Goal: Contribute content: Contribute content

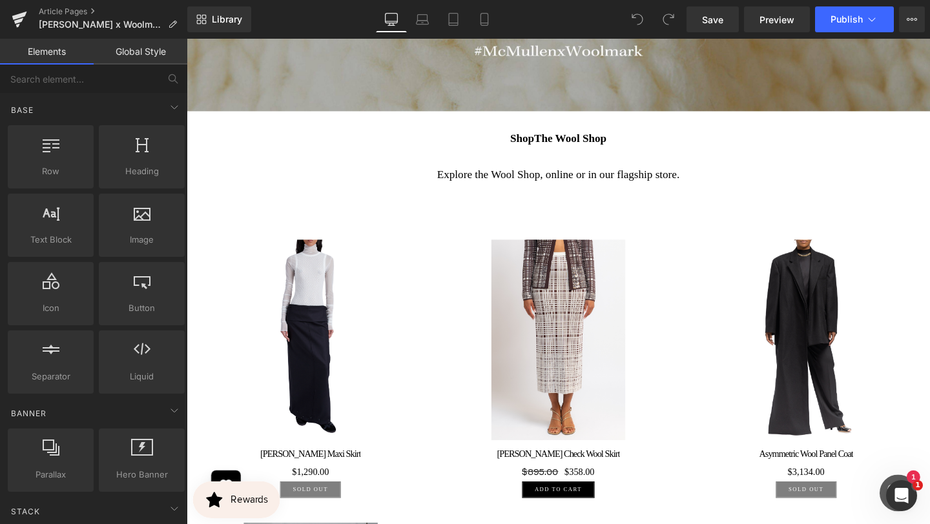
scroll to position [2393, 0]
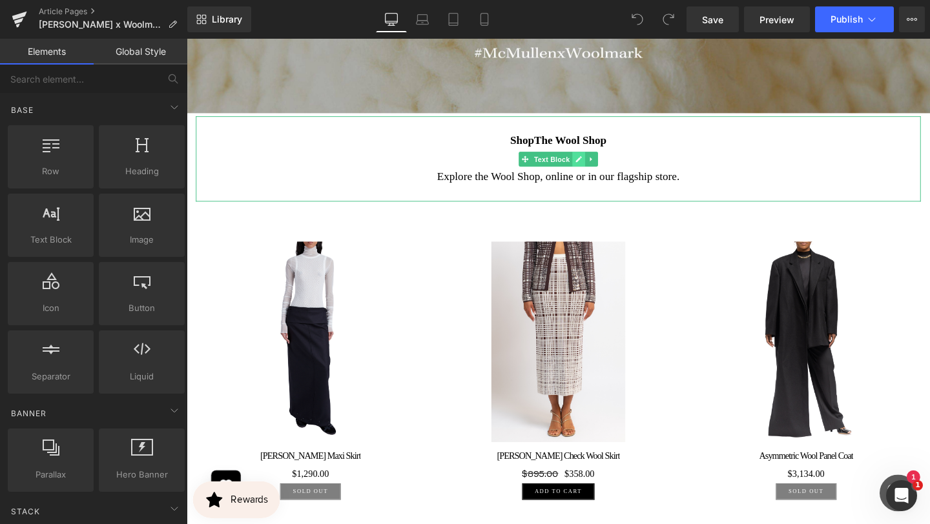
click at [594, 173] on link at bounding box center [599, 165] width 14 height 15
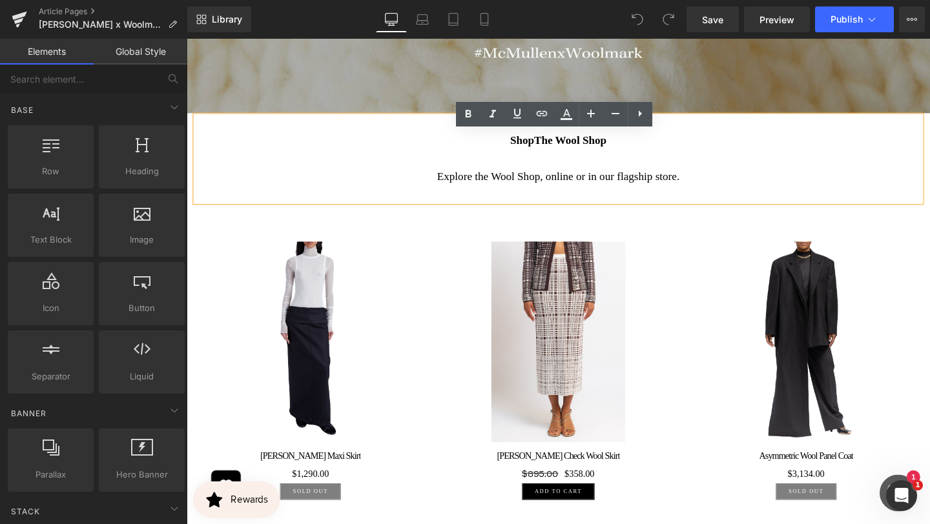
click at [633, 175] on p at bounding box center [577, 165] width 743 height 19
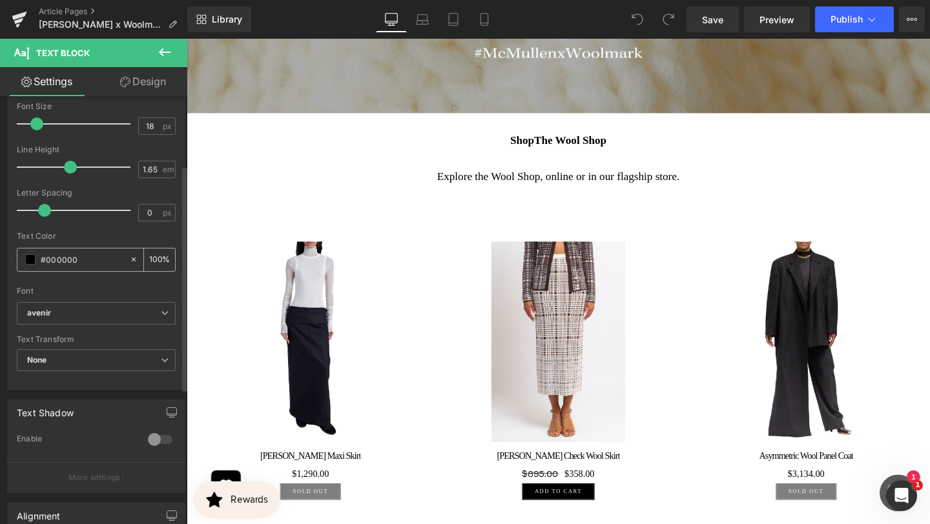
scroll to position [0, 0]
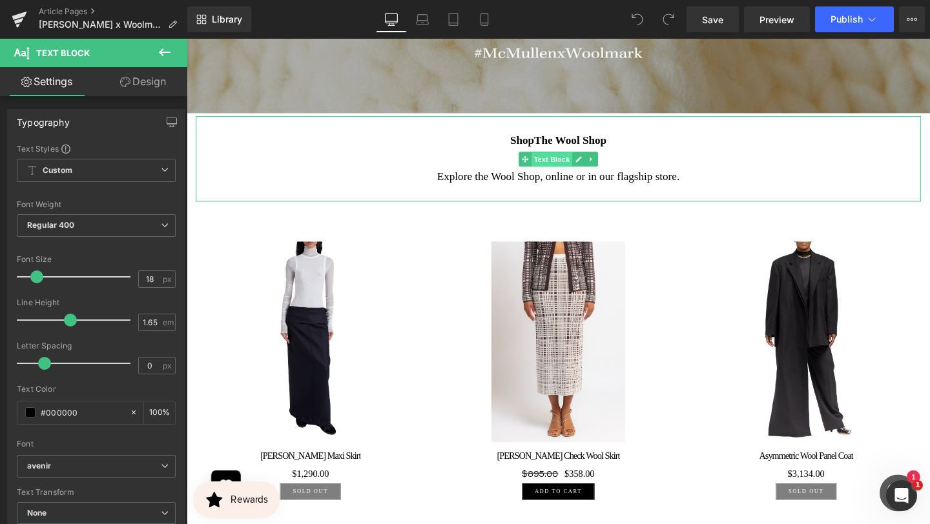
click at [581, 173] on span "Text Block" at bounding box center [570, 165] width 43 height 15
click at [601, 169] on icon at bounding box center [598, 165] width 7 height 8
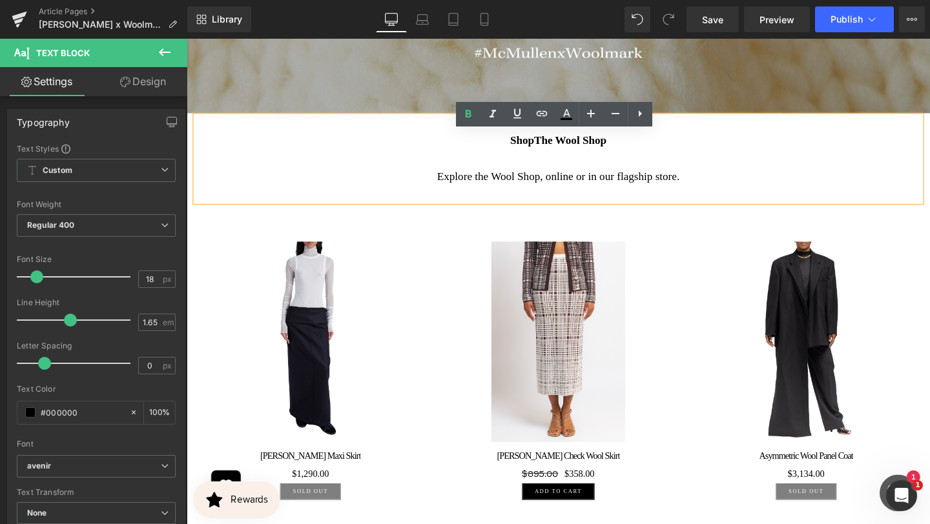
click at [433, 301] on link "Sale Off" at bounding box center [317, 357] width 234 height 211
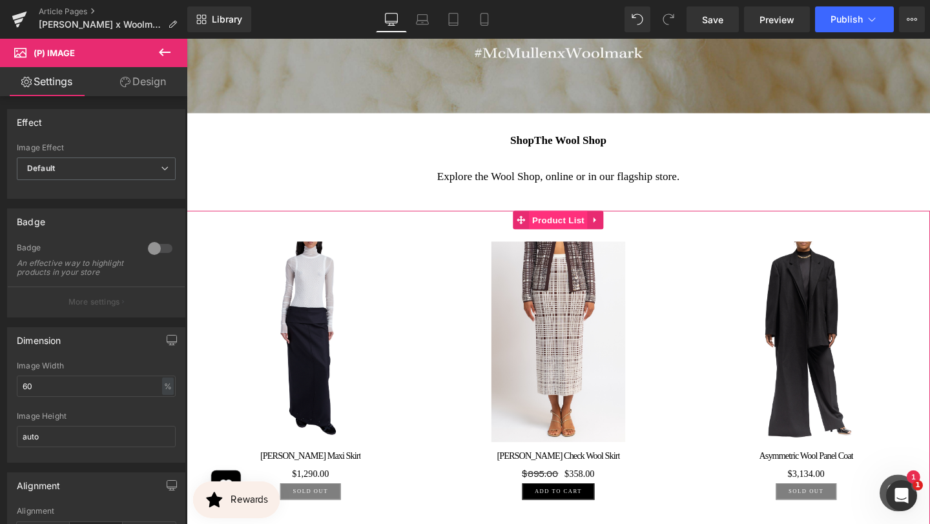
click at [588, 239] on span "Product List" at bounding box center [576, 229] width 61 height 19
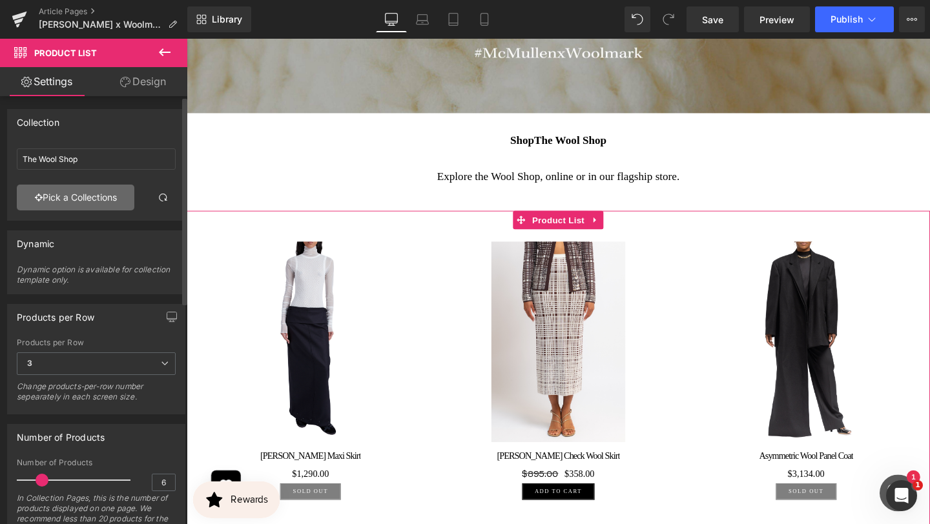
click at [74, 187] on link "Pick a Collections" at bounding box center [76, 198] width 118 height 26
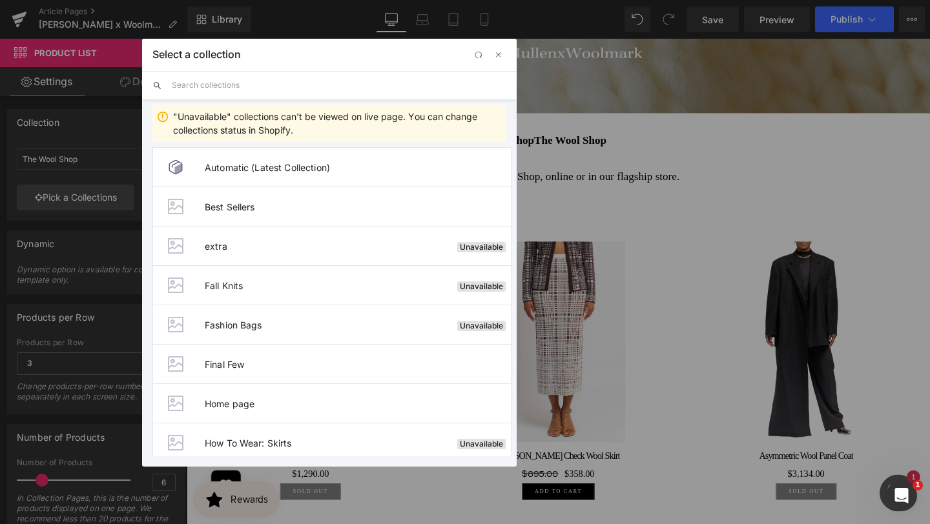
click at [256, 79] on input "text" at bounding box center [339, 85] width 334 height 28
paste input "https://shopmcmullen.com/collections/the-wool-shop-1"
type input "https://shopmcmullen.com/collections/the-wool-shop-1"
click at [503, 57] on span "button" at bounding box center [498, 55] width 10 height 10
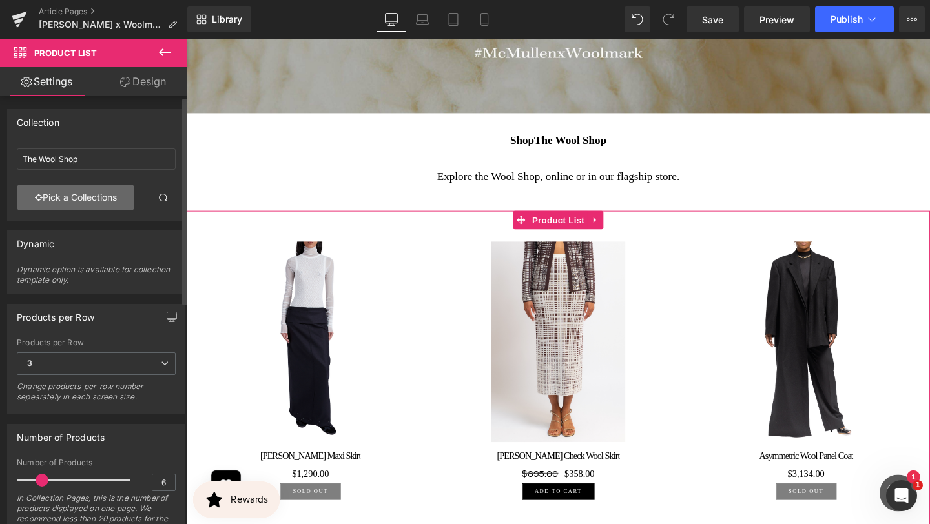
click at [97, 200] on link "Pick a Collections" at bounding box center [76, 198] width 118 height 26
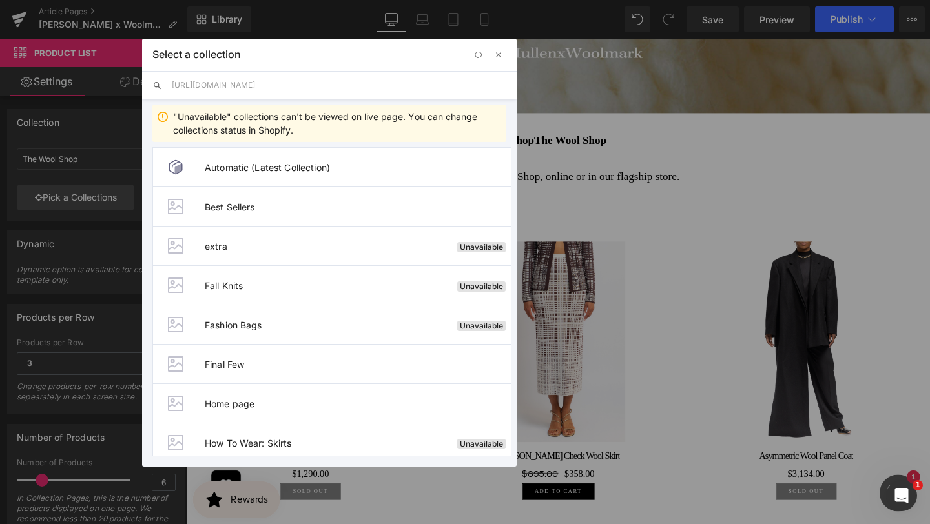
click at [260, 76] on input "https://shopmcmullen.com/collections/the-wool-shop-1" at bounding box center [339, 85] width 334 height 28
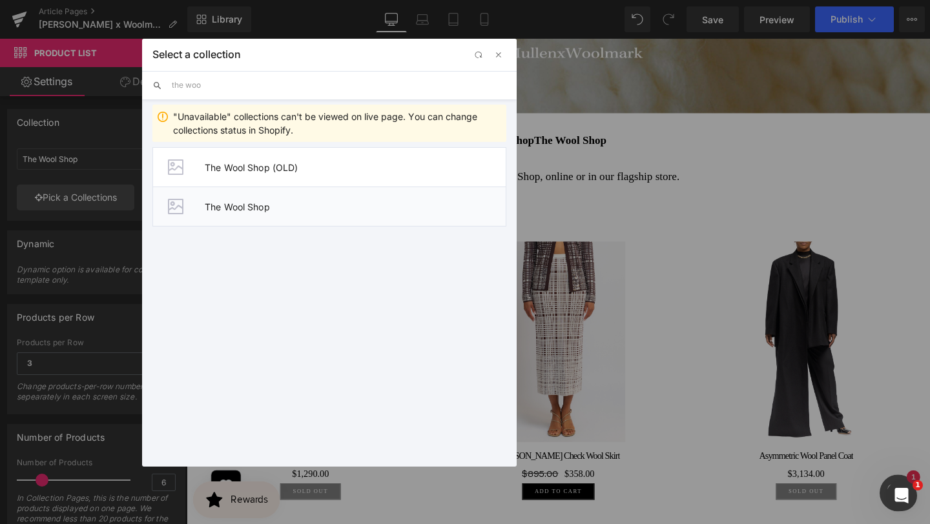
type input "the woo"
click at [275, 198] on li "The Wool Shop" at bounding box center [329, 207] width 354 height 40
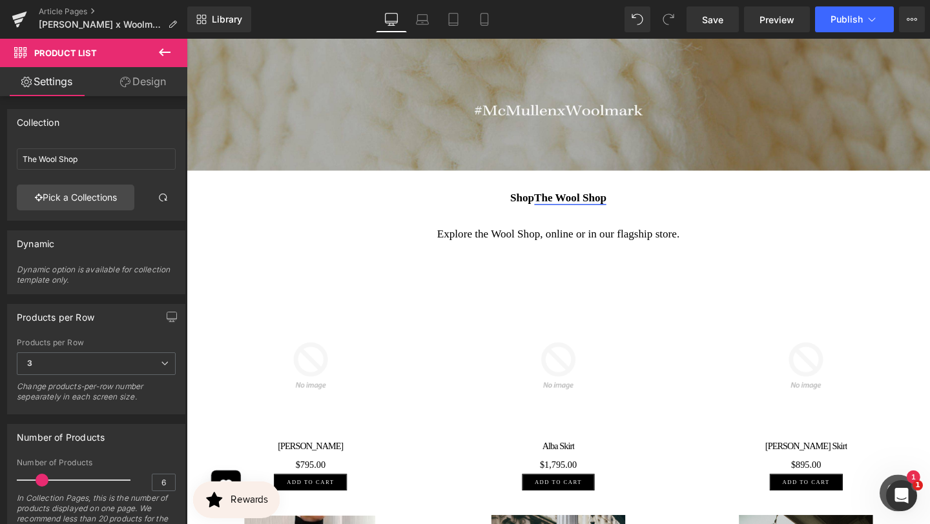
scroll to position [2311, 0]
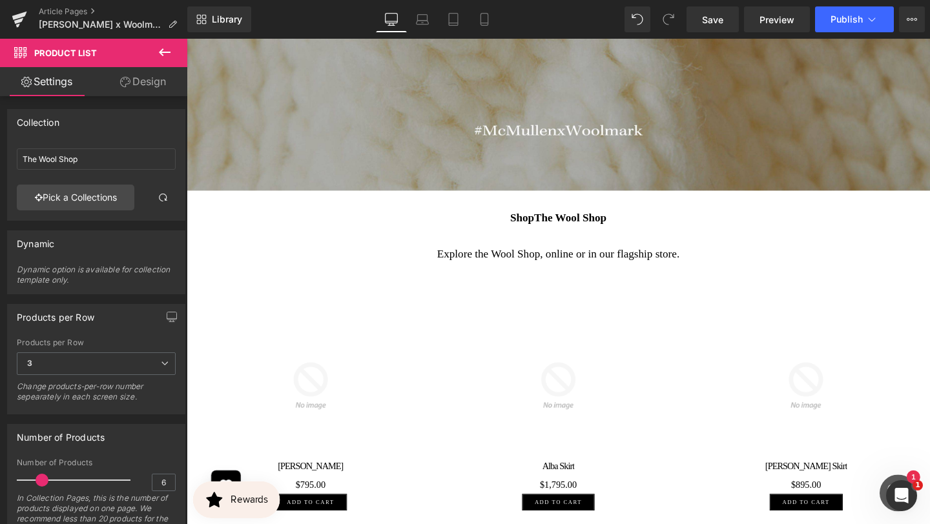
click at [575, 233] on div "Shop The Wool Shop Explore the Wool Shop, online or in our flagship store." at bounding box center [577, 246] width 762 height 90
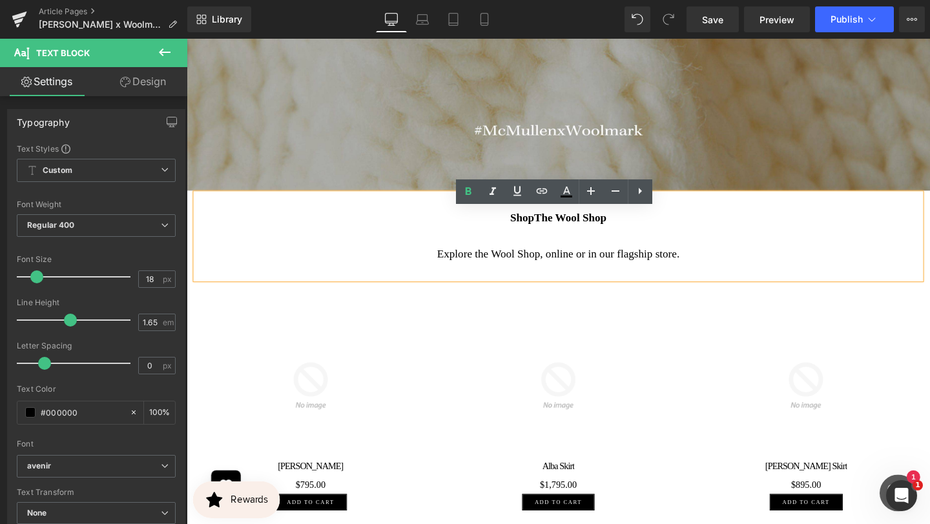
drag, startPoint x: 549, startPoint y: 244, endPoint x: 506, endPoint y: 243, distance: 43.3
click at [506, 237] on p "Shop The Wool Shop" at bounding box center [577, 227] width 743 height 19
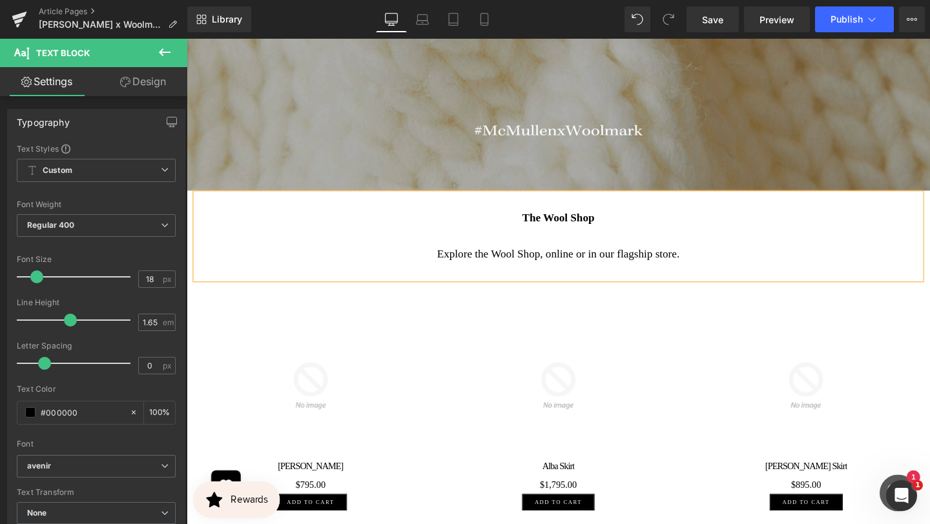
click at [651, 234] on div "The Wool Shop Explore the Wool Shop, online or in our flagship store." at bounding box center [577, 246] width 762 height 90
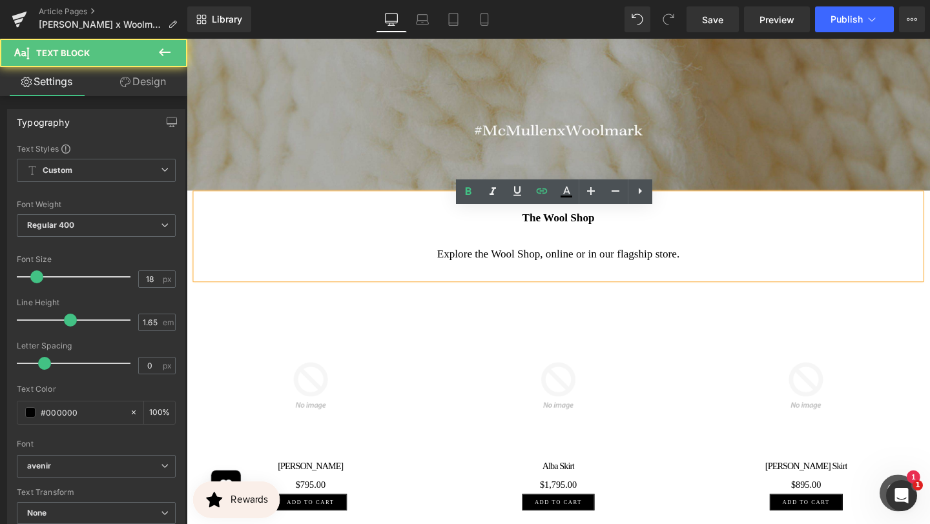
click at [631, 237] on p "The Wool Shop" at bounding box center [577, 227] width 743 height 19
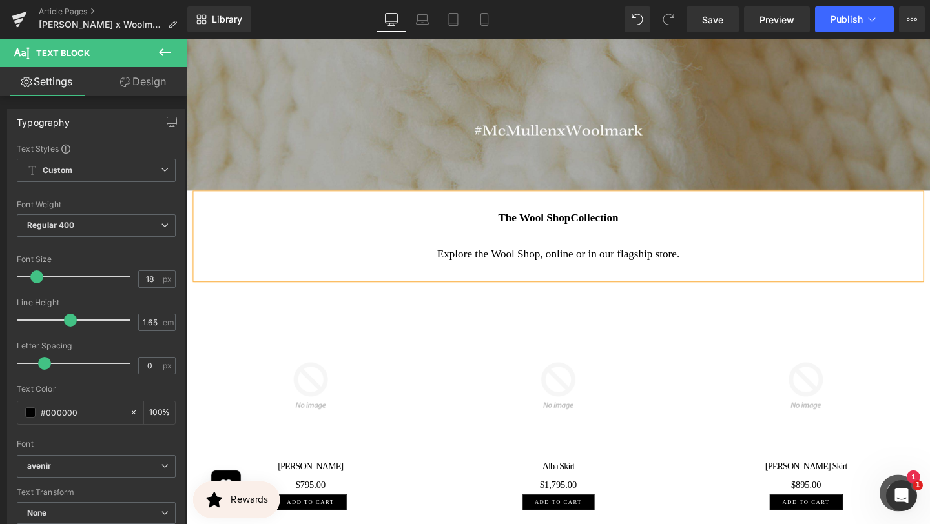
click at [611, 291] on div "The Wool Shop Collection Explore the Wool Shop, online or in our flagship store." at bounding box center [577, 246] width 762 height 90
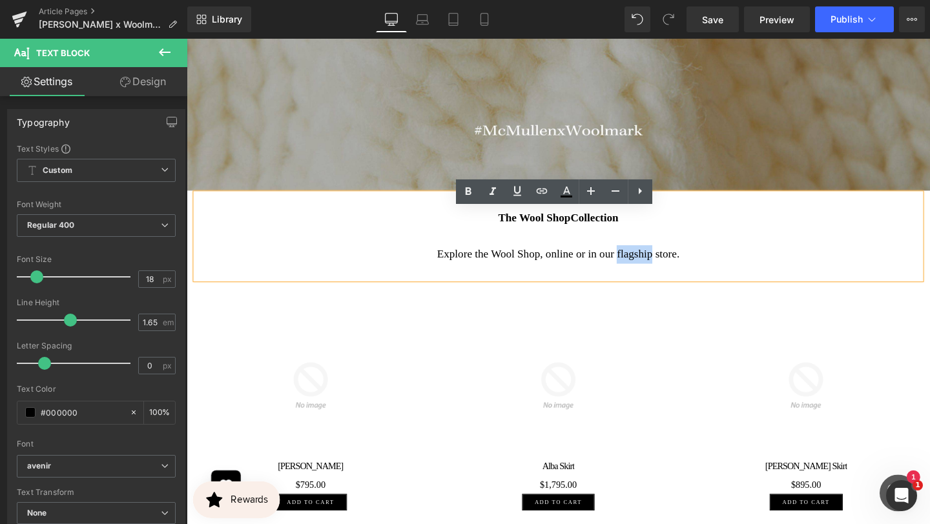
drag, startPoint x: 645, startPoint y: 283, endPoint x: 683, endPoint y: 283, distance: 38.1
click at [683, 275] on p "Explore the Wool Shop, online or in our flagship store." at bounding box center [577, 265] width 743 height 19
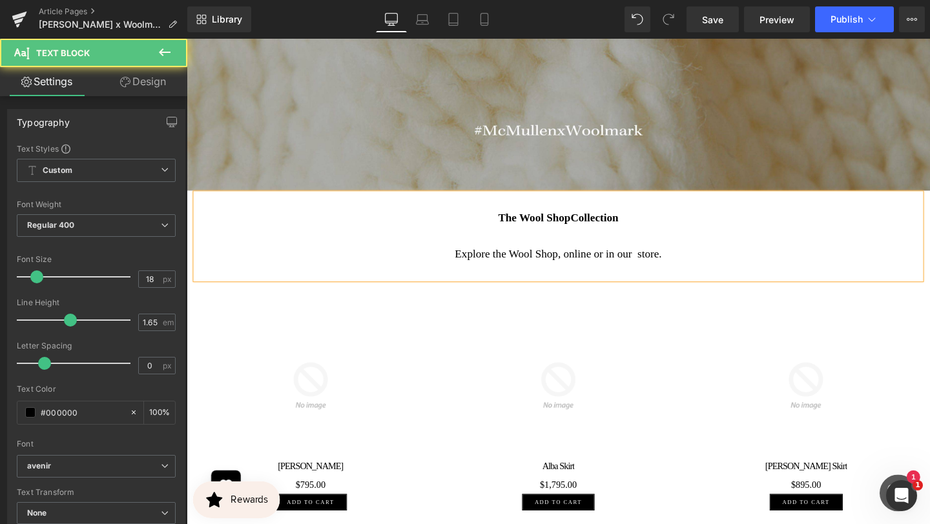
click at [671, 275] on p "Explore the Wool Shop, online or in our store." at bounding box center [577, 265] width 743 height 19
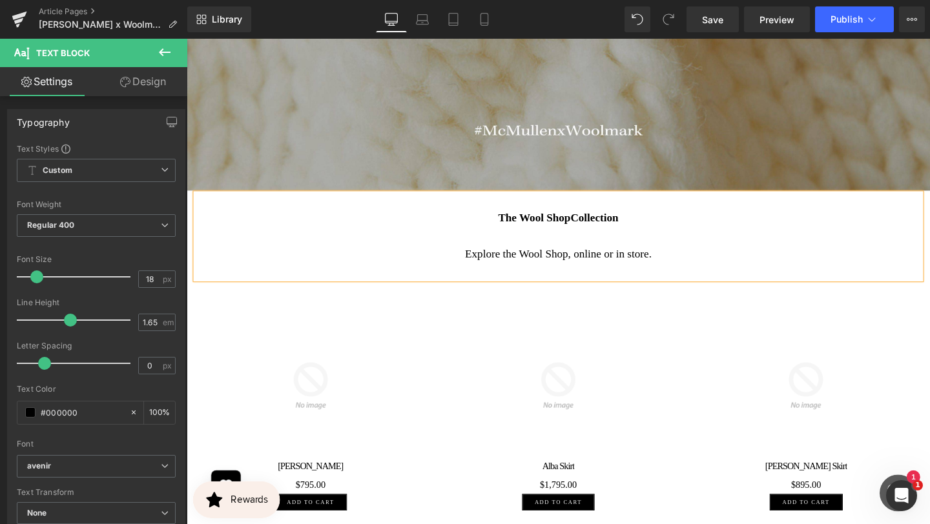
click at [671, 275] on p "Explore the Wool Shop, online or in store." at bounding box center [577, 265] width 743 height 19
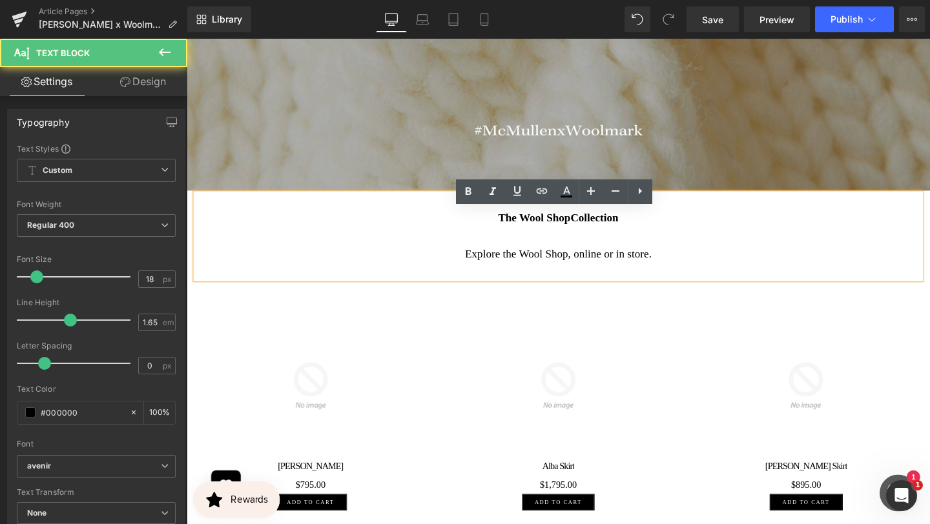
click at [650, 275] on p "Explore the Wool Shop, online or in store." at bounding box center [577, 265] width 743 height 19
click at [659, 275] on p "Explore the Wool Shop, online or in store." at bounding box center [577, 265] width 743 height 19
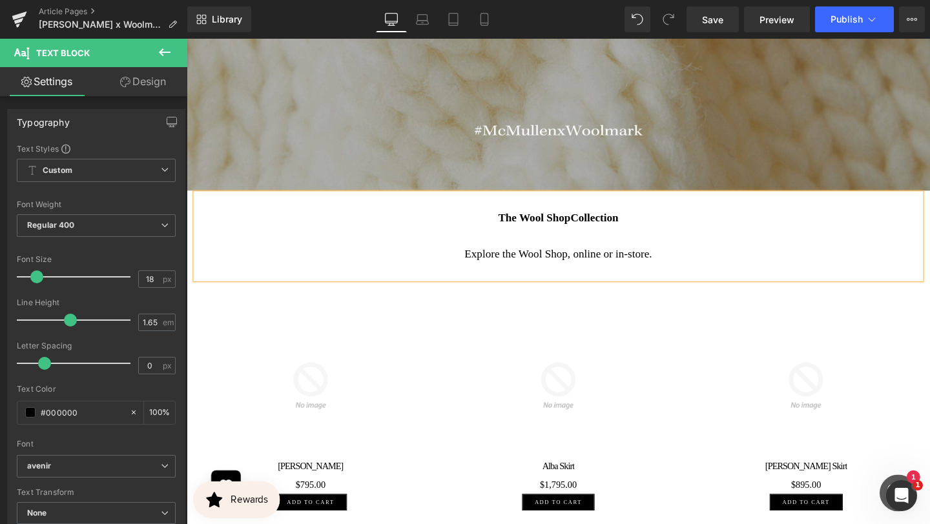
click at [705, 256] on p at bounding box center [577, 246] width 743 height 19
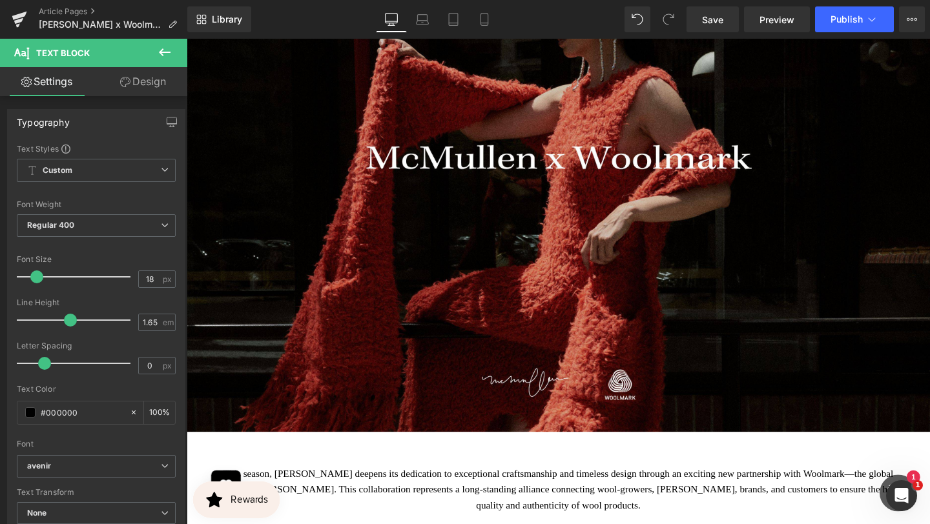
scroll to position [257, 0]
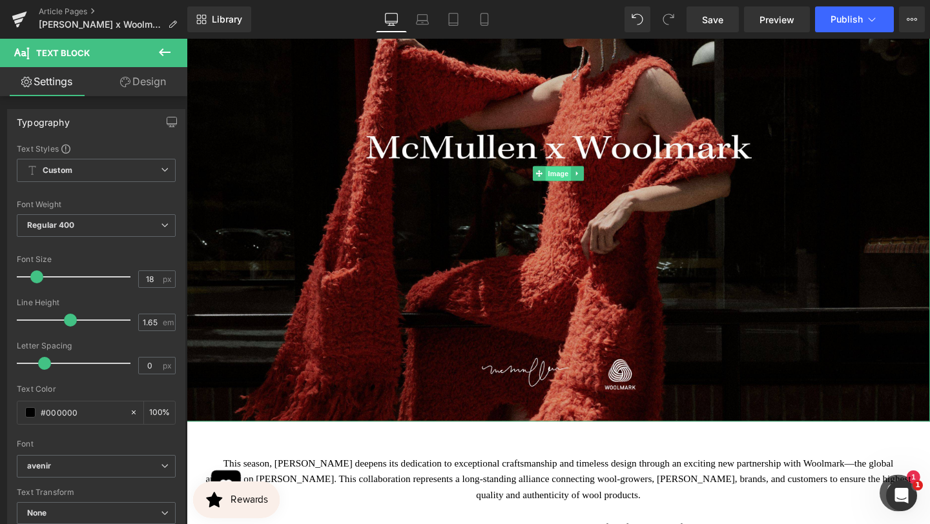
click at [581, 174] on span "Image" at bounding box center [577, 181] width 27 height 15
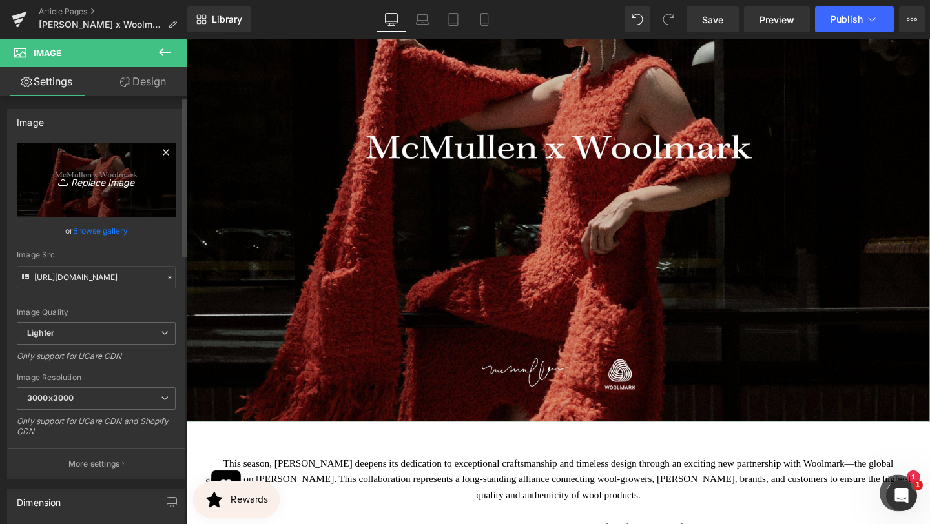
click at [103, 181] on icon "Replace Image" at bounding box center [96, 180] width 103 height 16
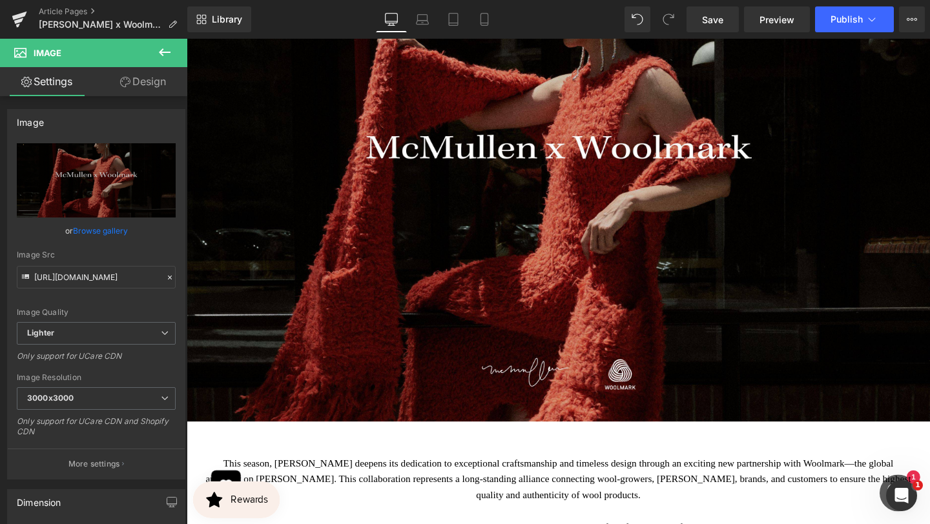
type input "C:\fakepath\x (4000 x 3000 px).jpg"
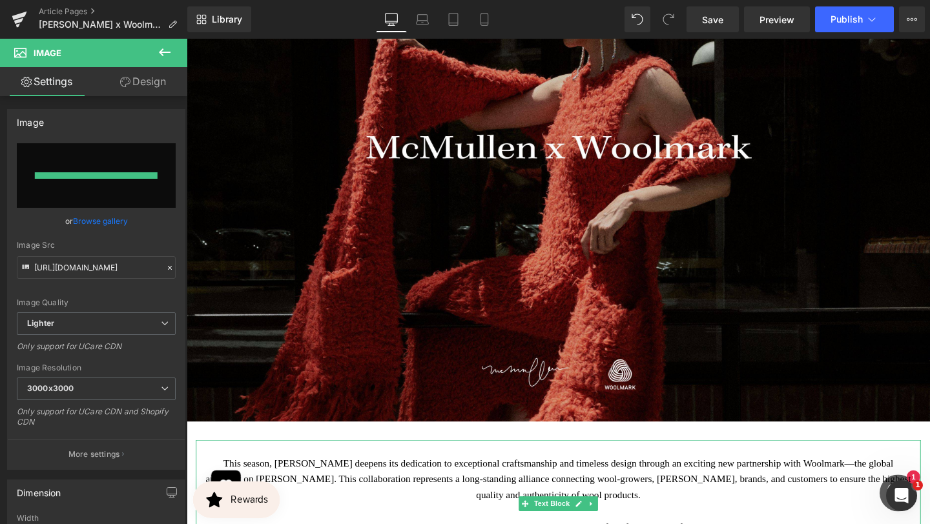
type input "https://ucarecdn.com/efff1c08-f6d9-4a46-86d1-86873faf9249/-/format/auto/-/previ…"
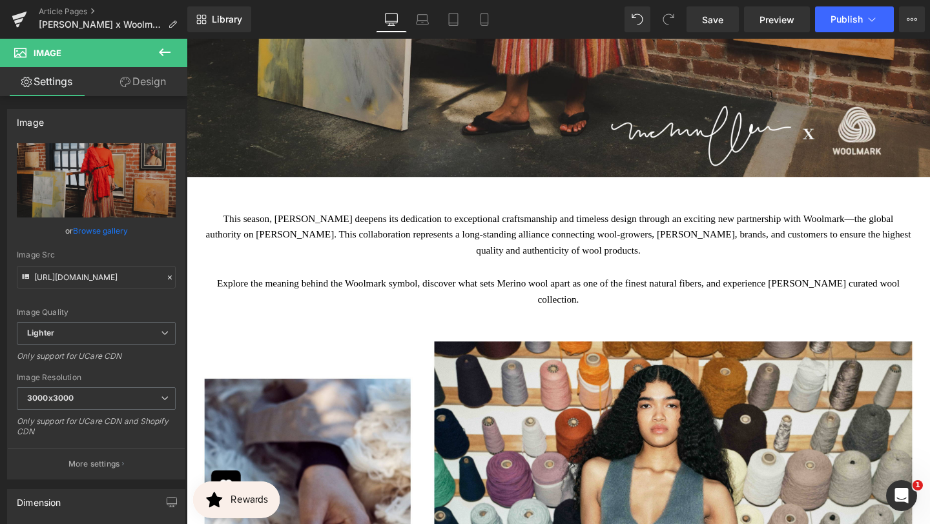
scroll to position [581, 0]
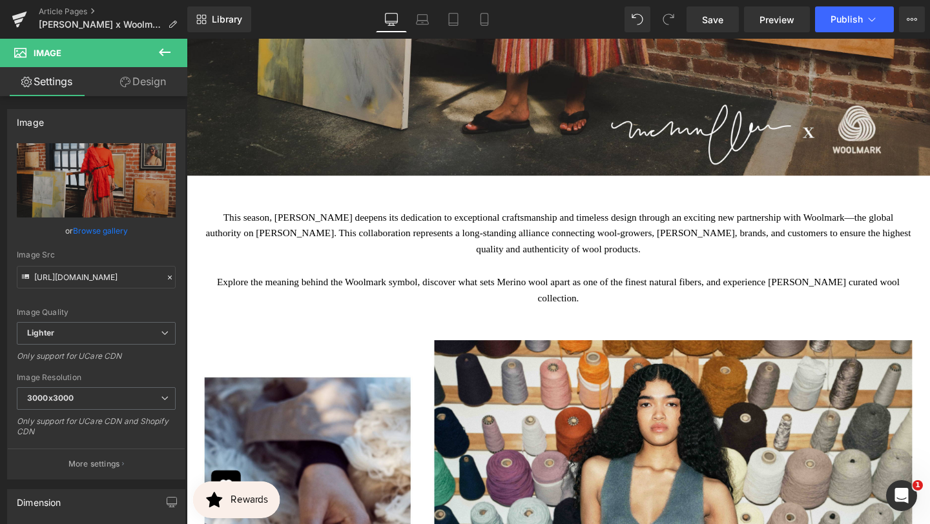
click at [681, 227] on p "This season, McMullen deepens its dedication to exceptional craftsmanship and t…" at bounding box center [577, 243] width 743 height 51
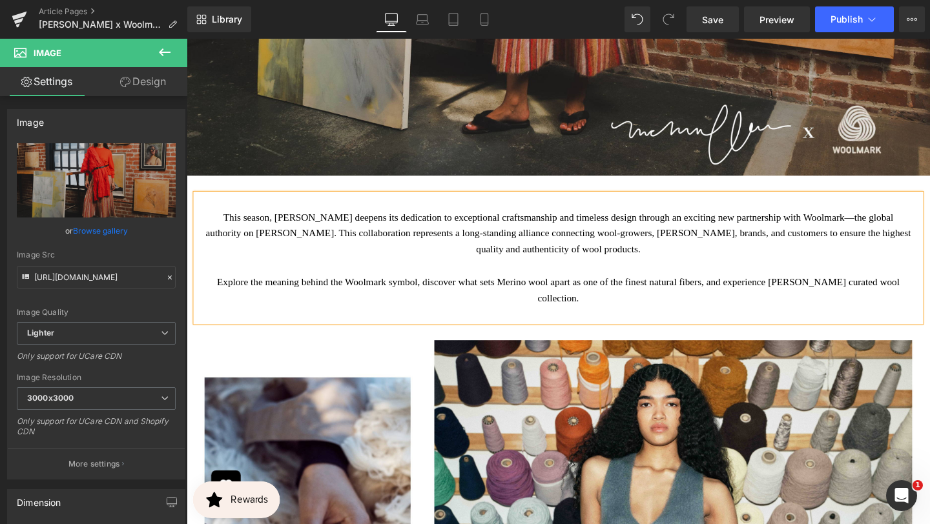
click at [681, 227] on p "This season, McMullen deepens its dedication to exceptional craftsmanship and t…" at bounding box center [577, 243] width 743 height 51
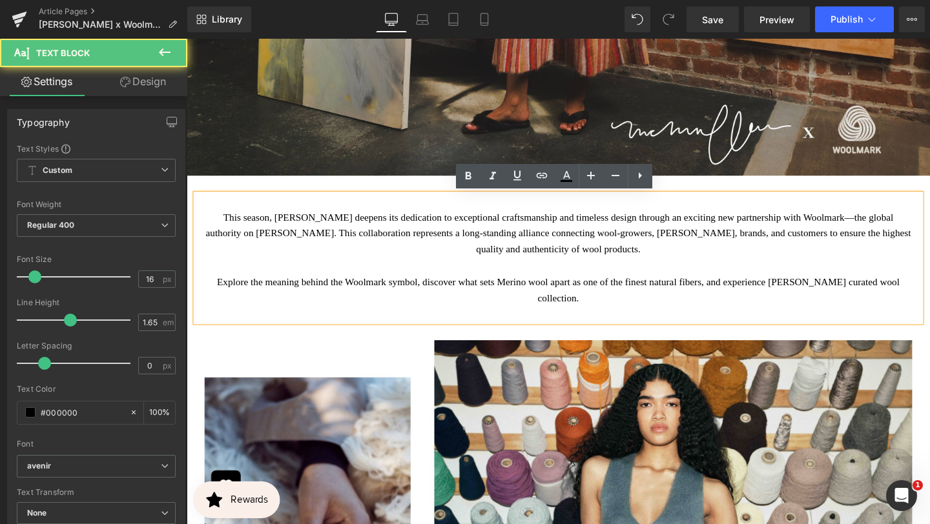
click at [554, 266] on p "This season, McMullen deepens its dedication to exceptional craftsmanship and t…" at bounding box center [577, 243] width 743 height 51
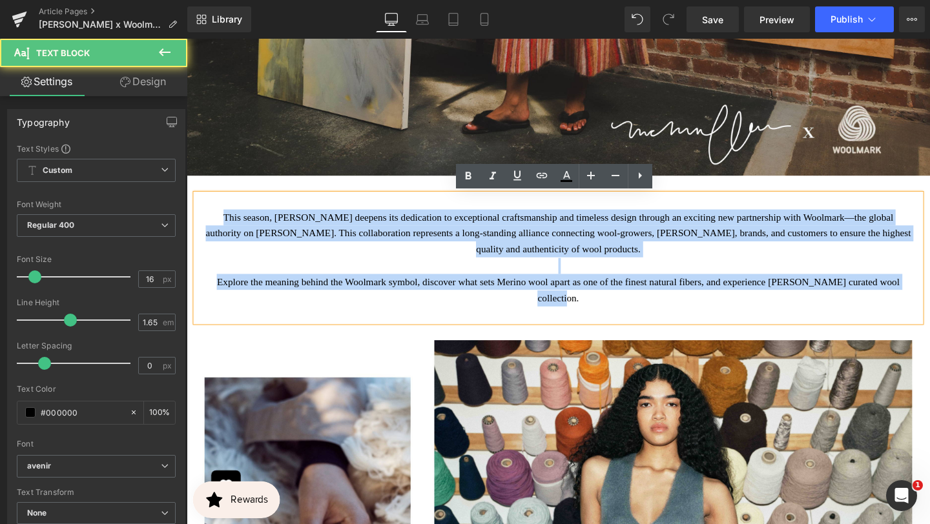
drag, startPoint x: 207, startPoint y: 224, endPoint x: 645, endPoint y: 316, distance: 448.0
click at [645, 316] on div "This season, McMullen deepens its dedication to exceptional craftsmanship and t…" at bounding box center [577, 269] width 762 height 134
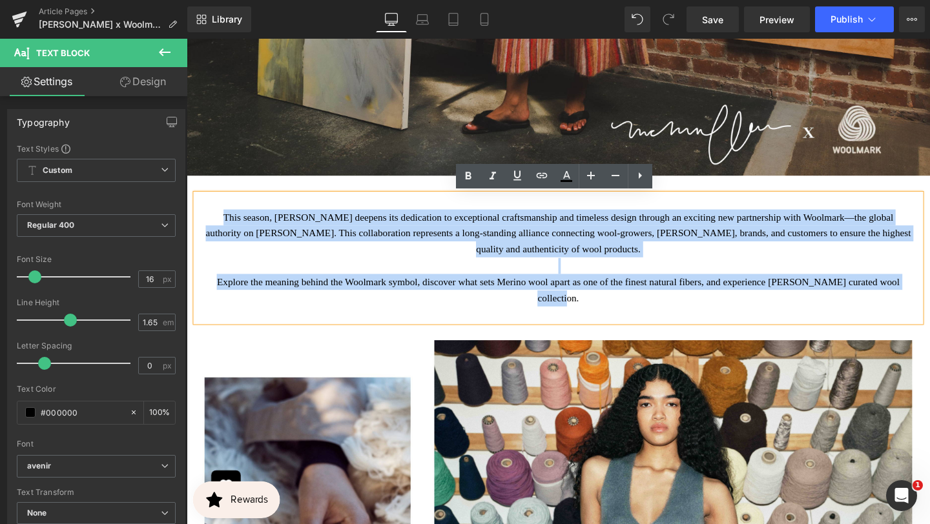
copy div "This season, McMullen deepens its dedication to exceptional craftsmanship and t…"
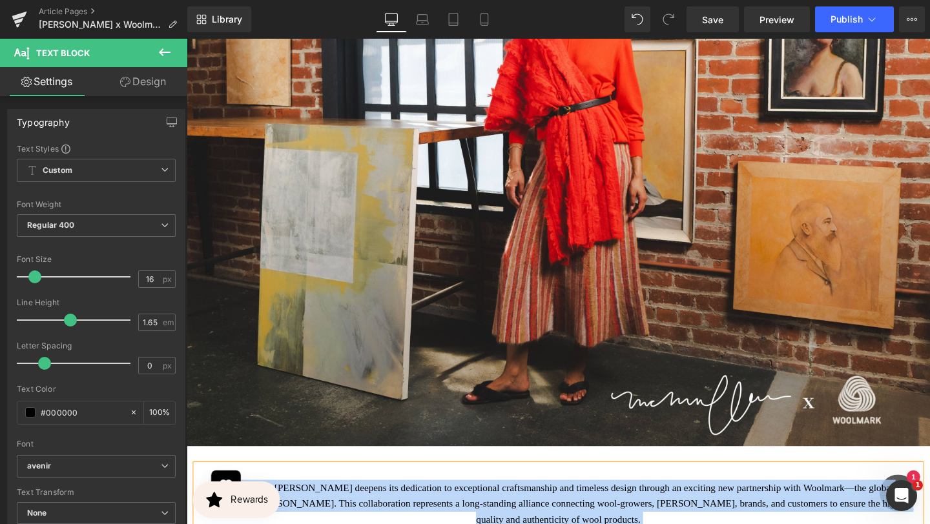
scroll to position [85, 0]
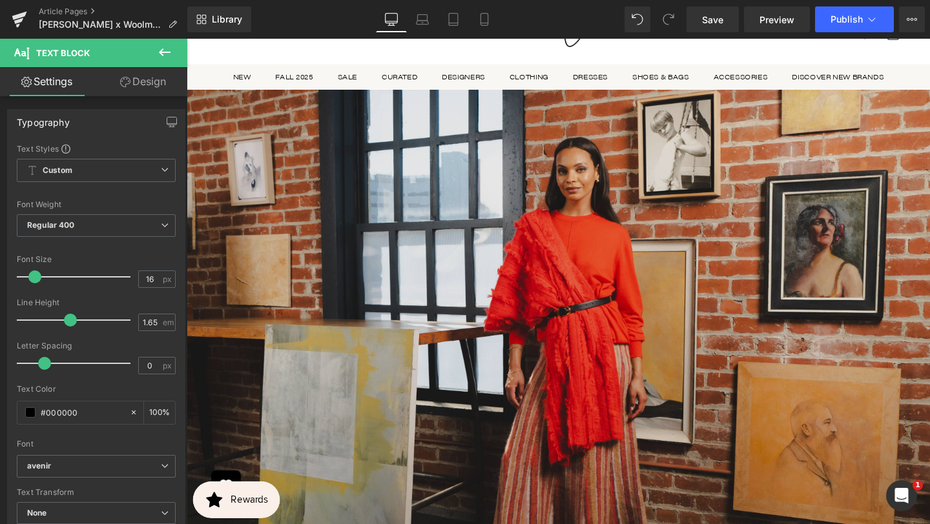
drag, startPoint x: 559, startPoint y: 326, endPoint x: 536, endPoint y: 310, distance: 28.3
click at [559, 326] on img at bounding box center [577, 385] width 781 height 586
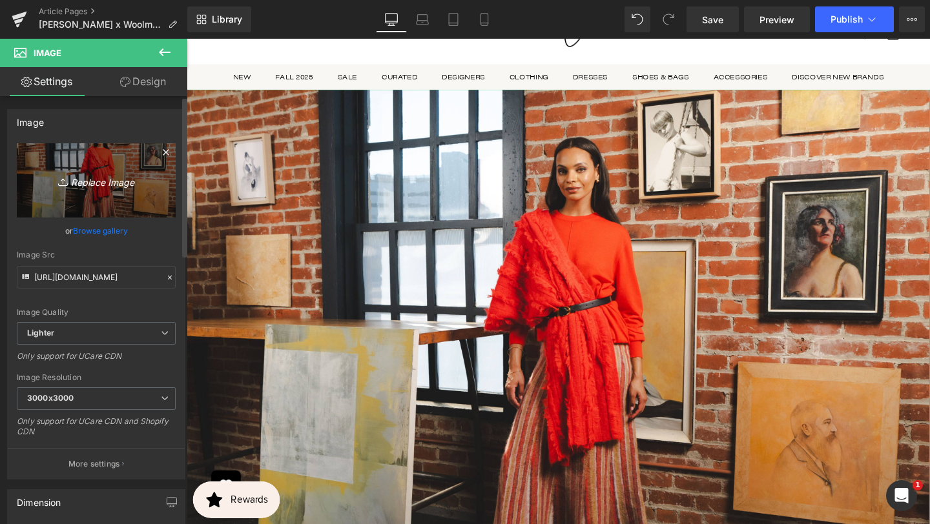
click at [101, 185] on icon "Replace Image" at bounding box center [96, 180] width 103 height 16
type input "C:\fakepath\x (4000 x 3000 px) (1).jpg"
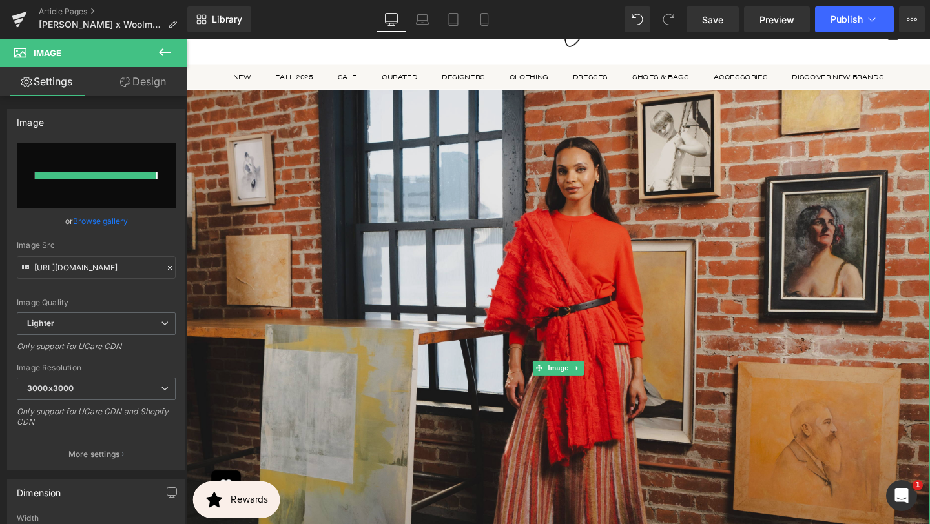
type input "https://ucarecdn.com/793035ec-cc44-4193-9459-449f42377ca7/-/format/auto/-/previ…"
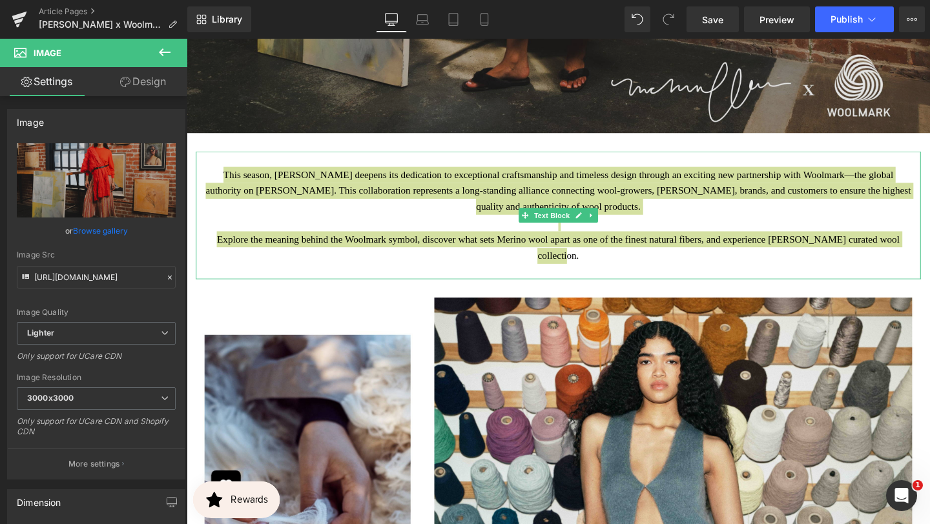
scroll to position [628, 0]
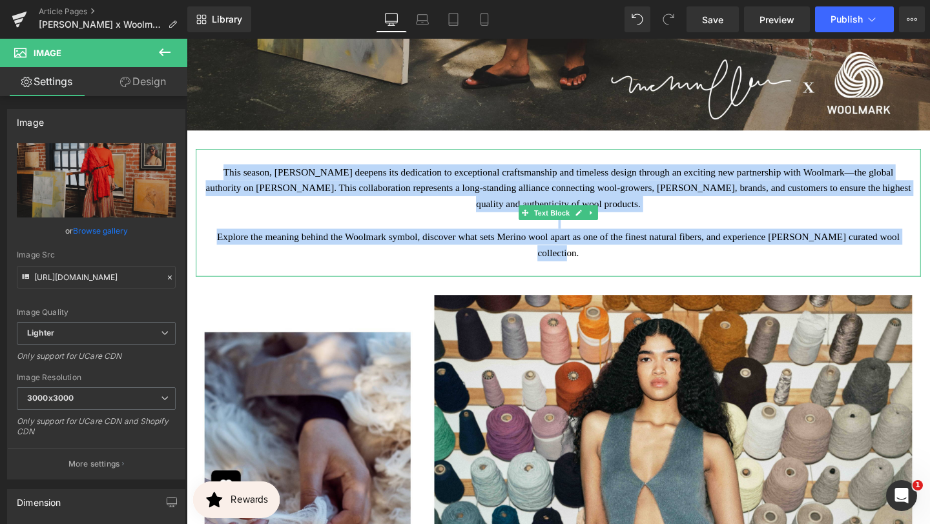
click at [517, 233] on p at bounding box center [577, 230] width 743 height 17
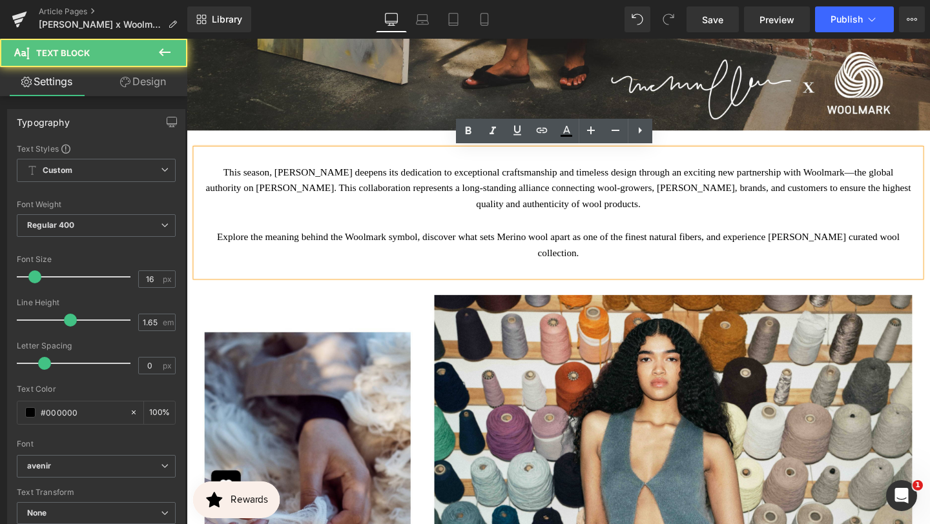
click at [609, 271] on p "Explore the meaning behind the Woolmark symbol, discover what sets Merino wool …" at bounding box center [577, 256] width 743 height 34
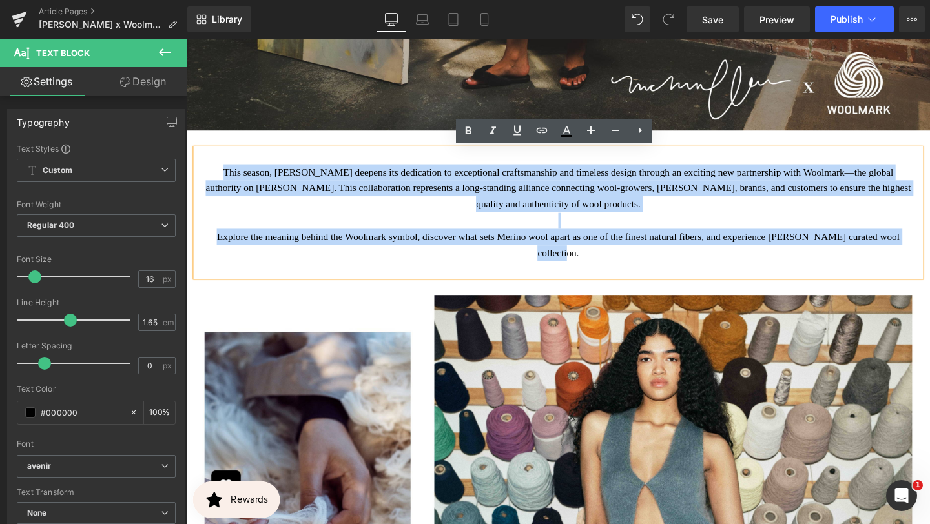
drag, startPoint x: 626, startPoint y: 269, endPoint x: 203, endPoint y: 179, distance: 432.2
click at [204, 185] on div "This season, McMullen deepens its dedication to exceptional craftsmanship and t…" at bounding box center [577, 222] width 762 height 134
click at [207, 175] on p "This season, McMullen deepens its dedication to exceptional craftsmanship and t…" at bounding box center [577, 196] width 743 height 51
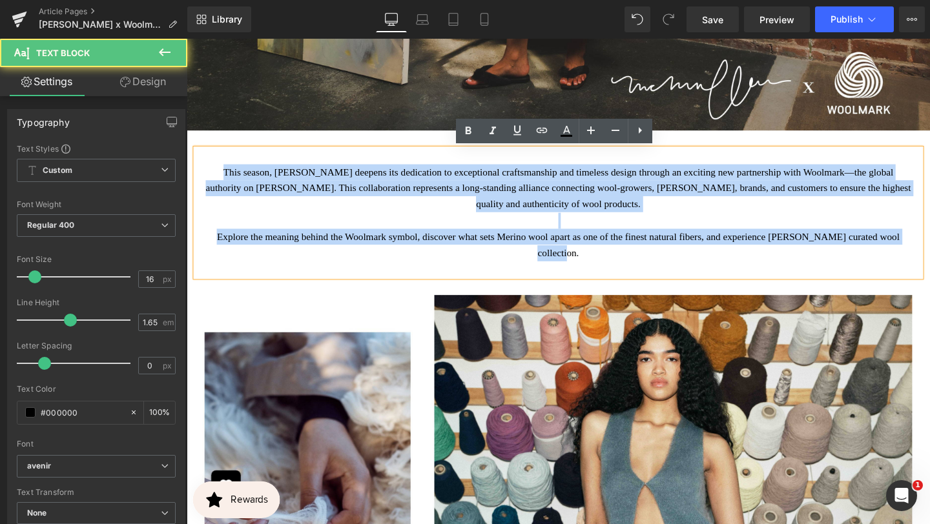
drag, startPoint x: 626, startPoint y: 256, endPoint x: 307, endPoint y: 165, distance: 331.9
click at [307, 165] on div "This season, McMullen deepens its dedication to exceptional craftsmanship and t…" at bounding box center [577, 222] width 762 height 134
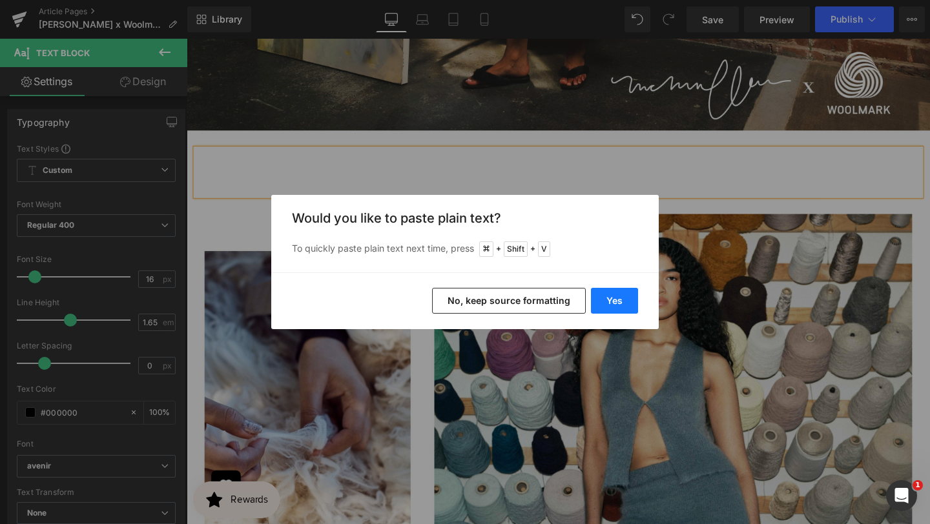
click at [591, 298] on button "Yes" at bounding box center [614, 301] width 47 height 26
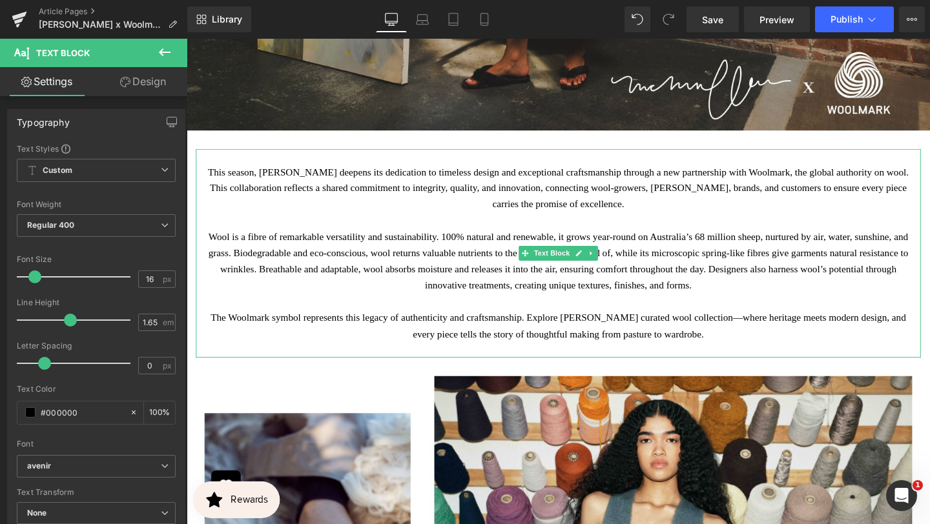
click at [621, 311] on p at bounding box center [577, 315] width 743 height 17
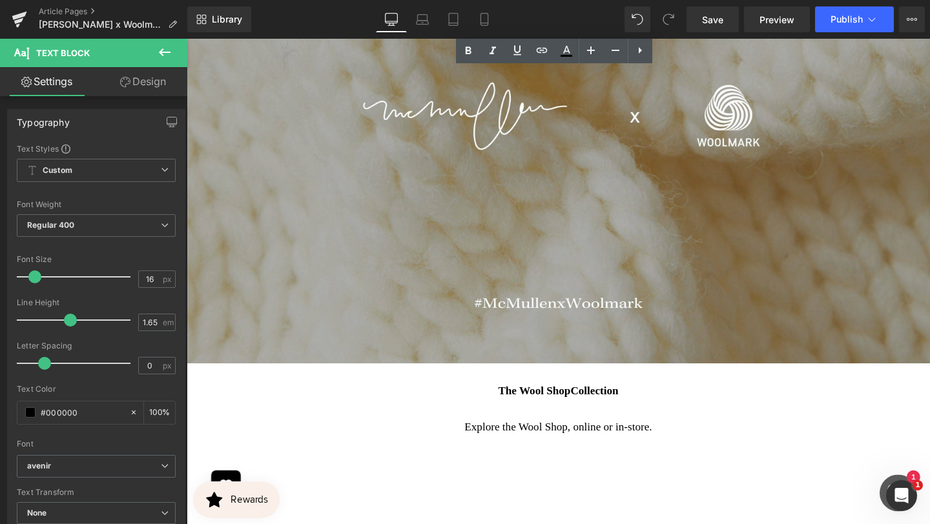
scroll to position [2279, 0]
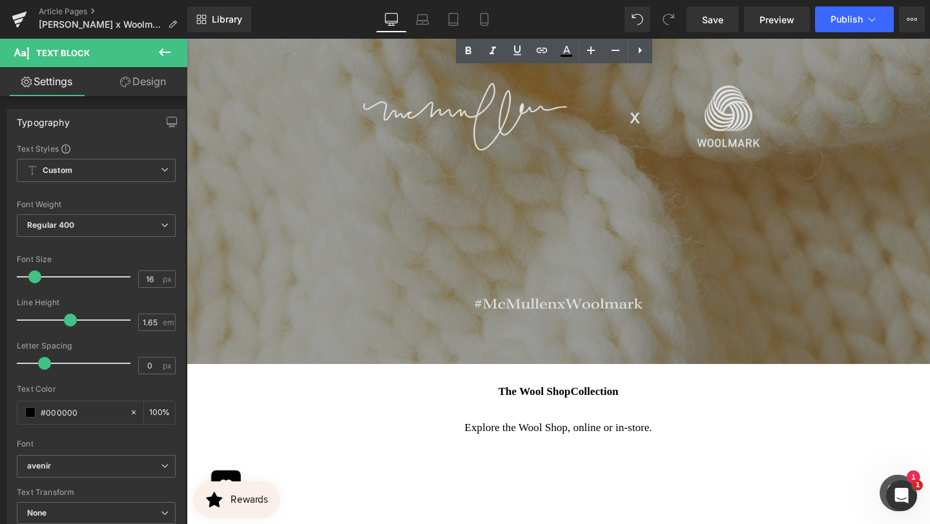
click at [596, 228] on img at bounding box center [577, 120] width 781 height 521
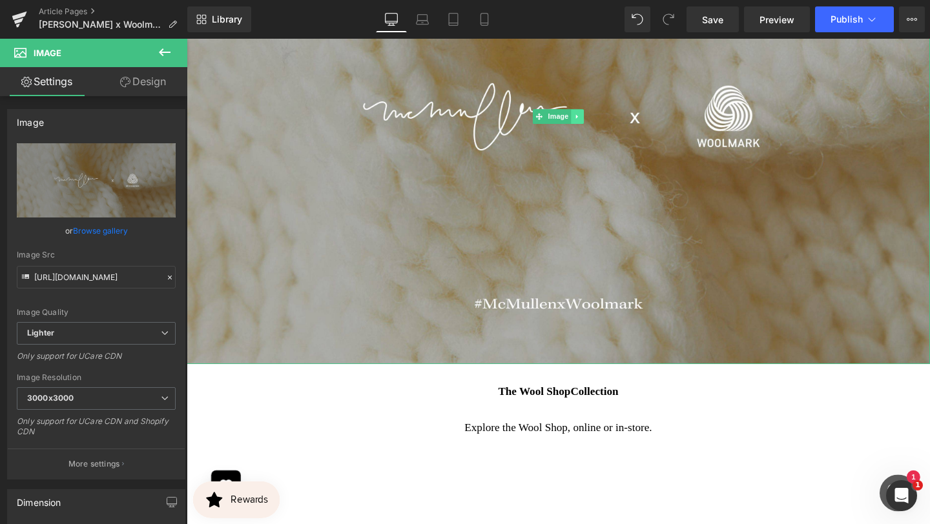
click at [597, 128] on link at bounding box center [598, 120] width 14 height 15
click at [605, 124] on icon at bounding box center [603, 120] width 7 height 7
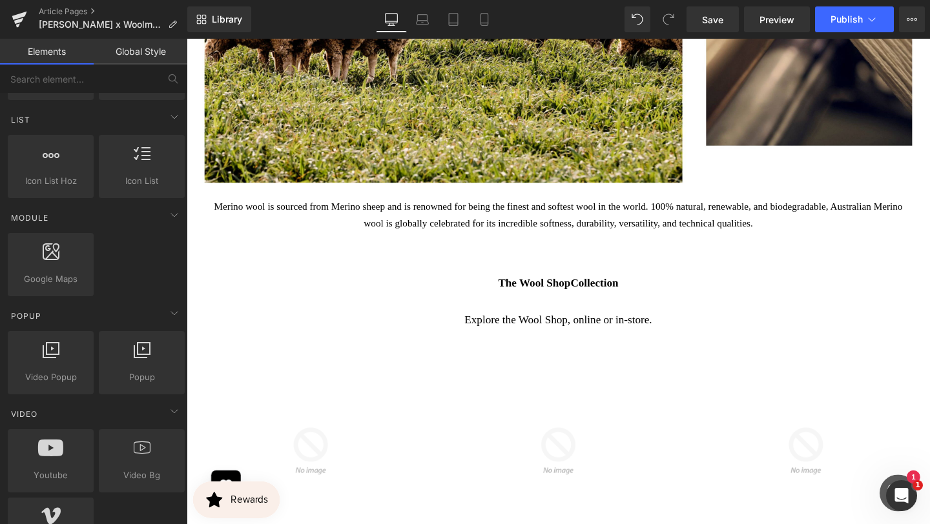
scroll to position [620, 0]
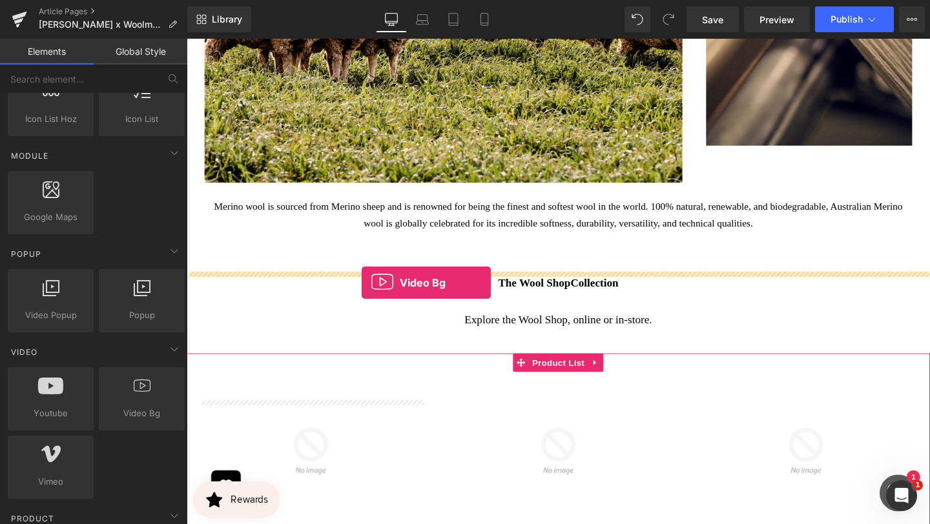
drag, startPoint x: 324, startPoint y: 450, endPoint x: 370, endPoint y: 294, distance: 162.2
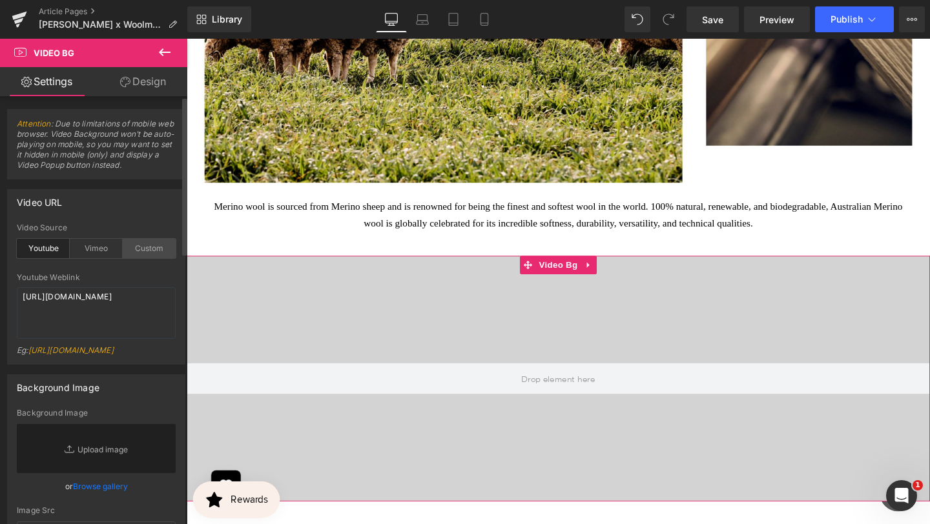
click at [150, 246] on div "Custom" at bounding box center [149, 248] width 53 height 19
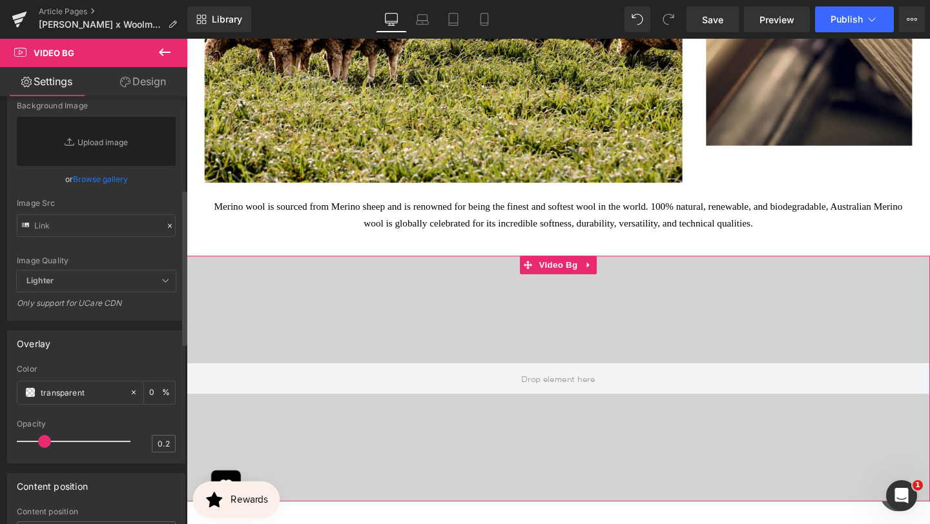
scroll to position [228, 0]
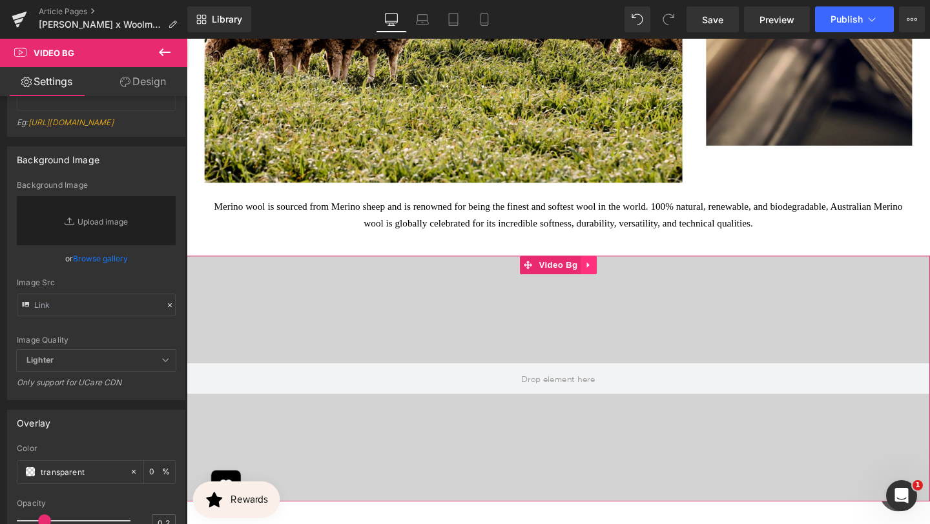
click at [610, 282] on icon at bounding box center [608, 277] width 9 height 10
click at [610, 287] on link at bounding box center [617, 276] width 17 height 19
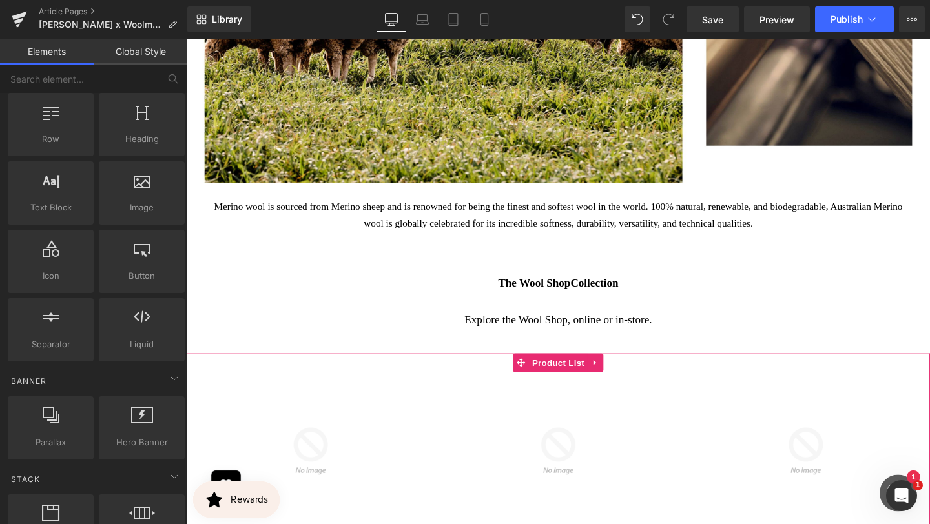
scroll to position [0, 0]
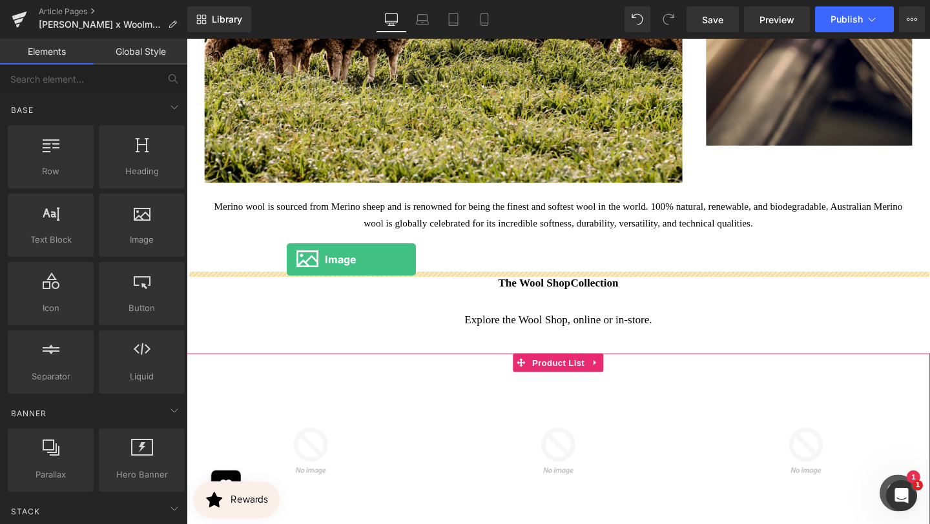
drag, startPoint x: 316, startPoint y: 256, endPoint x: 291, endPoint y: 267, distance: 27.7
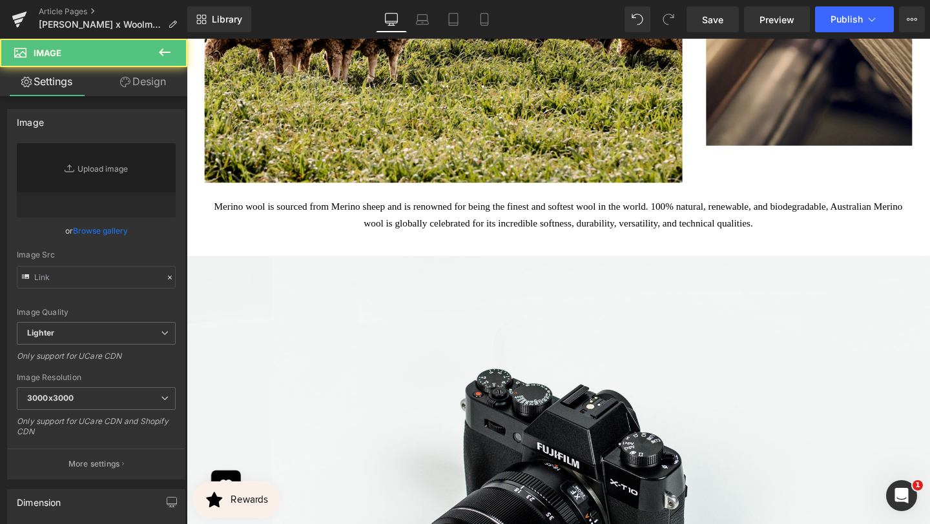
type input "//d1um8515vdn9kb.cloudfront.net/images/parallax.jpg"
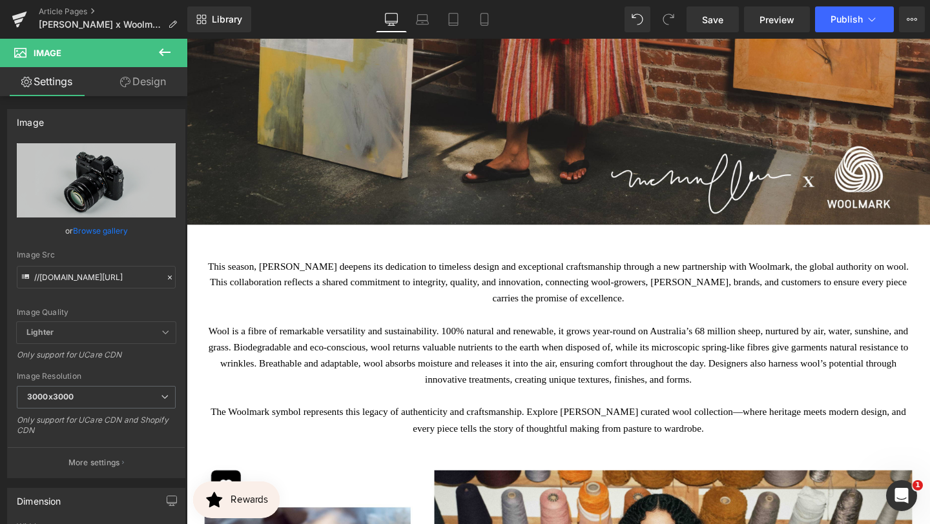
scroll to position [944, 0]
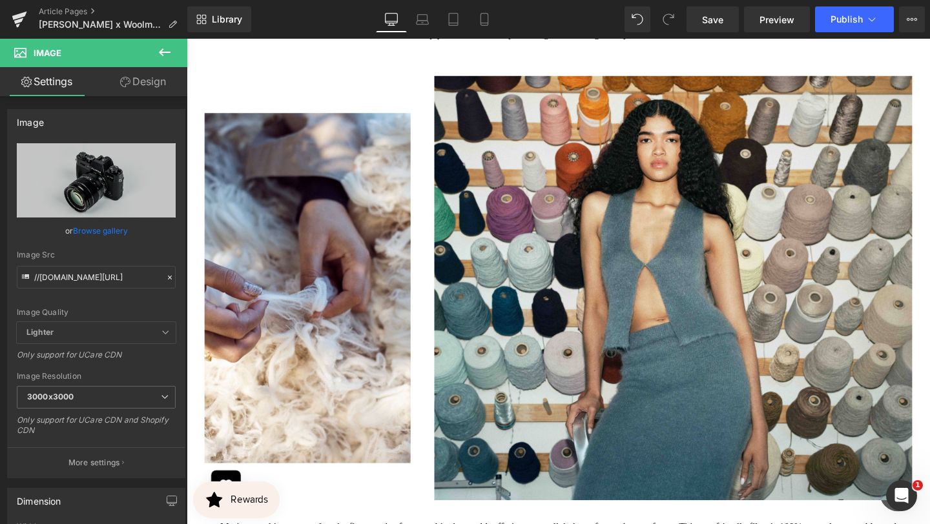
click at [299, 311] on img at bounding box center [577, 301] width 781 height 446
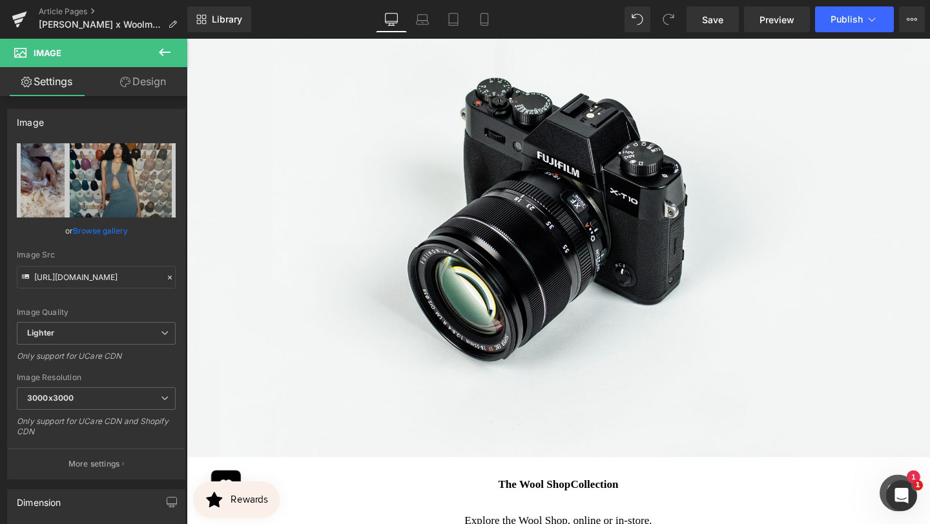
scroll to position [2139, 0]
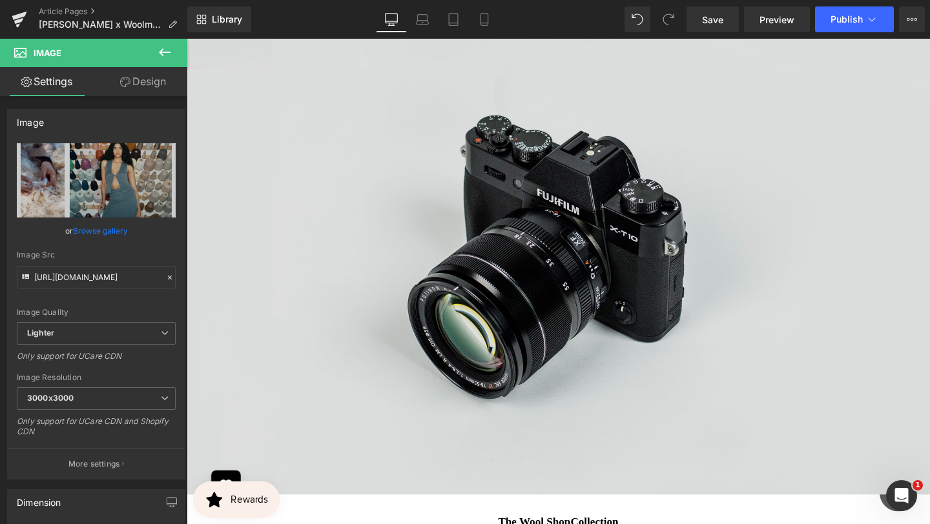
click at [491, 254] on img at bounding box center [577, 259] width 781 height 518
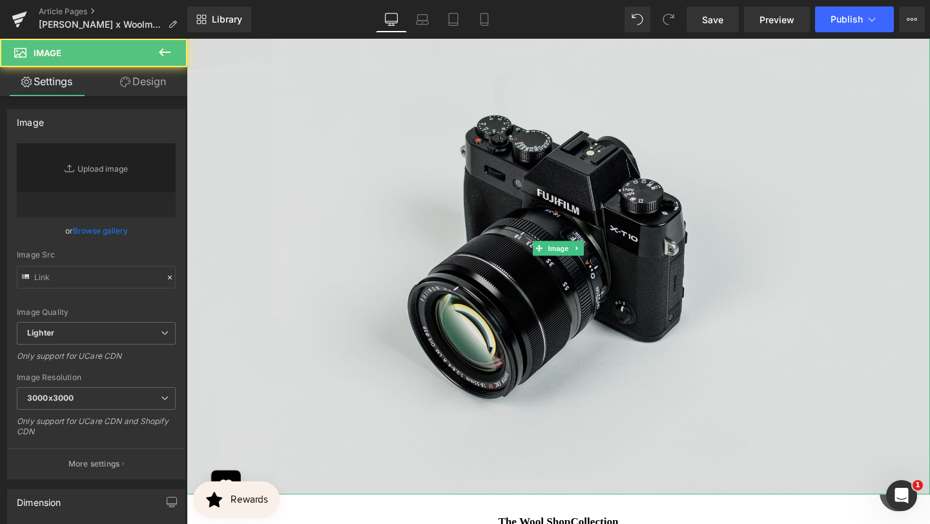
type input "//d1um8515vdn9kb.cloudfront.net/images/parallax.jpg"
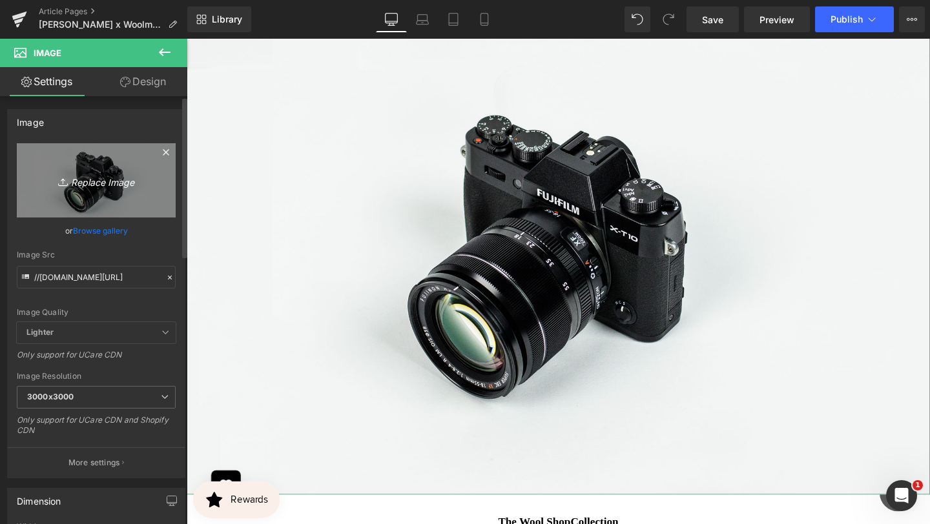
click at [112, 185] on icon "Replace Image" at bounding box center [96, 180] width 103 height 16
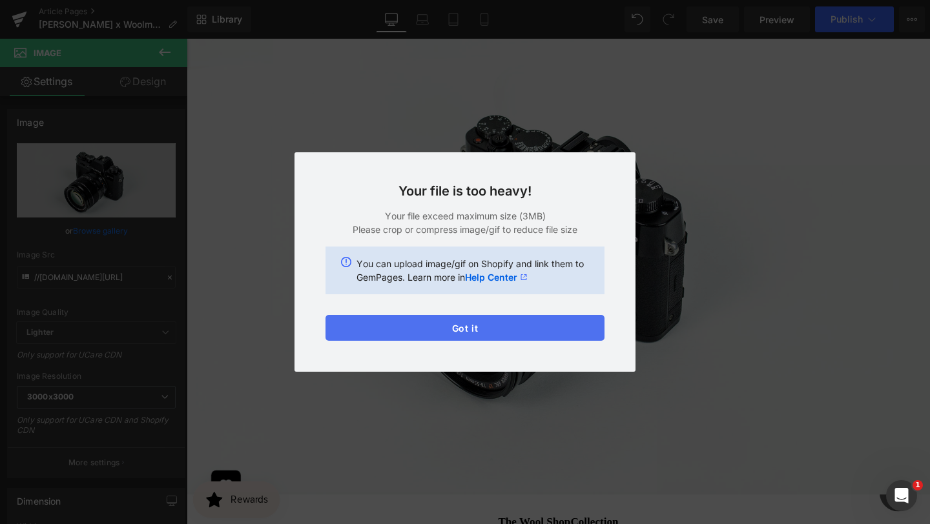
click at [400, 331] on button "Got it" at bounding box center [464, 328] width 279 height 26
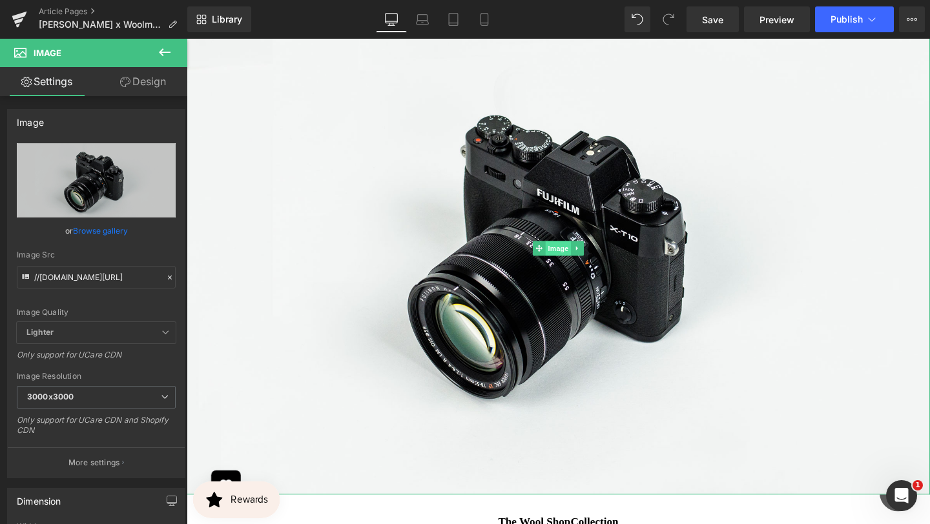
click at [573, 267] on span "Image" at bounding box center [577, 258] width 27 height 15
click at [584, 267] on span "Image" at bounding box center [577, 259] width 27 height 15
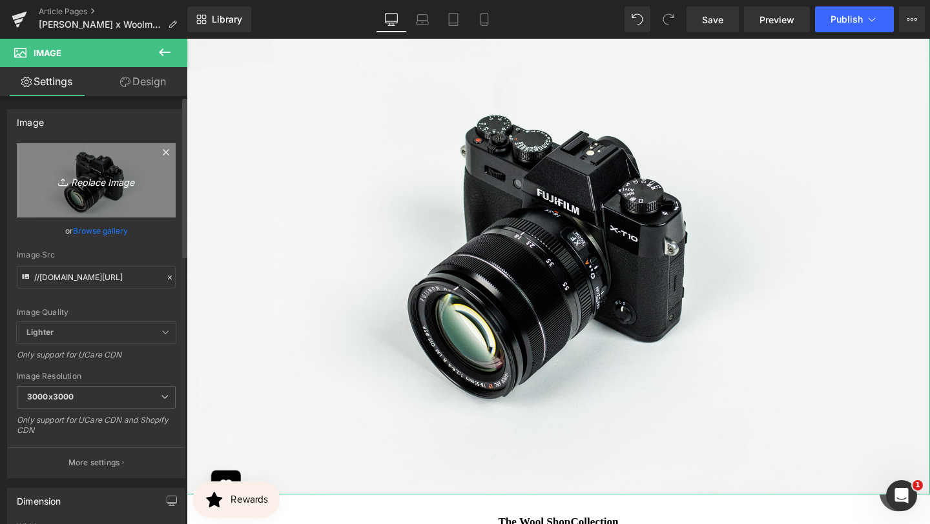
click at [101, 183] on icon "Replace Image" at bounding box center [96, 180] width 103 height 16
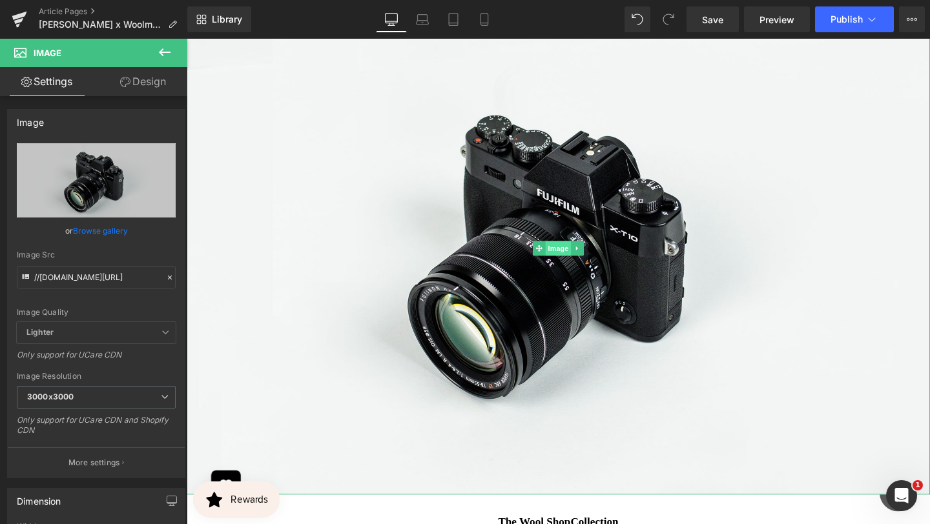
click at [579, 267] on span "Image" at bounding box center [577, 258] width 27 height 15
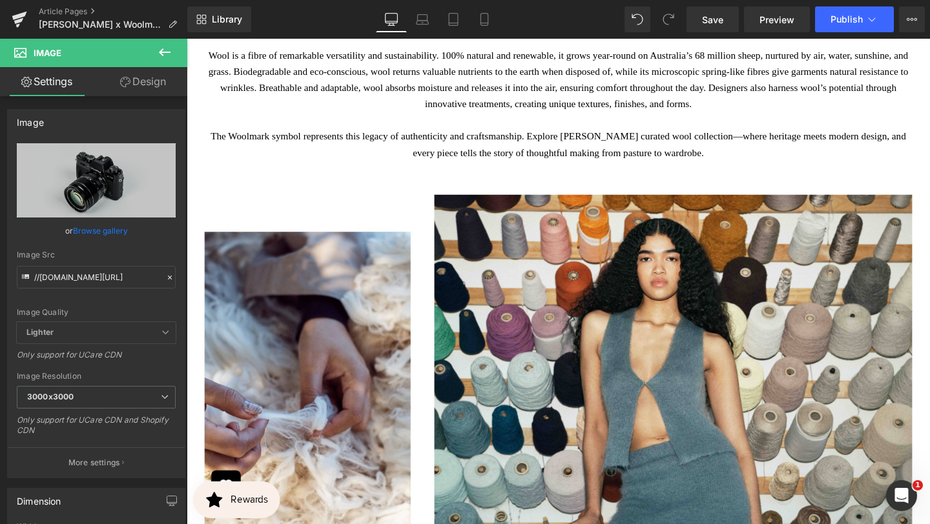
scroll to position [810, 0]
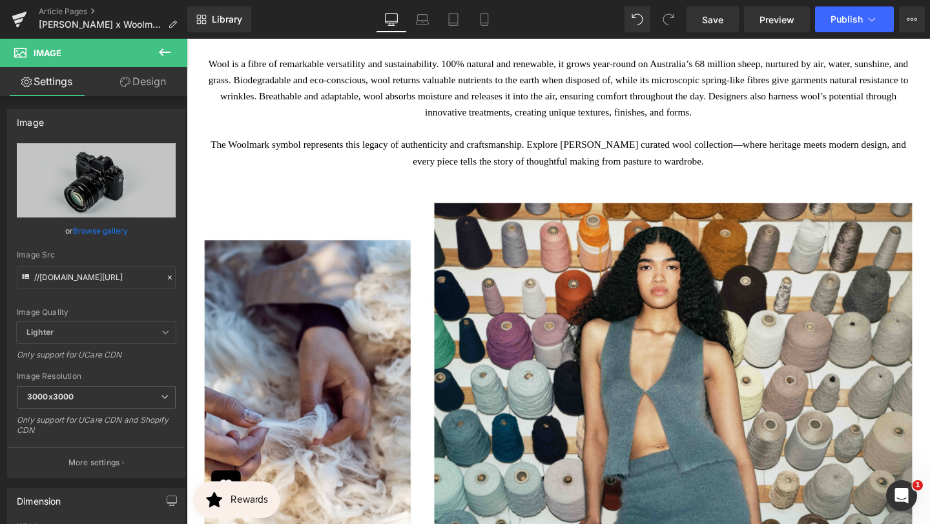
click at [546, 360] on img at bounding box center [577, 435] width 781 height 446
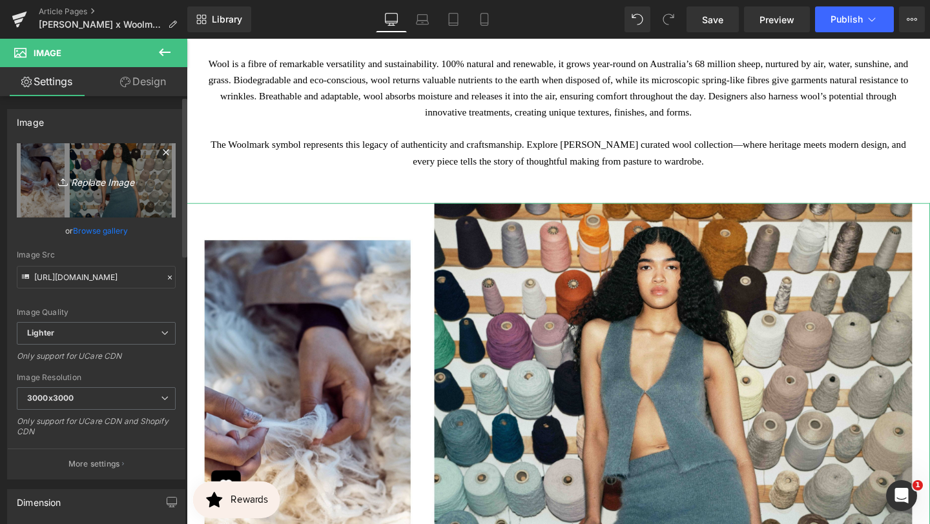
click at [93, 174] on icon "Replace Image" at bounding box center [96, 180] width 103 height 16
type input "C:\fakepath\x (4000 x 3000 px) (2).jpg"
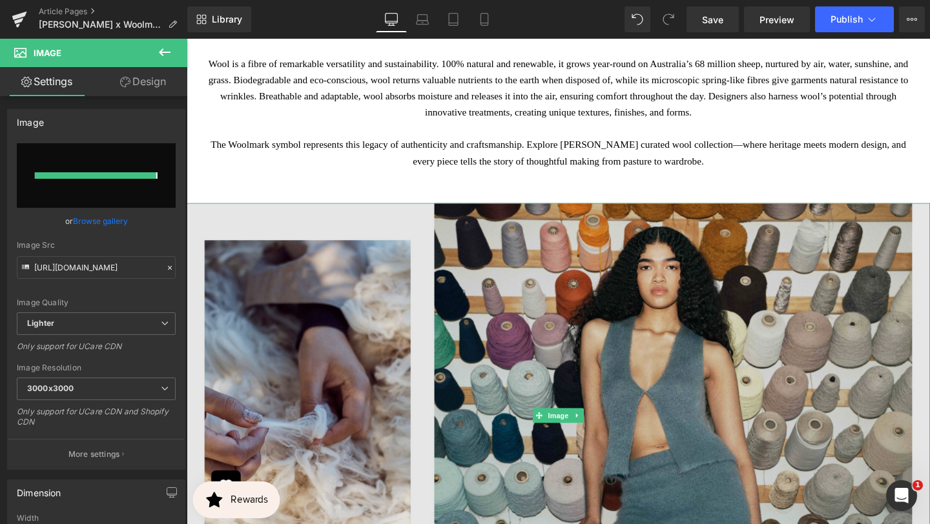
type input "https://ucarecdn.com/781b21a4-a3df-4f81-a9c6-56962dfef4ef/-/format/auto/-/previ…"
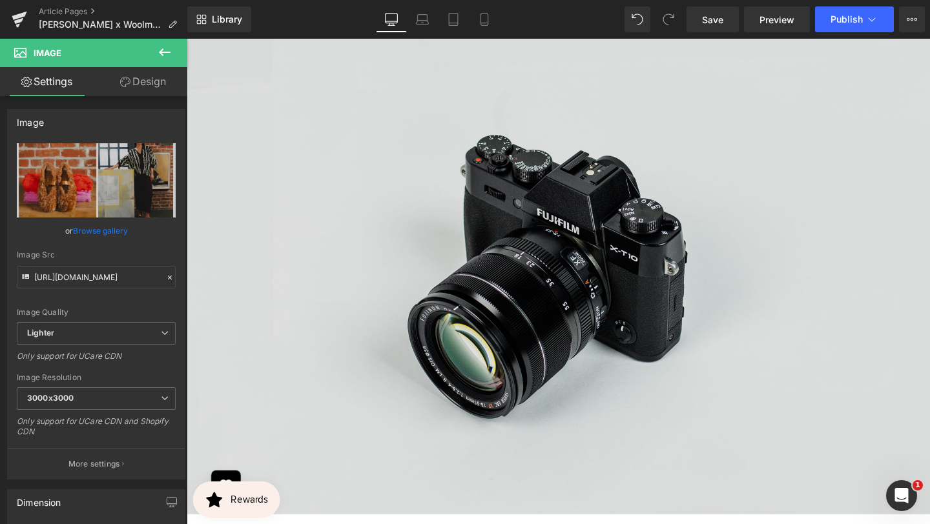
scroll to position [2261, 0]
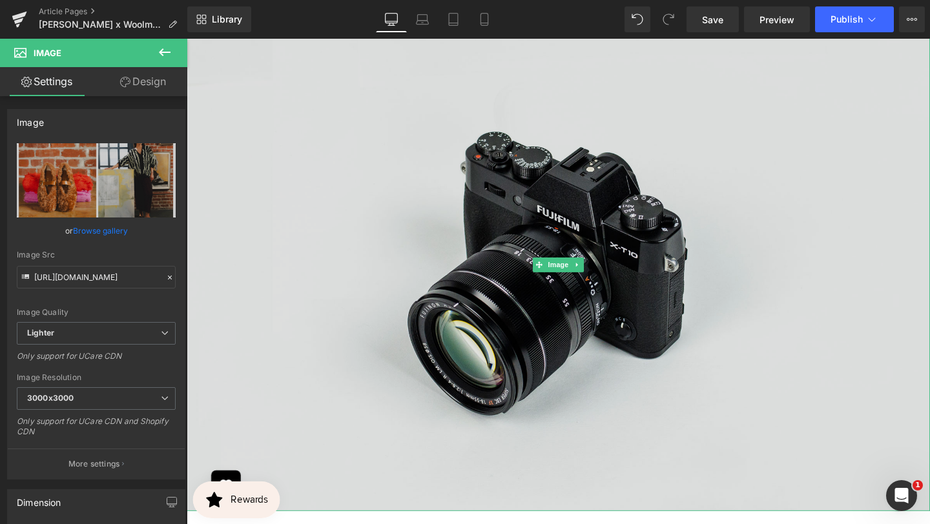
click at [573, 284] on span "Image" at bounding box center [577, 276] width 27 height 15
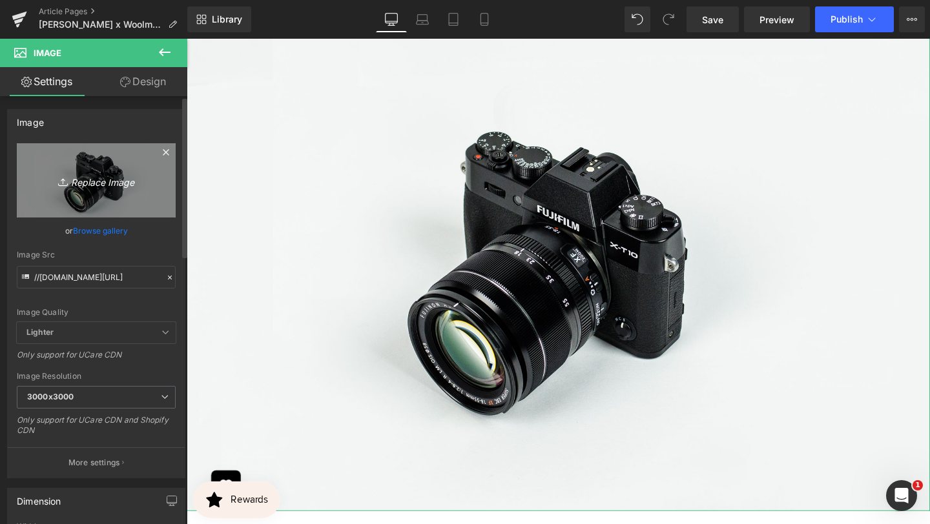
click at [104, 181] on icon "Replace Image" at bounding box center [96, 180] width 103 height 16
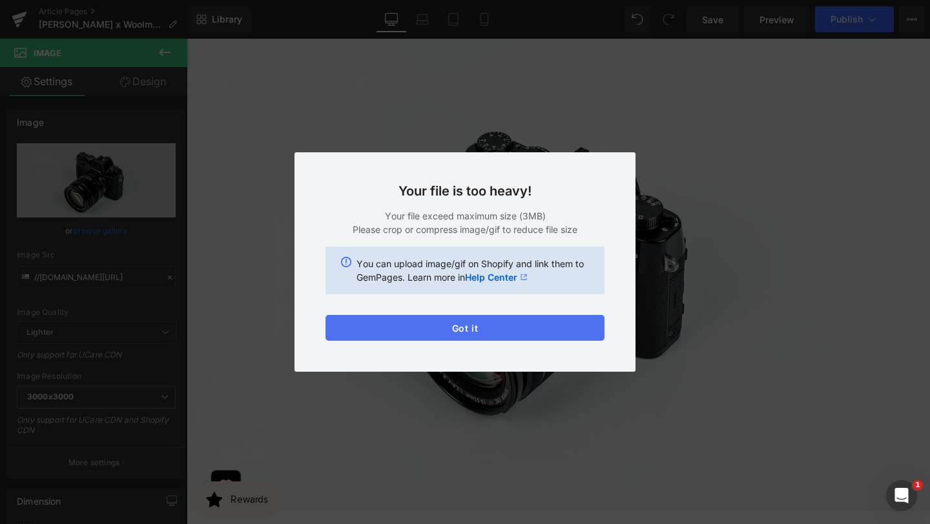
click at [441, 323] on button "Got it" at bounding box center [464, 328] width 279 height 26
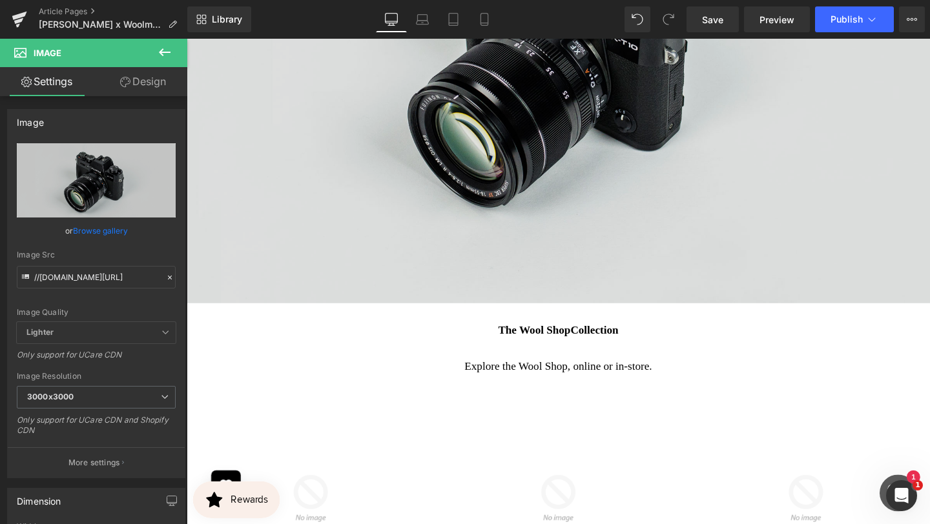
scroll to position [2454, 0]
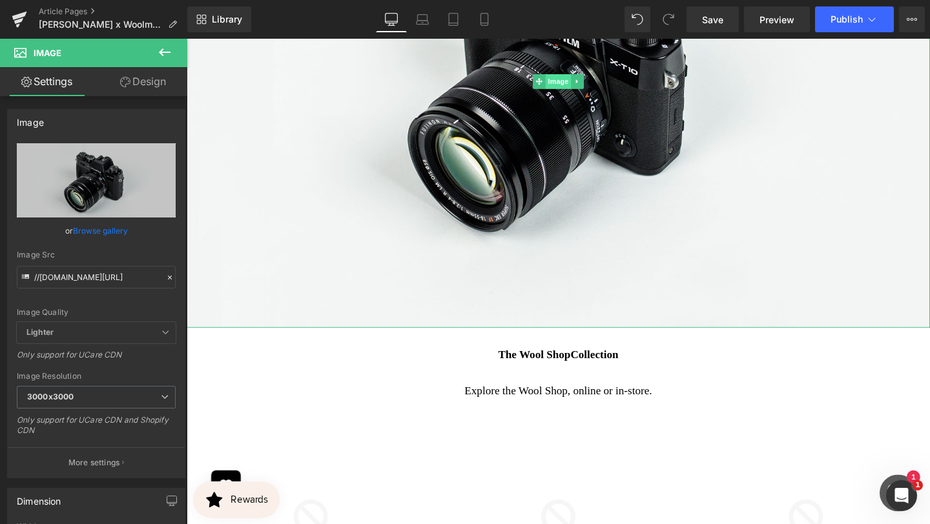
click at [577, 92] on span "Image" at bounding box center [577, 83] width 27 height 15
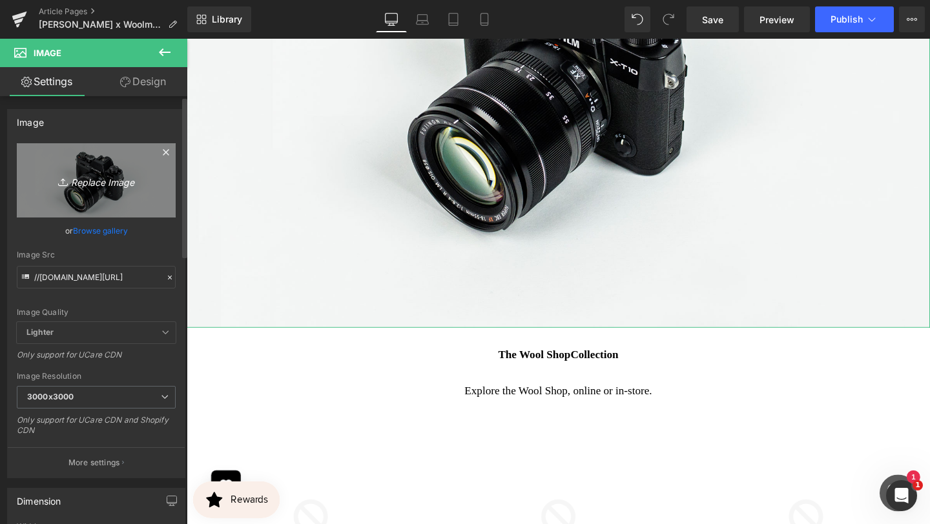
click at [87, 192] on link "Replace Image" at bounding box center [96, 180] width 159 height 74
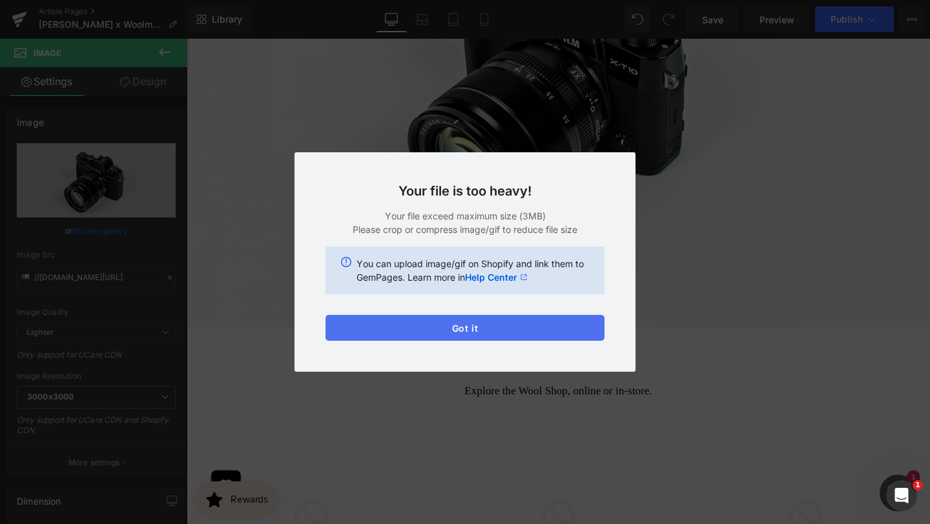
click at [513, 329] on button "Got it" at bounding box center [464, 328] width 279 height 26
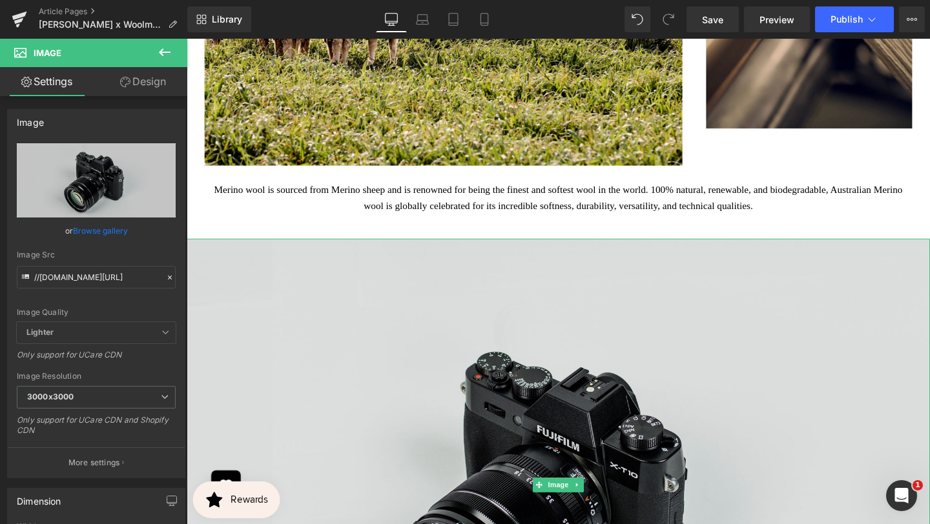
scroll to position [2144, 0]
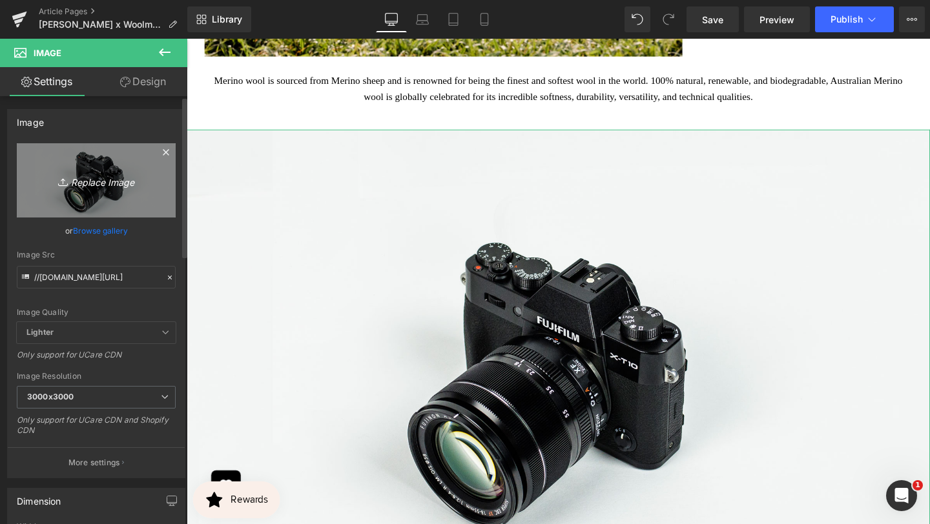
click at [97, 181] on icon "Replace Image" at bounding box center [96, 180] width 103 height 16
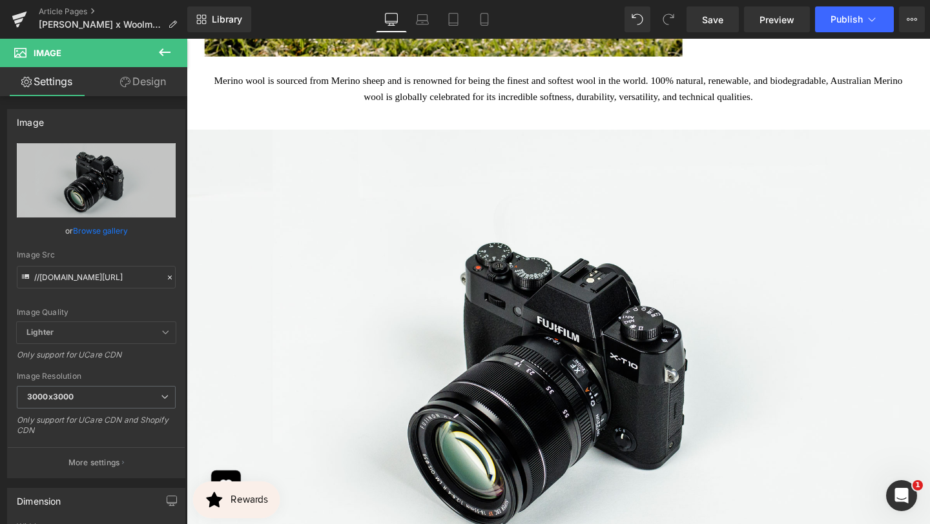
type input "C:\fakepath\x (4000 x 3000 px) (5).jpg"
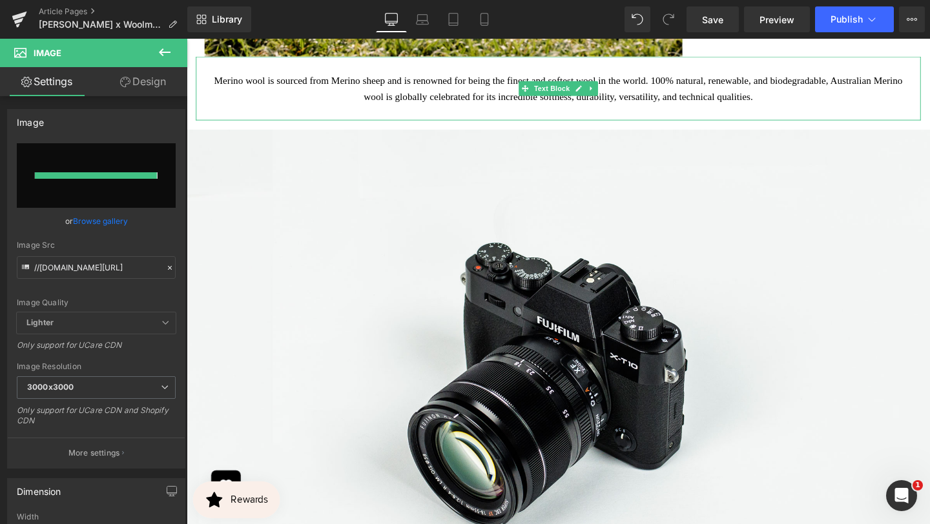
type input "https://ucarecdn.com/cfa8e173-b449-4e59-8fcf-d51fac49015e/-/format/auto/-/previ…"
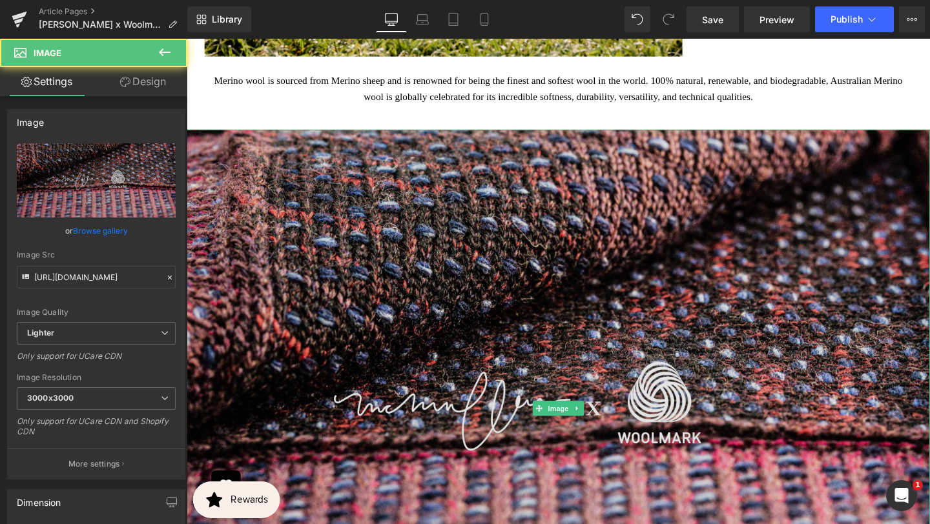
click at [688, 331] on img at bounding box center [577, 427] width 781 height 586
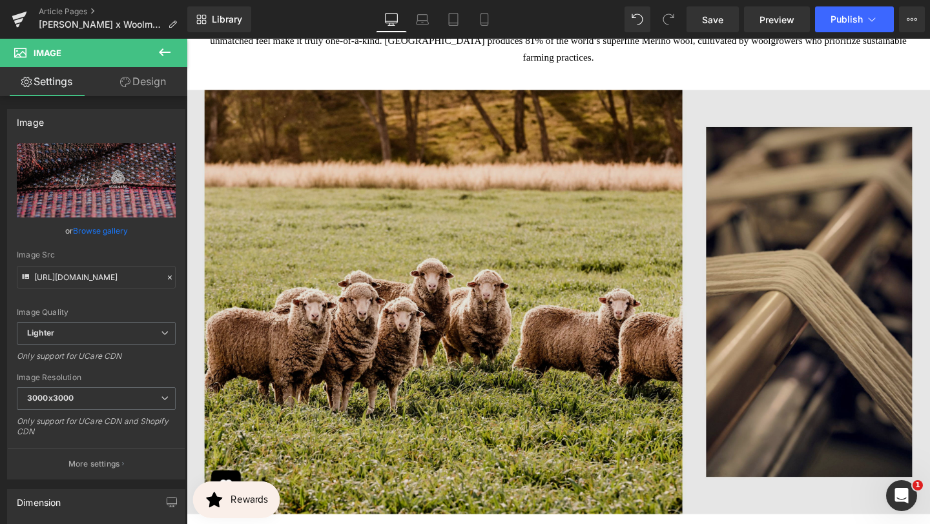
scroll to position [1838, 0]
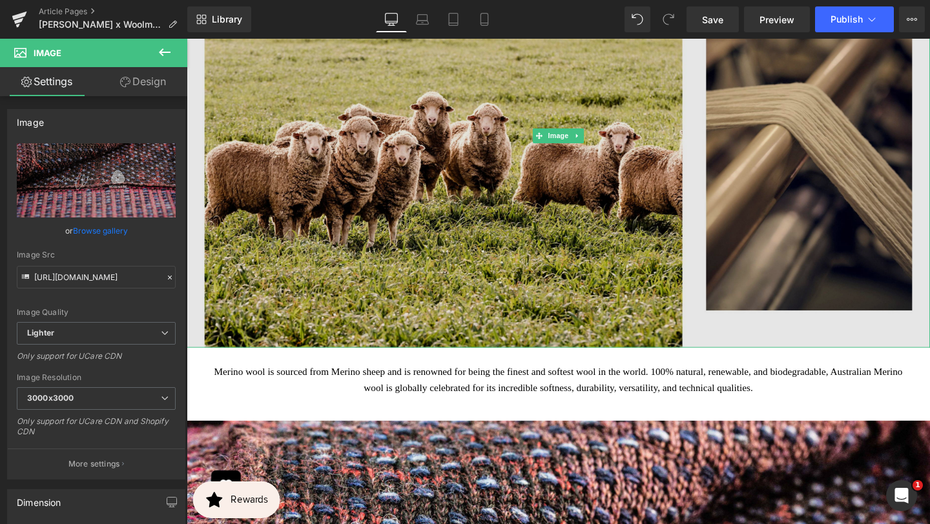
click at [593, 105] on img at bounding box center [577, 140] width 781 height 446
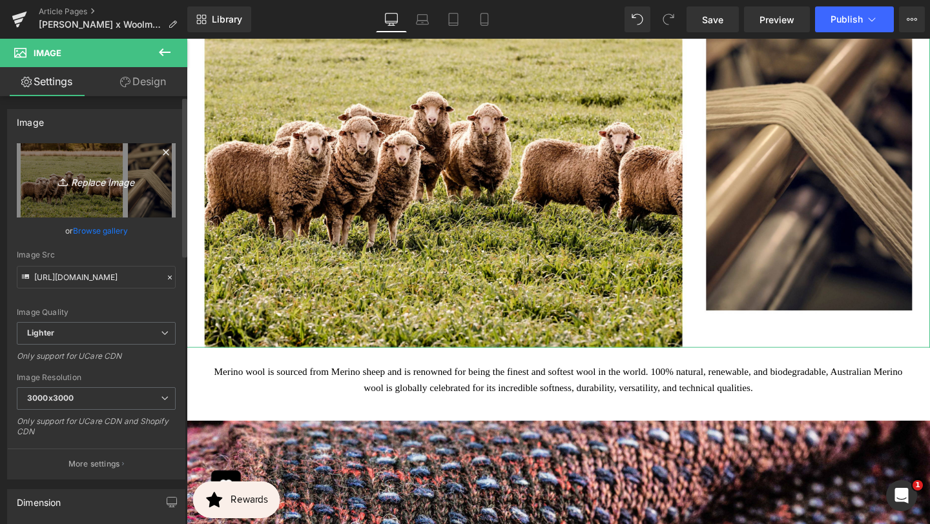
click at [90, 174] on icon "Replace Image" at bounding box center [96, 180] width 103 height 16
type input "C:\fakepath\x (4000 x 3000 px) (6).jpg"
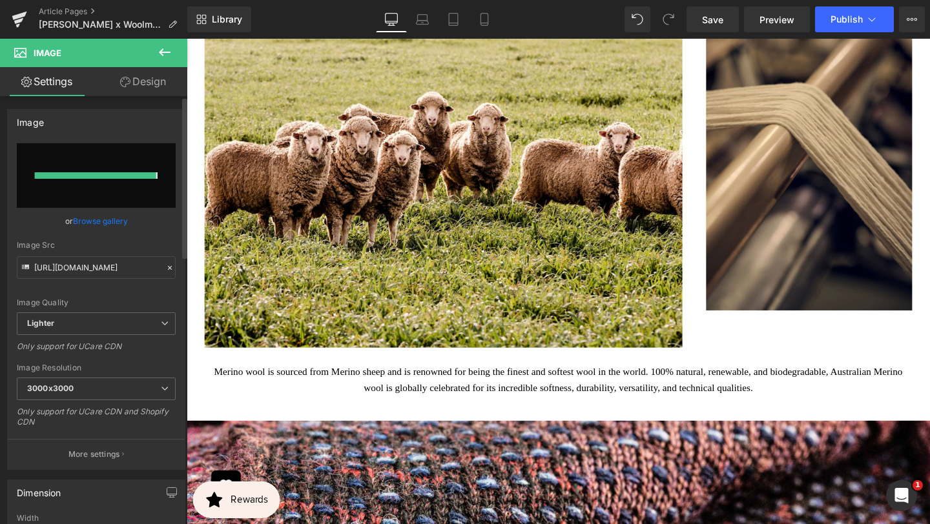
type input "https://ucarecdn.com/a87fc71e-968c-473f-b5a8-339193de64e6/-/format/auto/-/previ…"
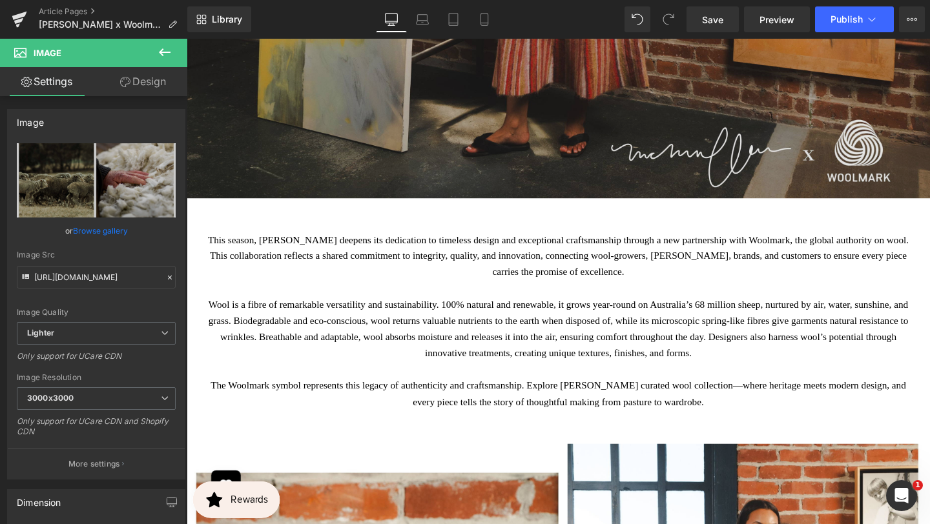
scroll to position [577, 0]
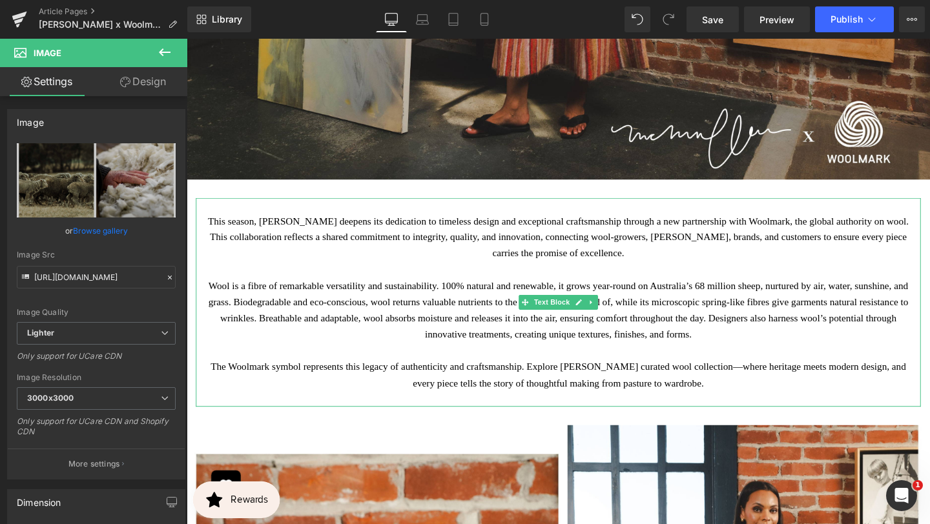
click at [579, 220] on div "This season, McMullen deepens its dedication to timeless design and exceptional…" at bounding box center [577, 316] width 762 height 220
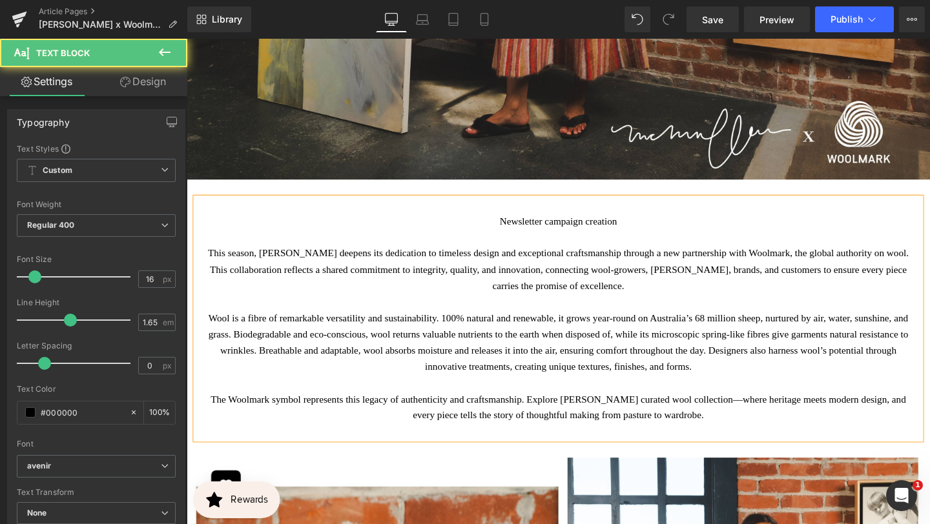
click at [581, 231] on p "Newsletter campaign creation" at bounding box center [577, 230] width 743 height 17
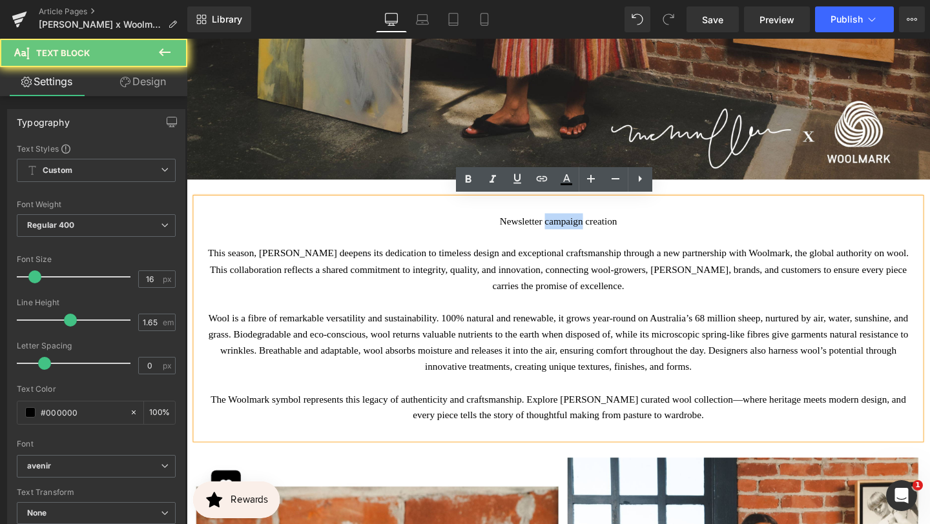
click at [581, 231] on p "Newsletter campaign creation" at bounding box center [577, 230] width 743 height 17
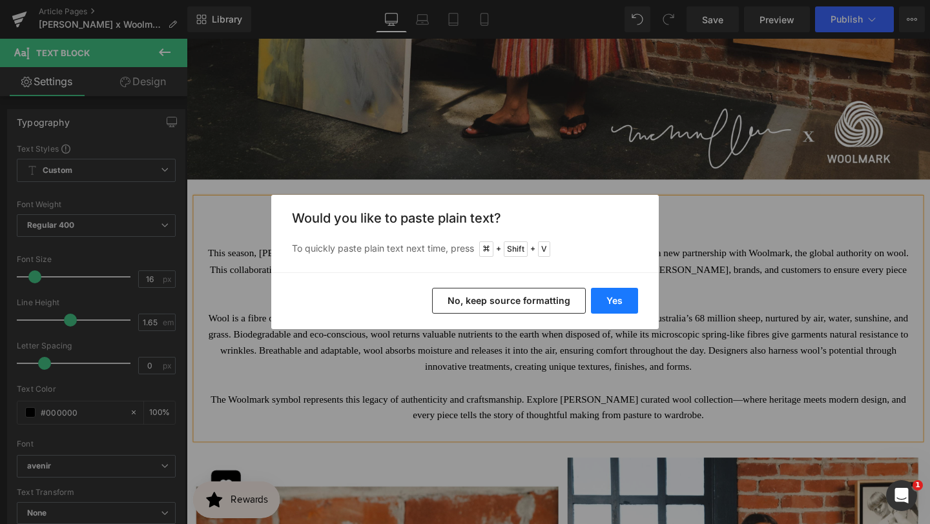
click at [599, 302] on button "Yes" at bounding box center [614, 301] width 47 height 26
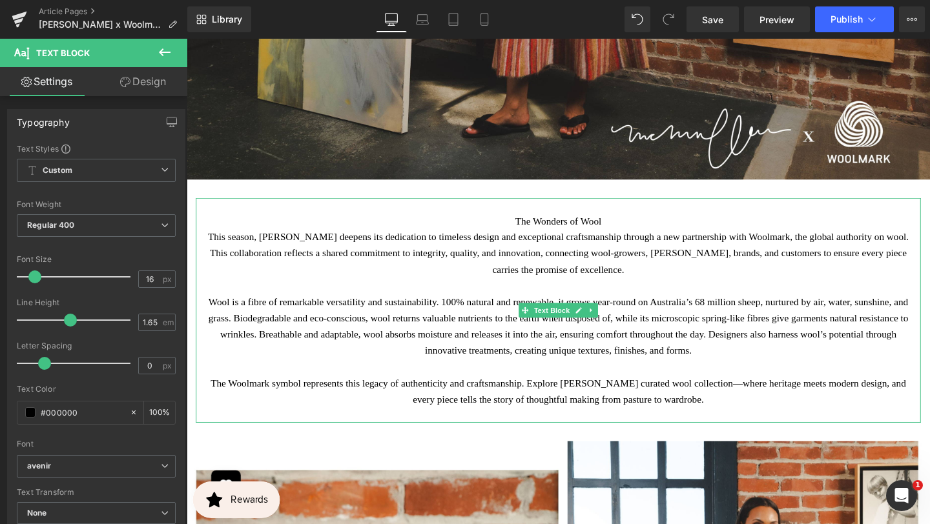
click at [655, 236] on p "The Wonders of Wool" at bounding box center [577, 230] width 743 height 17
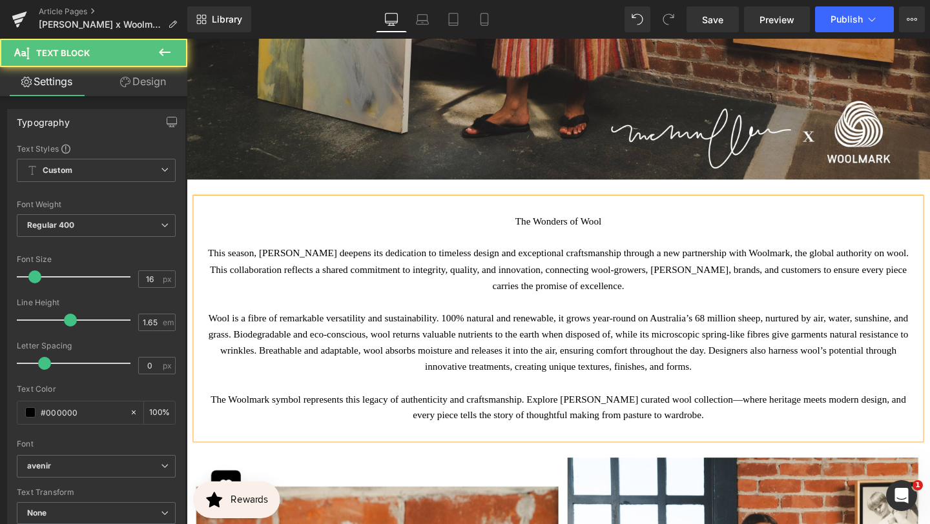
click at [621, 229] on p "The Wonders of Wool" at bounding box center [577, 230] width 743 height 17
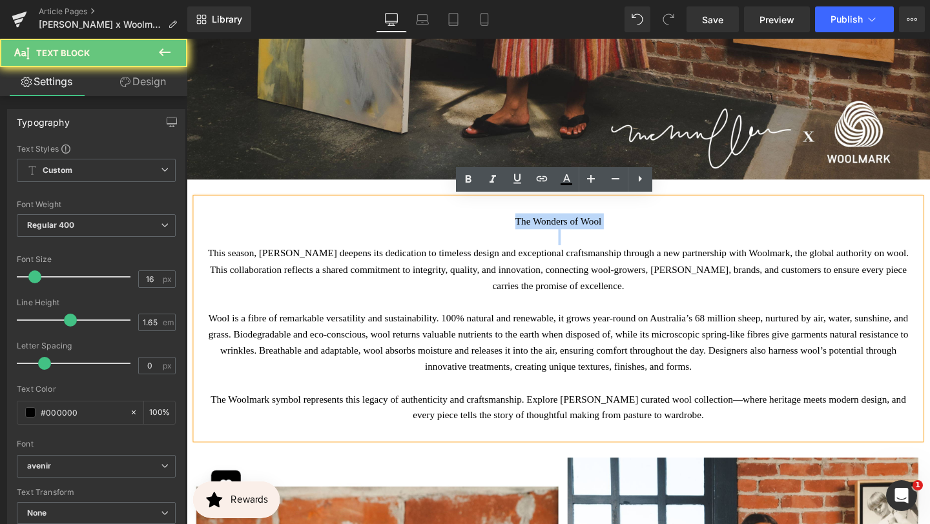
click at [621, 229] on p "The Wonders of Wool" at bounding box center [577, 230] width 743 height 17
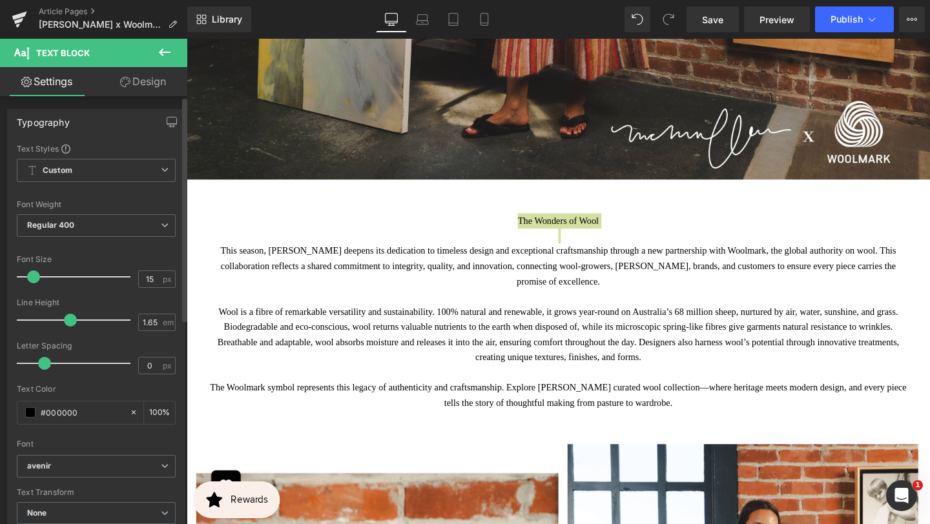
click at [34, 276] on span at bounding box center [33, 277] width 13 height 13
click at [144, 170] on span "Custom Setup Global Style" at bounding box center [96, 170] width 159 height 23
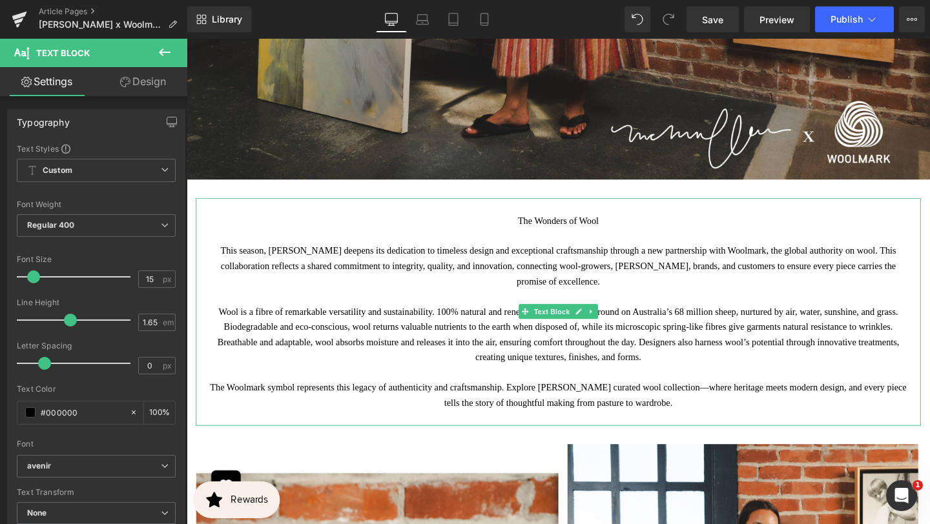
click at [592, 221] on div "The Wonders of Wool This season, McMullen deepens its dedication to timeless de…" at bounding box center [577, 326] width 762 height 240
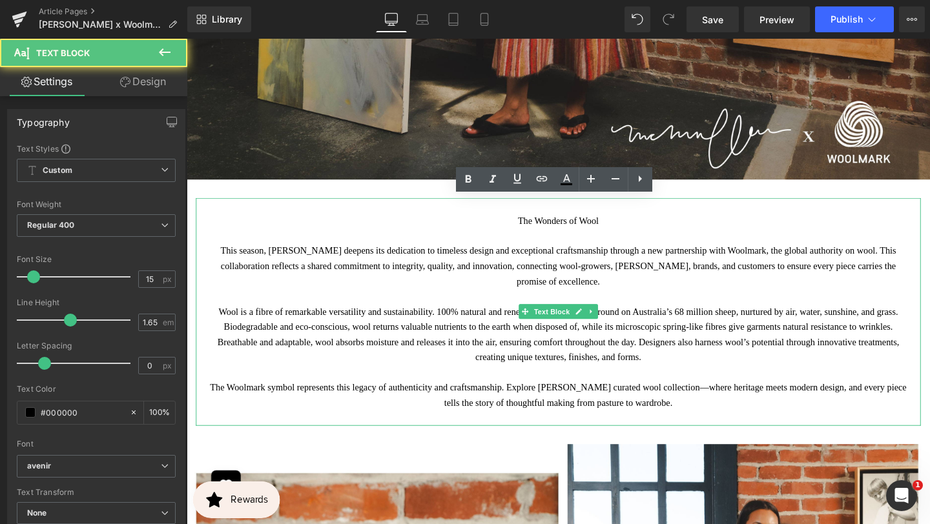
click at [592, 222] on p "The Wonders of Wool" at bounding box center [577, 230] width 743 height 16
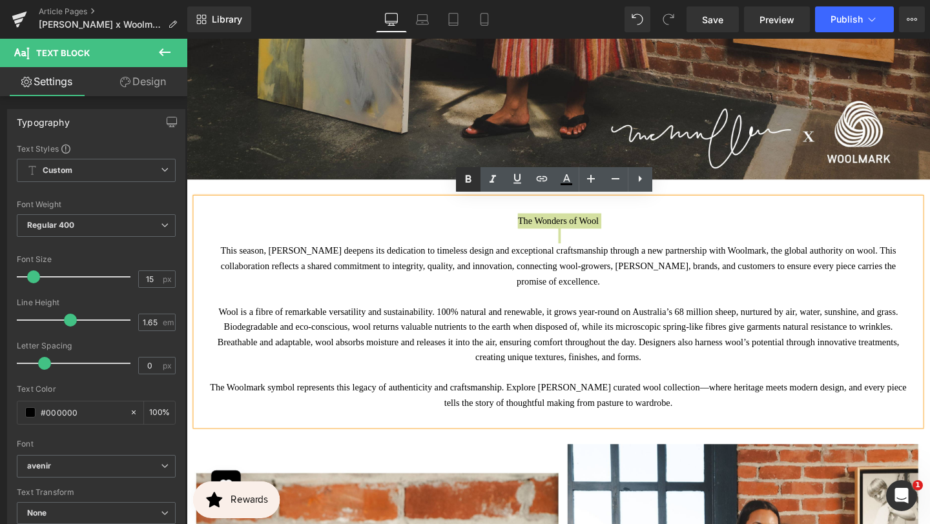
click at [460, 180] on icon at bounding box center [467, 179] width 15 height 15
click at [567, 180] on icon at bounding box center [565, 179] width 15 height 15
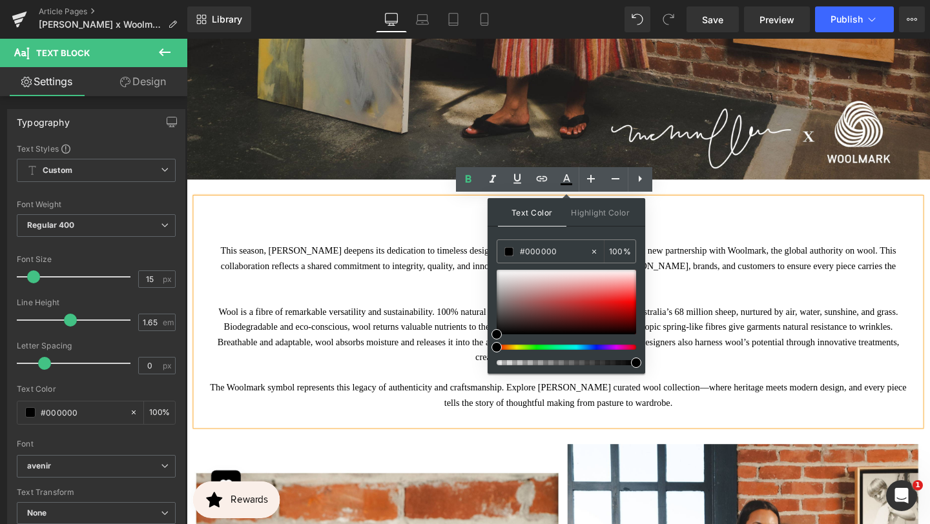
click at [712, 214] on div "The Wonders of Wool This season, McMullen deepens its dedication to timeless de…" at bounding box center [577, 326] width 762 height 240
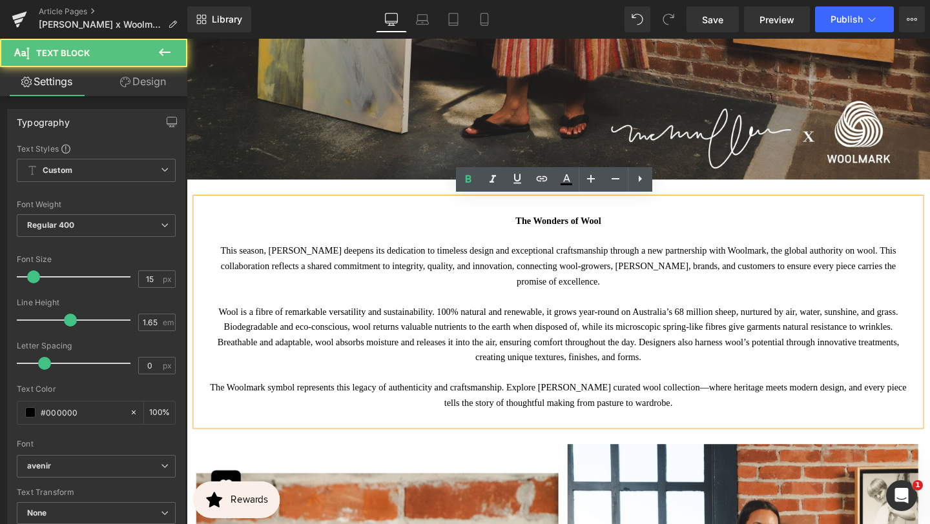
click at [618, 229] on strong "The Wonders of Wool" at bounding box center [577, 230] width 90 height 10
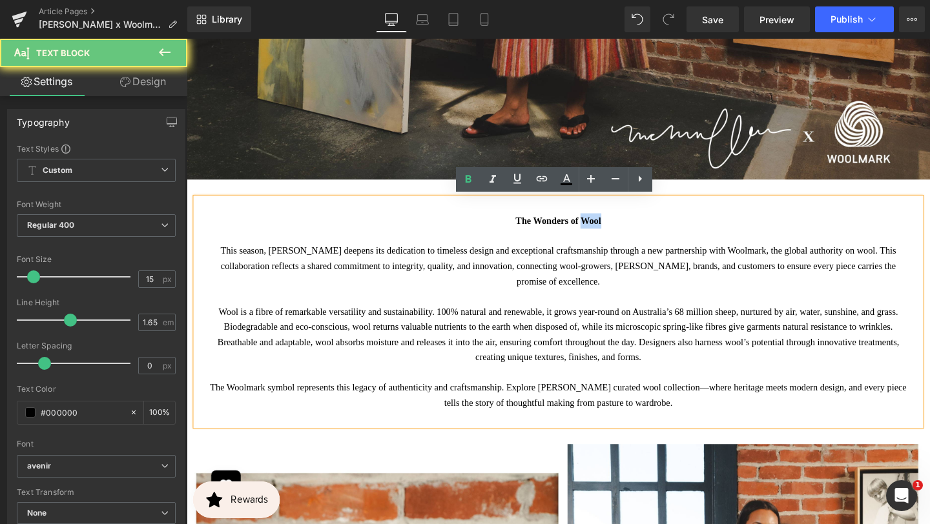
click at [618, 229] on strong "The Wonders of Wool" at bounding box center [577, 230] width 90 height 10
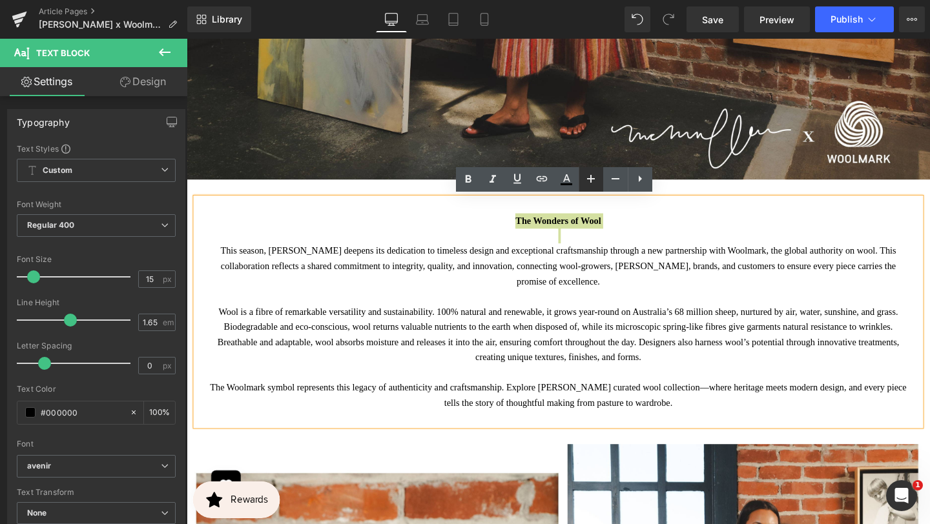
click at [592, 179] on icon at bounding box center [591, 179] width 8 height 8
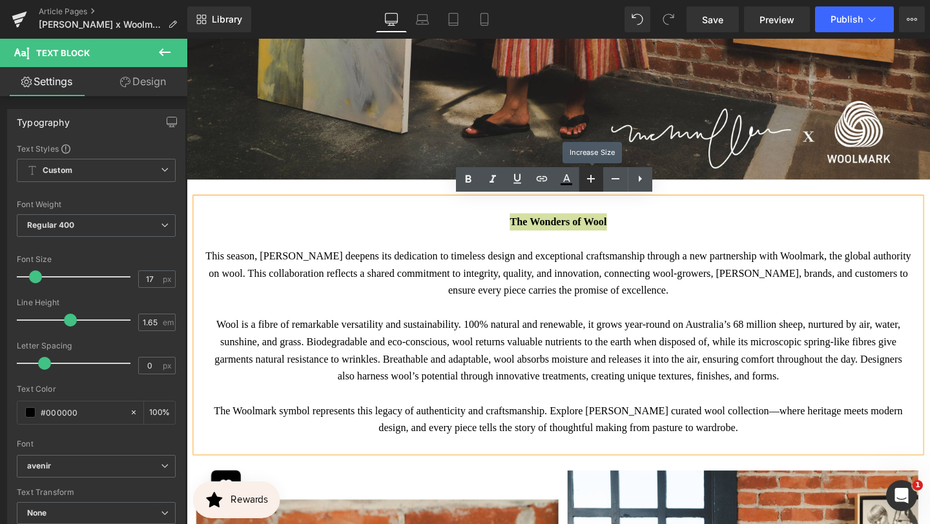
click at [592, 178] on icon at bounding box center [591, 179] width 8 height 8
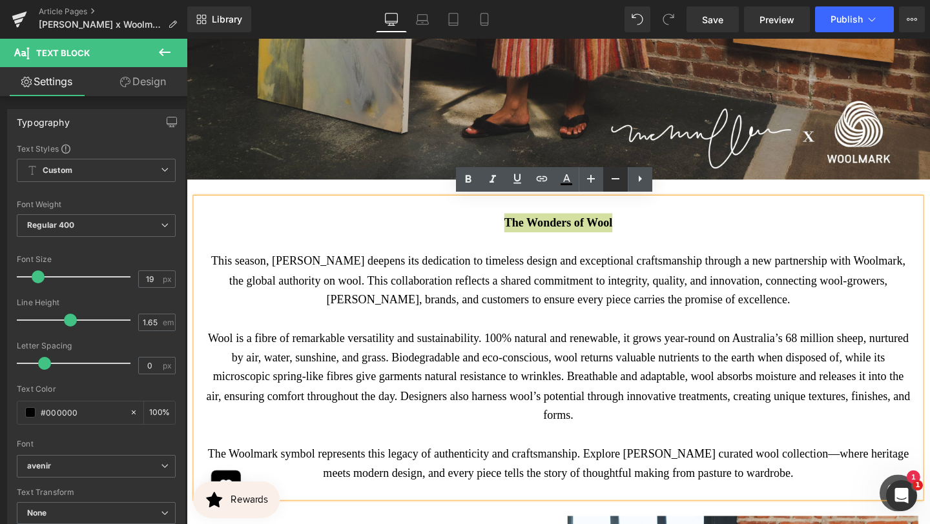
click at [610, 179] on icon at bounding box center [615, 178] width 15 height 15
type input "17"
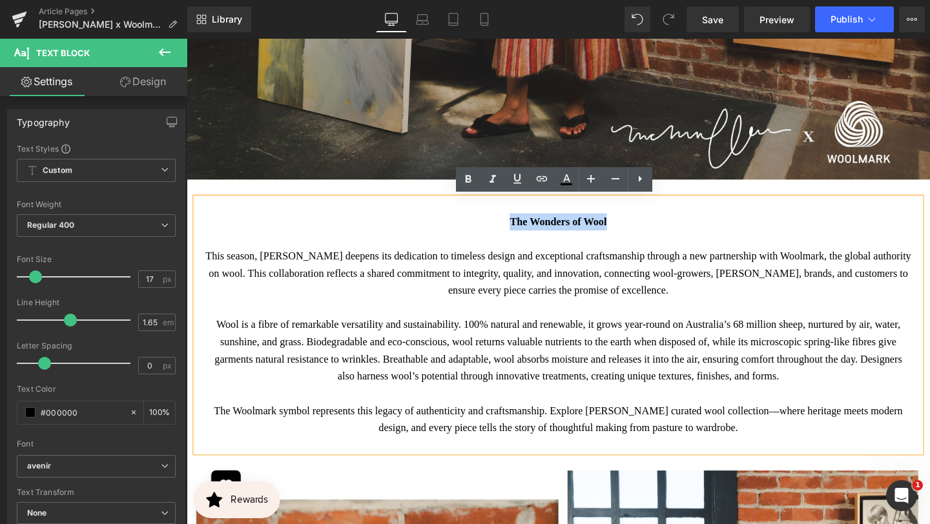
click at [702, 240] on p at bounding box center [577, 249] width 743 height 18
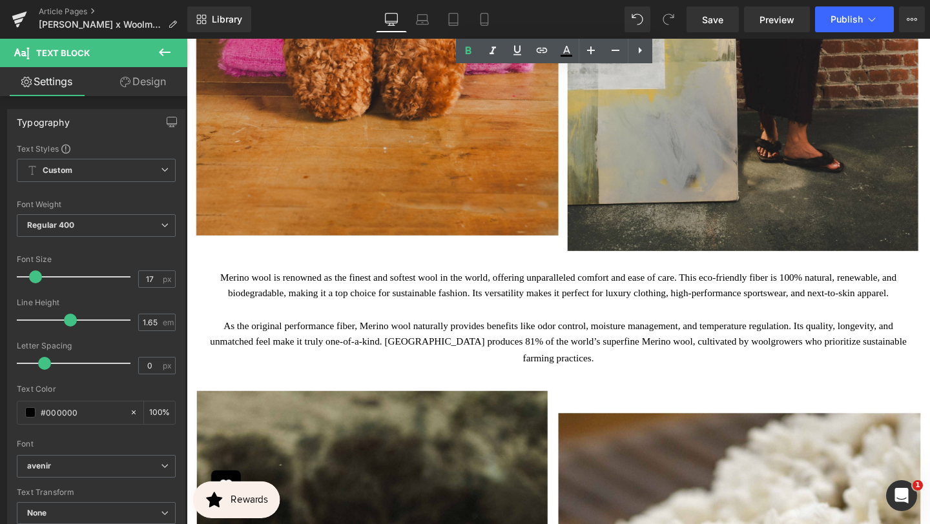
scroll to position [1406, 0]
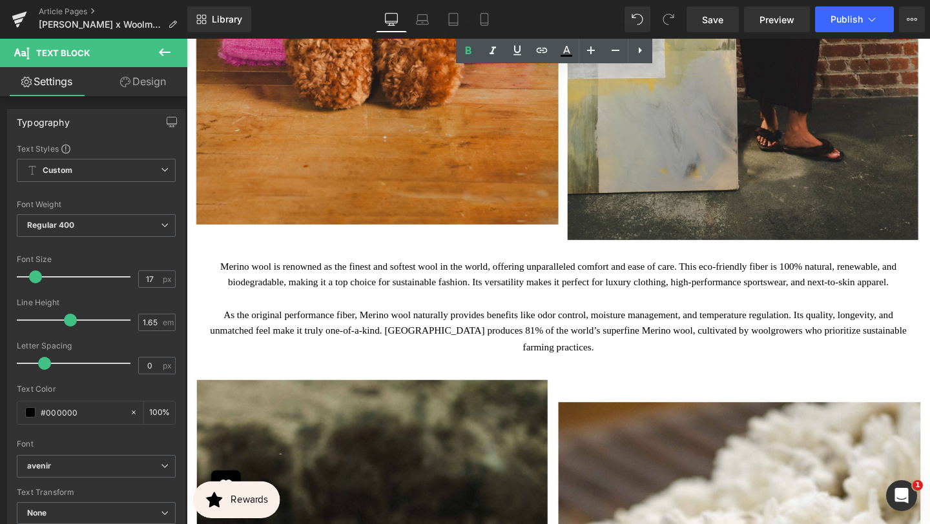
click at [638, 325] on p "Merino wool is renowned as the finest and softest wool in the world, offering u…" at bounding box center [577, 321] width 743 height 102
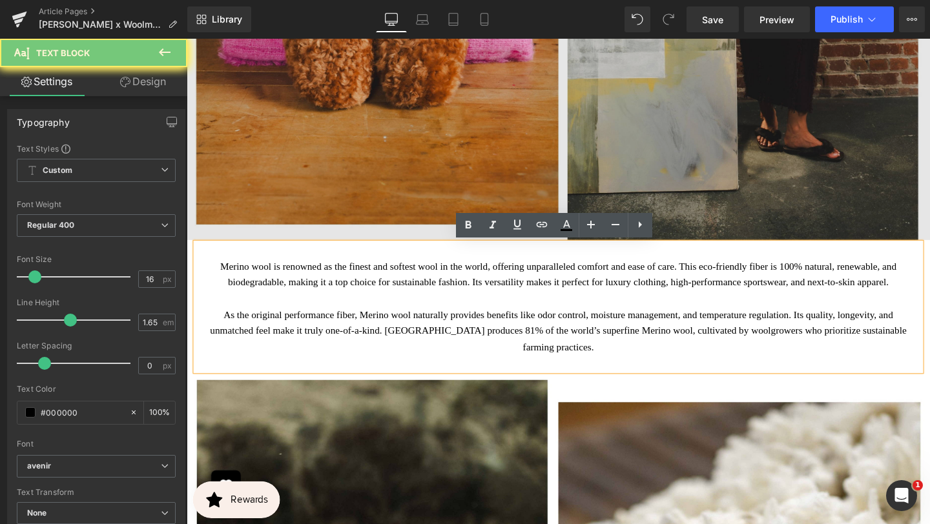
drag, startPoint x: 650, startPoint y: 374, endPoint x: 211, endPoint y: 242, distance: 457.9
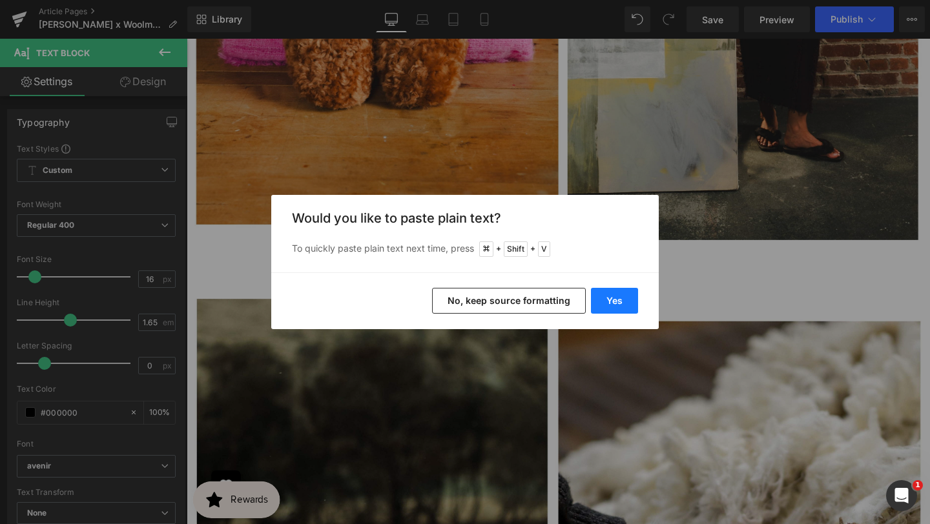
click at [606, 299] on button "Yes" at bounding box center [614, 301] width 47 height 26
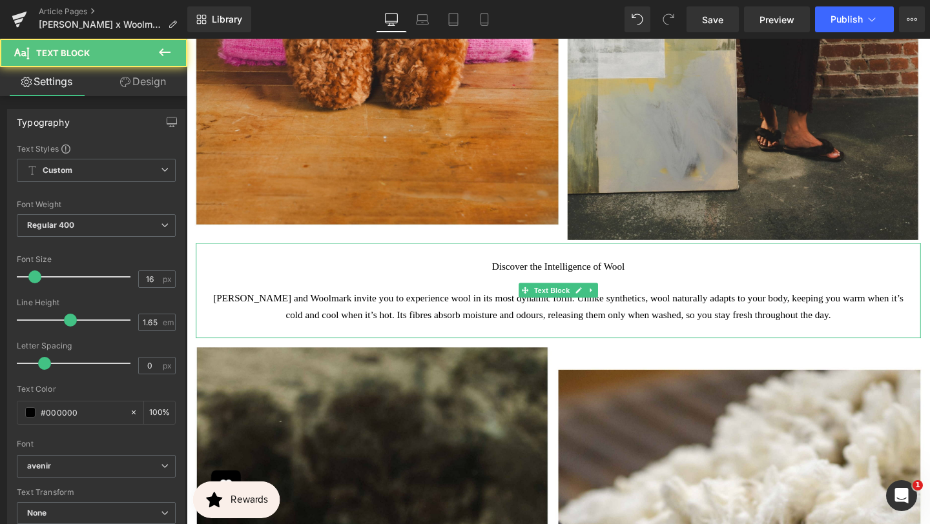
click at [634, 276] on p "Discover the Intelligence of Wool" at bounding box center [577, 278] width 743 height 17
click at [635, 276] on p "Discover the Intelligence of Wool" at bounding box center [577, 278] width 743 height 17
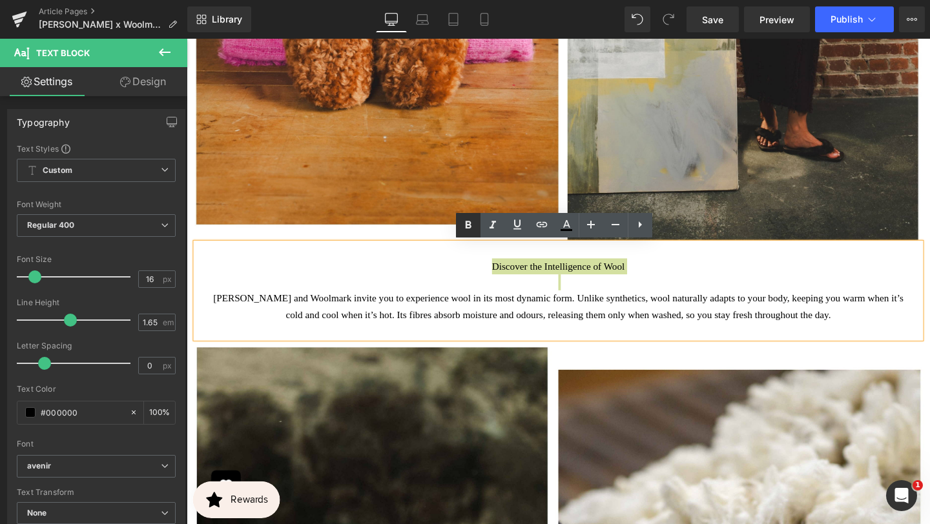
click at [467, 223] on icon at bounding box center [467, 225] width 15 height 15
click at [591, 226] on icon at bounding box center [591, 225] width 8 height 8
type input "18"
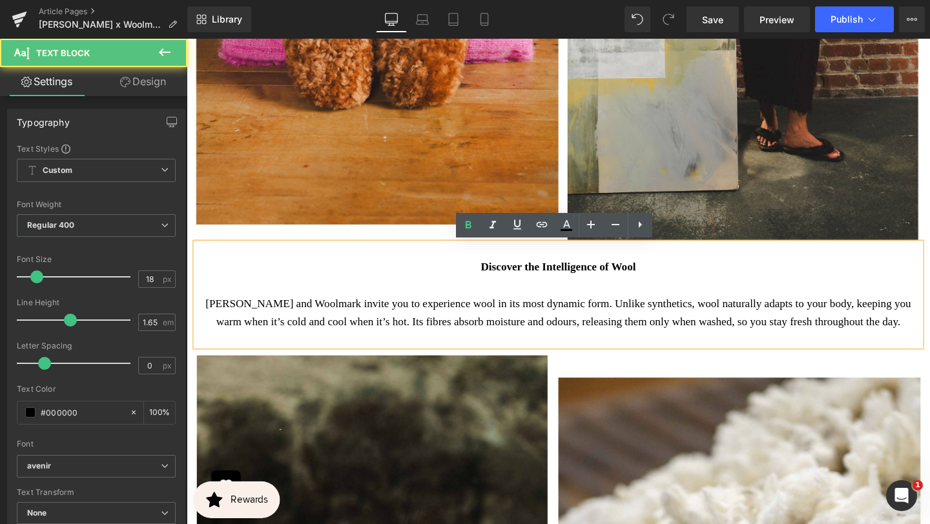
click at [592, 342] on p "McMullen and Woolmark invite you to experience wool in its most dynamic form. U…" at bounding box center [577, 327] width 743 height 38
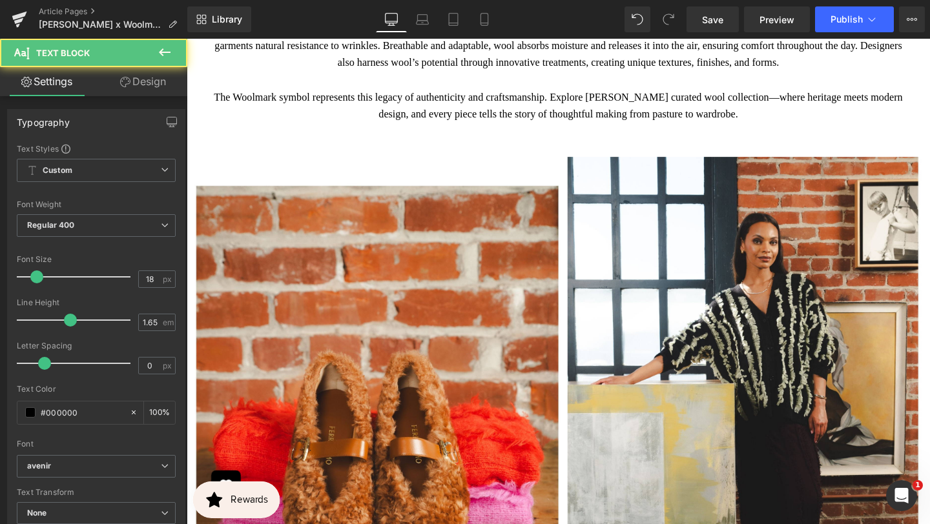
scroll to position [824, 0]
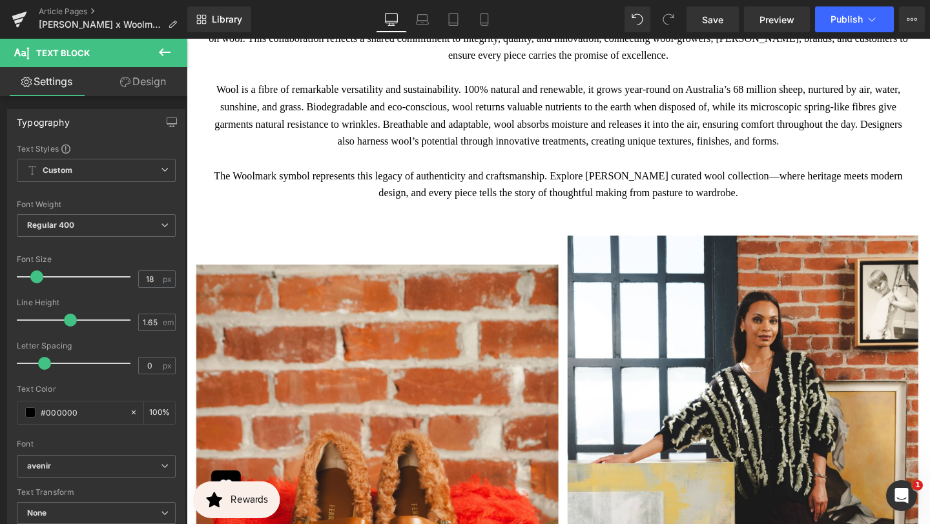
click at [593, 119] on p "Wool is a fibre of remarkable versatility and sustainability. 100% natural and …" at bounding box center [577, 120] width 743 height 72
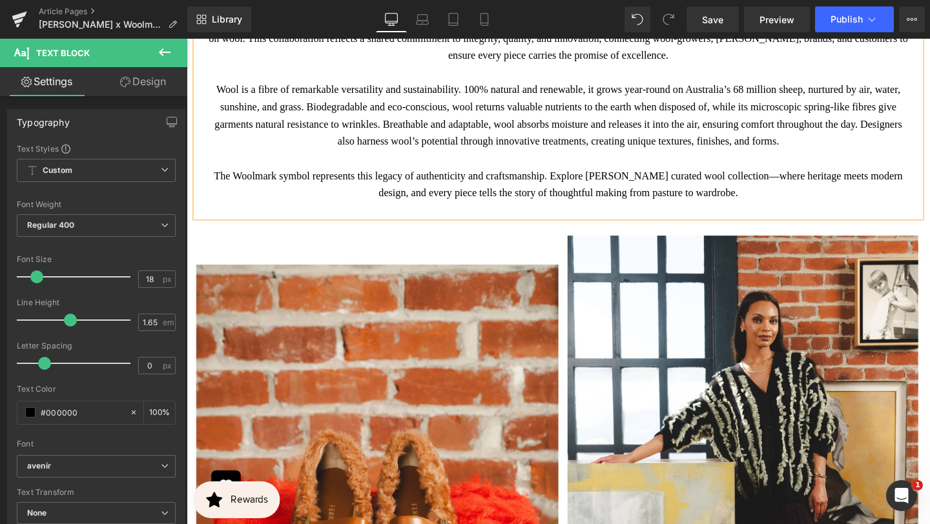
click at [594, 119] on p "Wool is a fibre of remarkable versatility and sustainability. 100% natural and …" at bounding box center [577, 120] width 743 height 72
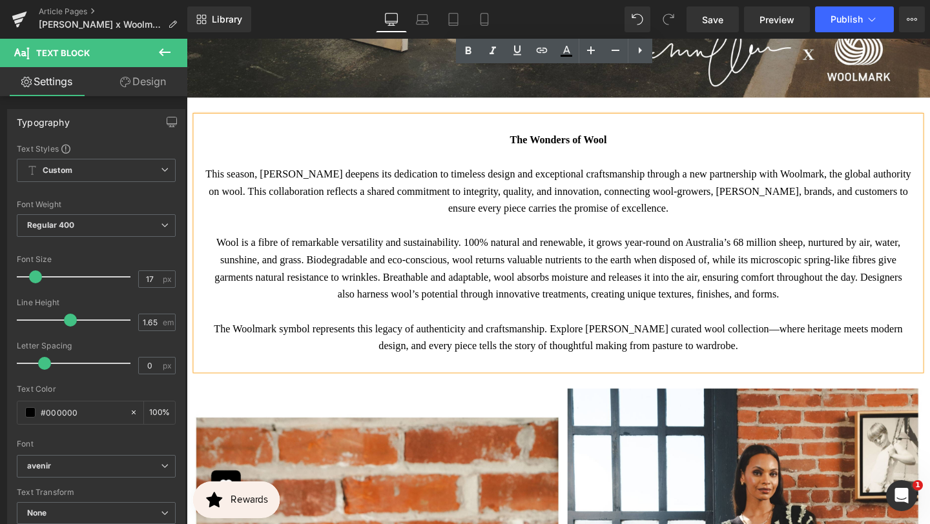
scroll to position [497, 0]
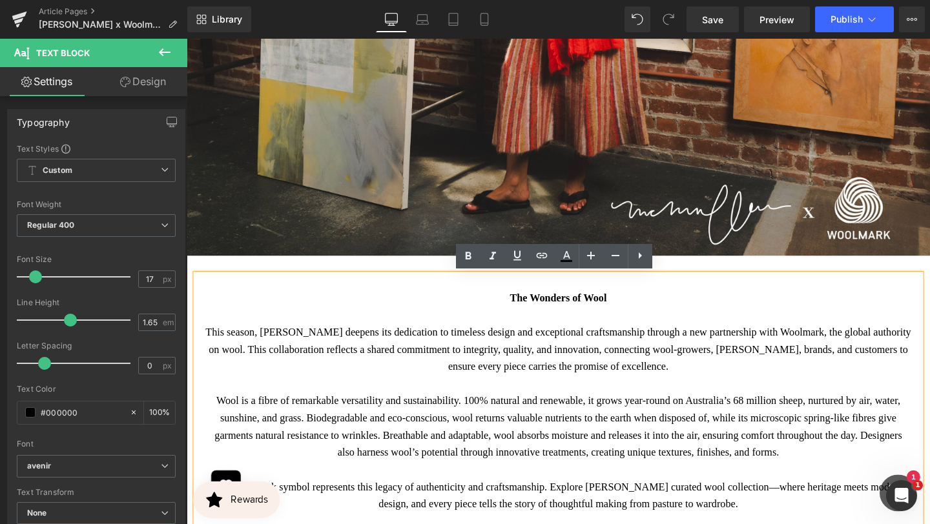
click at [564, 310] on strong "The Wonders of Wool" at bounding box center [577, 311] width 102 height 12
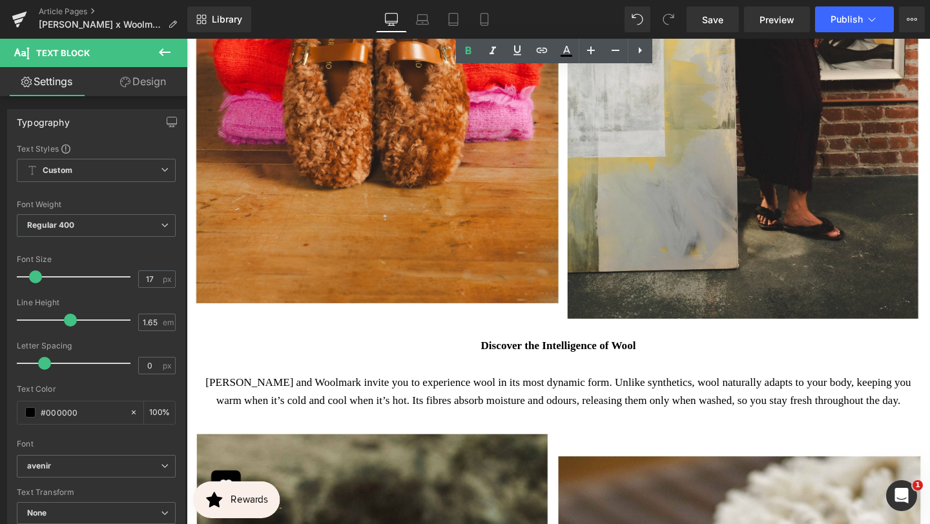
scroll to position [1360, 0]
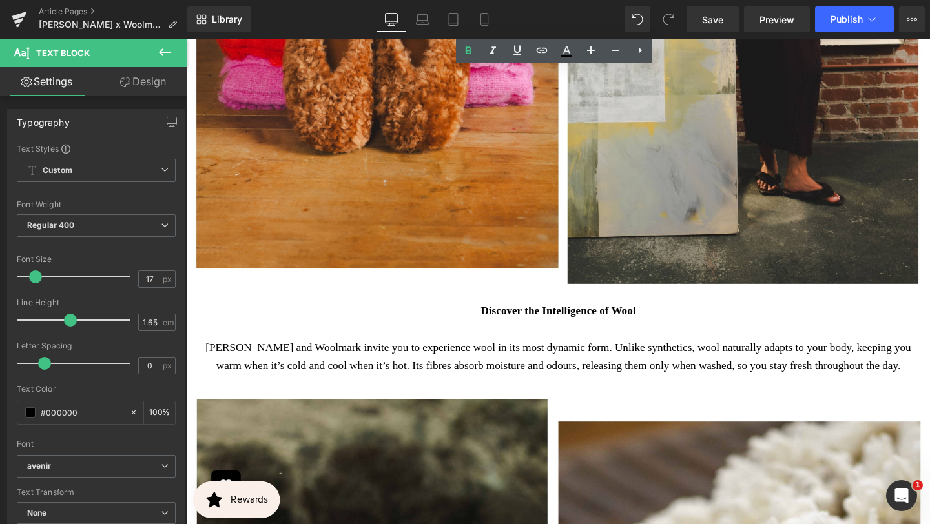
click at [514, 348] on p at bounding box center [577, 343] width 743 height 19
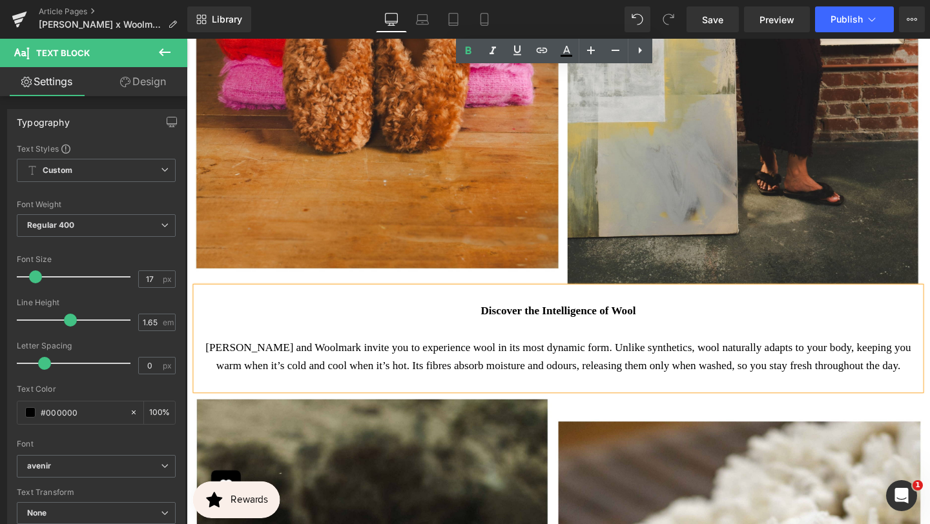
click at [496, 325] on strong "Discover the Intelligence of Wool" at bounding box center [577, 324] width 163 height 13
drag, startPoint x: 495, startPoint y: 328, endPoint x: 475, endPoint y: 328, distance: 20.0
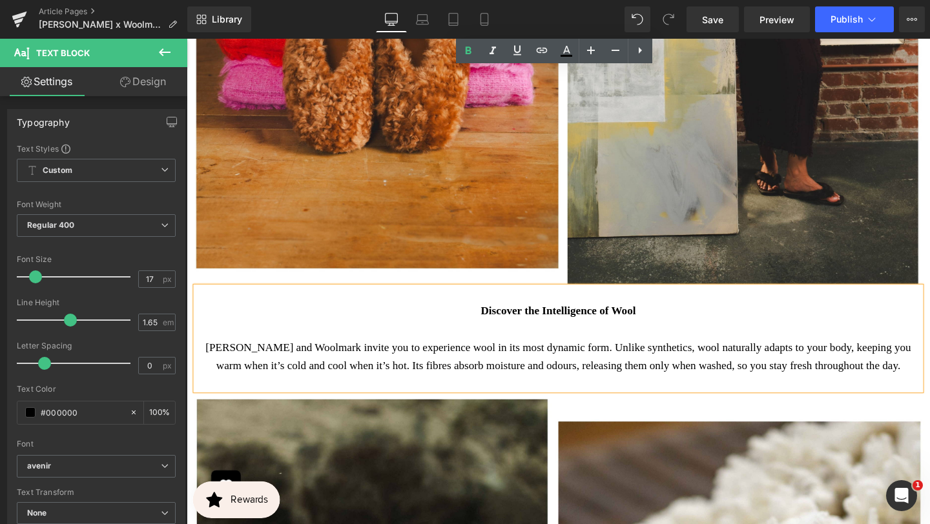
click at [496, 328] on strong "Discover the Intelligence of Wool" at bounding box center [577, 324] width 163 height 13
drag, startPoint x: 475, startPoint y: 328, endPoint x: 644, endPoint y: 402, distance: 184.5
click at [648, 408] on div "Discover the Intelligence of Wool McMullen and Woolmark invite you to experienc…" at bounding box center [577, 354] width 762 height 109
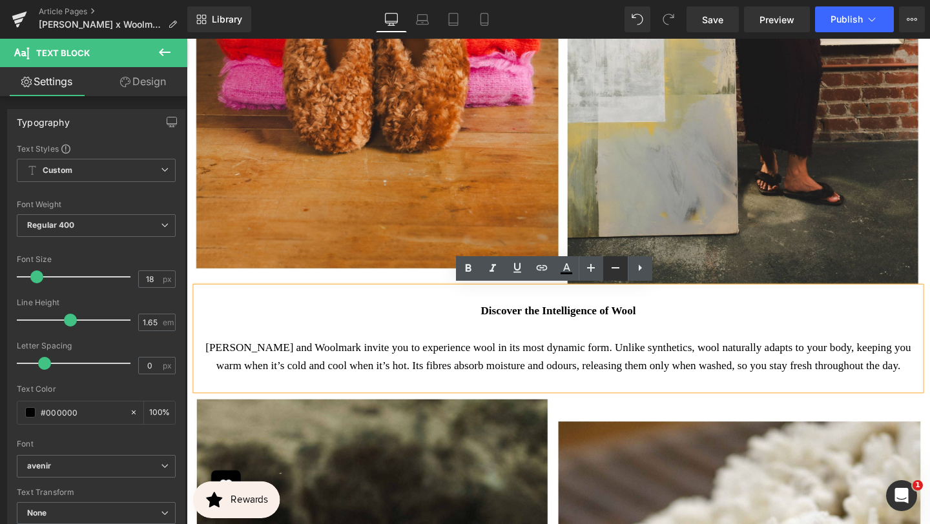
click at [617, 261] on icon at bounding box center [615, 267] width 15 height 15
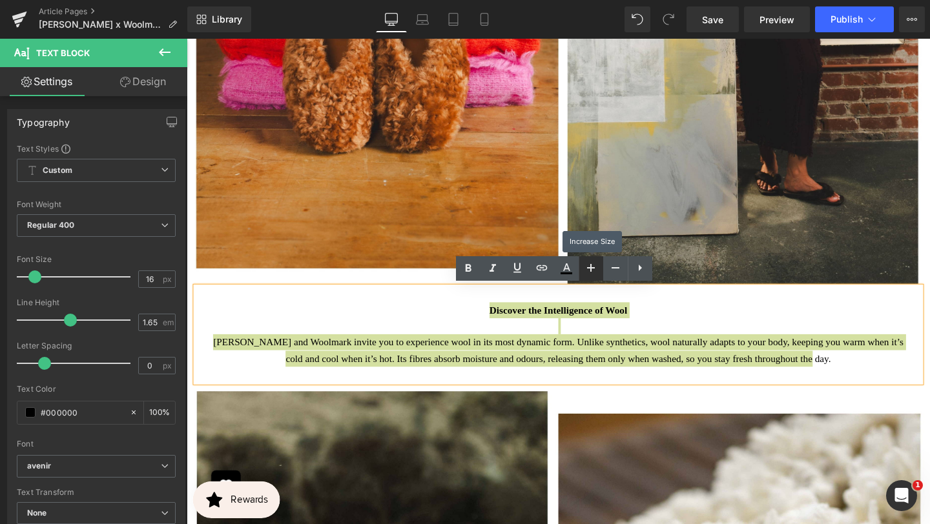
click at [595, 270] on icon at bounding box center [590, 267] width 15 height 15
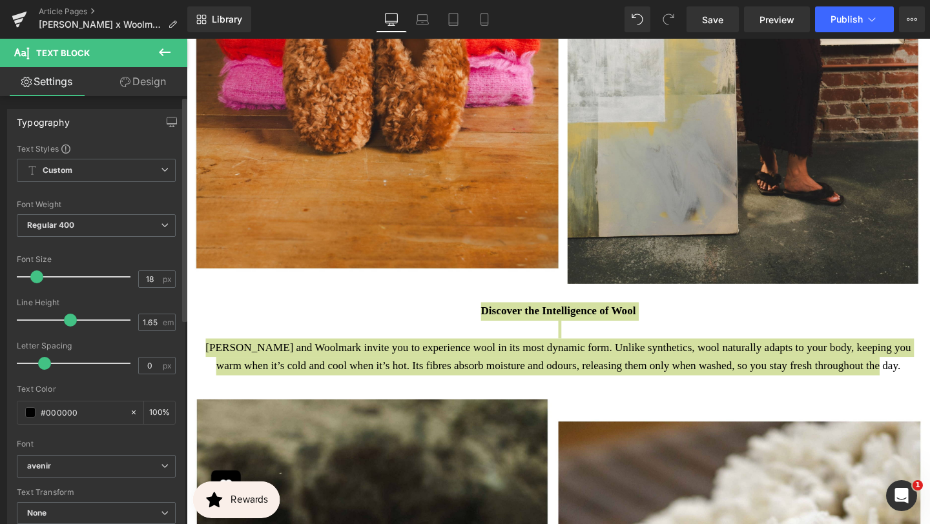
type input "17"
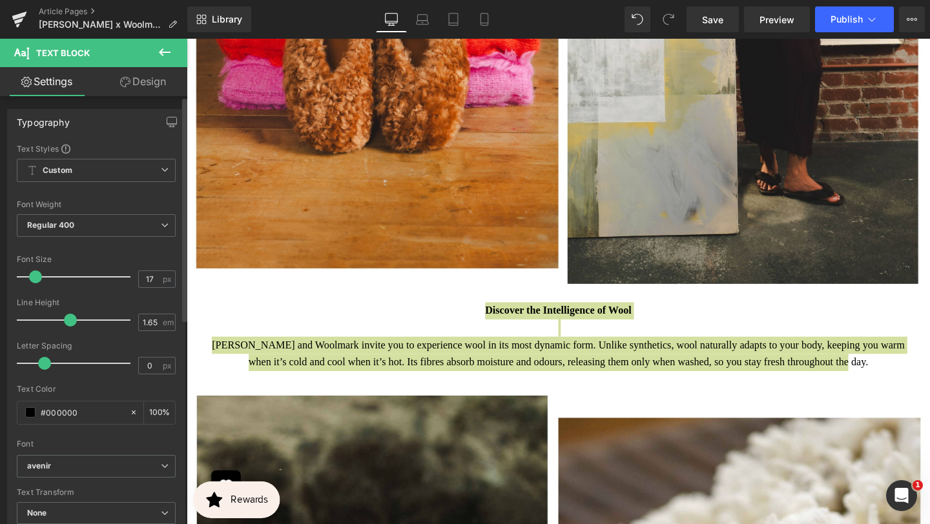
click at [33, 278] on span at bounding box center [35, 277] width 13 height 13
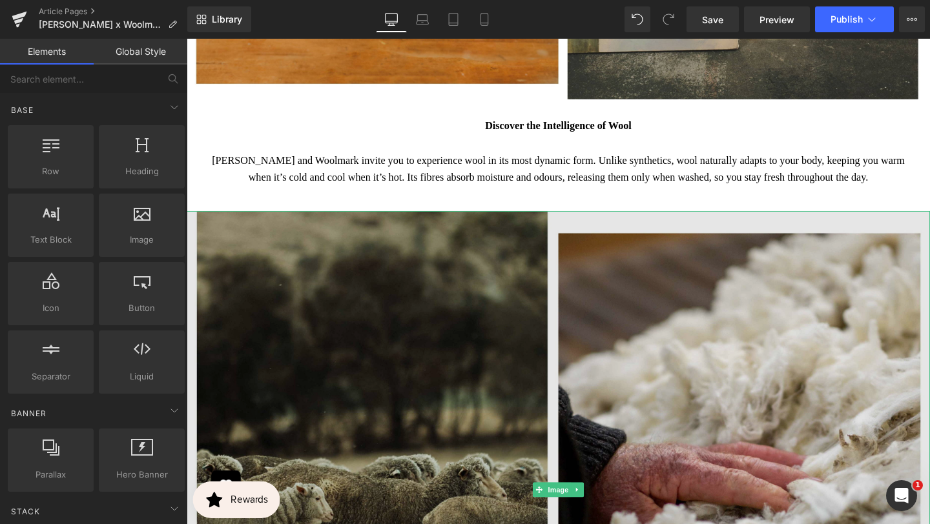
scroll to position [1502, 0]
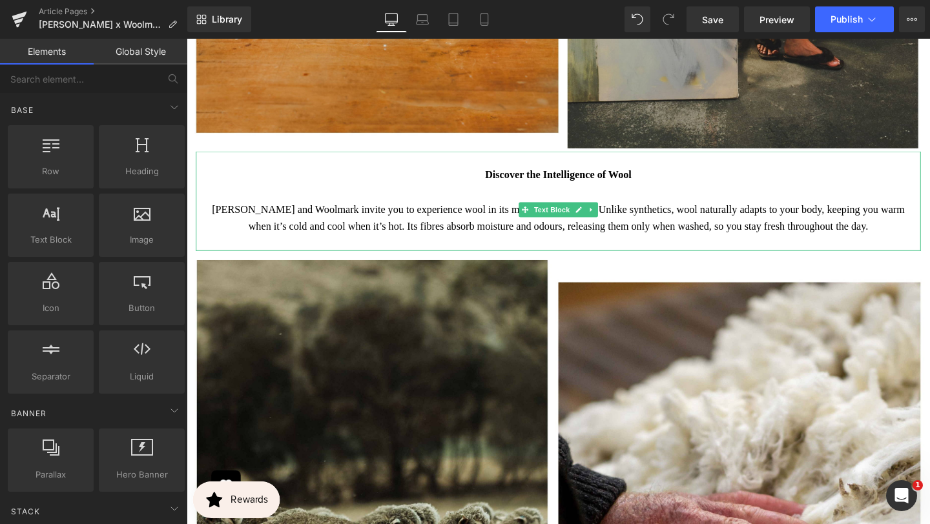
click at [590, 239] on p "McMullen and Woolmark invite you to experience wool in its most dynamic form. U…" at bounding box center [577, 228] width 743 height 36
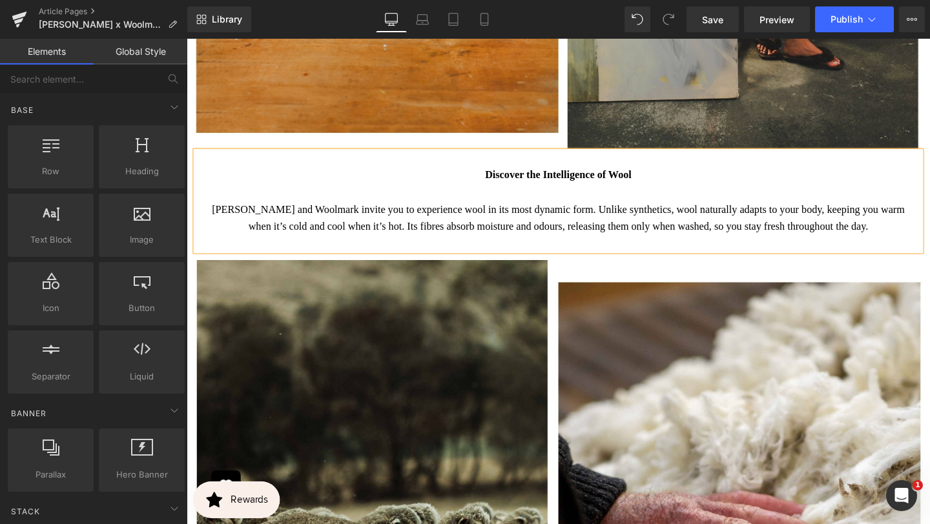
click at [590, 239] on p "McMullen and Woolmark invite you to experience wool in its most dynamic form. U…" at bounding box center [577, 228] width 743 height 36
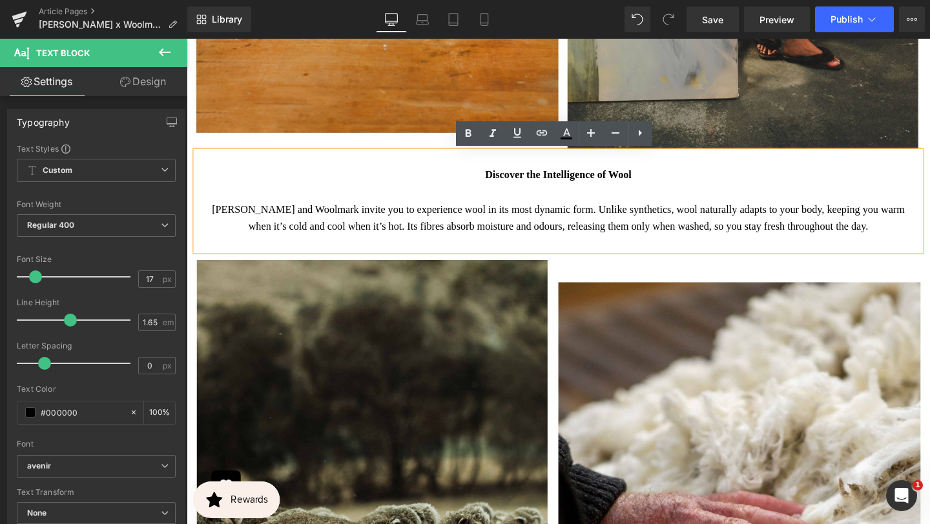
click at [619, 262] on div "Discover the Intelligence of Wool McMullen and Woolmark invite you to experienc…" at bounding box center [577, 210] width 762 height 105
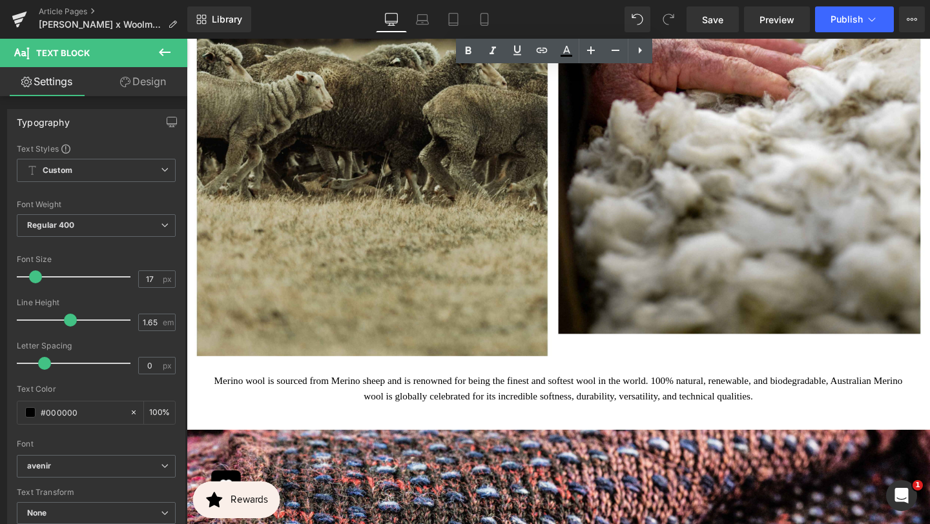
scroll to position [2171, 0]
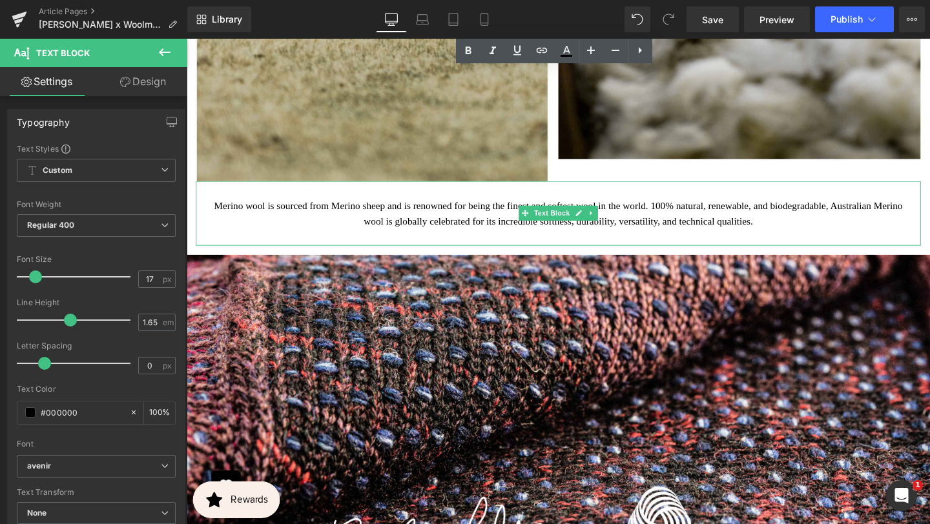
click at [610, 229] on p "Merino wool is sourced from Merino sheep and is renowned for being the finest a…" at bounding box center [577, 223] width 743 height 34
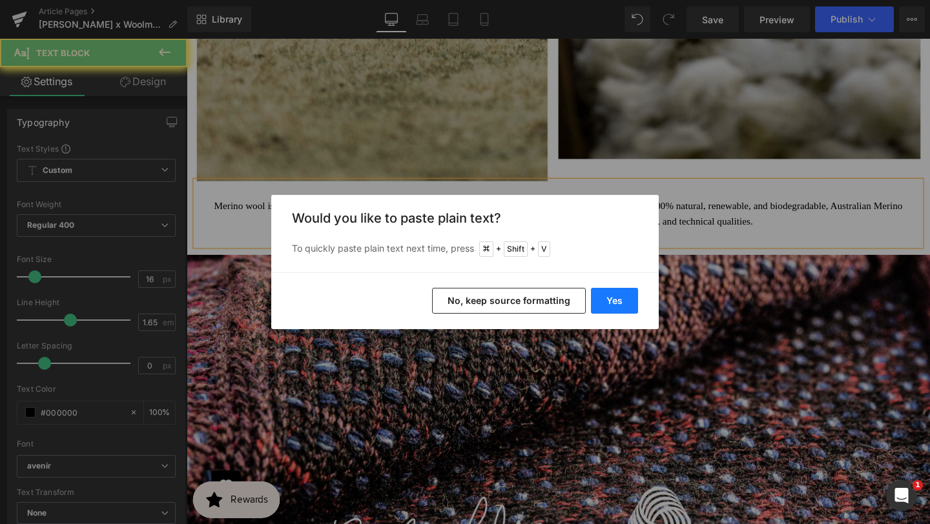
click at [611, 298] on button "Yes" at bounding box center [614, 301] width 47 height 26
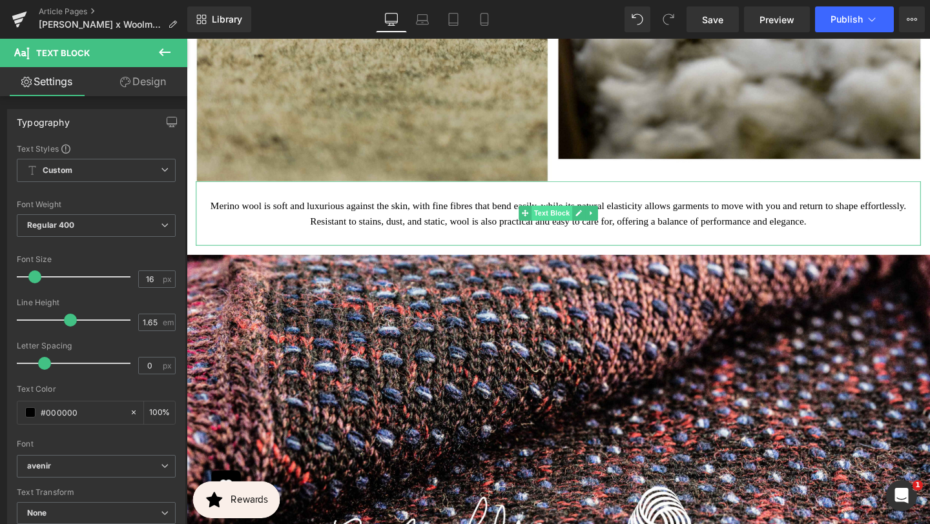
click at [582, 230] on span "Text Block" at bounding box center [570, 221] width 43 height 15
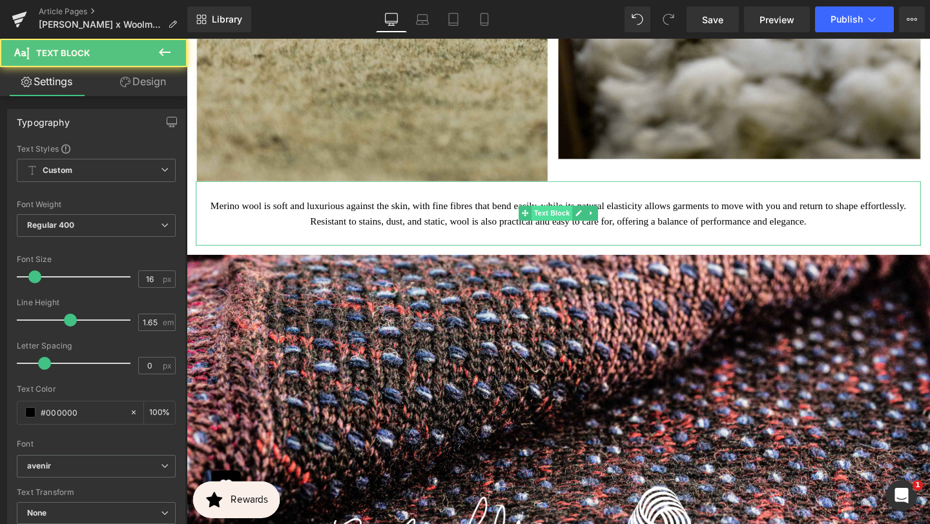
click at [583, 230] on span "Text Block" at bounding box center [570, 221] width 43 height 15
click at [497, 232] on p "Merino wool is soft and luxurious against the skin, with fine fibres that bend …" at bounding box center [577, 223] width 743 height 34
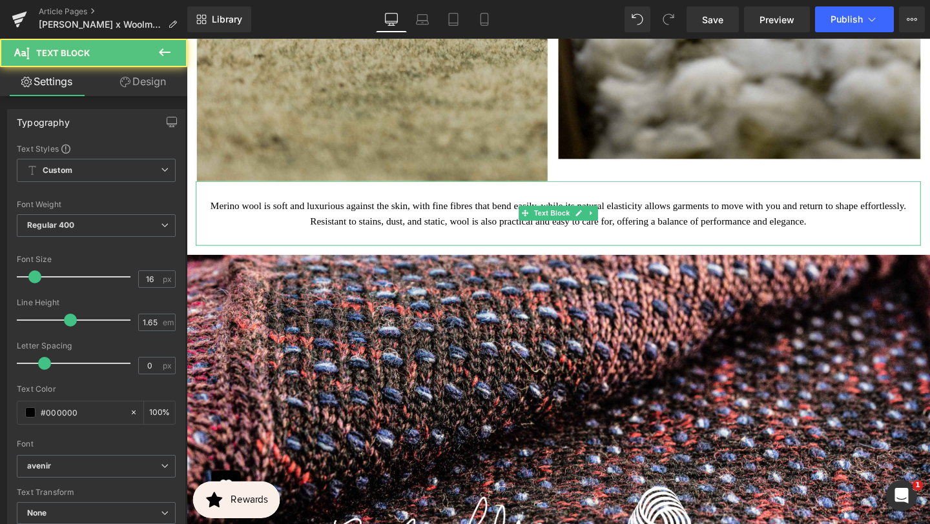
click at [497, 232] on p "Merino wool is soft and luxurious against the skin, with fine fibres that bend …" at bounding box center [577, 223] width 743 height 34
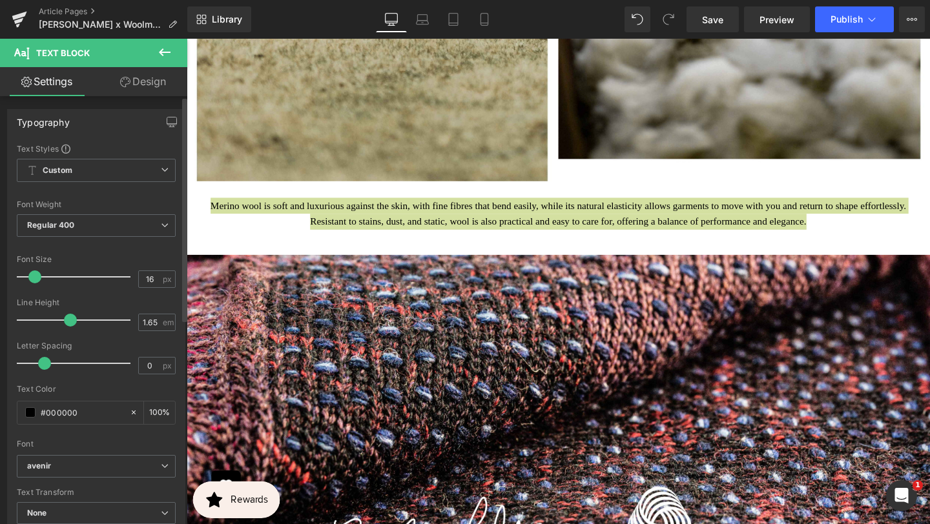
type input "17"
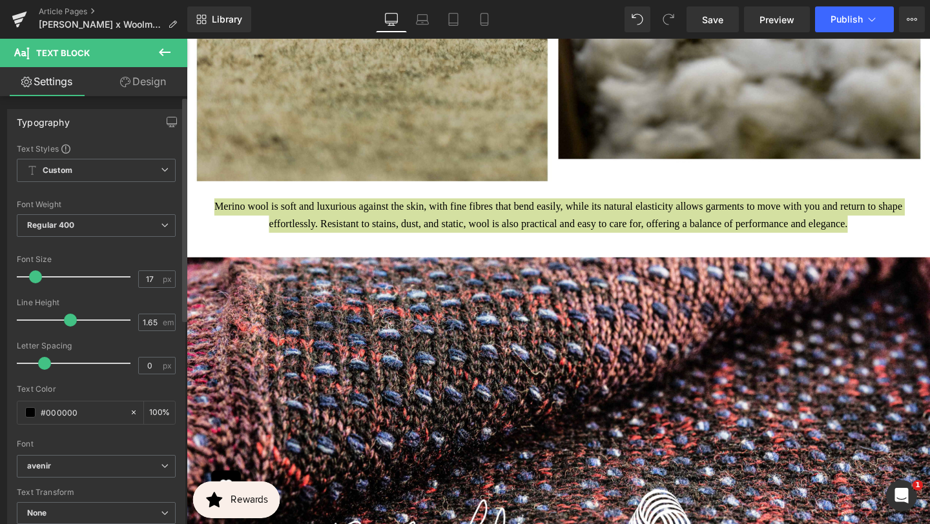
click at [38, 274] on span at bounding box center [35, 277] width 13 height 13
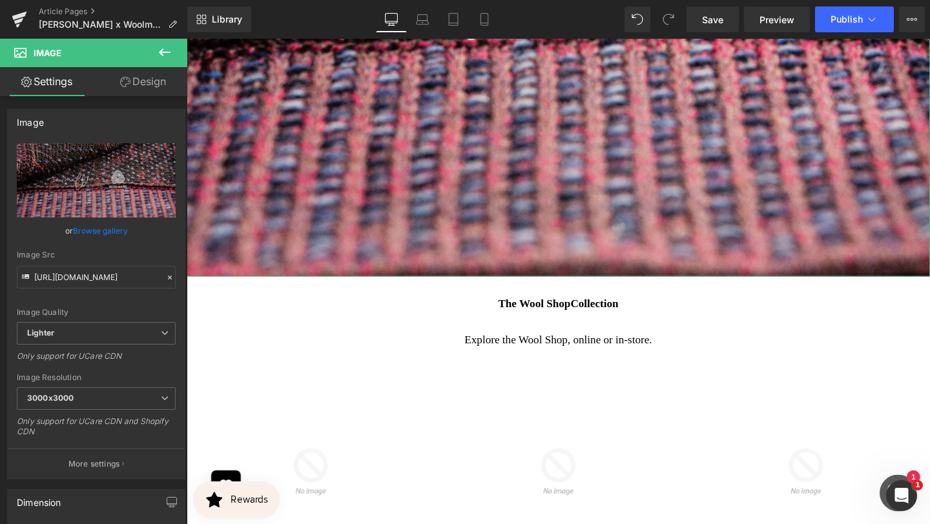
scroll to position [2828, 0]
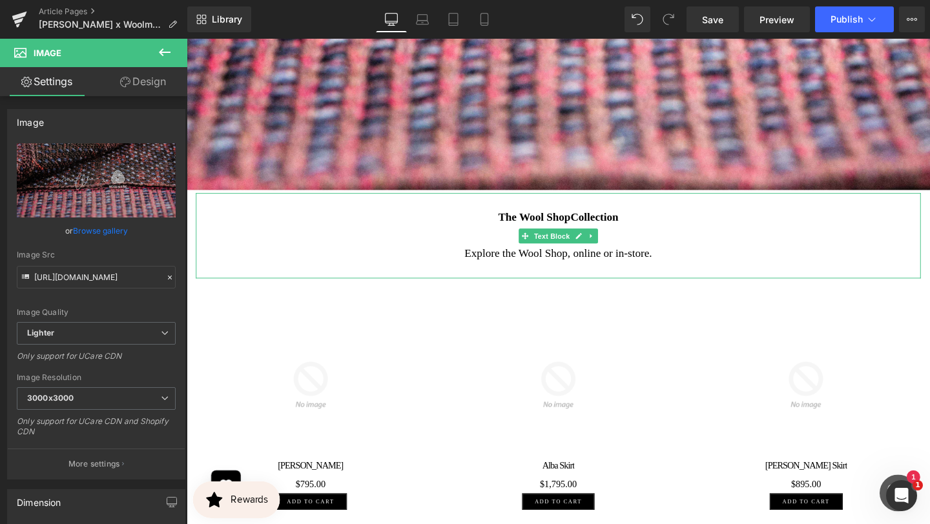
click at [540, 291] on div "The Wool Shop Collection Explore the Wool Shop, online or in-store." at bounding box center [577, 246] width 762 height 90
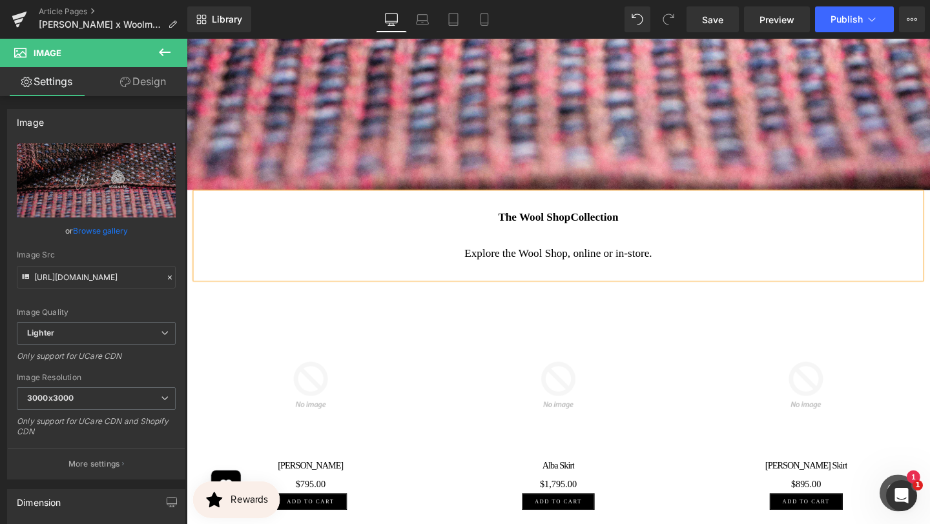
click at [536, 274] on p "Explore the Wool Shop, online or in-store." at bounding box center [577, 264] width 743 height 19
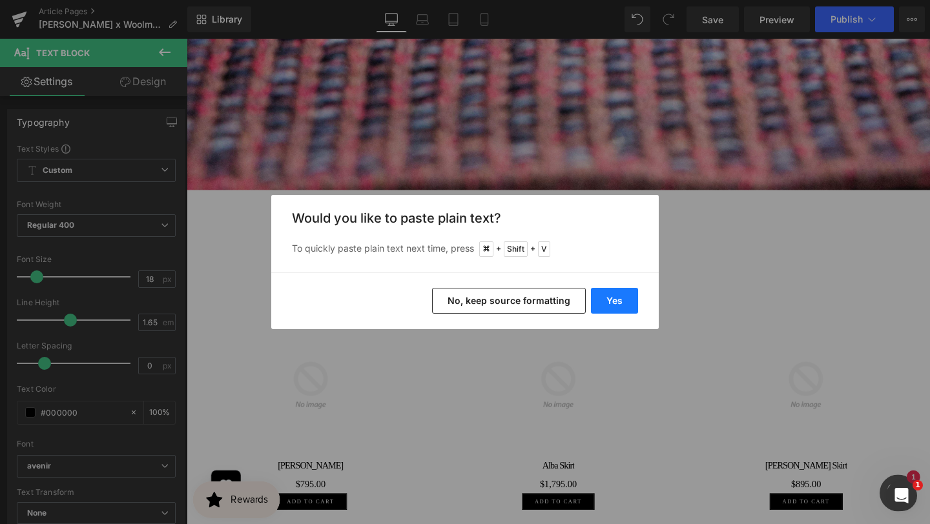
click at [604, 296] on button "Yes" at bounding box center [614, 301] width 47 height 26
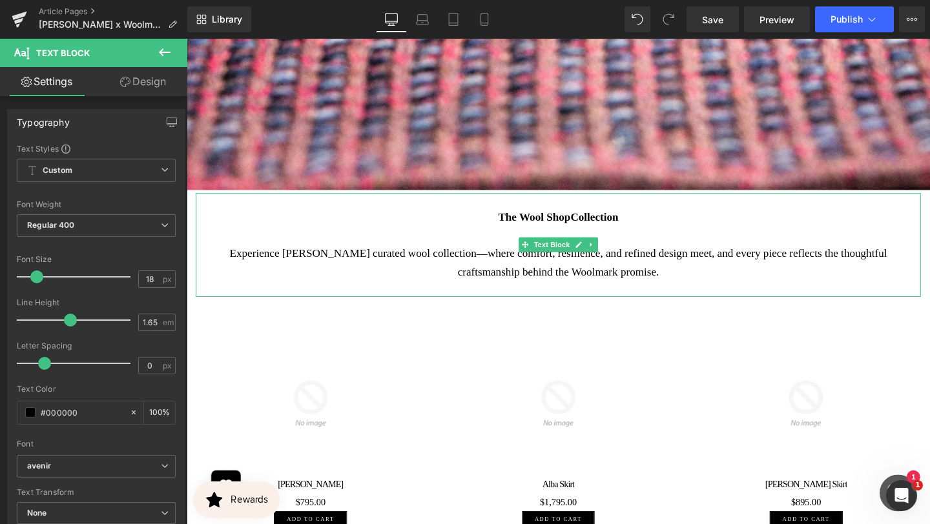
click at [595, 293] on p "Experience McMullen’s curated wool collection—where comfort, resilience, and re…" at bounding box center [577, 274] width 743 height 38
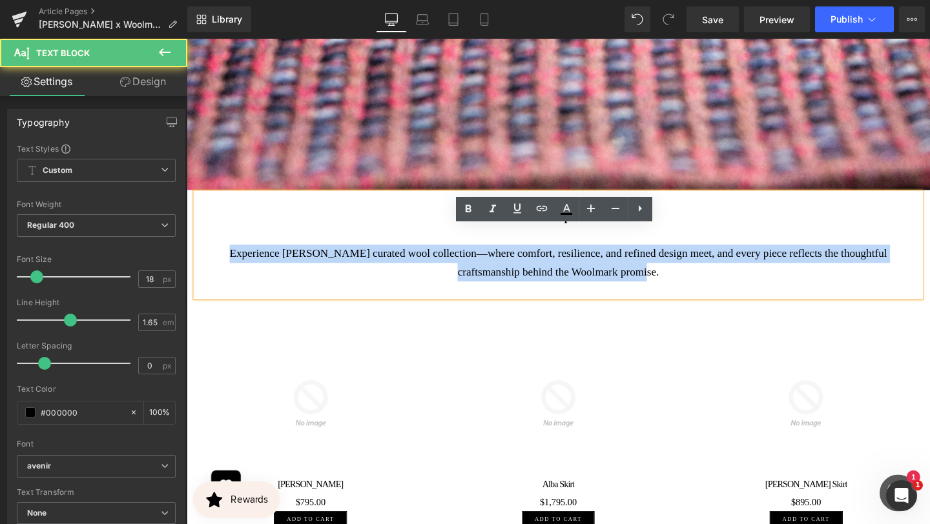
click at [719, 293] on p "Experience McMullen’s curated wool collection—where comfort, resilience, and re…" at bounding box center [577, 274] width 743 height 38
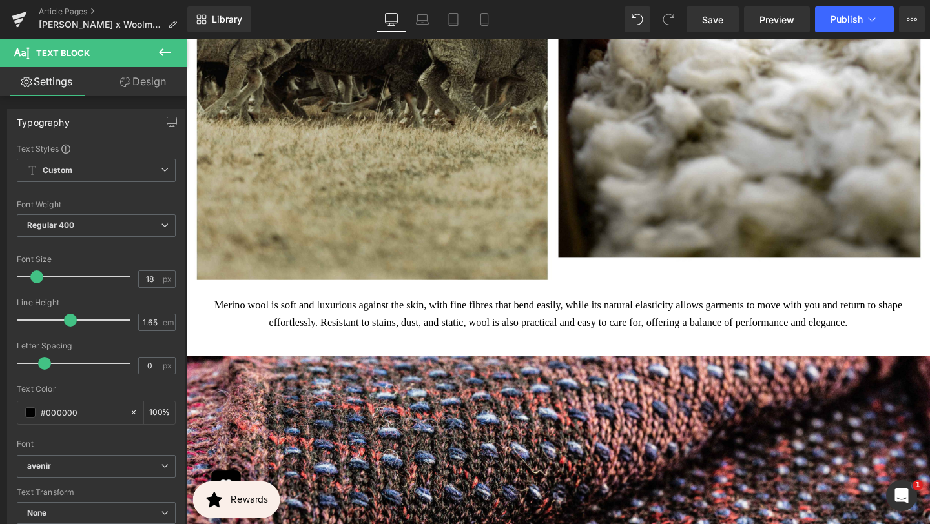
scroll to position [2024, 0]
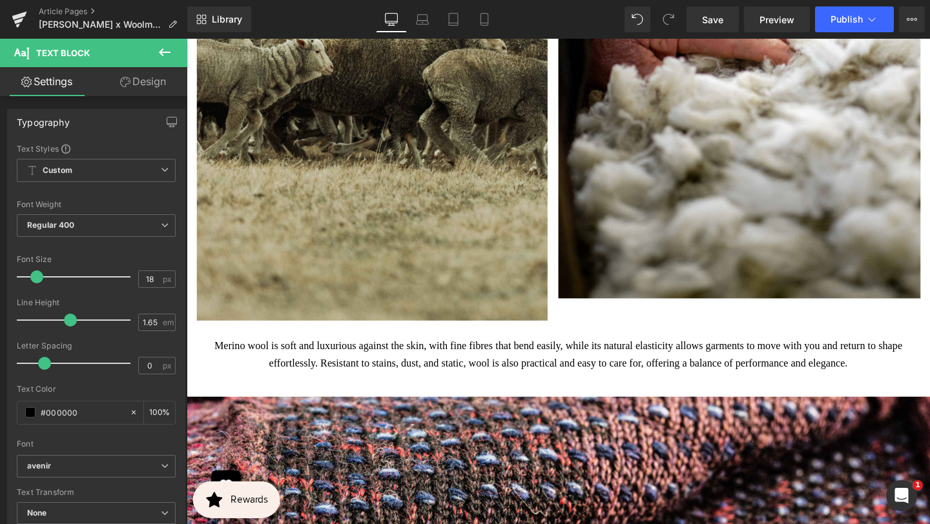
click at [666, 372] on p "Merino wool is soft and luxurious against the skin, with fine fibres that bend …" at bounding box center [577, 371] width 743 height 36
click at [666, 373] on p "Merino wool is soft and luxurious against the skin, with fine fibres that bend …" at bounding box center [577, 371] width 743 height 36
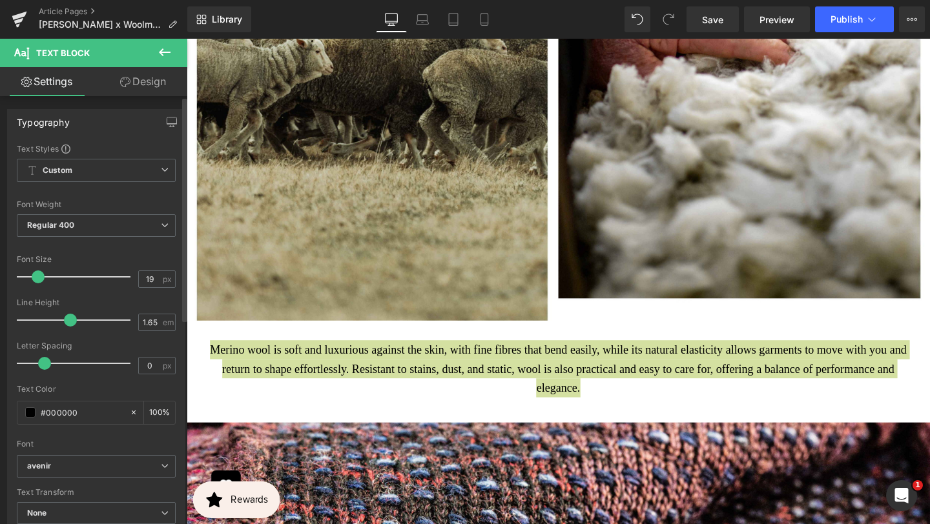
click at [39, 274] on span at bounding box center [38, 277] width 13 height 13
type input "18"
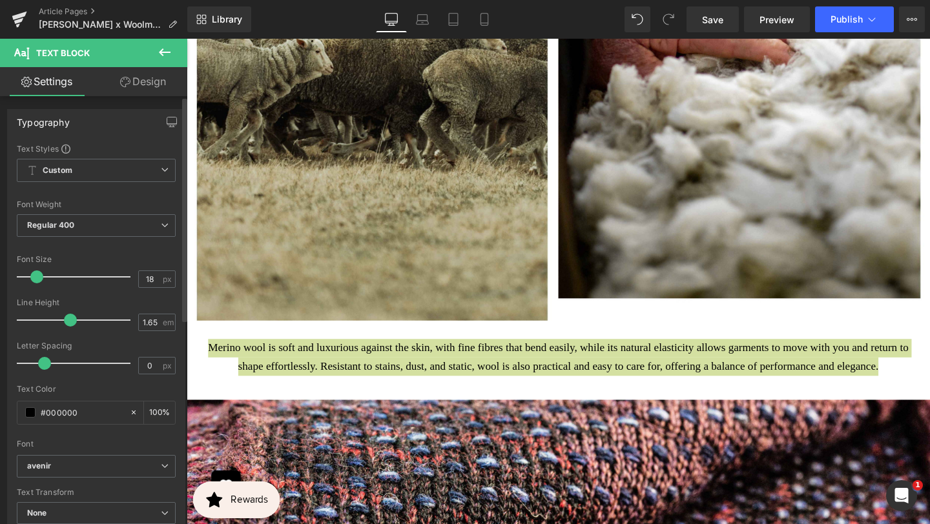
click at [39, 274] on span at bounding box center [36, 277] width 13 height 13
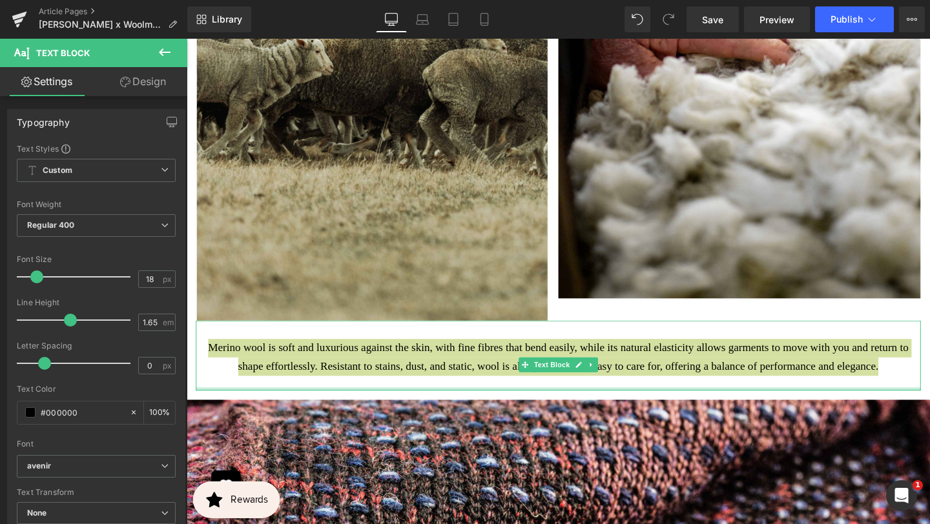
click at [424, 409] on div at bounding box center [577, 406] width 762 height 3
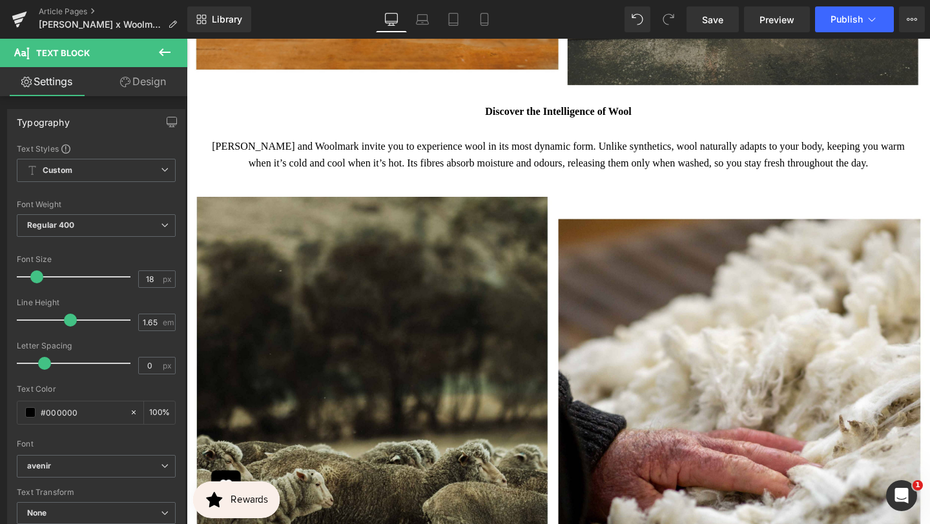
scroll to position [1435, 0]
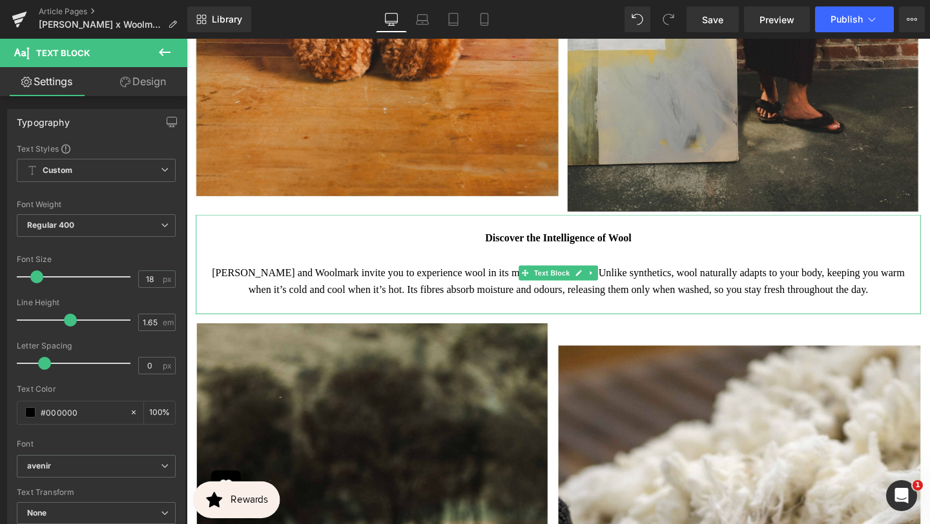
click at [500, 247] on strong "Discover the Intelligence of Wool" at bounding box center [577, 249] width 154 height 12
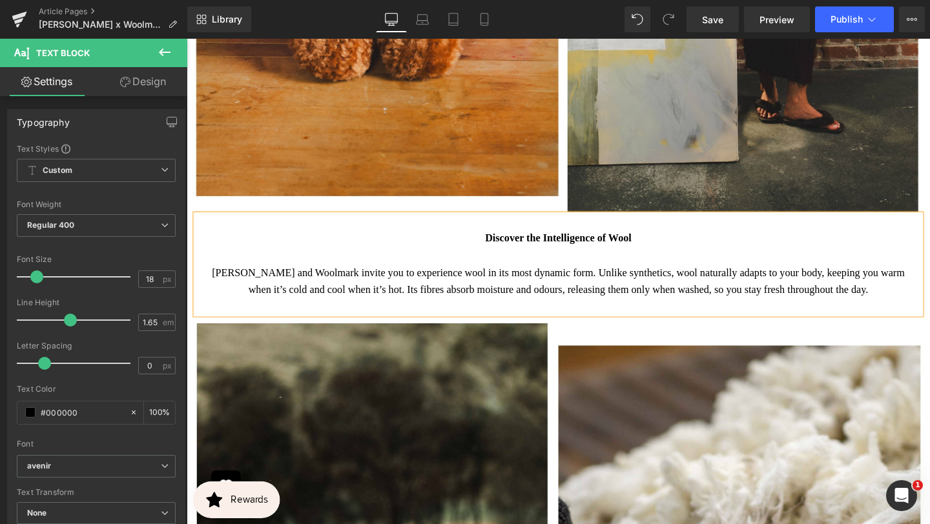
click at [478, 251] on p "Discover the Intelligence of Wool" at bounding box center [577, 249] width 743 height 18
click at [478, 252] on p "Discover the Intelligence of Wool" at bounding box center [577, 249] width 743 height 18
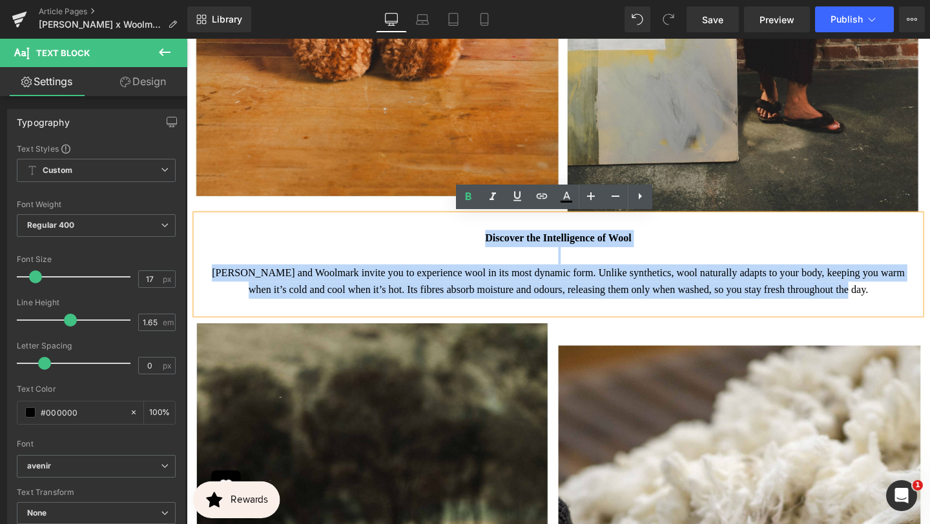
drag, startPoint x: 478, startPoint y: 252, endPoint x: 637, endPoint y: 319, distance: 172.4
click at [639, 321] on div "Discover the Intelligence of Wool McMullen and Woolmark invite you to experienc…" at bounding box center [577, 276] width 762 height 105
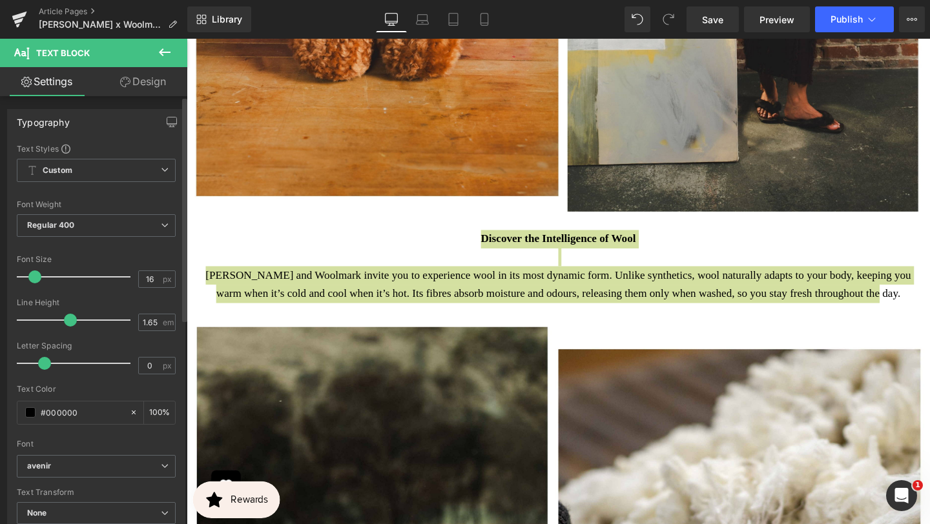
click at [32, 280] on span at bounding box center [34, 277] width 13 height 13
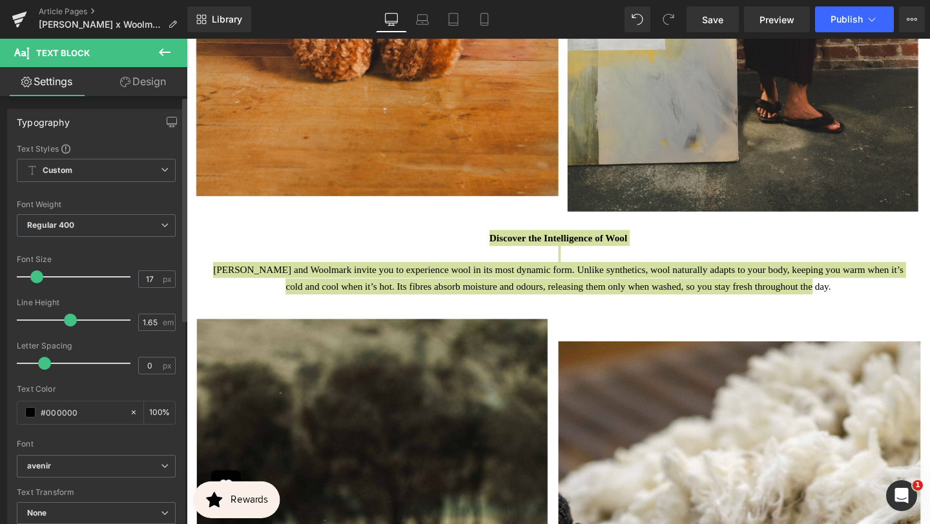
type input "18"
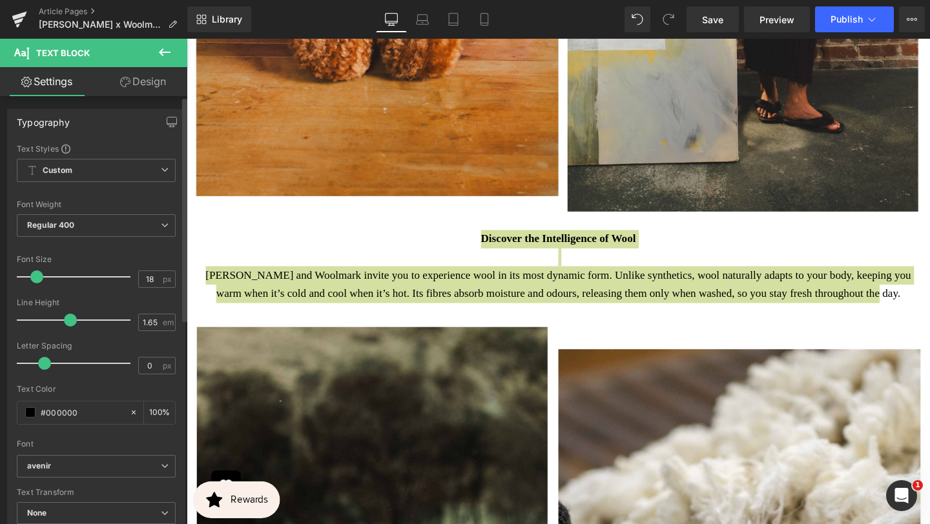
click at [33, 279] on span at bounding box center [36, 277] width 13 height 13
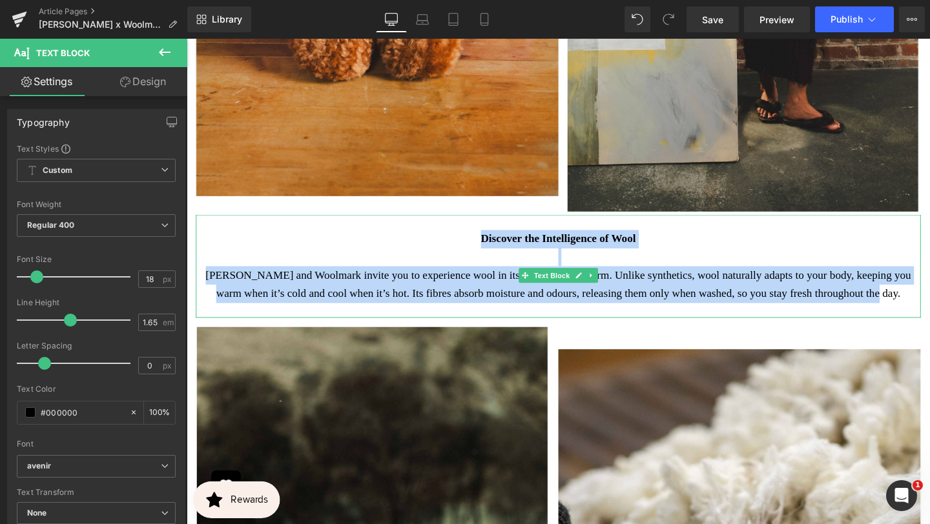
click at [480, 247] on p "Discover the Intelligence of Wool" at bounding box center [577, 249] width 743 height 19
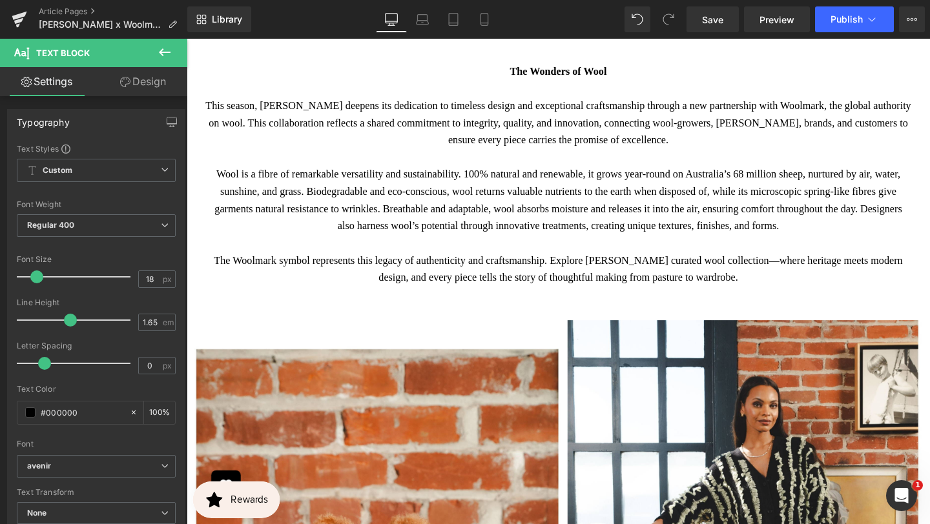
scroll to position [707, 0]
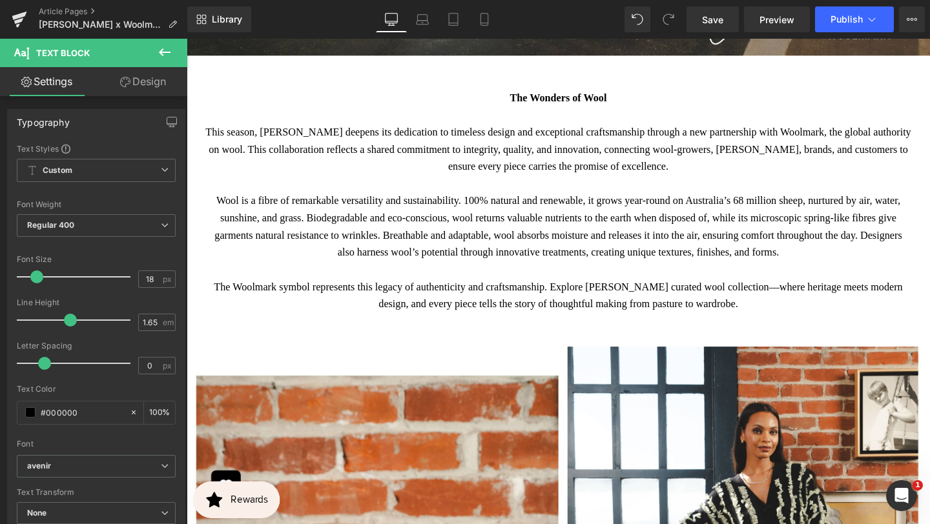
click at [516, 99] on p "The Wonders of Wool" at bounding box center [577, 101] width 743 height 18
click at [517, 99] on p "The Wonders of Wool" at bounding box center [577, 101] width 743 height 18
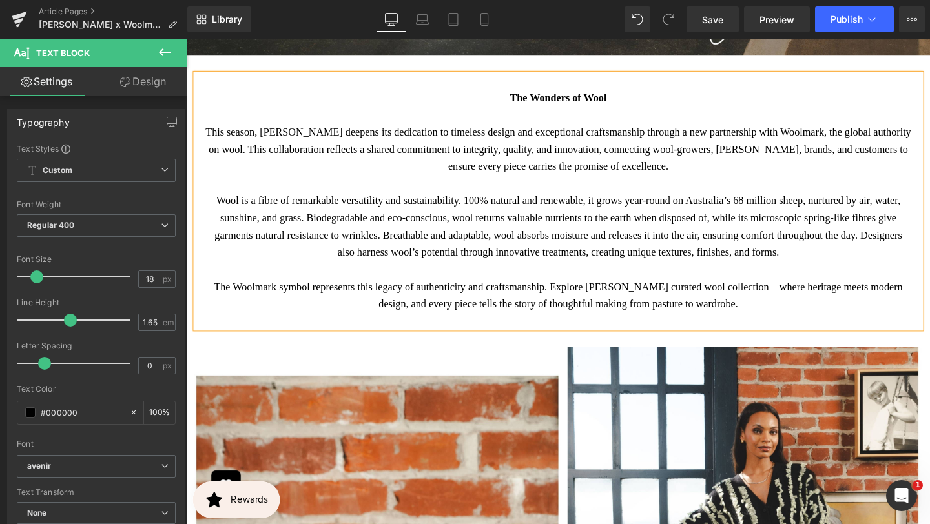
drag, startPoint x: 518, startPoint y: 99, endPoint x: 455, endPoint y: 287, distance: 198.3
click at [816, 307] on div "The Wonders of Wool This season, McMullen deepens its dedication to timeless de…" at bounding box center [577, 210] width 762 height 268
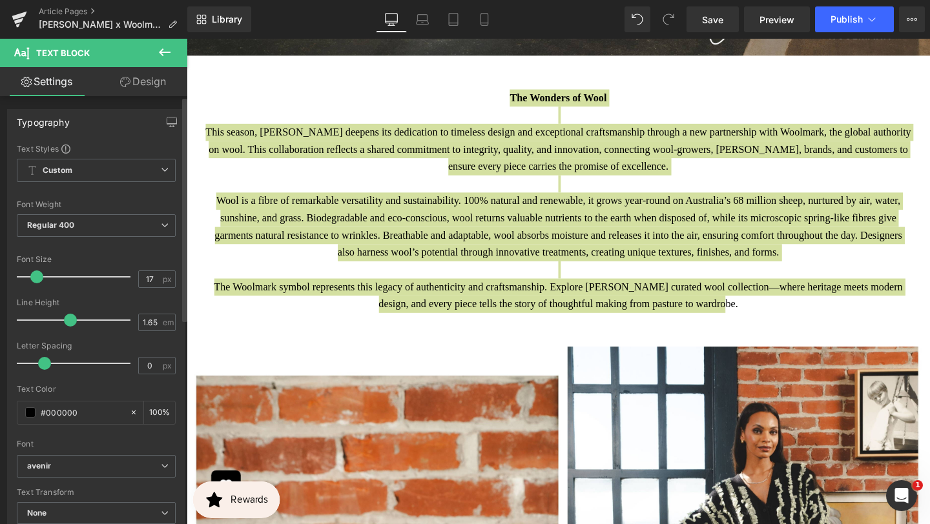
type input "18"
click at [34, 279] on span at bounding box center [36, 277] width 13 height 13
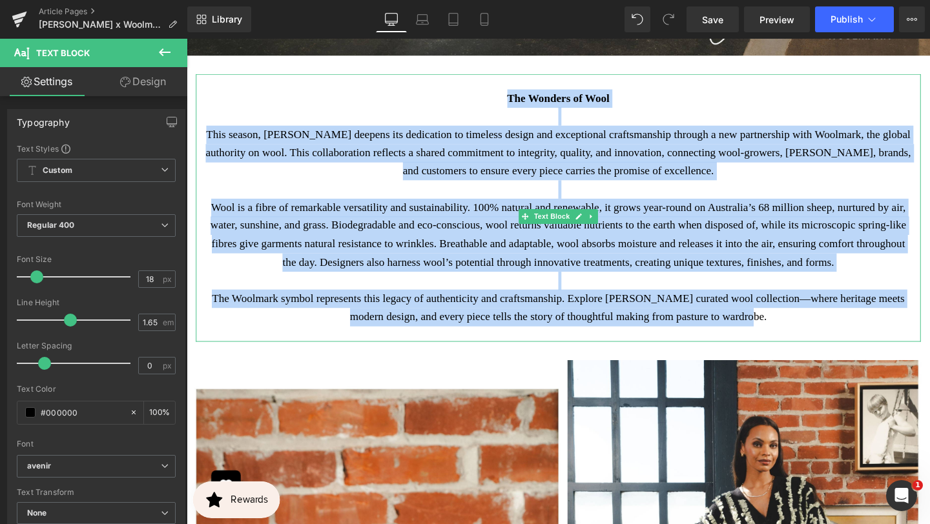
click at [462, 206] on p at bounding box center [577, 197] width 743 height 19
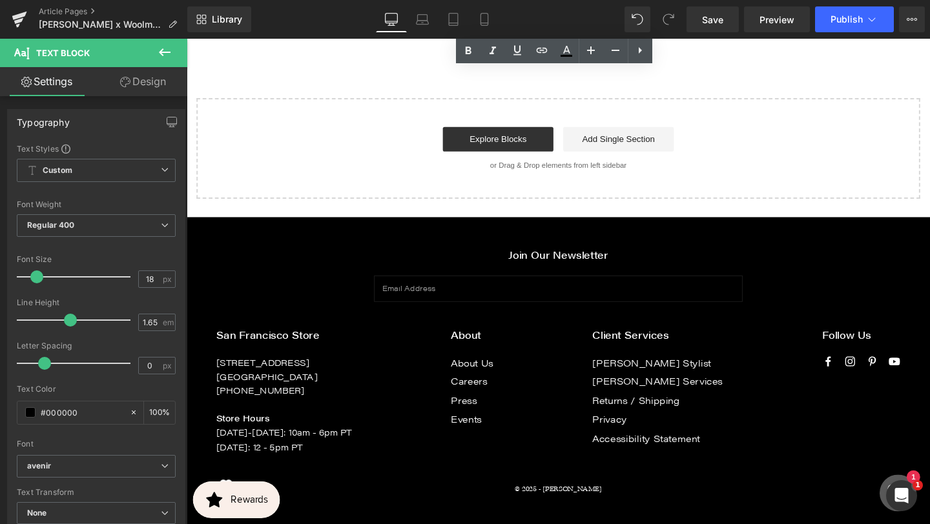
scroll to position [3707, 0]
click at [710, 18] on span "Save" at bounding box center [712, 20] width 21 height 14
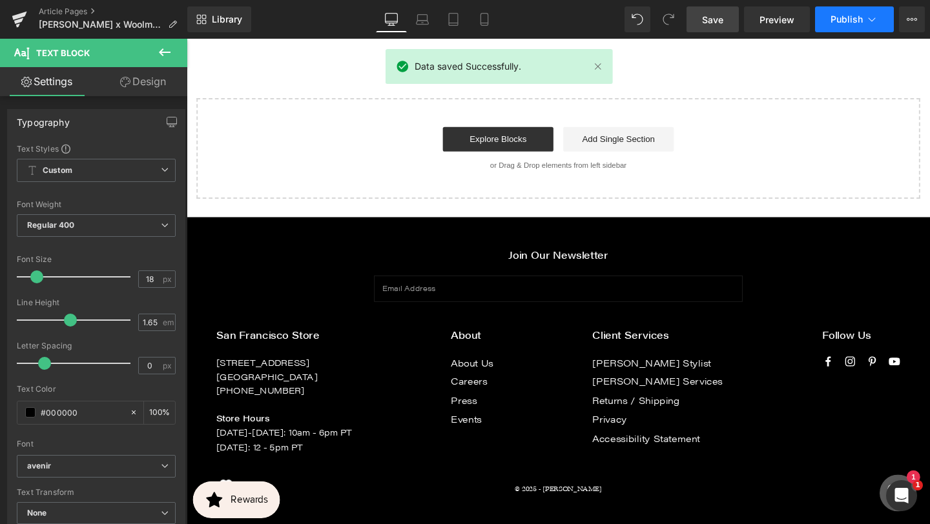
click at [881, 16] on button "Publish" at bounding box center [854, 19] width 79 height 26
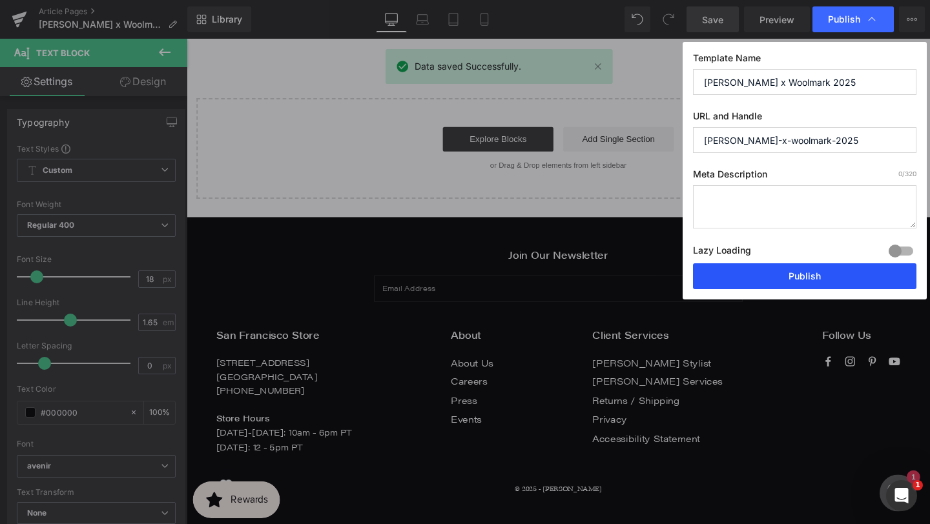
click at [816, 278] on button "Publish" at bounding box center [804, 276] width 223 height 26
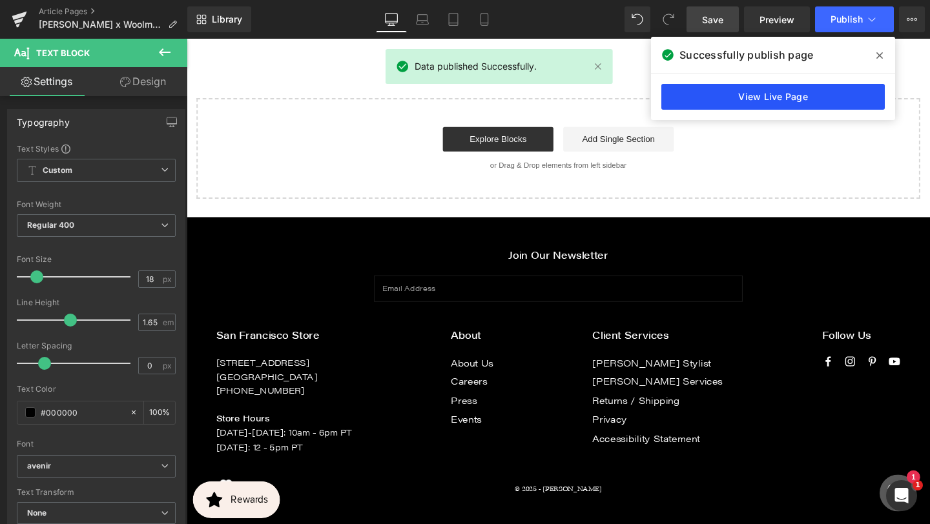
click at [807, 92] on link "View Live Page" at bounding box center [772, 97] width 223 height 26
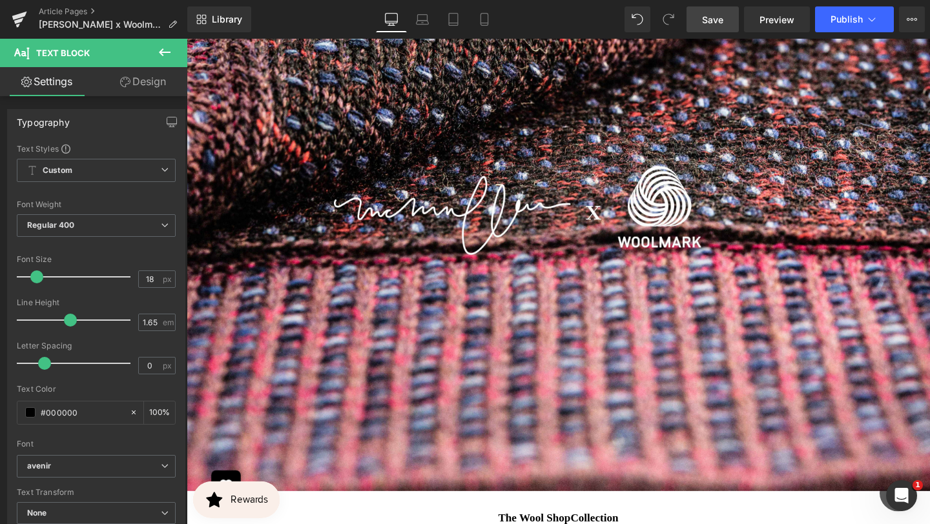
scroll to position [2774, 0]
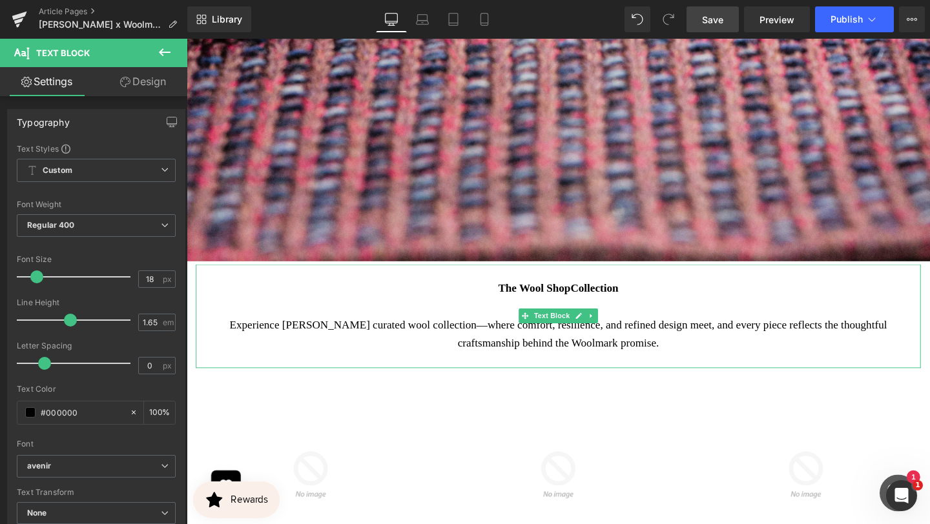
click at [640, 308] on b "The Wool Shop Collection" at bounding box center [577, 301] width 127 height 13
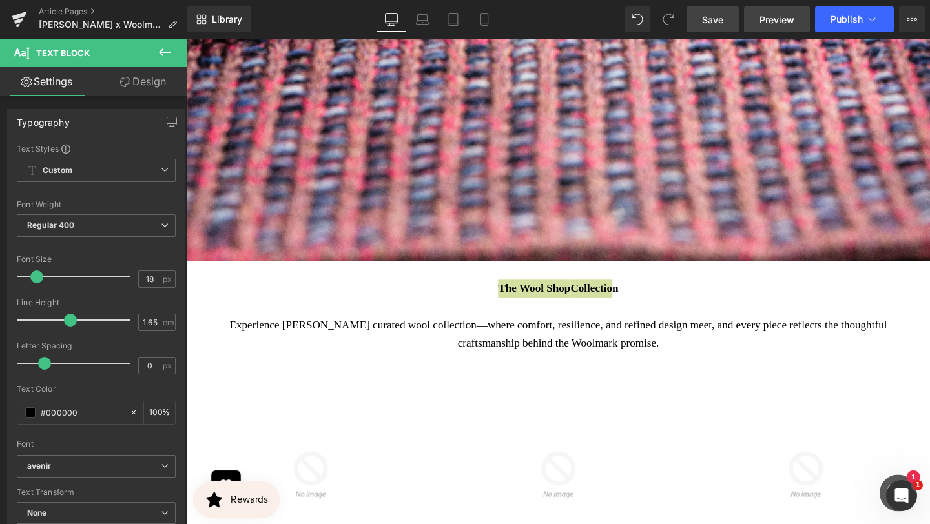
click at [763, 17] on span "Preview" at bounding box center [776, 20] width 35 height 14
click at [879, 30] on button "Publish" at bounding box center [854, 19] width 79 height 26
click at [903, 8] on button "View Live Page View with current Template Save Template to Library Schedule Pub…" at bounding box center [912, 19] width 26 height 26
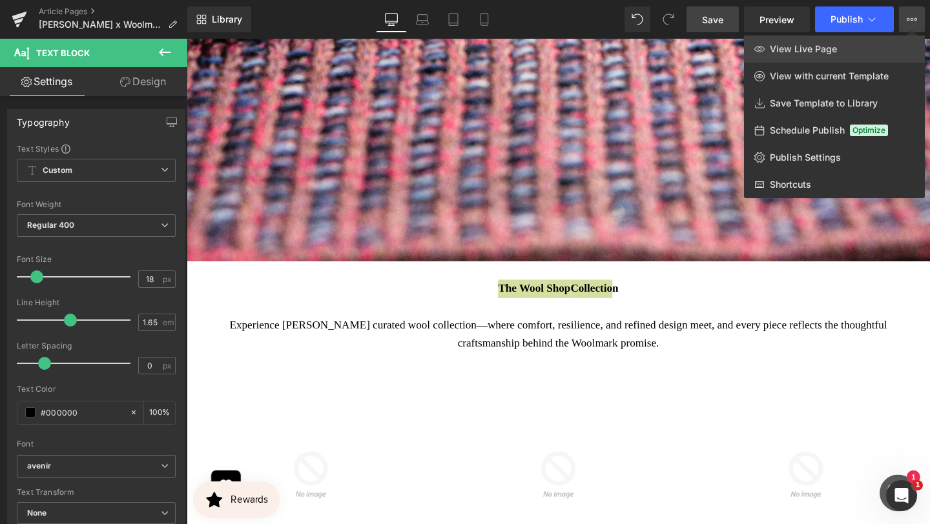
click at [841, 47] on link "View Live Page" at bounding box center [834, 49] width 181 height 27
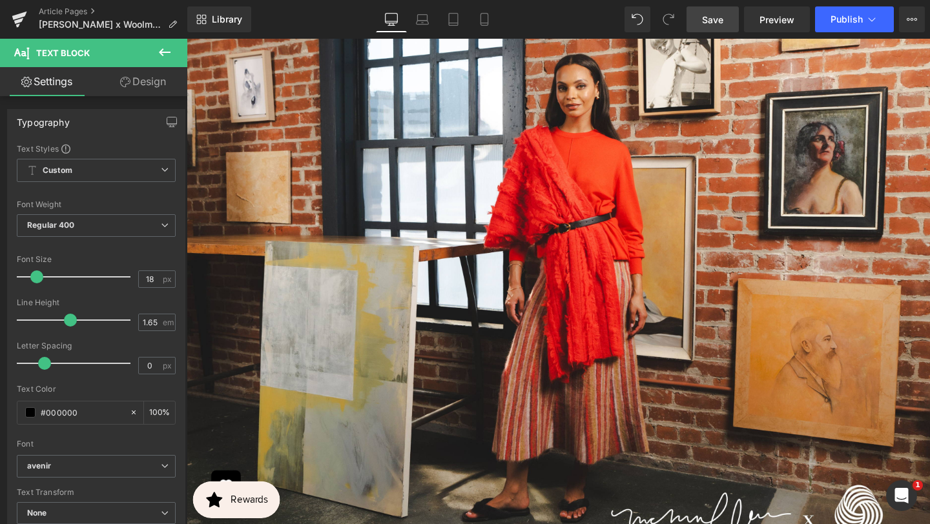
scroll to position [0, 0]
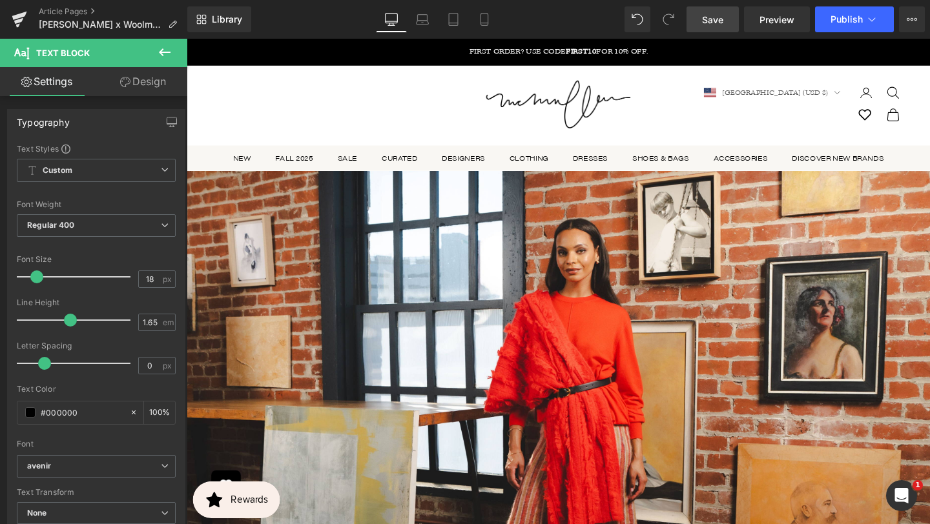
click at [726, 12] on link "Save" at bounding box center [712, 19] width 52 height 26
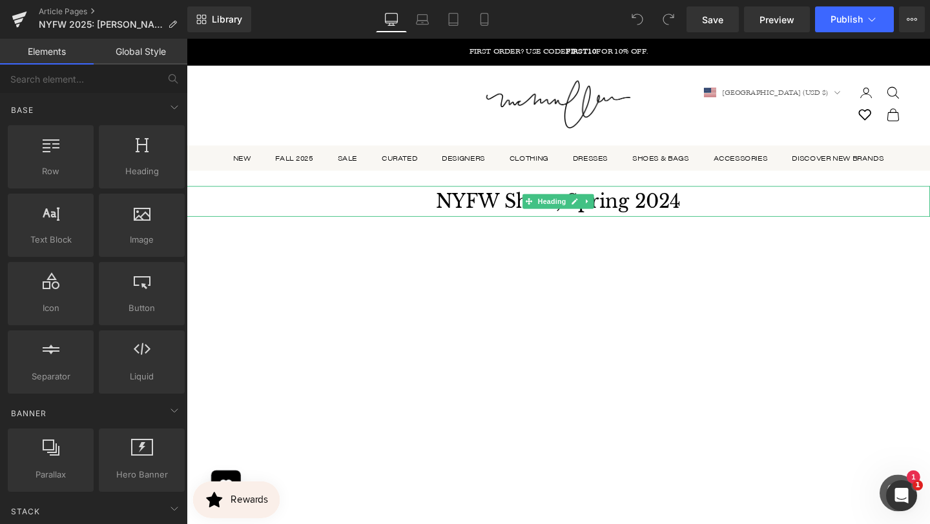
click at [554, 208] on span "Heading" at bounding box center [570, 209] width 35 height 15
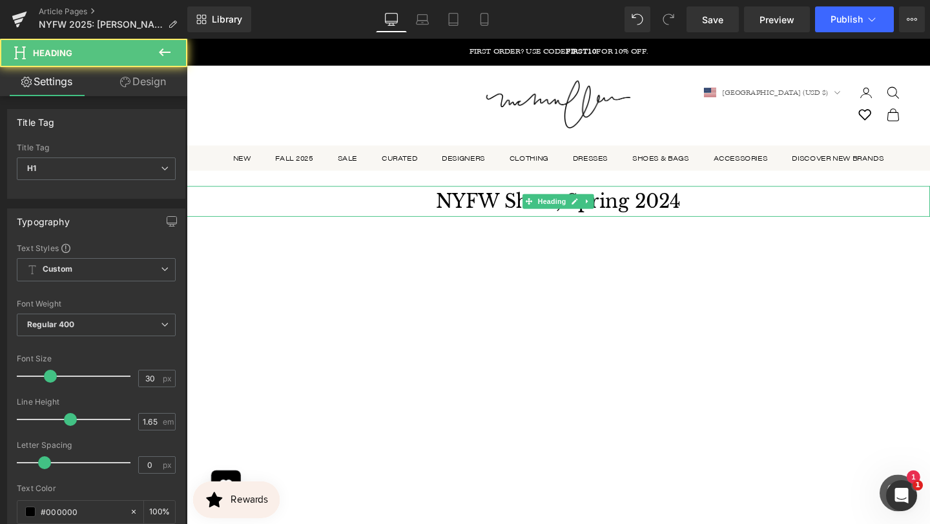
click at [661, 200] on h1 "NYFW Show, Spring 2024" at bounding box center [577, 210] width 781 height 32
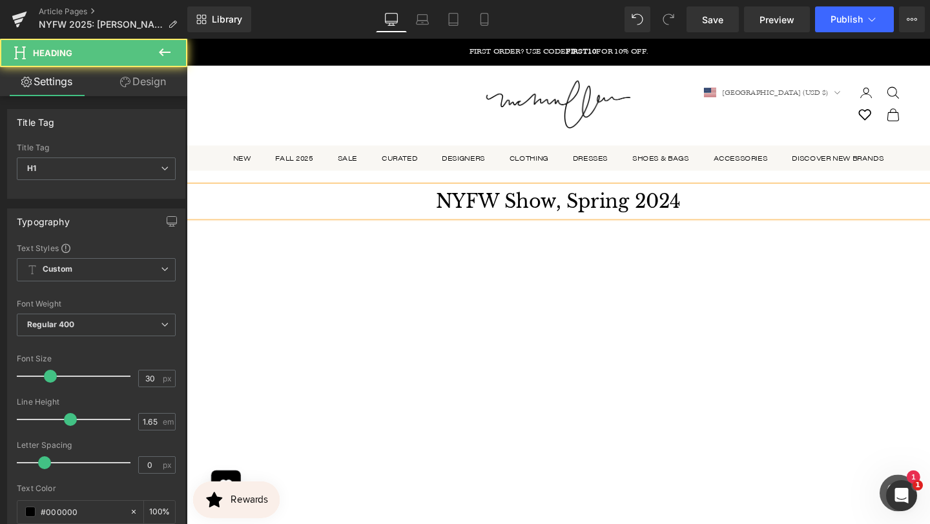
click at [661, 201] on h1 "NYFW Show, Spring 2024" at bounding box center [577, 210] width 781 height 32
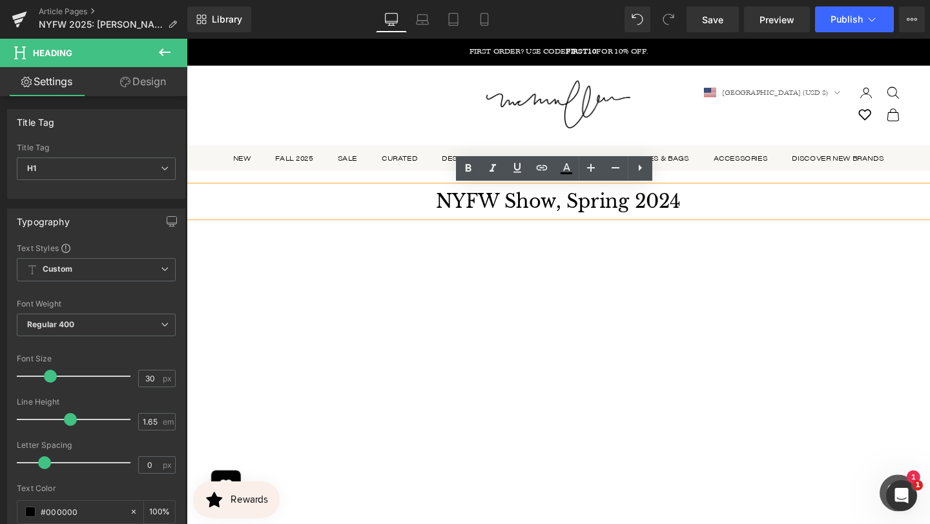
paste div
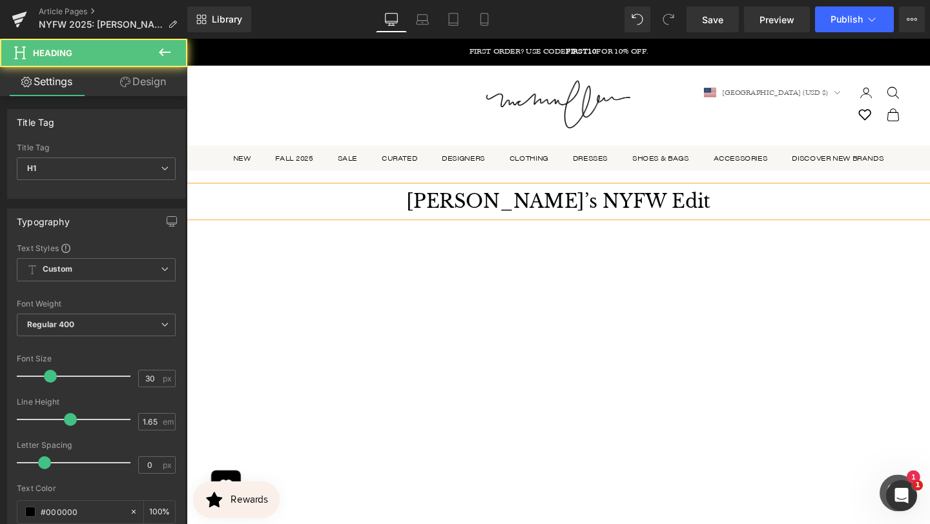
click at [642, 209] on h1 "[PERSON_NAME]’s NYFW Edit" at bounding box center [577, 210] width 781 height 32
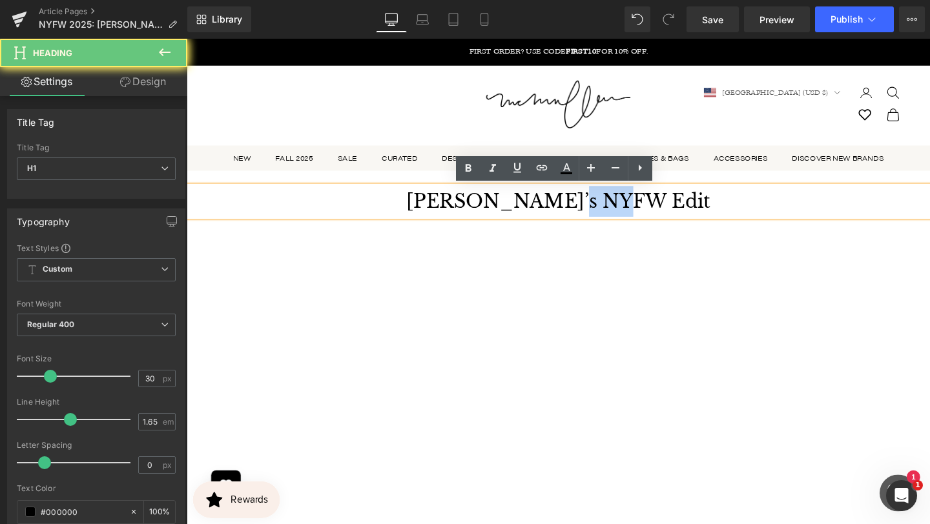
click at [642, 209] on h1 "[PERSON_NAME]’s NYFW Edit" at bounding box center [577, 210] width 781 height 32
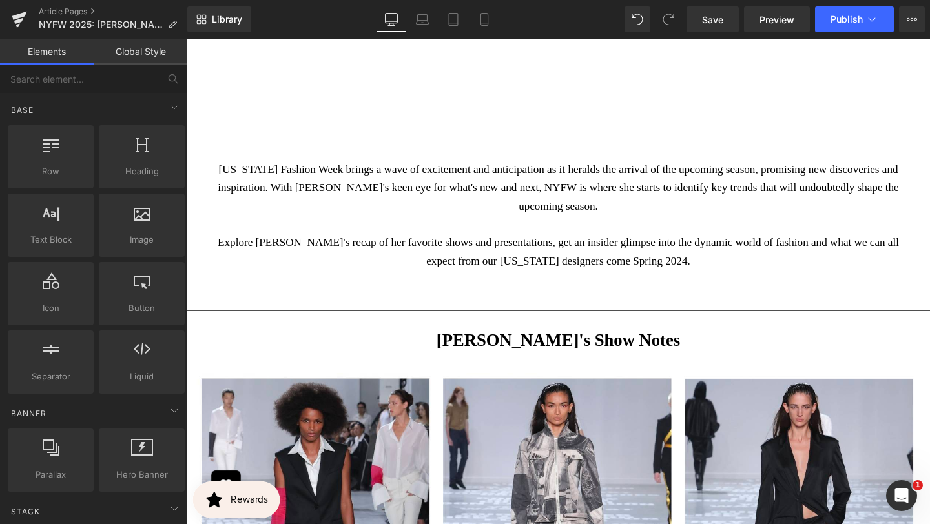
scroll to position [560, 0]
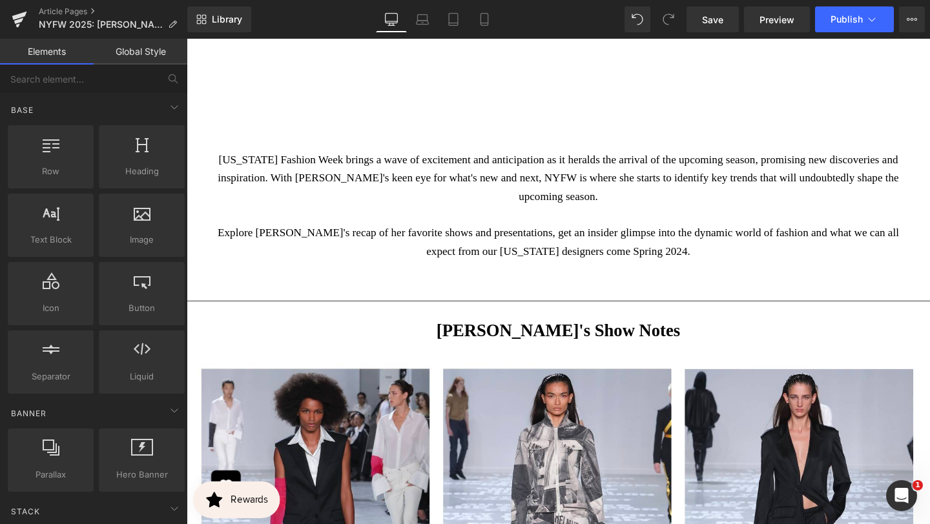
click at [645, 192] on p "[US_STATE] Fashion Week brings a wave of excitement and anticipation as it hera…" at bounding box center [577, 185] width 743 height 57
click at [645, 193] on p "[US_STATE] Fashion Week brings a wave of excitement and anticipation as it hera…" at bounding box center [577, 185] width 743 height 57
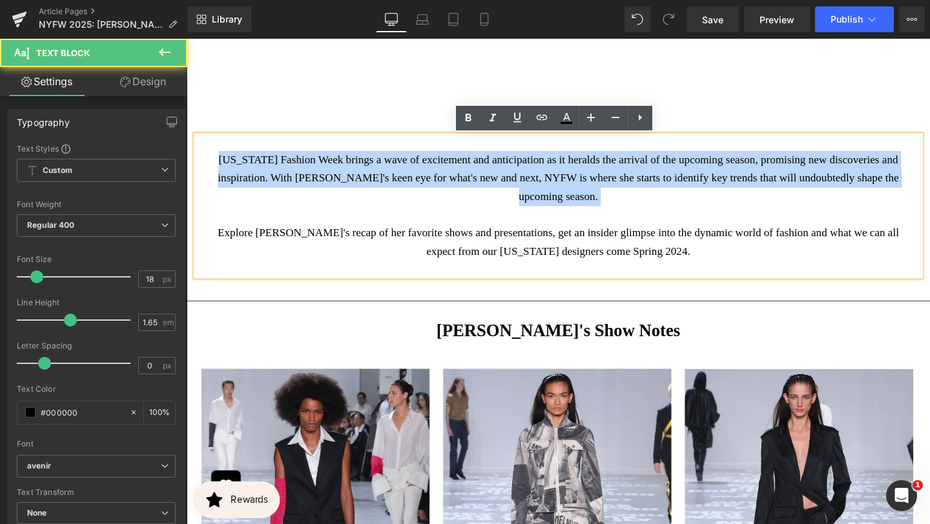
click at [645, 193] on p "[US_STATE] Fashion Week brings a wave of excitement and anticipation as it hera…" at bounding box center [577, 185] width 743 height 57
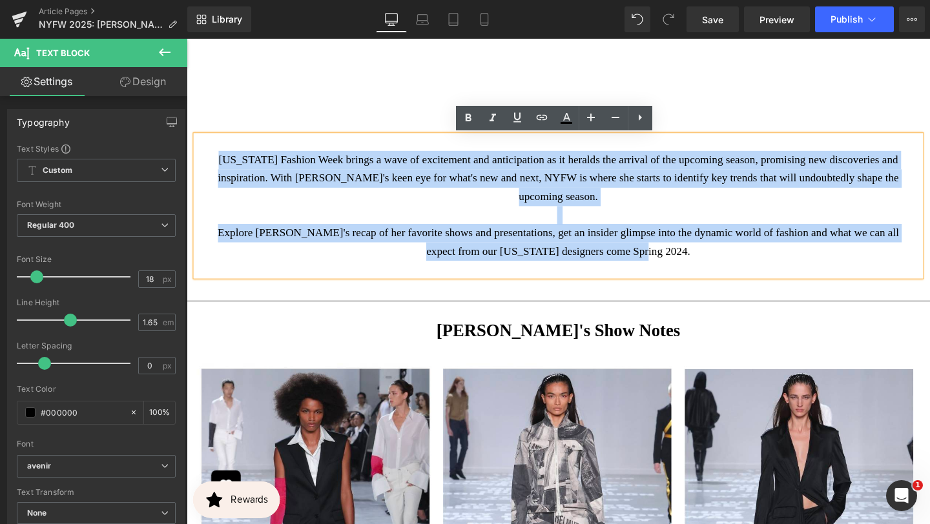
drag, startPoint x: 721, startPoint y: 260, endPoint x: 235, endPoint y: 158, distance: 496.0
click at [235, 158] on div "[US_STATE] Fashion Week brings a wave of excitement and anticipation as it hera…" at bounding box center [577, 214] width 762 height 147
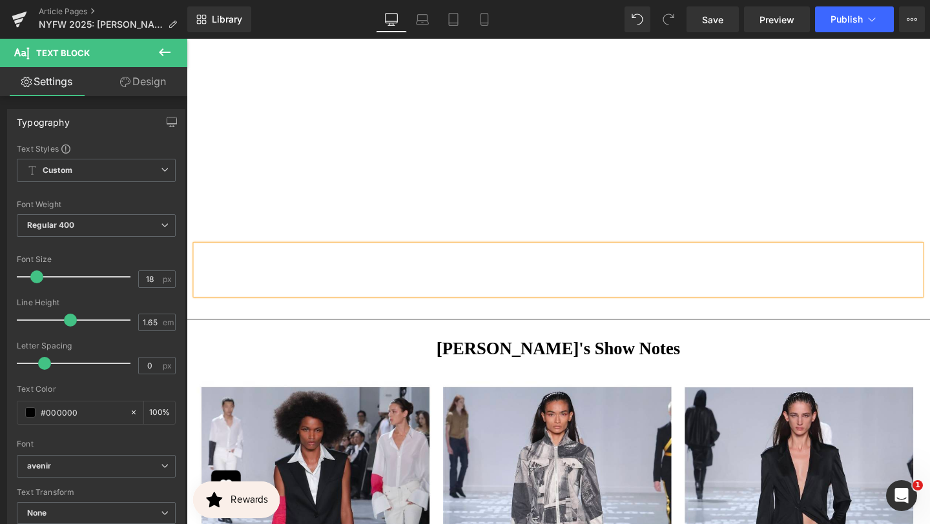
scroll to position [451, 0]
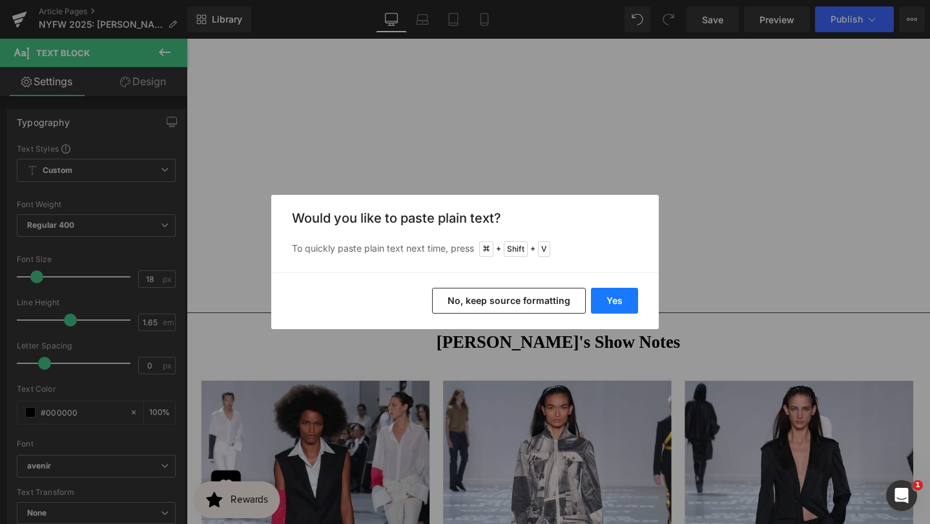
click at [615, 308] on button "Yes" at bounding box center [614, 301] width 47 height 26
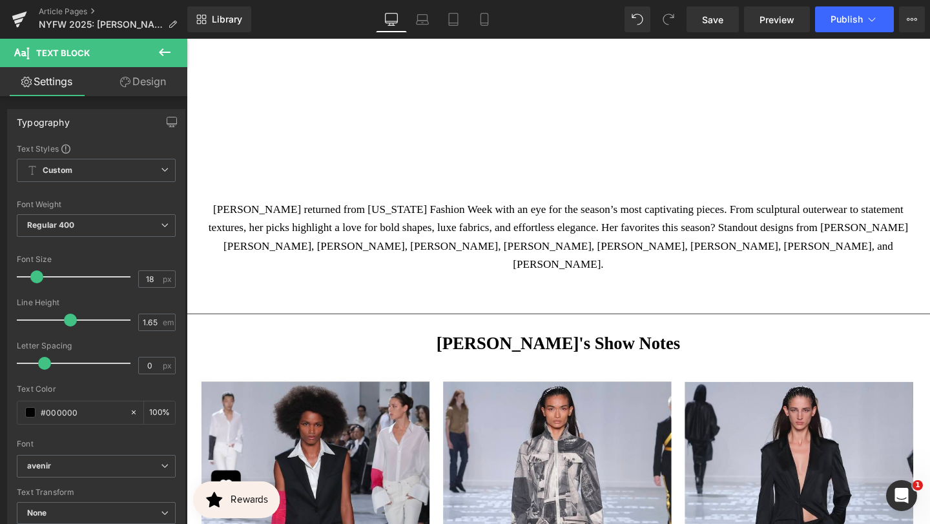
scroll to position [659, 0]
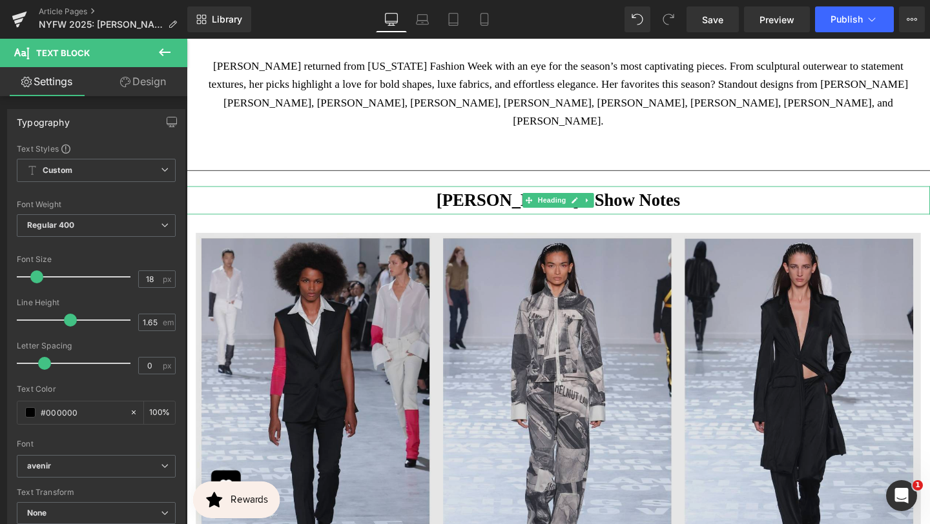
click at [624, 198] on strong "[PERSON_NAME]'s Show Notes" at bounding box center [577, 208] width 256 height 20
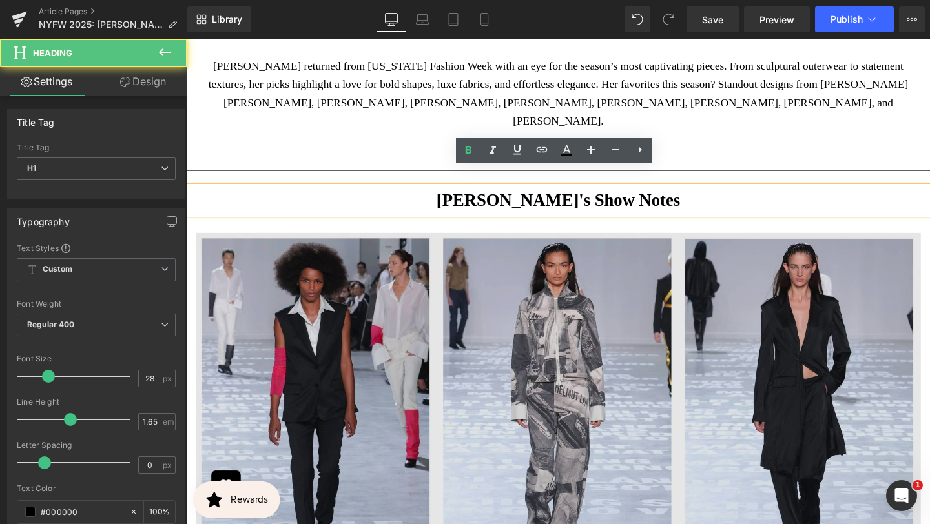
scroll to position [899, 0]
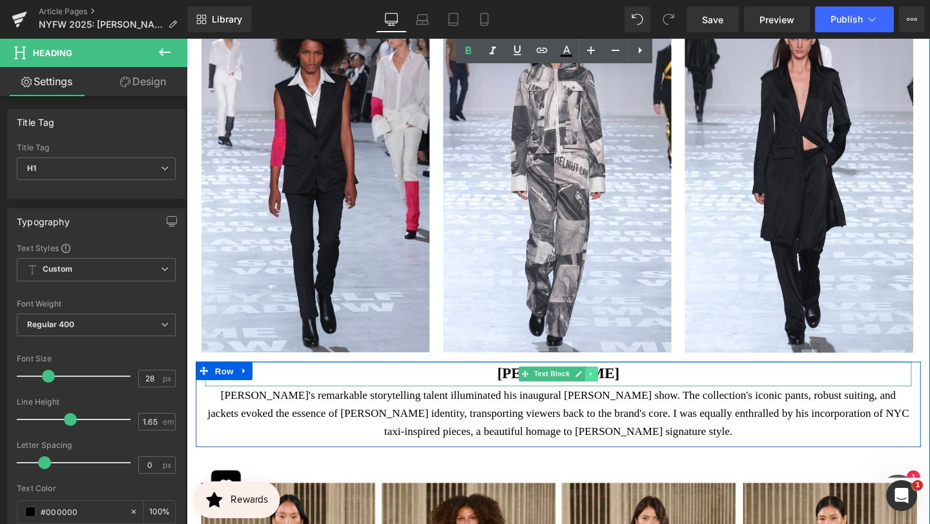
click at [608, 387] on icon at bounding box center [611, 391] width 7 height 8
click at [668, 378] on p "[PERSON_NAME]" at bounding box center [577, 391] width 743 height 26
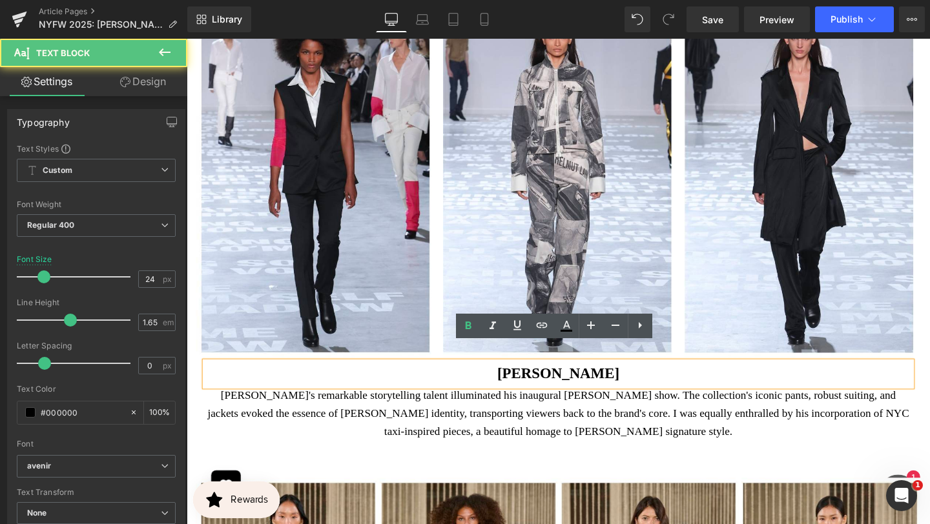
click at [611, 382] on strong "[PERSON_NAME]" at bounding box center [577, 390] width 128 height 17
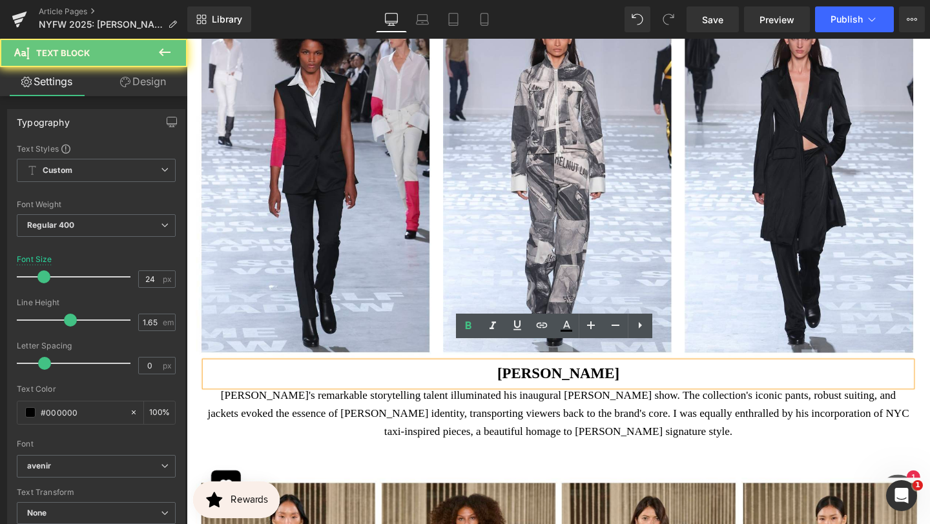
click at [611, 382] on strong "[PERSON_NAME]" at bounding box center [577, 390] width 128 height 17
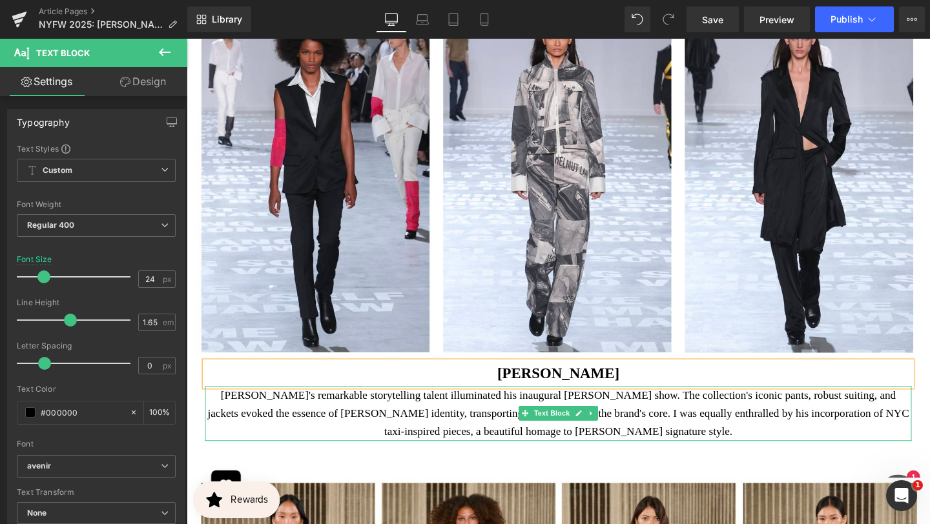
click at [669, 409] on p "[PERSON_NAME]'s remarkable storytelling talent illuminated his inaugural [PERSO…" at bounding box center [577, 432] width 743 height 57
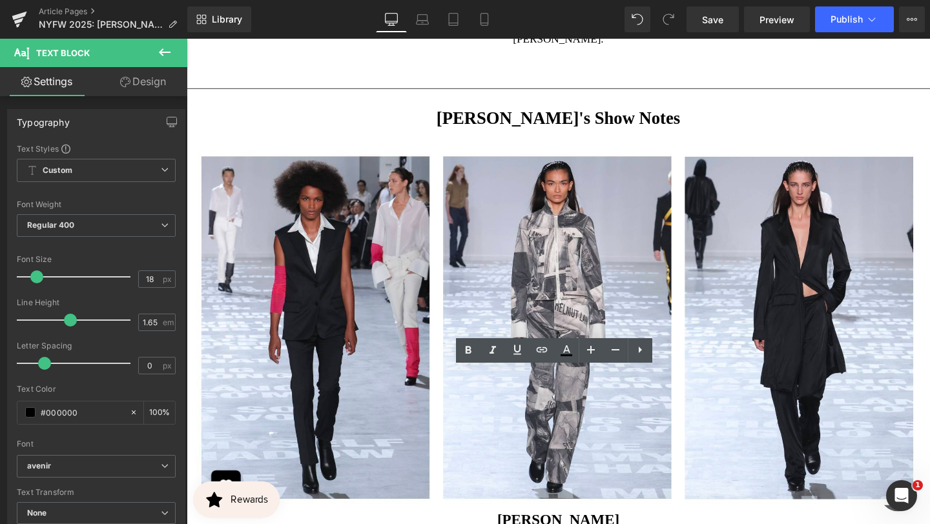
scroll to position [1009, 0]
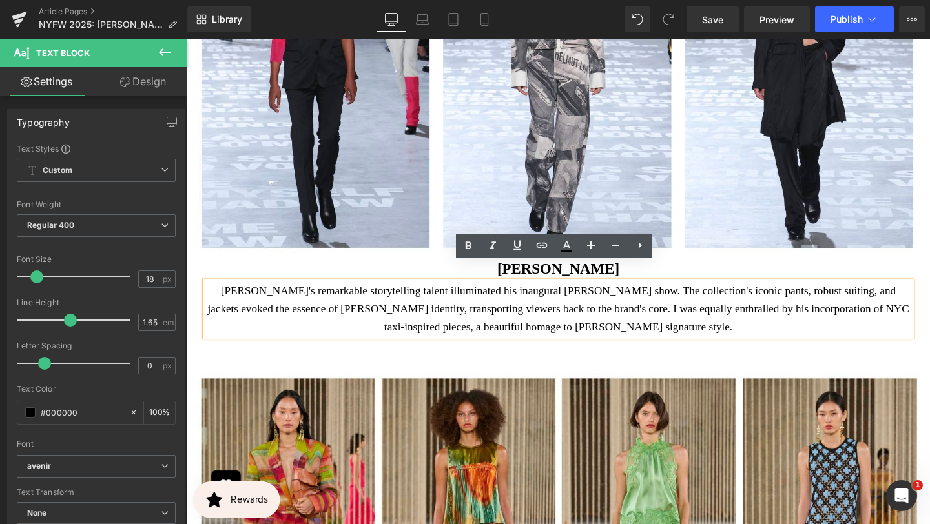
click at [704, 269] on p "[PERSON_NAME]" at bounding box center [577, 282] width 743 height 26
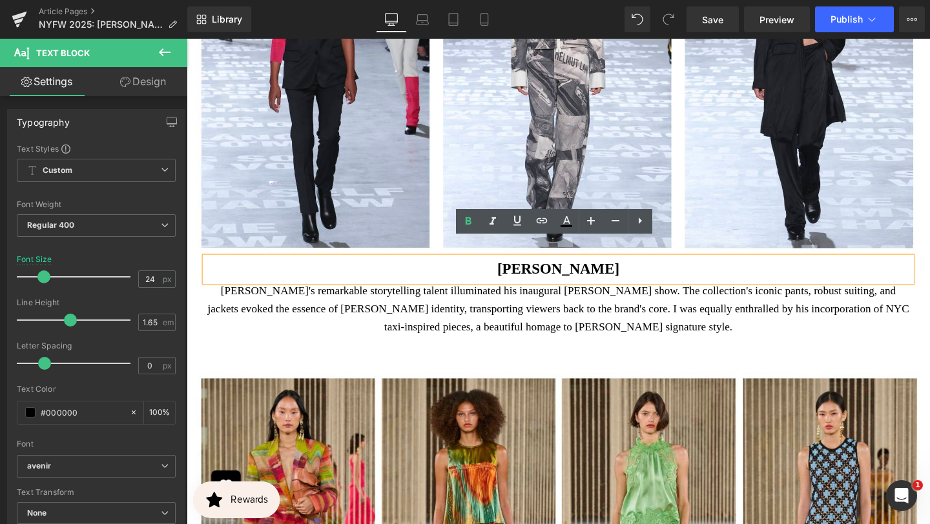
click at [619, 296] on p "[PERSON_NAME]'s remarkable storytelling talent illuminated his inaugural [PERSO…" at bounding box center [577, 322] width 743 height 57
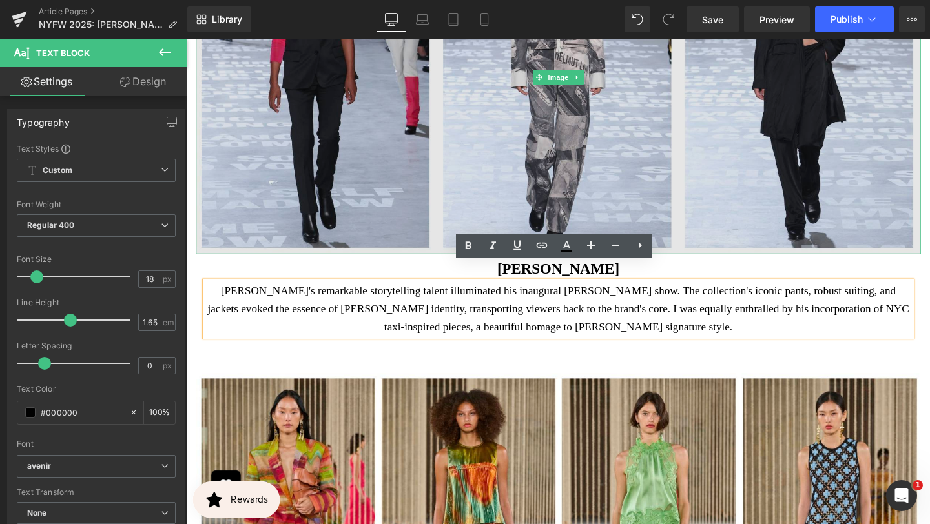
click at [693, 241] on img at bounding box center [577, 79] width 762 height 373
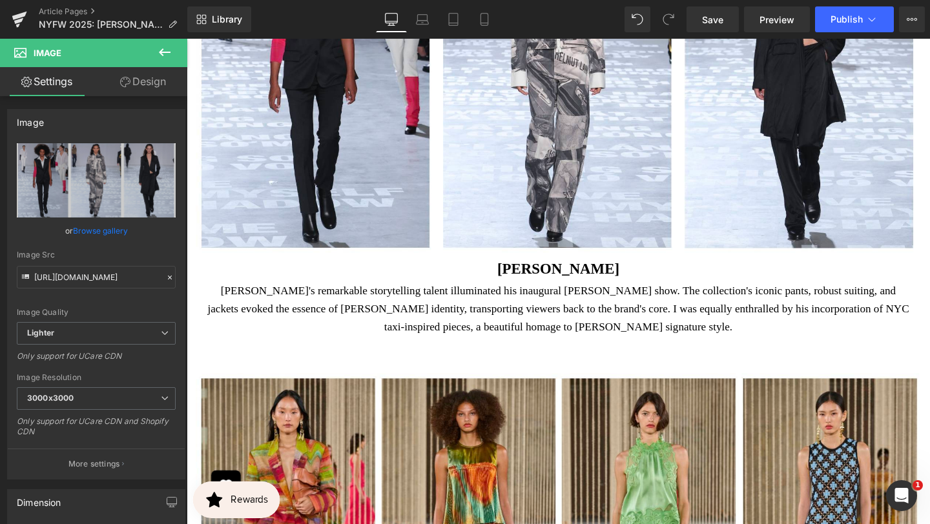
click at [664, 269] on p "[PERSON_NAME]" at bounding box center [577, 282] width 743 height 26
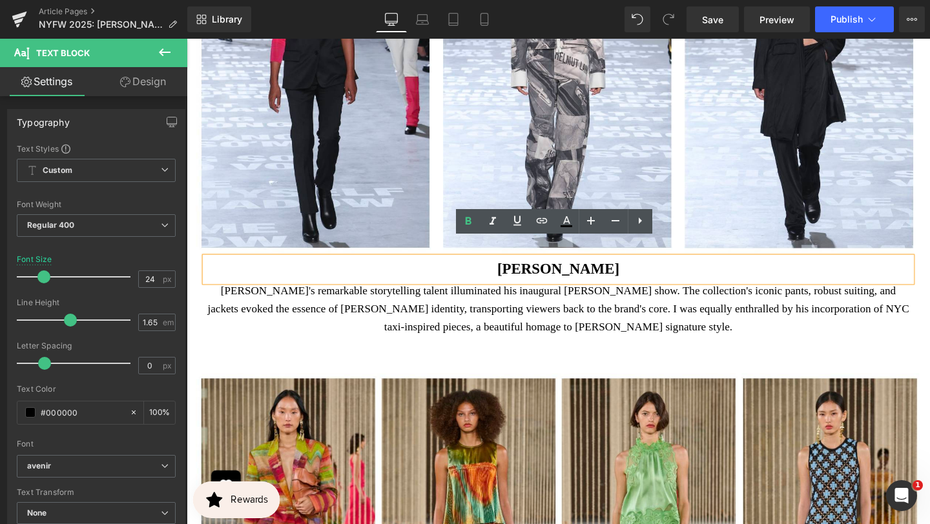
click at [650, 294] on p "[PERSON_NAME]'s remarkable storytelling talent illuminated his inaugural [PERSO…" at bounding box center [577, 322] width 743 height 57
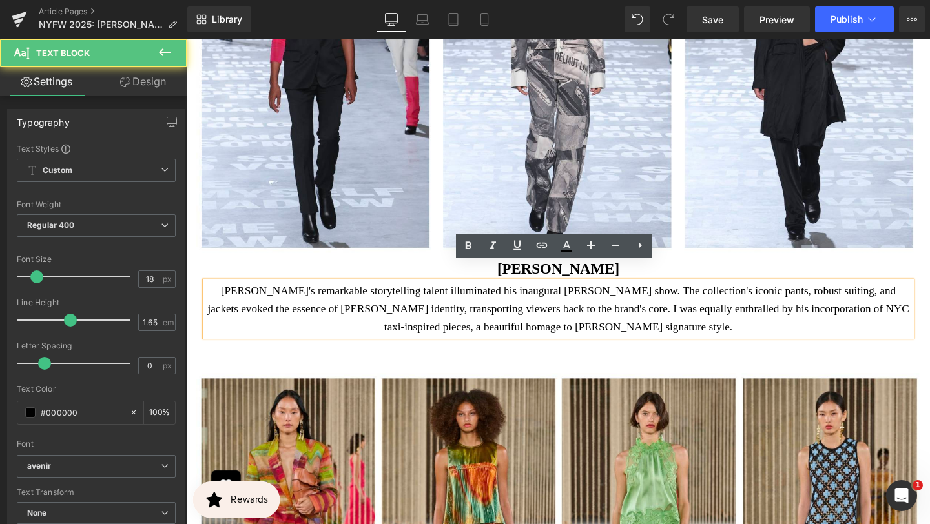
click at [706, 269] on p "[PERSON_NAME]" at bounding box center [577, 282] width 743 height 26
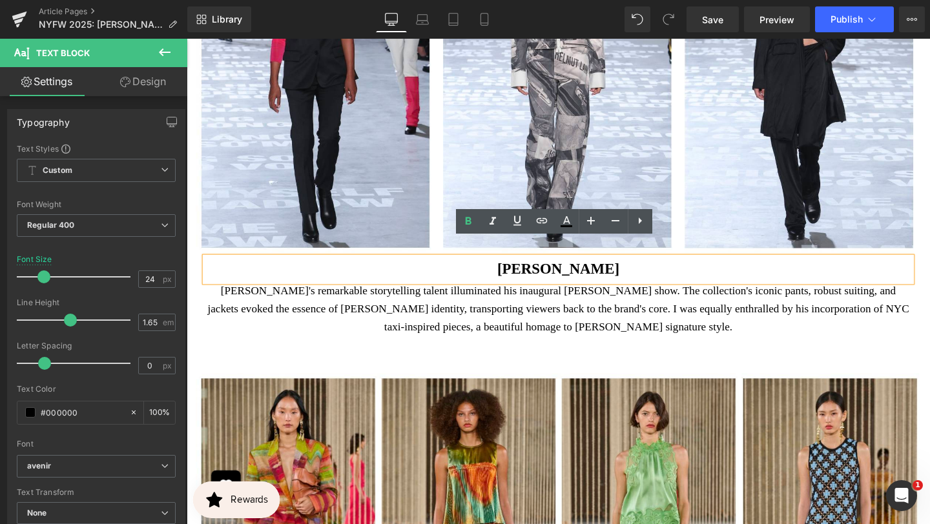
click at [605, 294] on p "[PERSON_NAME]'s remarkable storytelling talent illuminated his inaugural [PERSO…" at bounding box center [577, 322] width 743 height 57
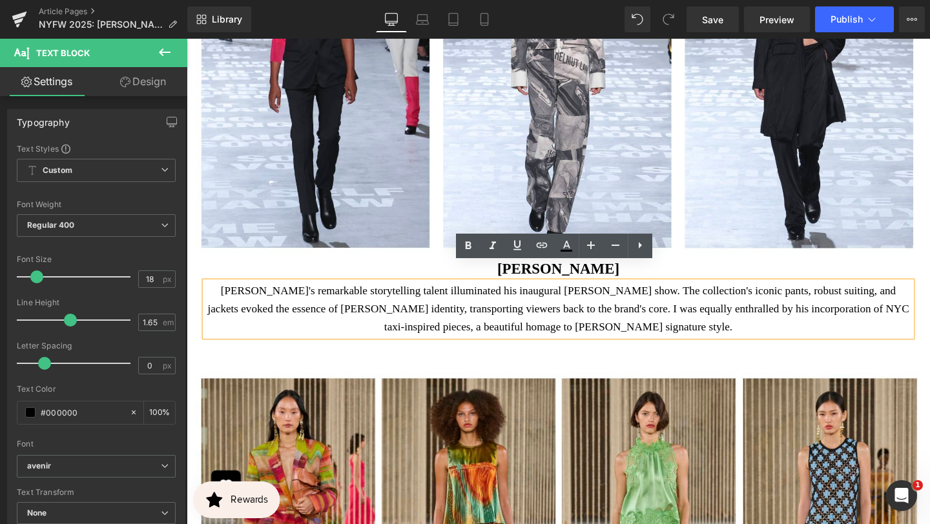
click at [701, 247] on div "Image [PERSON_NAME] Text Block [PERSON_NAME]'s remarkable storytelling talent i…" at bounding box center [577, 328] width 781 height 870
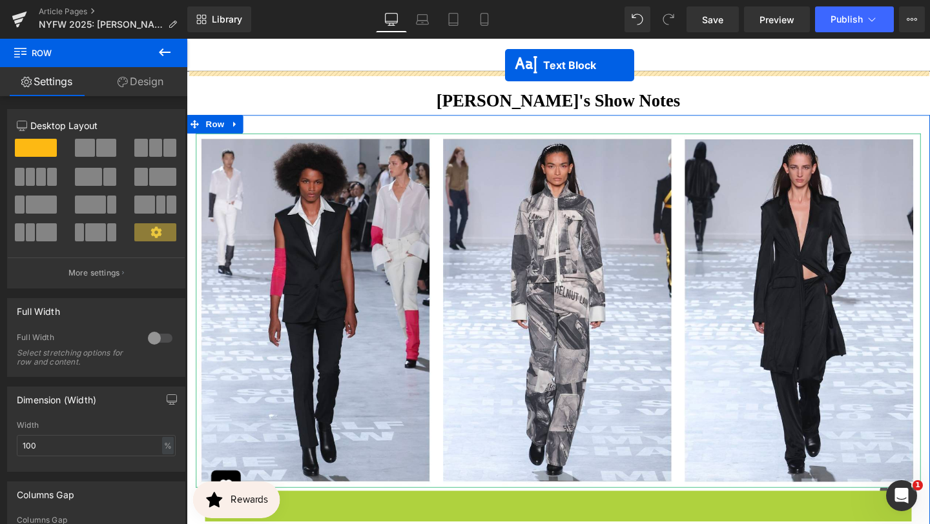
scroll to position [673, 0]
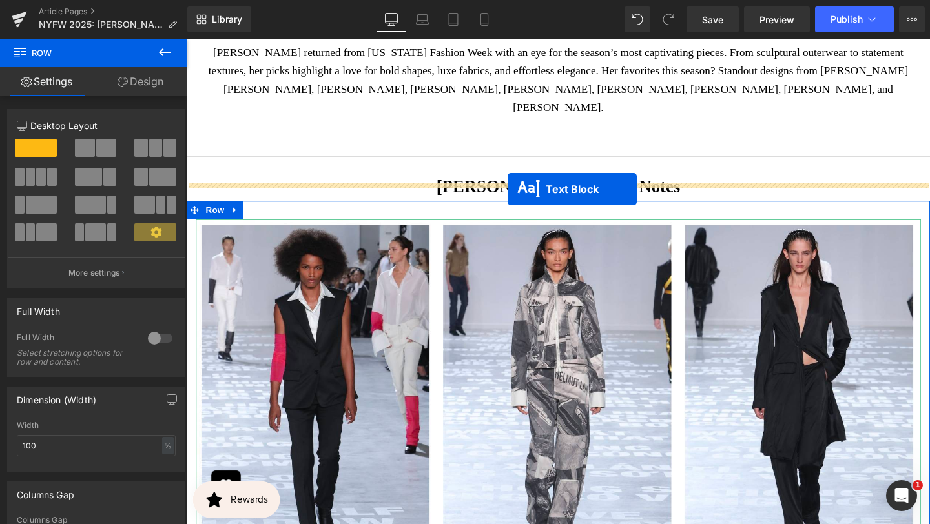
drag, startPoint x: 520, startPoint y: 261, endPoint x: 524, endPoint y: 195, distance: 66.0
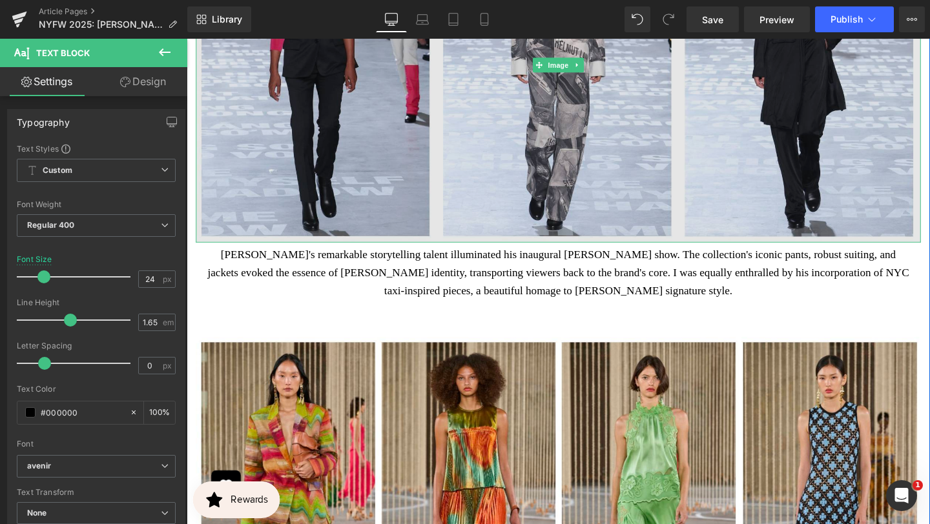
scroll to position [1178, 0]
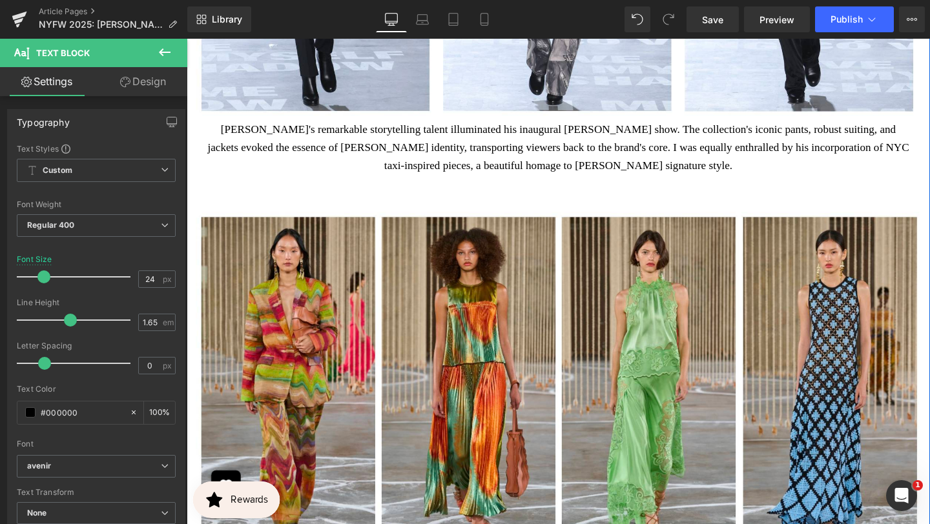
click at [518, 138] on p "[PERSON_NAME]'s remarkable storytelling talent illuminated his inaugural [PERSO…" at bounding box center [577, 153] width 743 height 57
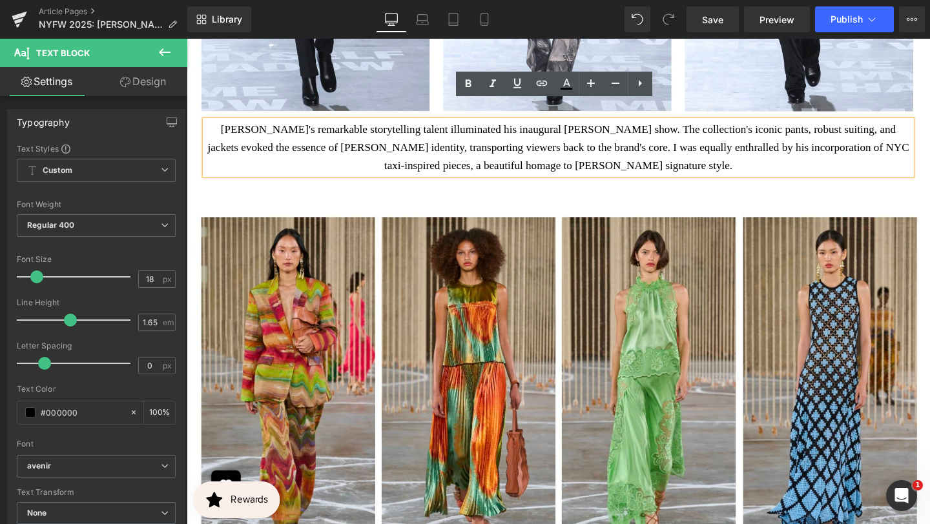
click at [575, 126] on p "[PERSON_NAME]'s remarkable storytelling talent illuminated his inaugural [PERSO…" at bounding box center [577, 153] width 743 height 57
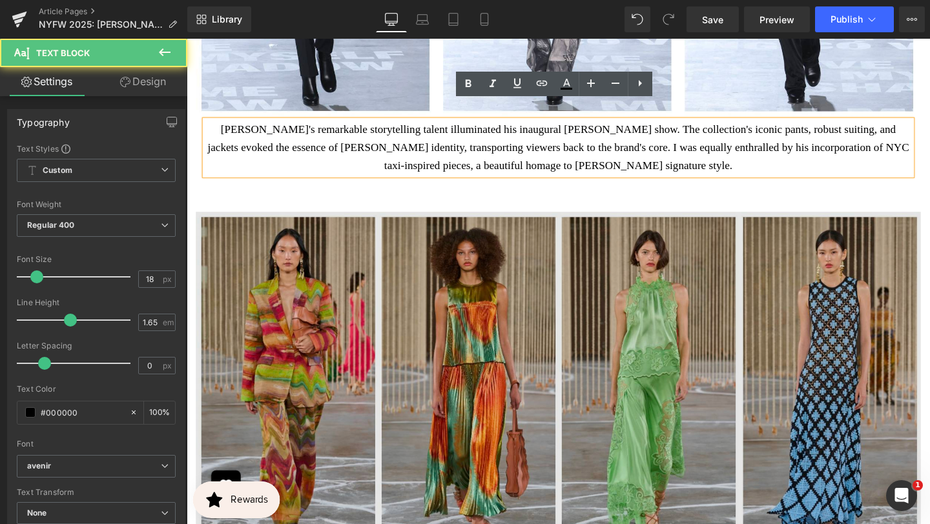
click at [573, 189] on img at bounding box center [577, 391] width 762 height 405
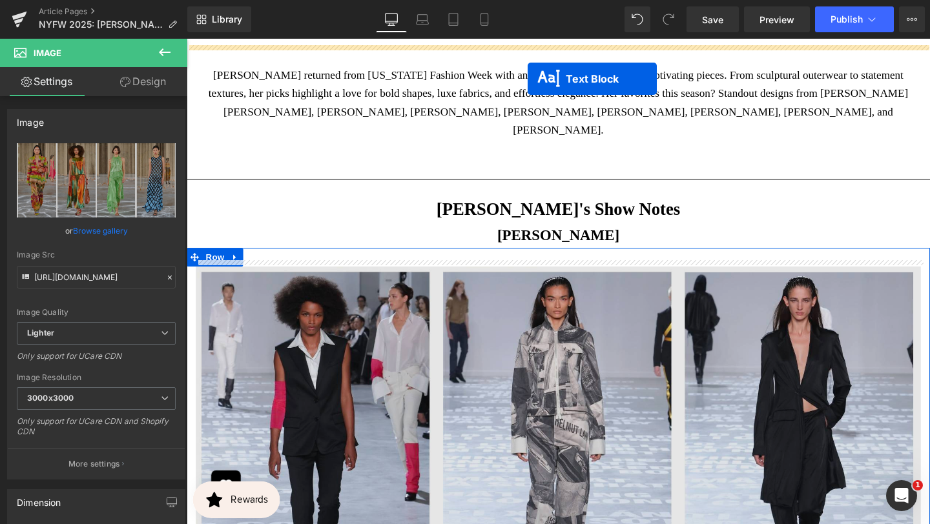
scroll to position [623, 0]
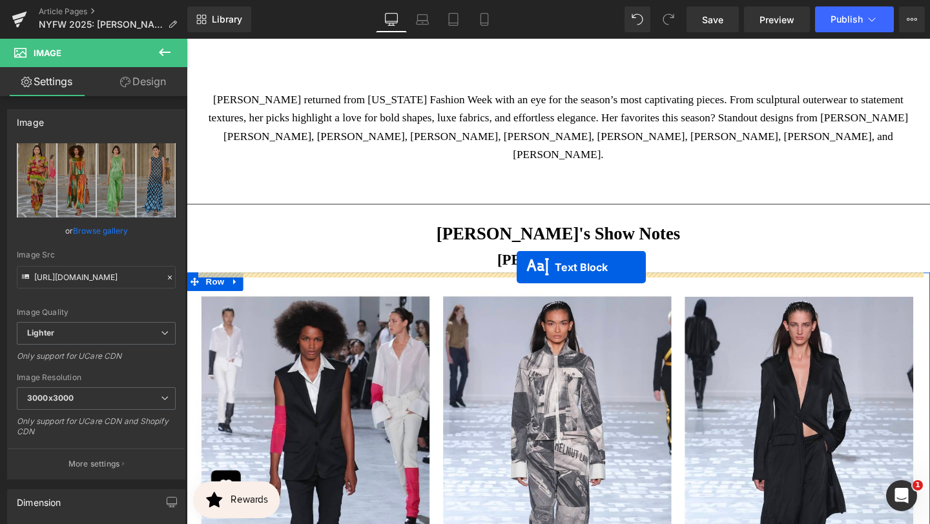
drag, startPoint x: 544, startPoint y: 132, endPoint x: 533, endPoint y: 280, distance: 148.2
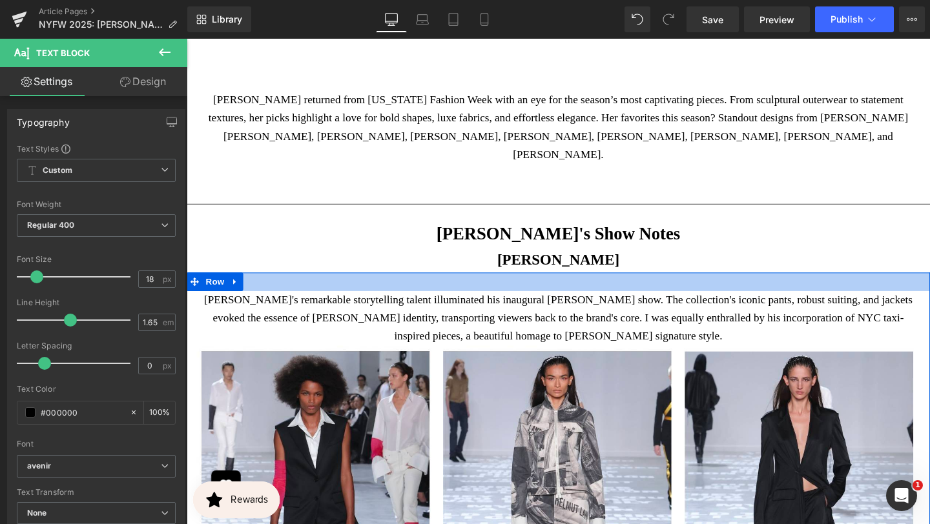
click at [562, 285] on div at bounding box center [577, 294] width 781 height 19
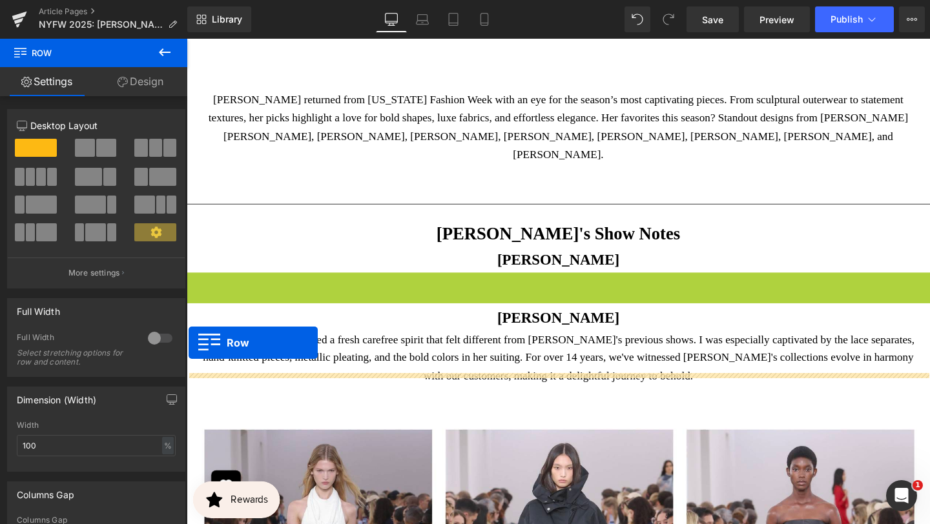
drag, startPoint x: 192, startPoint y: 276, endPoint x: 187, endPoint y: 357, distance: 81.5
drag, startPoint x: 193, startPoint y: 276, endPoint x: 190, endPoint y: 358, distance: 82.7
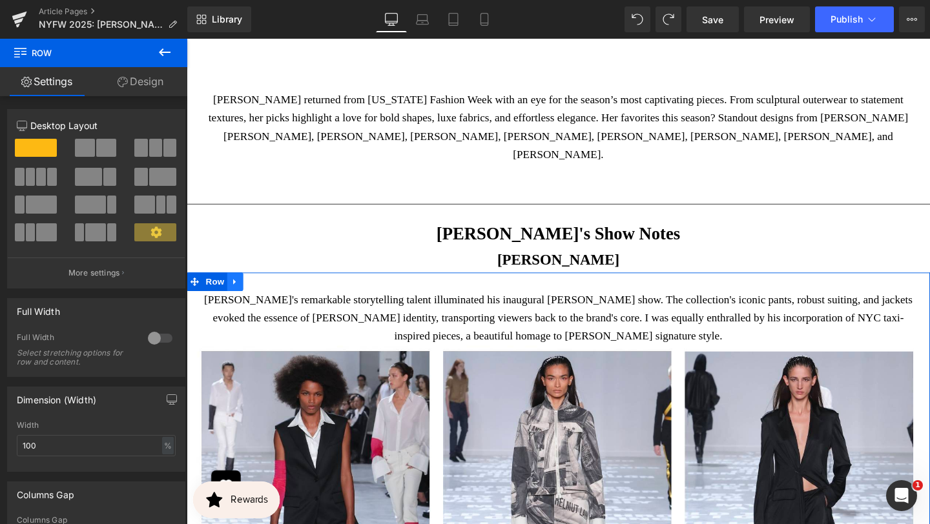
click at [238, 290] on icon at bounding box center [237, 295] width 9 height 10
click at [272, 290] on icon at bounding box center [271, 295] width 9 height 10
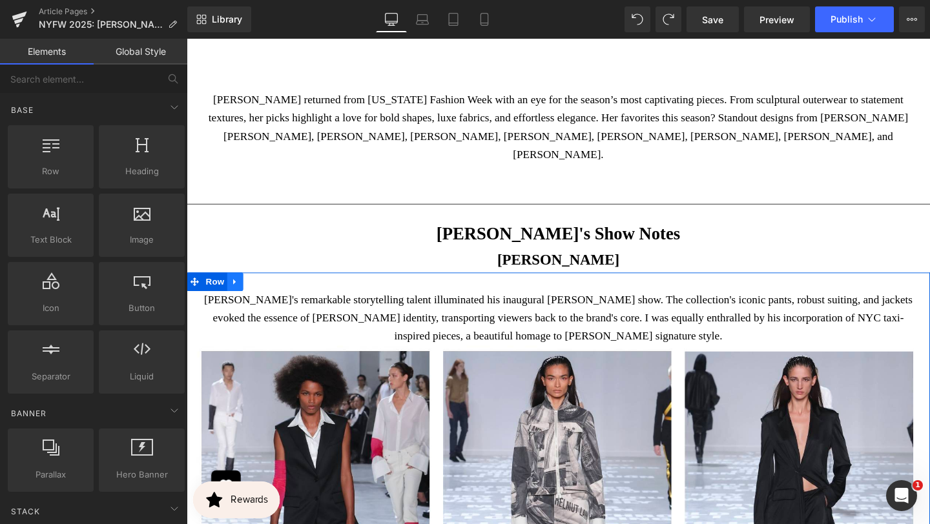
click at [240, 290] on icon at bounding box center [237, 295] width 9 height 10
click at [259, 290] on icon at bounding box center [254, 294] width 9 height 9
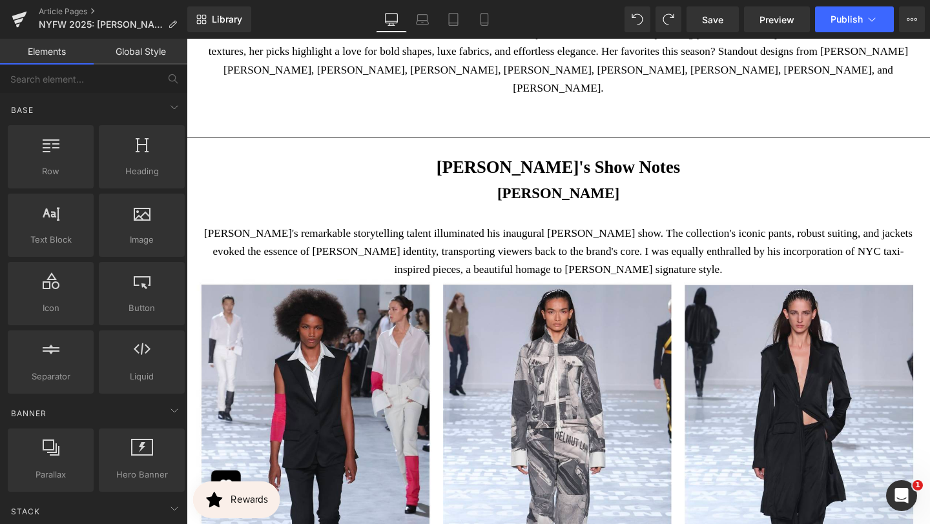
scroll to position [716, 0]
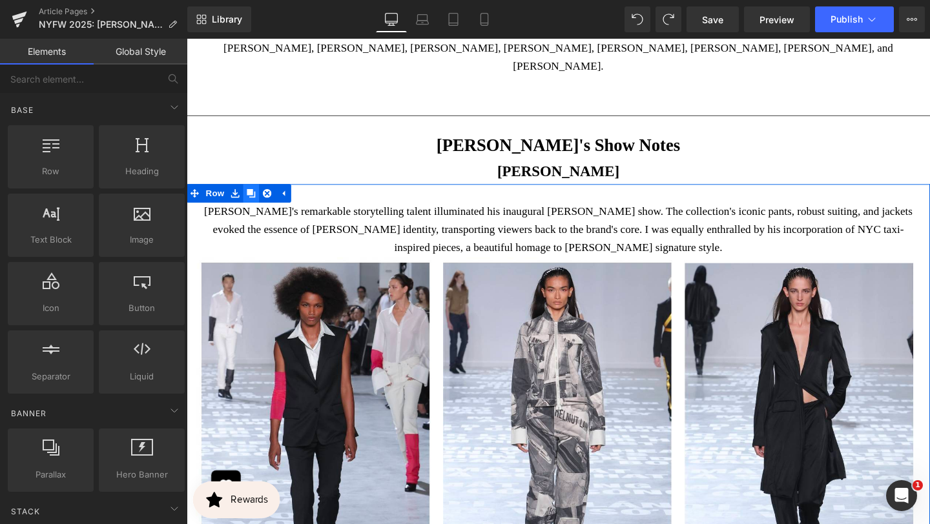
click at [251, 197] on icon at bounding box center [254, 202] width 9 height 10
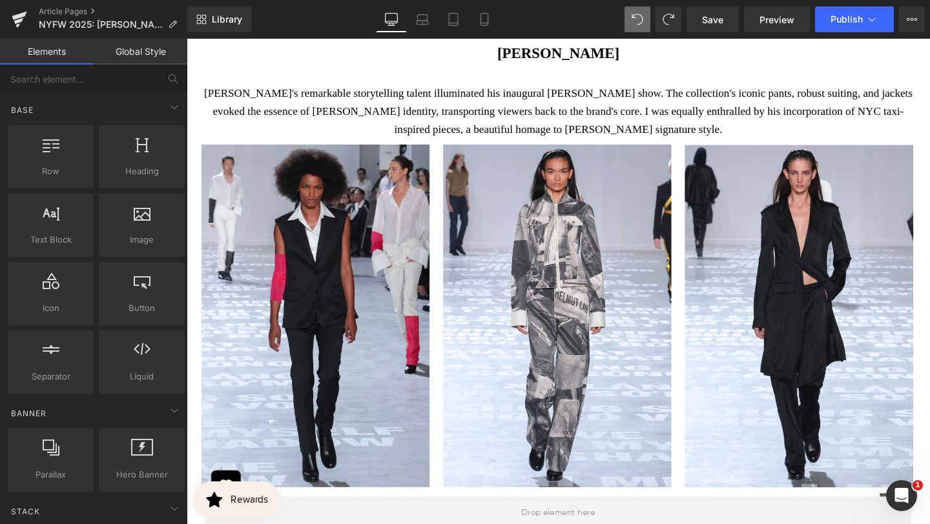
scroll to position [735, 0]
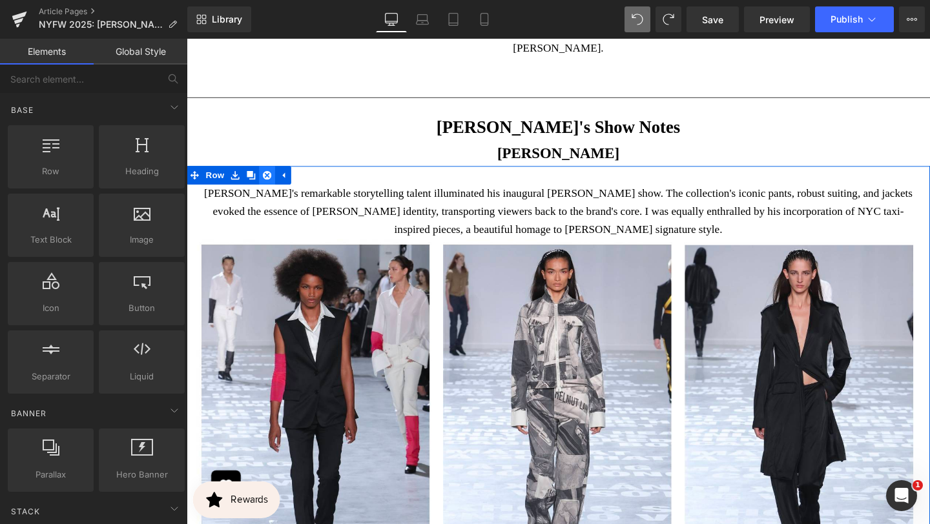
click at [275, 178] on icon at bounding box center [271, 182] width 9 height 9
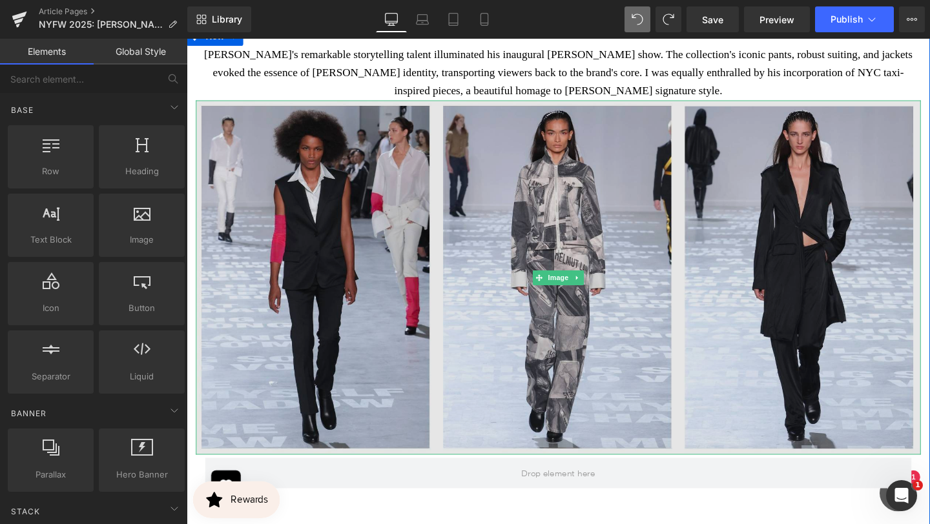
scroll to position [864, 0]
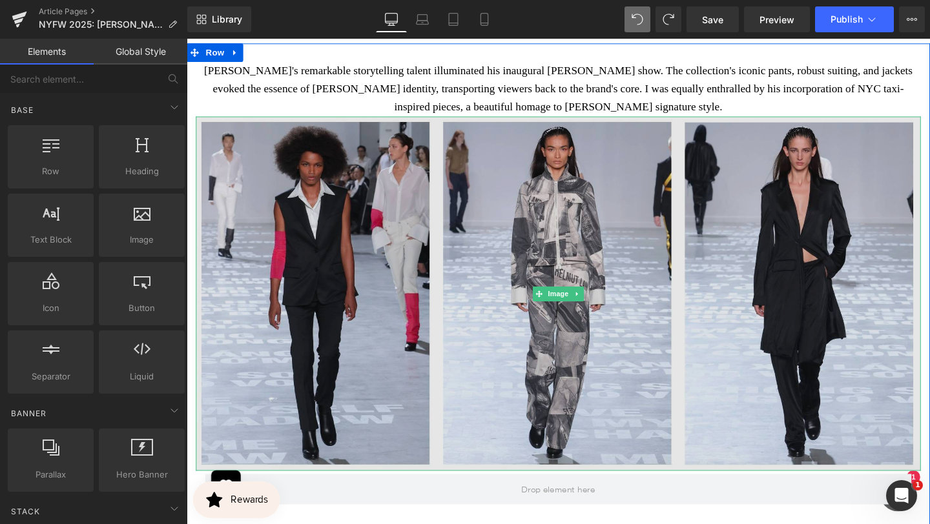
click at [352, 367] on img at bounding box center [577, 307] width 762 height 373
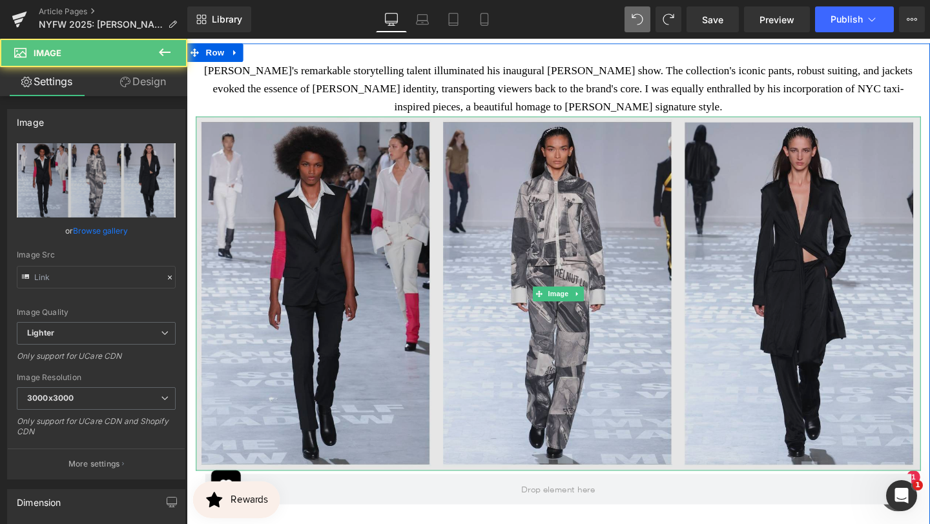
type input "[URL][DOMAIN_NAME]"
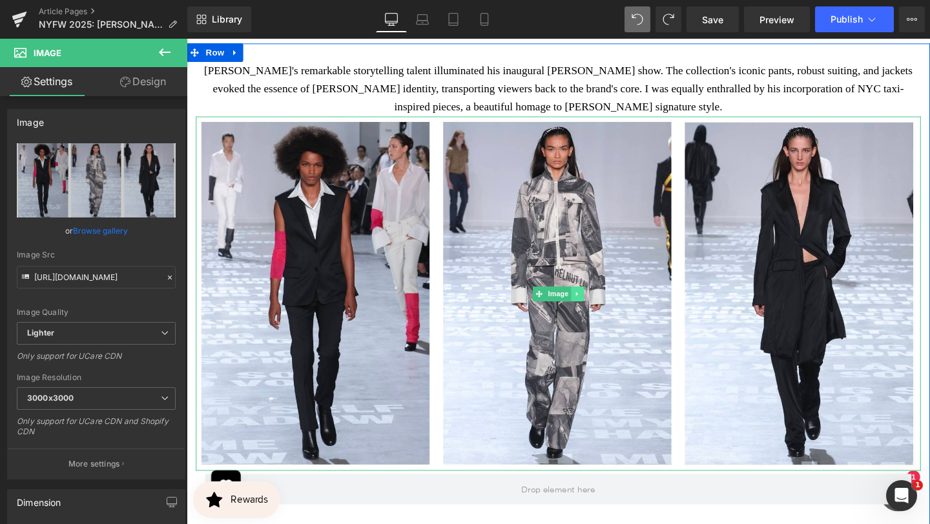
click at [591, 300] on link at bounding box center [598, 307] width 14 height 15
click at [604, 303] on icon at bounding box center [603, 306] width 7 height 7
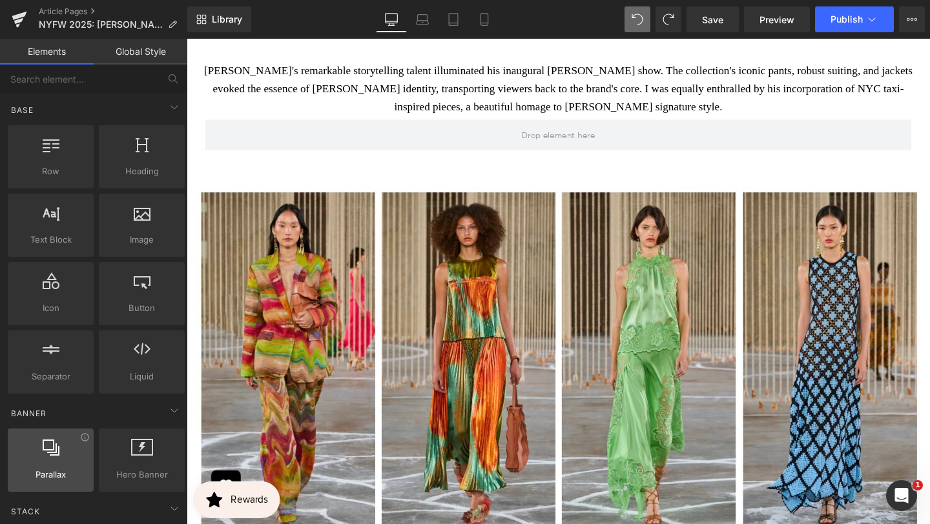
scroll to position [299, 0]
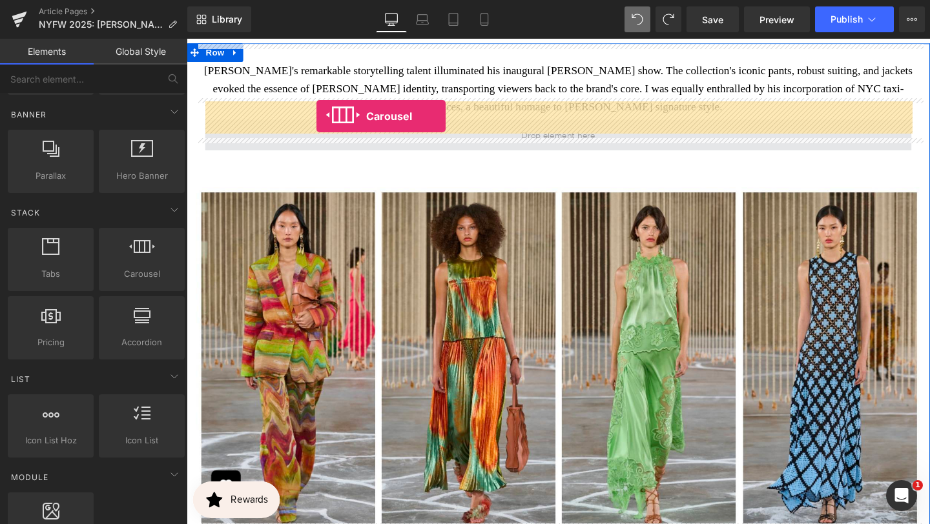
drag, startPoint x: 307, startPoint y: 320, endPoint x: 321, endPoint y: 119, distance: 200.7
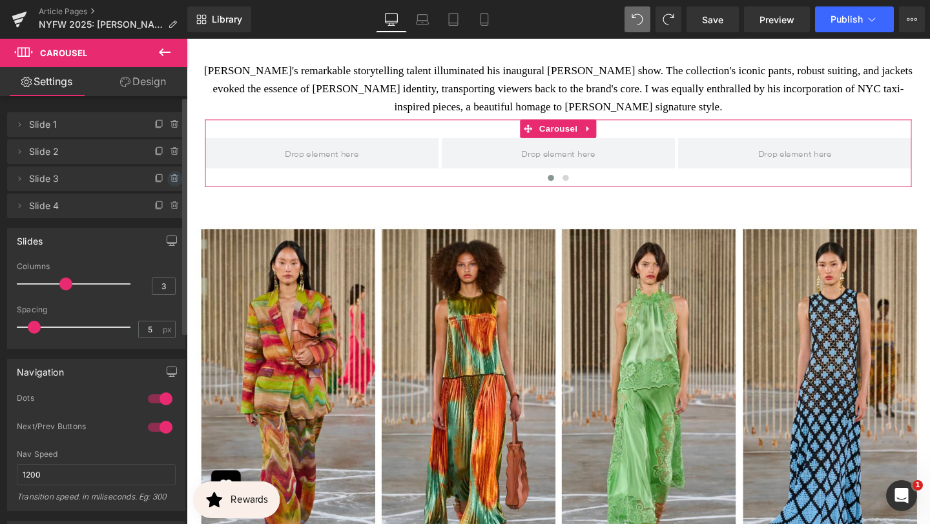
click at [172, 179] on icon at bounding box center [175, 179] width 10 height 10
click at [158, 176] on button "Delete" at bounding box center [161, 179] width 41 height 17
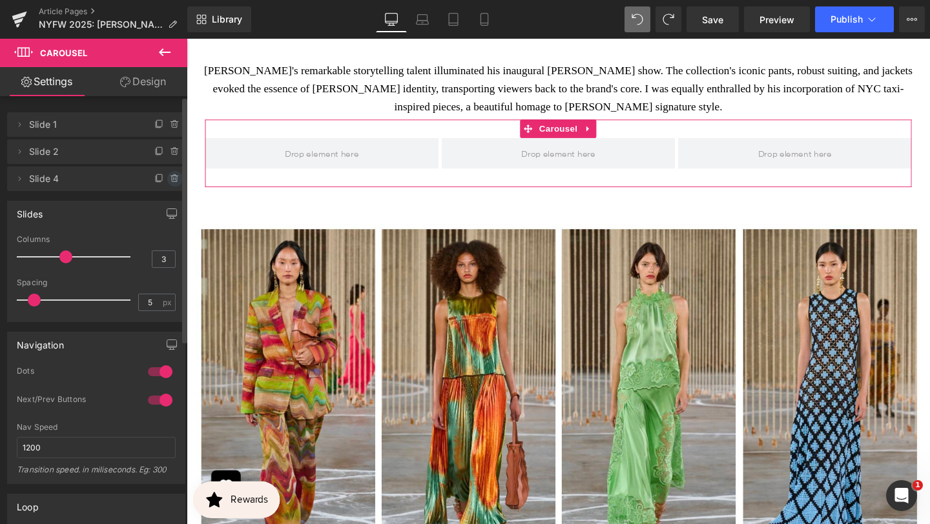
click at [172, 176] on icon at bounding box center [174, 179] width 5 height 6
click at [162, 178] on button "Delete" at bounding box center [161, 179] width 41 height 17
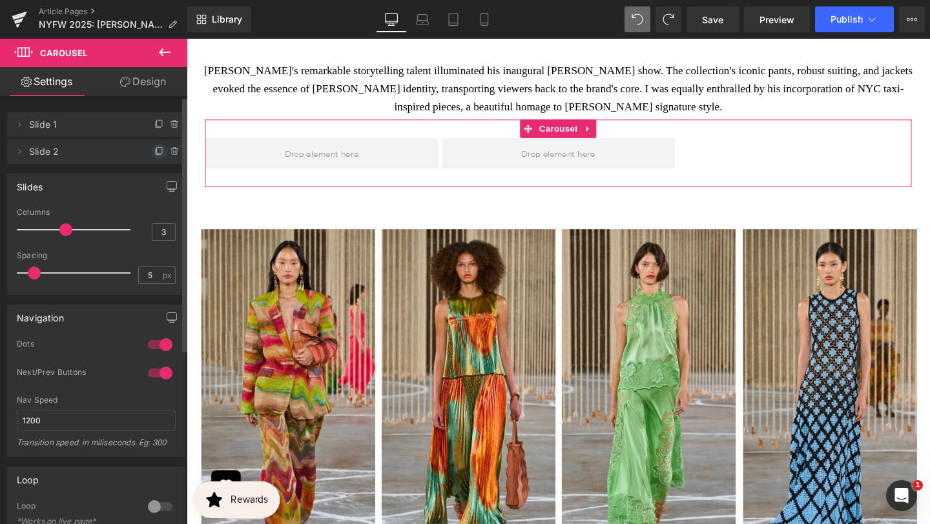
click at [157, 147] on icon at bounding box center [159, 150] width 5 height 6
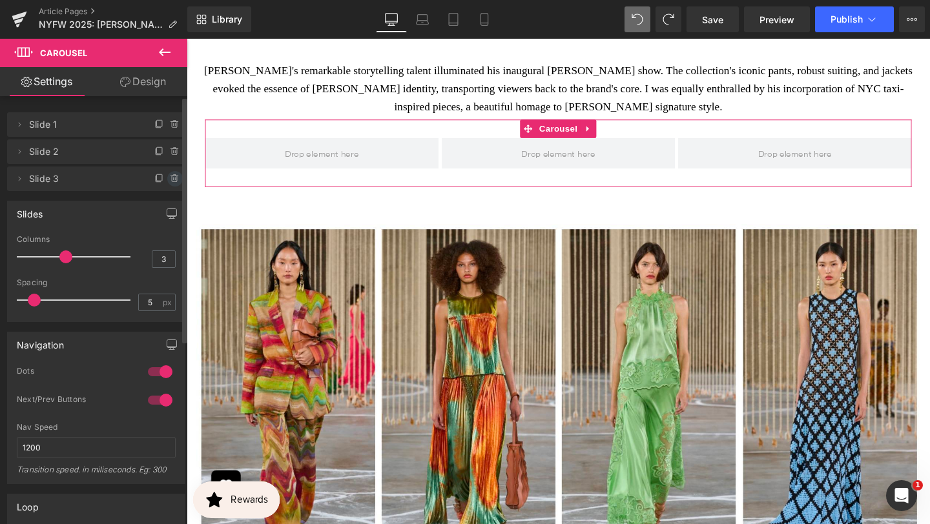
click at [173, 175] on icon at bounding box center [174, 175] width 3 height 1
click at [150, 181] on button "Delete" at bounding box center [161, 179] width 41 height 17
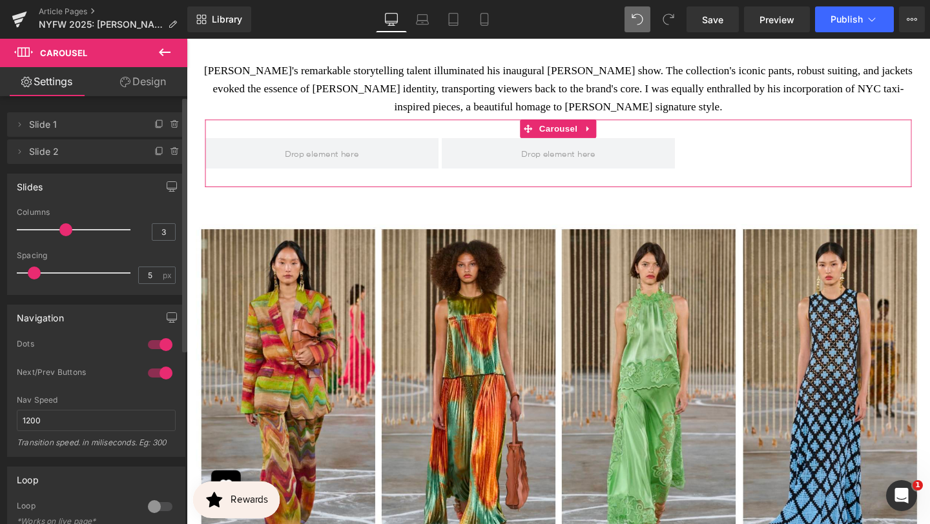
type input "2"
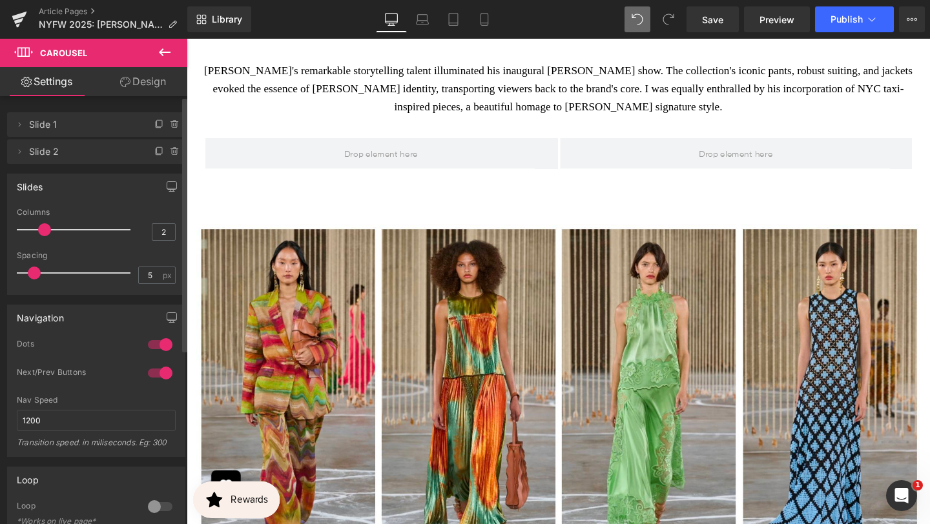
drag, startPoint x: 65, startPoint y: 232, endPoint x: 53, endPoint y: 232, distance: 11.6
click at [53, 232] on div at bounding box center [76, 230] width 107 height 26
click at [172, 43] on button at bounding box center [164, 53] width 45 height 28
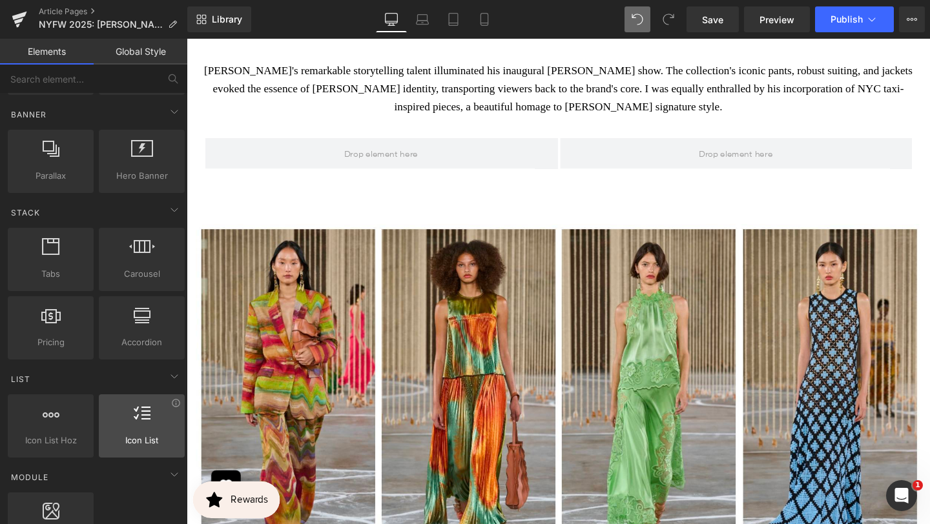
scroll to position [704, 0]
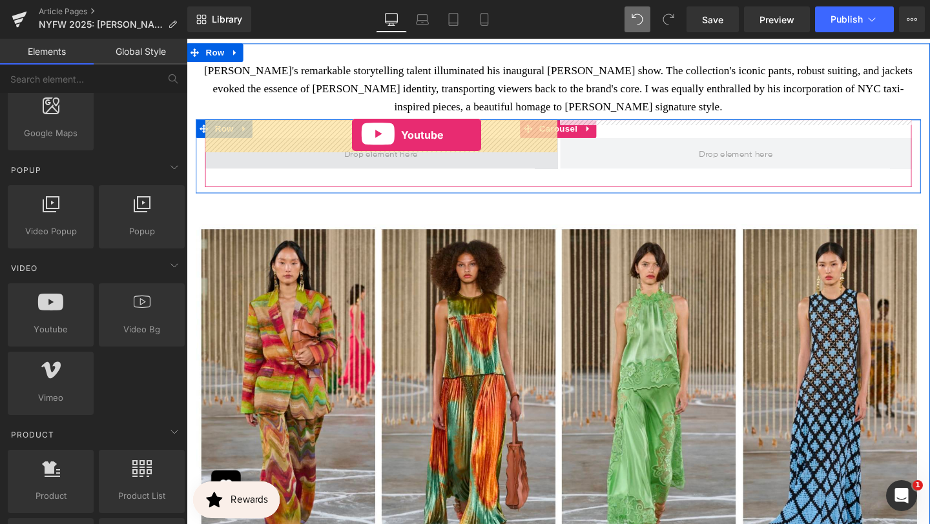
drag, startPoint x: 368, startPoint y: 261, endPoint x: 360, endPoint y: 138, distance: 124.2
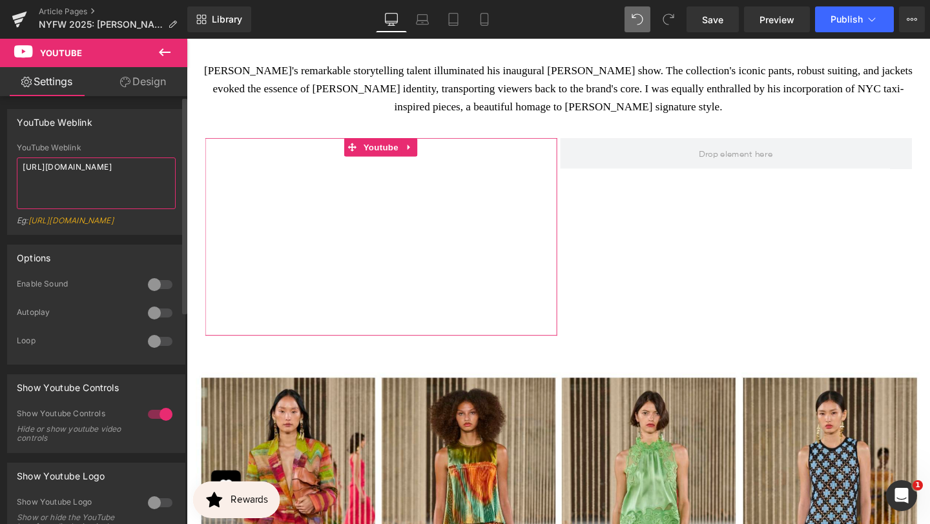
click at [104, 180] on textarea "[URL][DOMAIN_NAME]" at bounding box center [96, 184] width 159 height 52
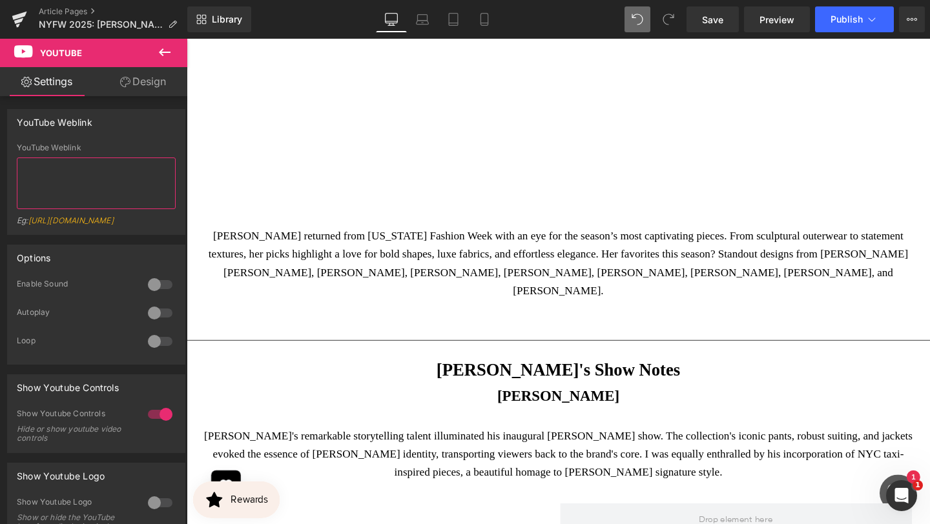
scroll to position [467, 0]
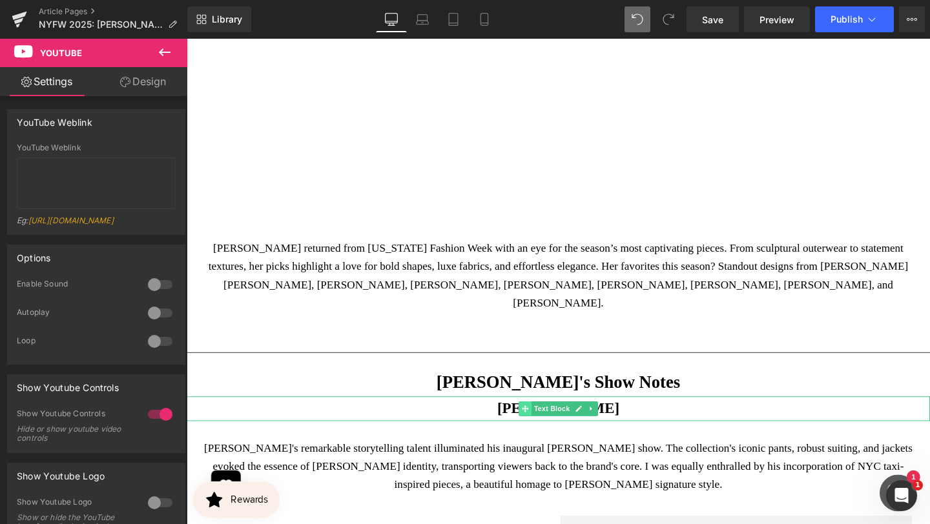
click at [536, 420] on span at bounding box center [543, 427] width 14 height 15
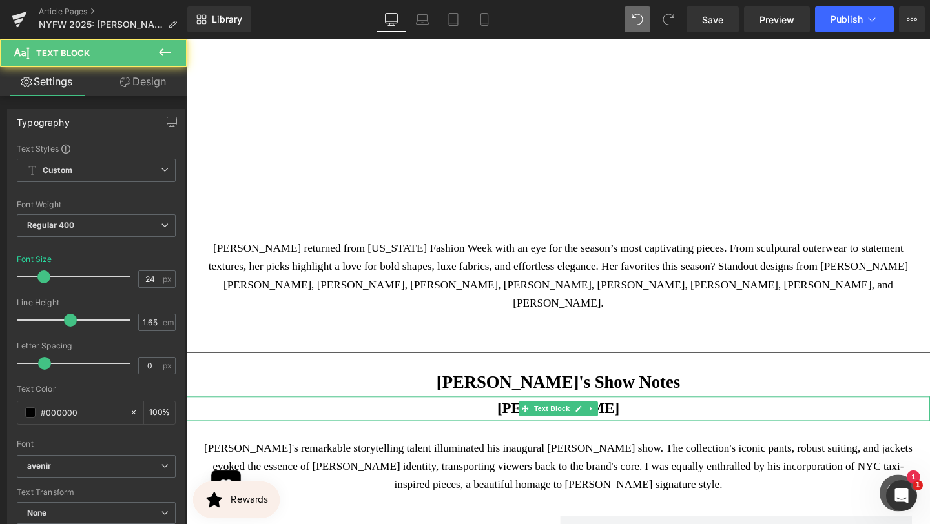
click at [644, 415] on p "[PERSON_NAME]" at bounding box center [577, 428] width 781 height 26
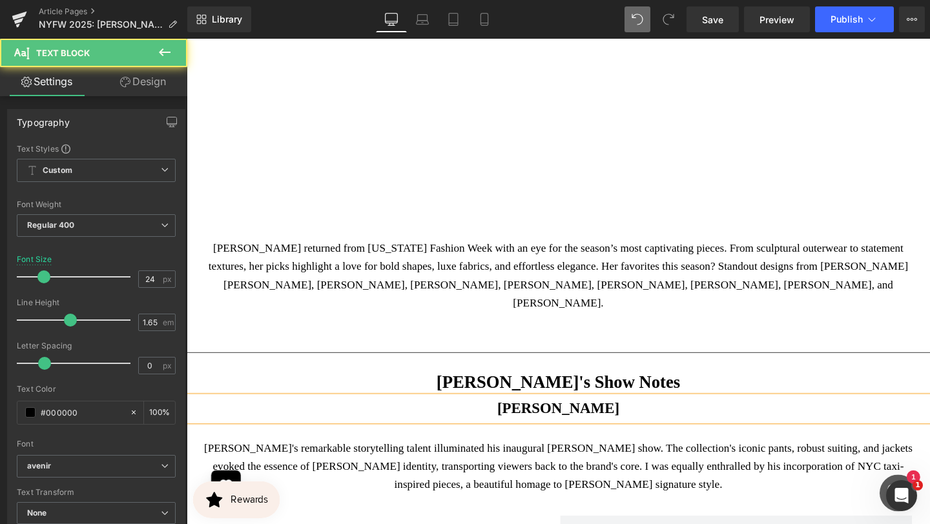
click at [644, 415] on p "[PERSON_NAME]" at bounding box center [577, 428] width 781 height 26
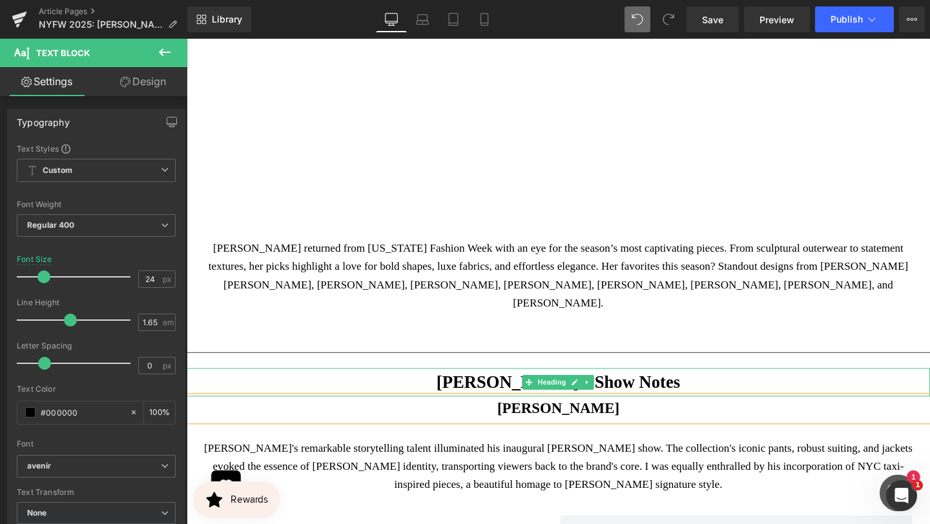
drag, startPoint x: 726, startPoint y: 378, endPoint x: 686, endPoint y: 467, distance: 97.7
click at [726, 385] on h1 "[PERSON_NAME]'s Show Notes" at bounding box center [577, 400] width 781 height 30
click at [686, 467] on p "[PERSON_NAME]'s remarkable storytelling talent illuminated his inaugural [PERSO…" at bounding box center [577, 488] width 762 height 57
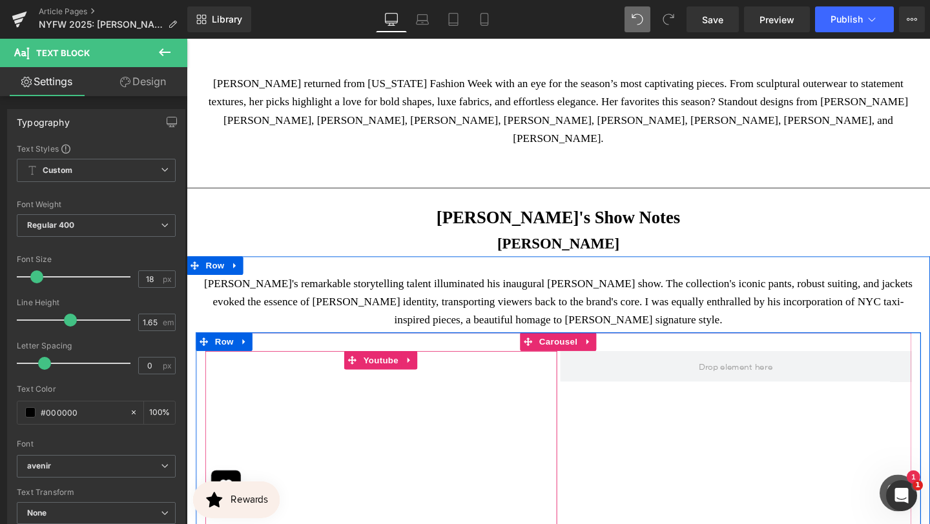
scroll to position [731, 0]
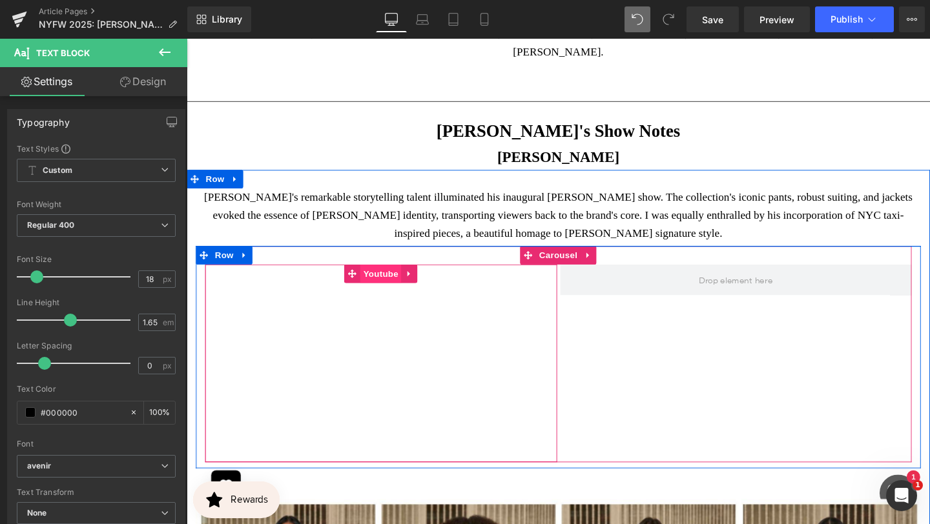
click at [389, 276] on span "Youtube" at bounding box center [390, 285] width 43 height 19
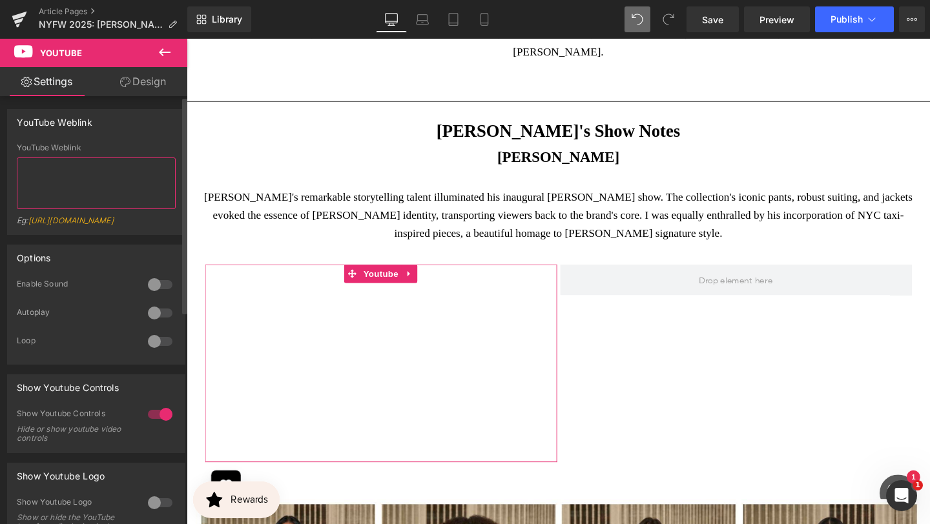
click at [116, 183] on textarea at bounding box center [96, 184] width 159 height 52
paste textarea "[URL][DOMAIN_NAME]"
click at [115, 193] on textarea "[URL][DOMAIN_NAME]" at bounding box center [96, 184] width 159 height 52
click at [111, 187] on textarea "[URL][DOMAIN_NAME]" at bounding box center [96, 184] width 159 height 52
click at [112, 187] on textarea "[URL][DOMAIN_NAME]" at bounding box center [96, 184] width 159 height 52
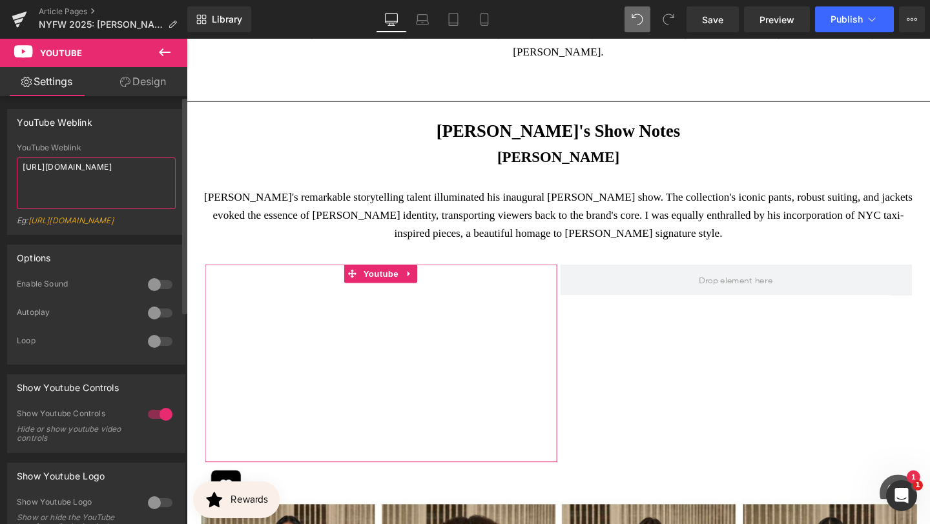
click at [112, 187] on textarea "[URL][DOMAIN_NAME]" at bounding box center [96, 184] width 159 height 52
click at [162, 323] on div at bounding box center [160, 313] width 31 height 21
click at [122, 173] on textarea "[URL][DOMAIN_NAME]" at bounding box center [96, 184] width 159 height 52
click at [121, 173] on textarea "[URL][DOMAIN_NAME]" at bounding box center [96, 184] width 159 height 52
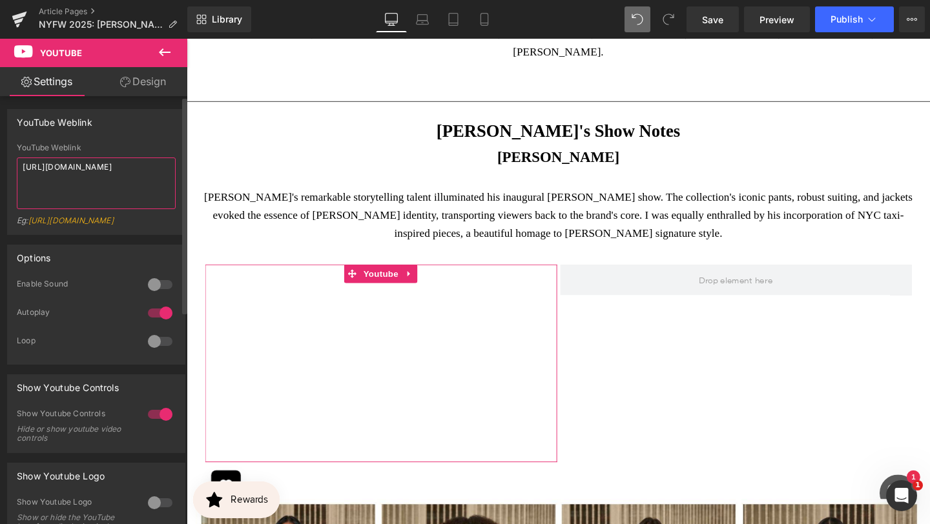
paste textarea "[DOMAIN_NAME][URL]"
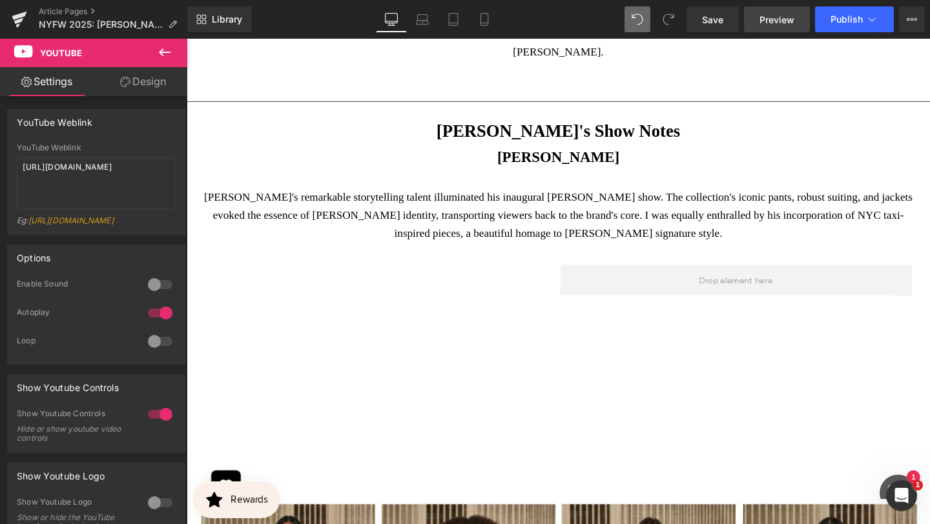
click at [775, 13] on span "Preview" at bounding box center [776, 20] width 35 height 14
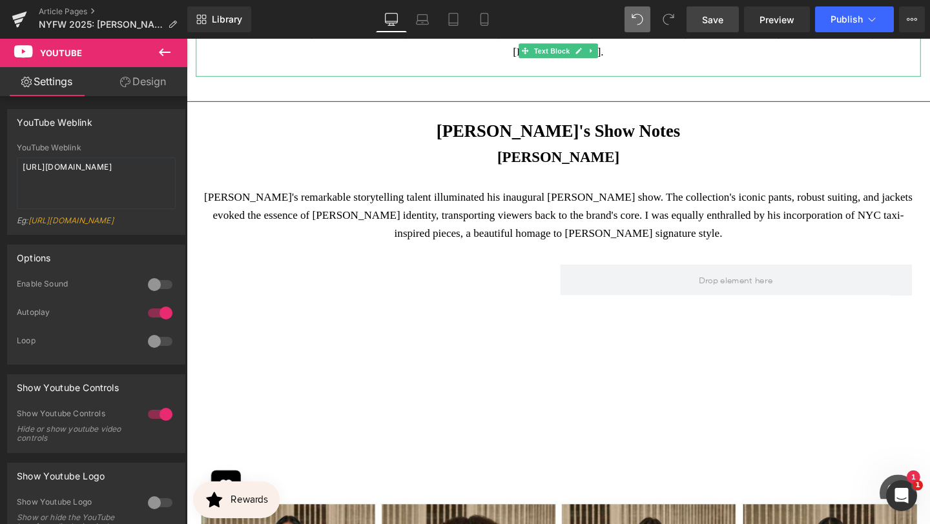
click at [710, 14] on span "Save" at bounding box center [712, 20] width 21 height 14
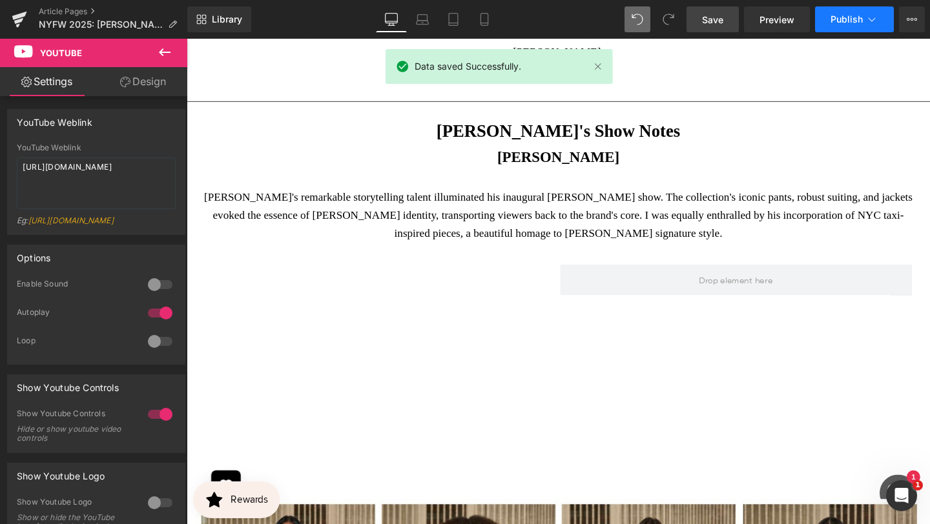
click at [856, 30] on button "Publish" at bounding box center [854, 19] width 79 height 26
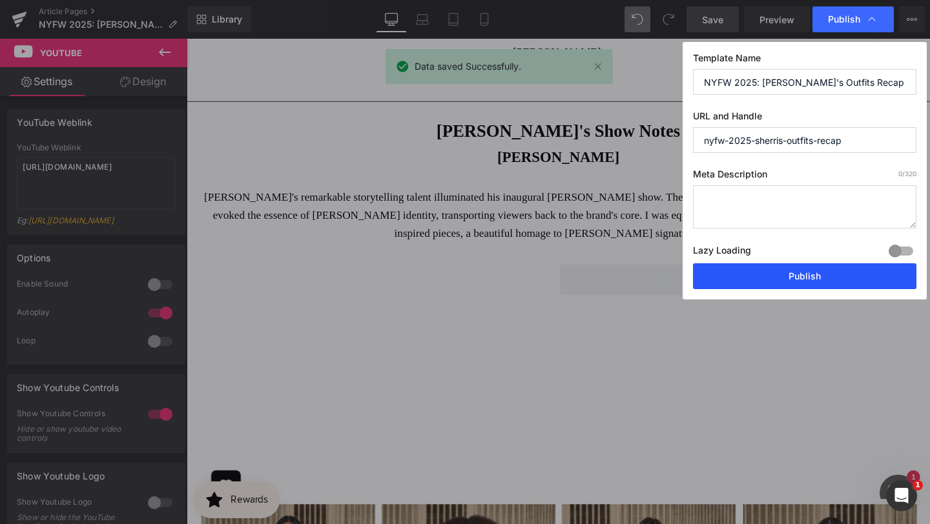
click at [763, 277] on button "Publish" at bounding box center [804, 276] width 223 height 26
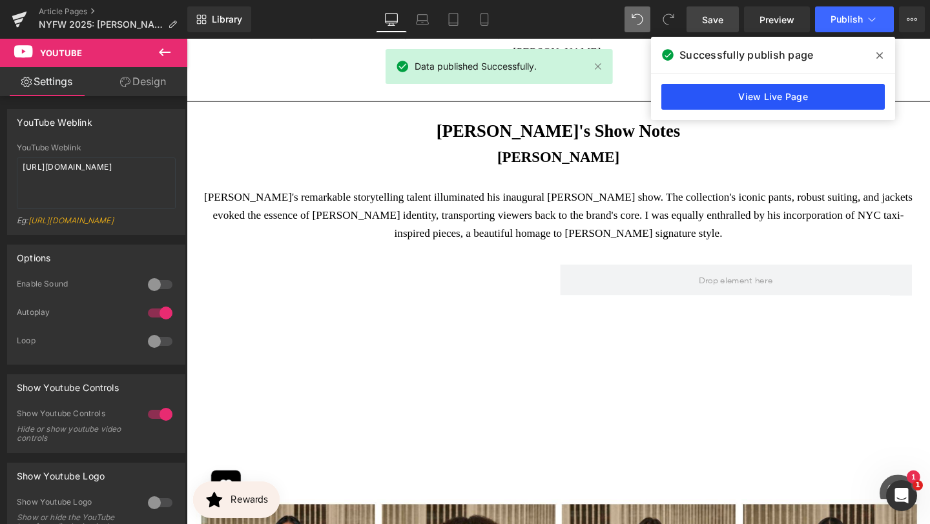
click at [825, 88] on link "View Live Page" at bounding box center [772, 97] width 223 height 26
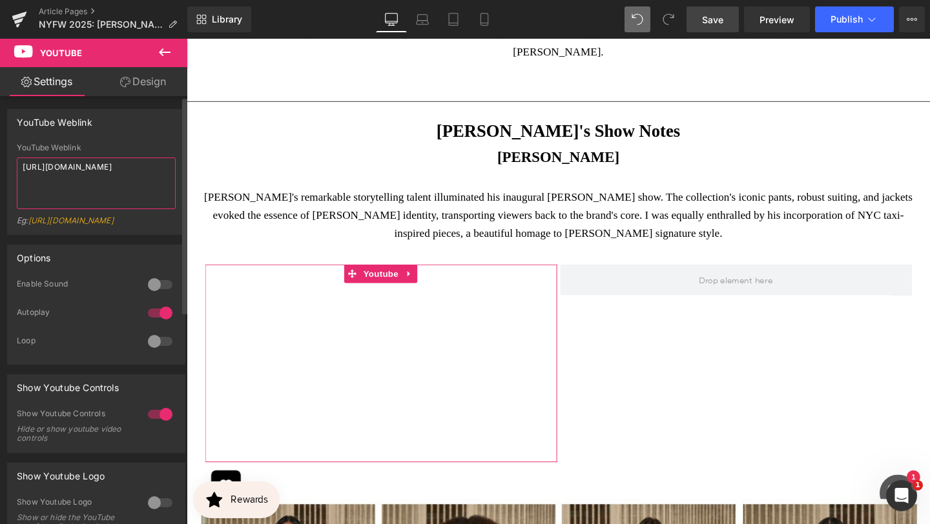
click at [146, 172] on textarea "[URL][DOMAIN_NAME]" at bounding box center [96, 184] width 159 height 52
click at [145, 172] on textarea "[URL][DOMAIN_NAME]" at bounding box center [96, 184] width 159 height 52
paste textarea ".be/v9KcT2xb8-U?si=JVO91kXsEpcnGAxK"
click at [129, 176] on textarea "[URL][DOMAIN_NAME]" at bounding box center [96, 184] width 159 height 52
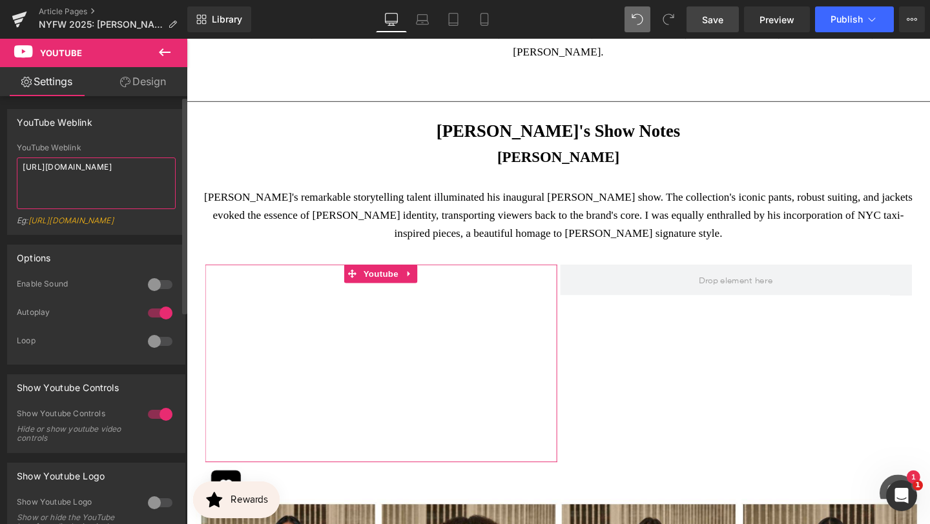
click at [129, 176] on textarea "[URL][DOMAIN_NAME]" at bounding box center [96, 184] width 159 height 52
paste textarea "[DOMAIN_NAME][URL]"
type textarea "[URL][DOMAIN_NAME]"
click at [150, 425] on div at bounding box center [160, 414] width 31 height 21
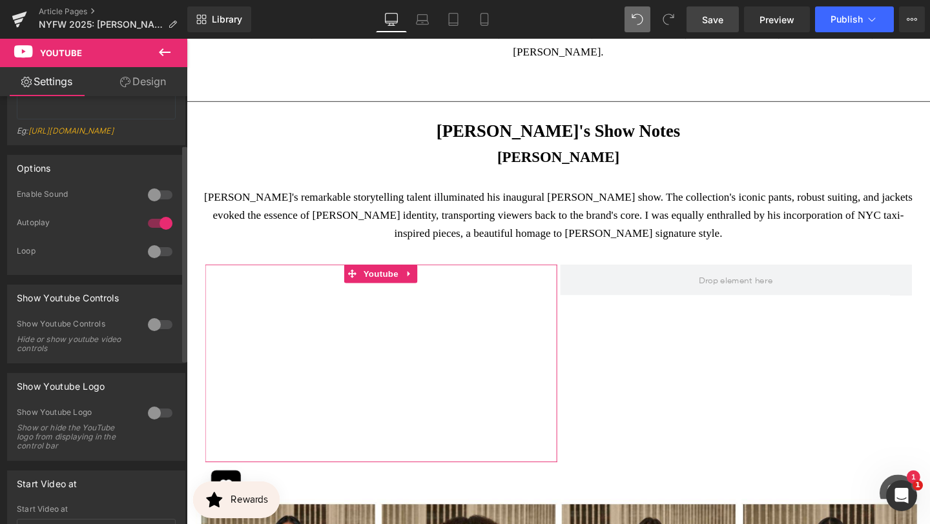
scroll to position [95, 0]
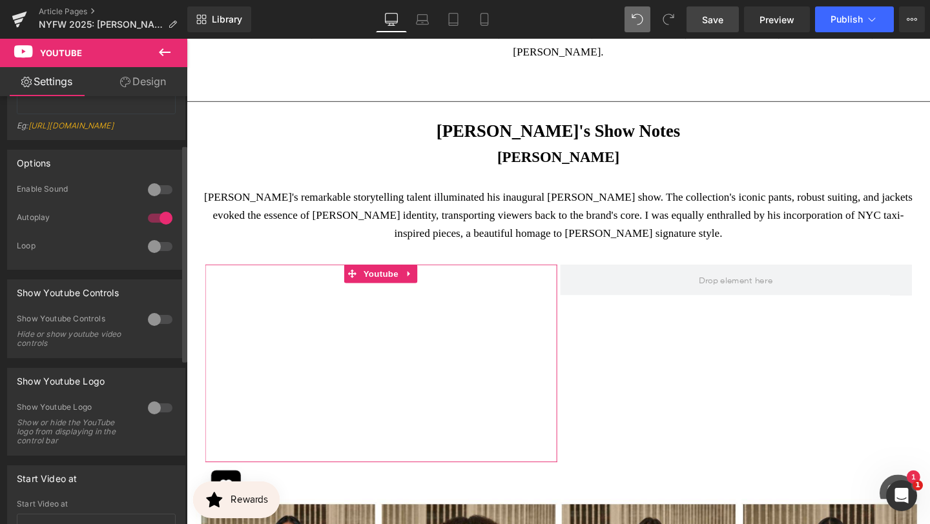
click at [160, 413] on div at bounding box center [160, 408] width 31 height 21
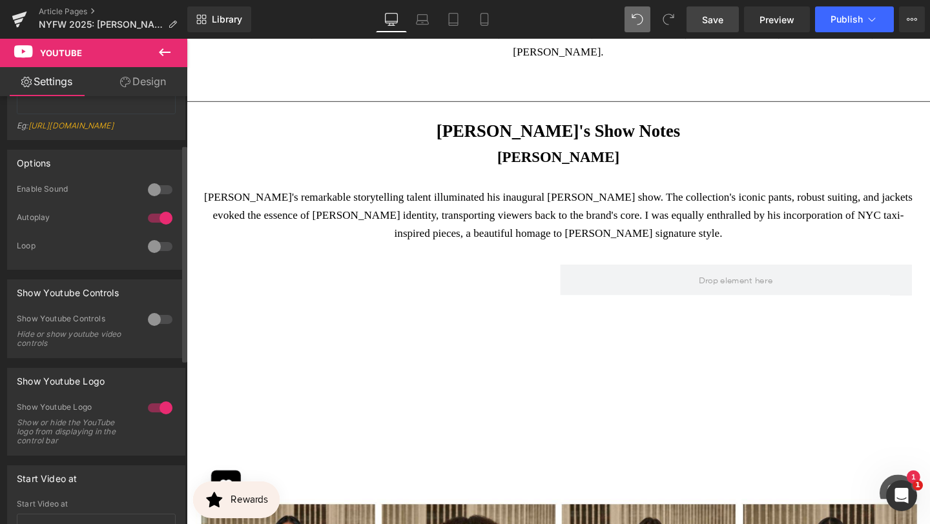
click at [150, 418] on div at bounding box center [160, 408] width 31 height 21
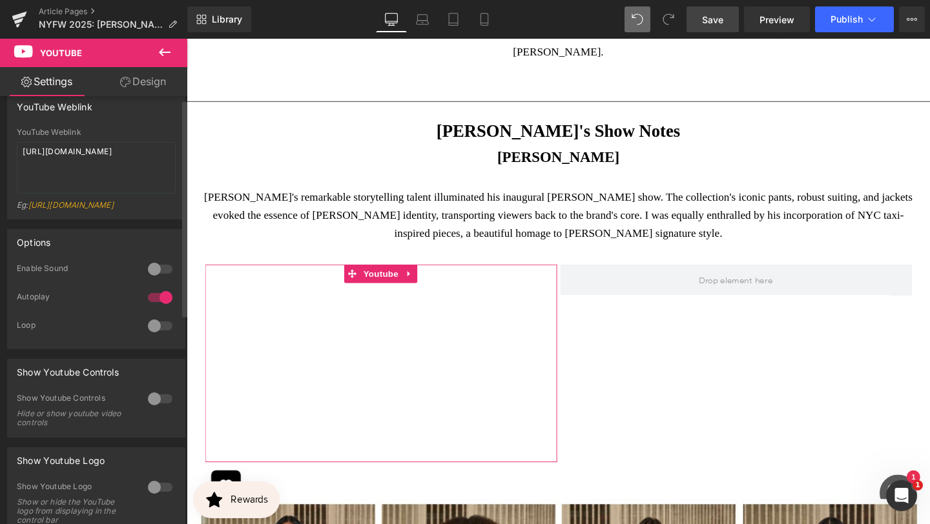
scroll to position [0, 0]
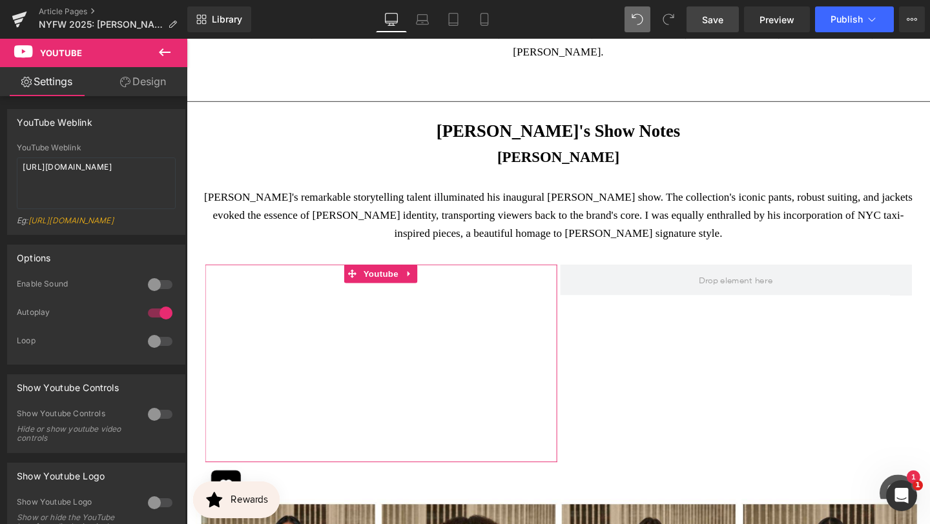
click at [145, 85] on link "Design" at bounding box center [143, 81] width 94 height 29
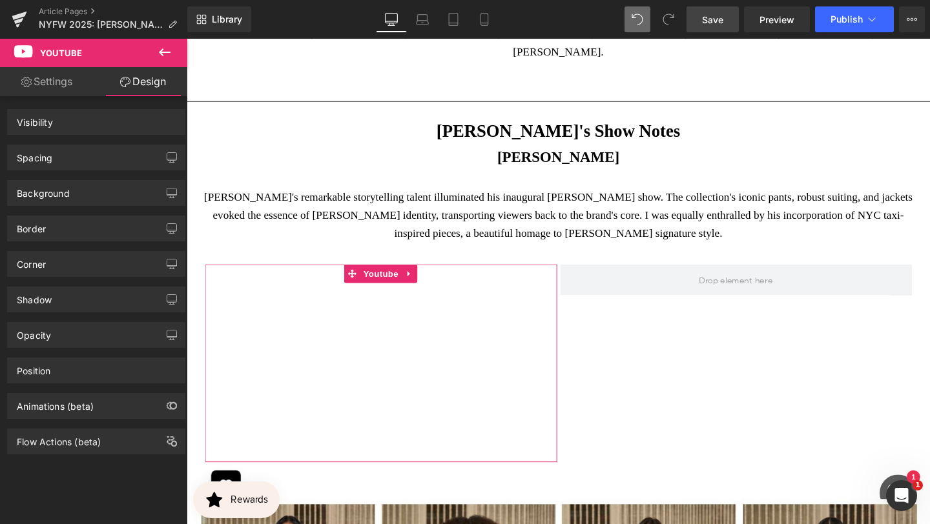
click at [170, 52] on icon at bounding box center [164, 52] width 15 height 15
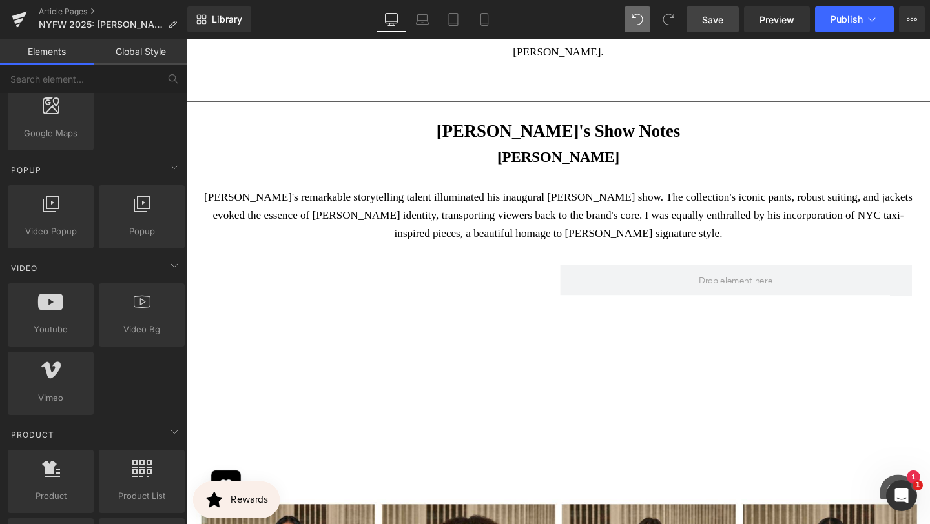
click at [162, 48] on link "Global Style" at bounding box center [141, 52] width 94 height 26
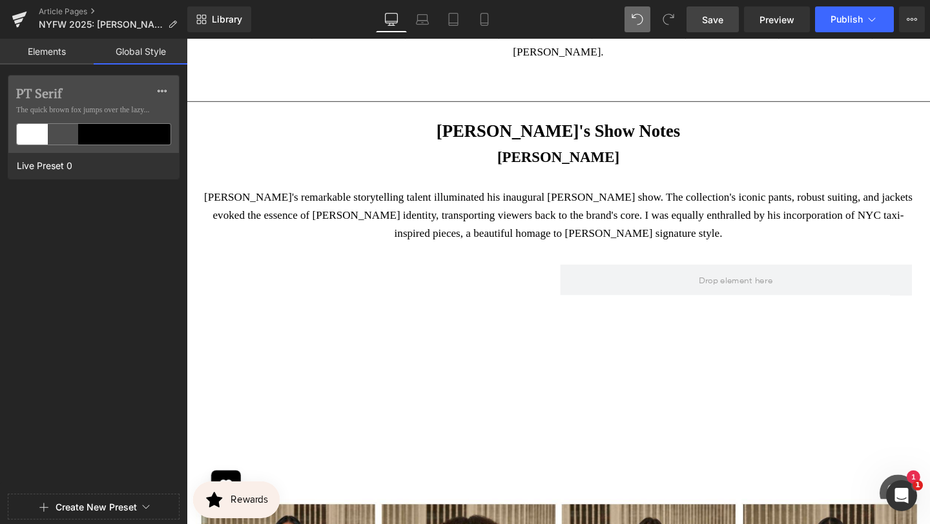
click at [63, 52] on link "Elements" at bounding box center [47, 52] width 94 height 26
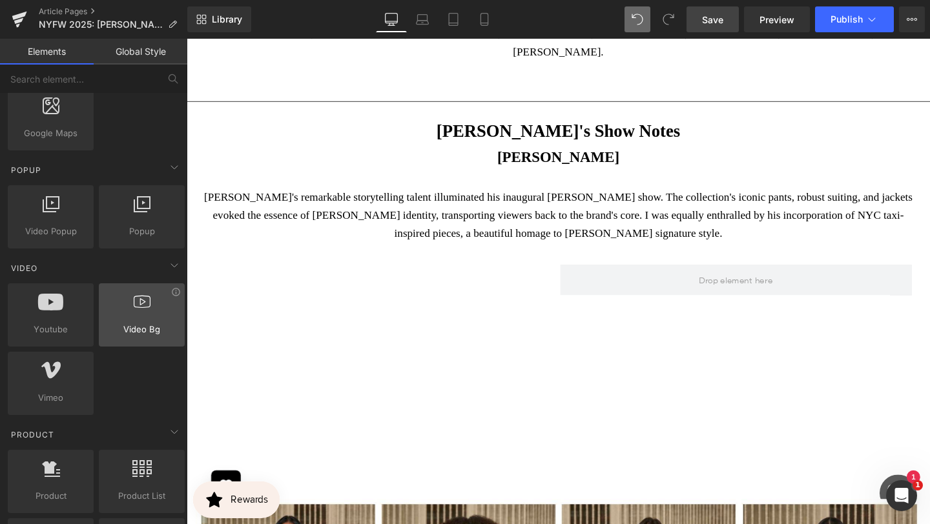
click at [134, 312] on div at bounding box center [142, 308] width 78 height 29
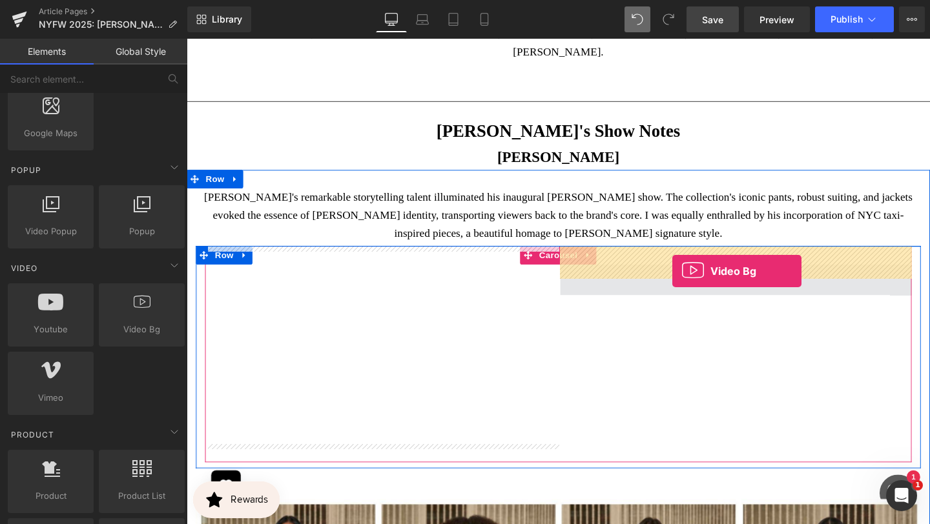
drag, startPoint x: 321, startPoint y: 351, endPoint x: 697, endPoint y: 277, distance: 382.9
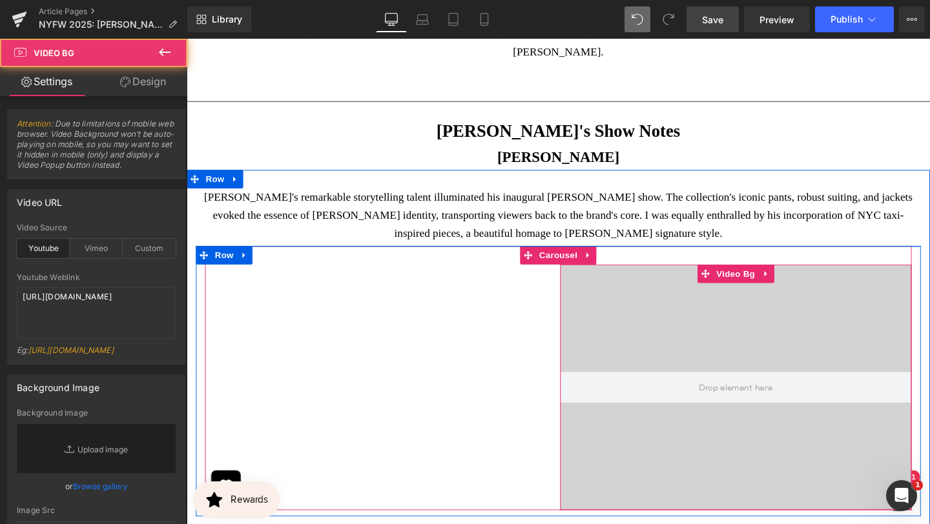
click at [711, 357] on div at bounding box center [764, 405] width 370 height 258
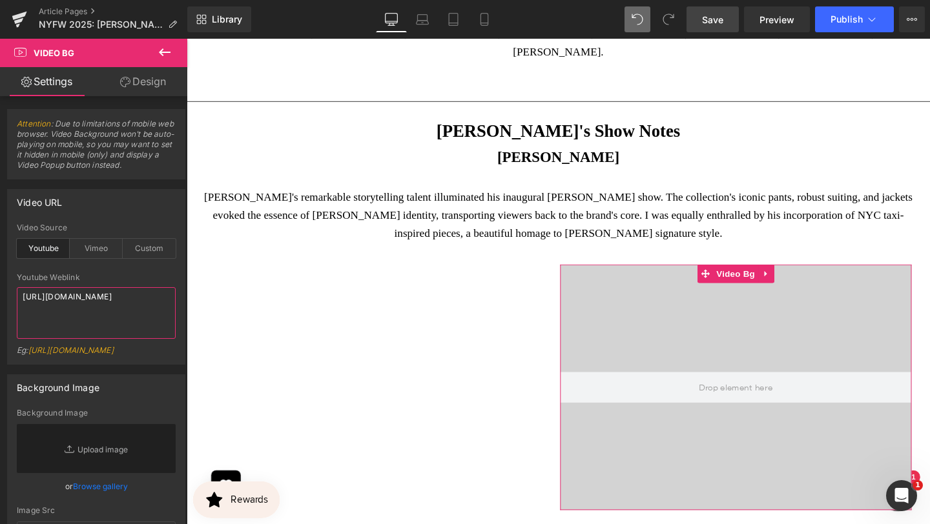
click at [83, 309] on textarea "[URL][DOMAIN_NAME]" at bounding box center [96, 313] width 159 height 52
click at [83, 310] on textarea "[URL][DOMAIN_NAME]" at bounding box center [96, 313] width 159 height 52
click at [75, 297] on textarea "[URL][DOMAIN_NAME]" at bounding box center [96, 313] width 159 height 52
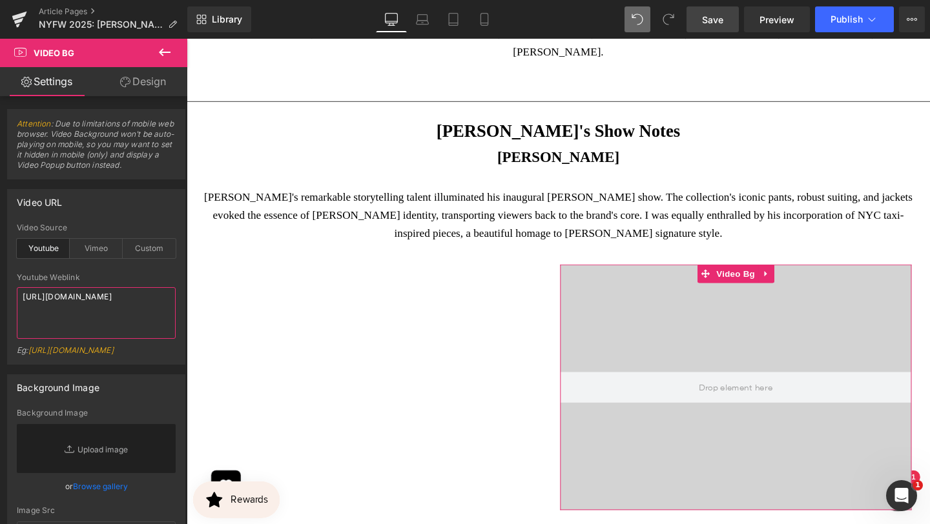
click at [75, 297] on textarea "[URL][DOMAIN_NAME]" at bounding box center [96, 313] width 159 height 52
paste textarea "[DOMAIN_NAME][URL]"
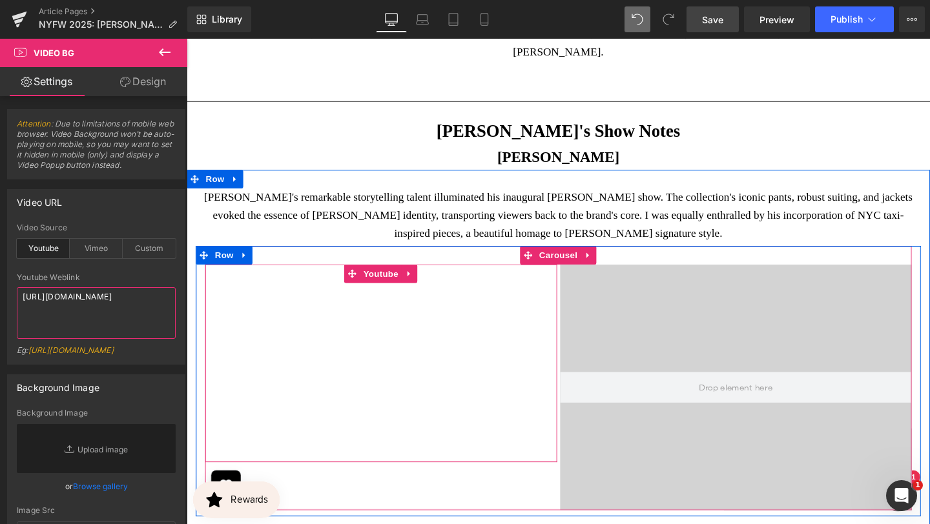
type textarea "[URL][DOMAIN_NAME]"
click at [421, 282] on icon at bounding box center [420, 287] width 9 height 10
click at [430, 282] on icon at bounding box center [429, 286] width 9 height 9
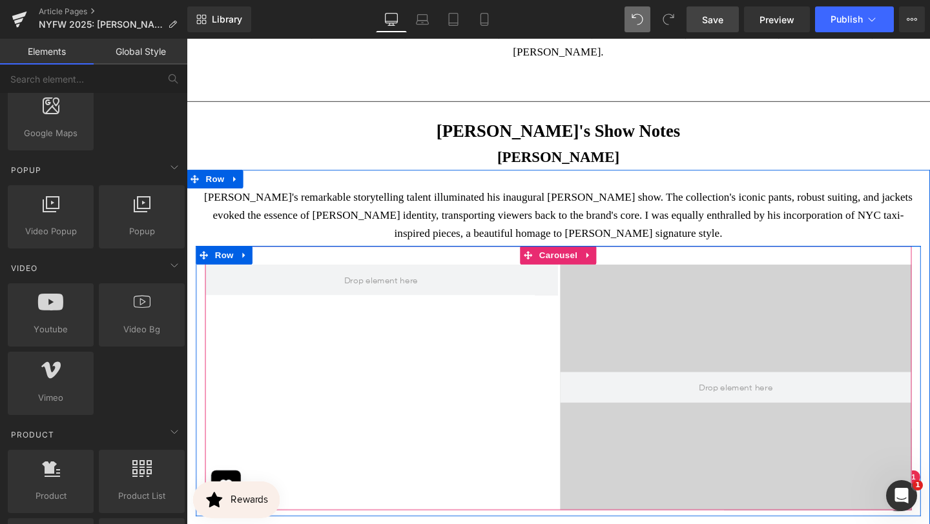
click at [715, 303] on div at bounding box center [764, 405] width 370 height 258
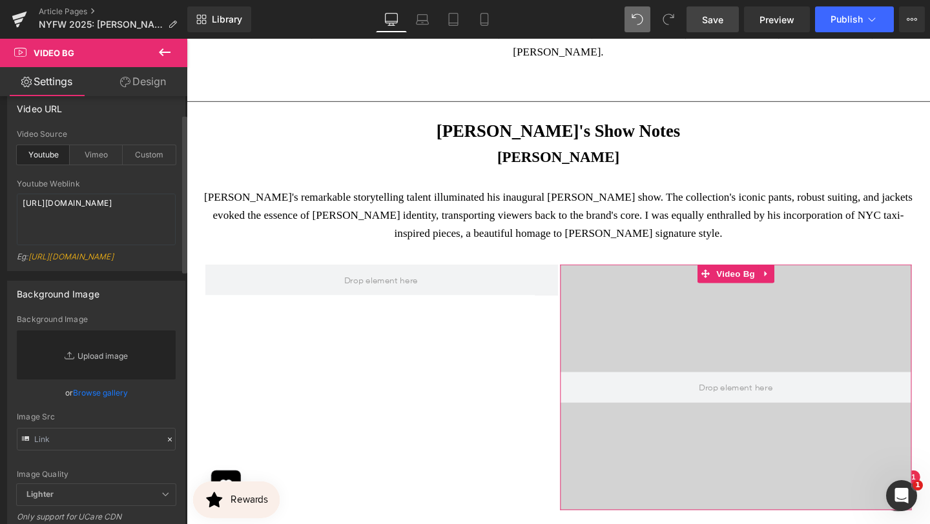
scroll to position [17, 0]
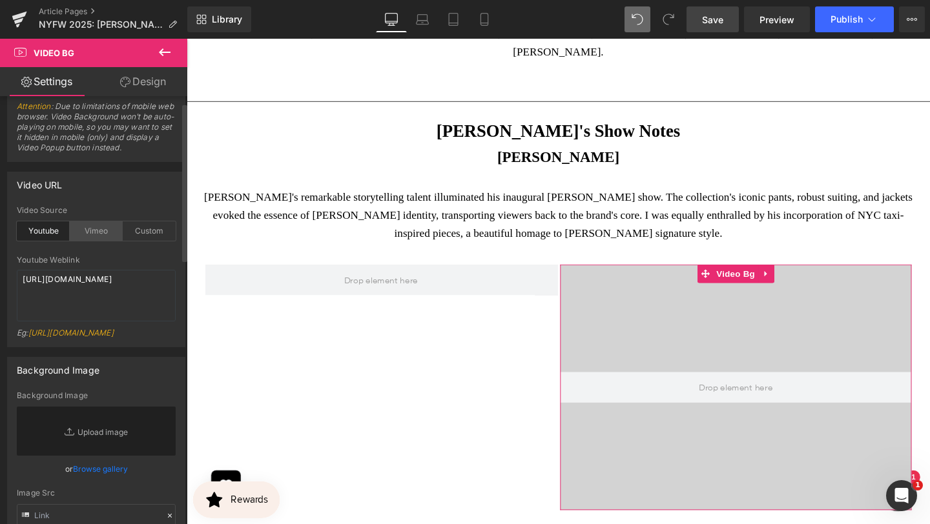
click at [95, 226] on div "Vimeo" at bounding box center [96, 230] width 53 height 19
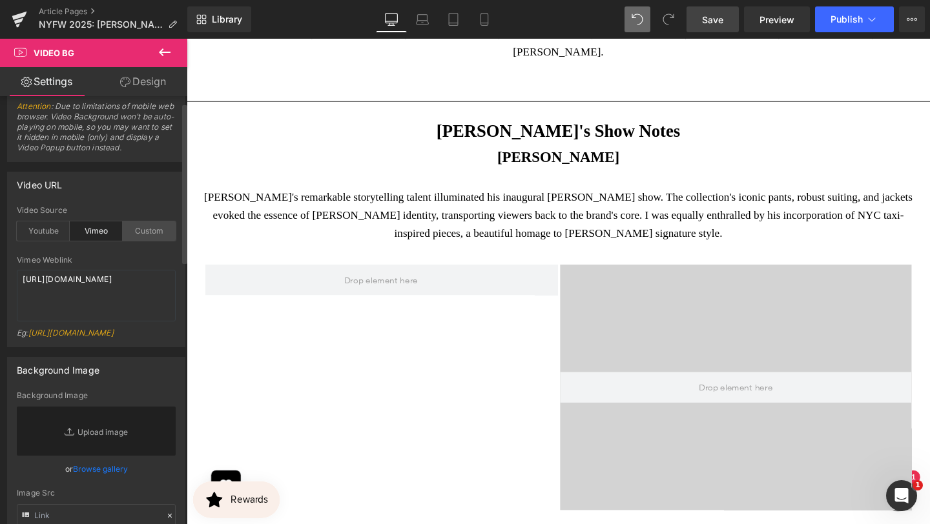
click at [138, 232] on div "Custom" at bounding box center [149, 230] width 53 height 19
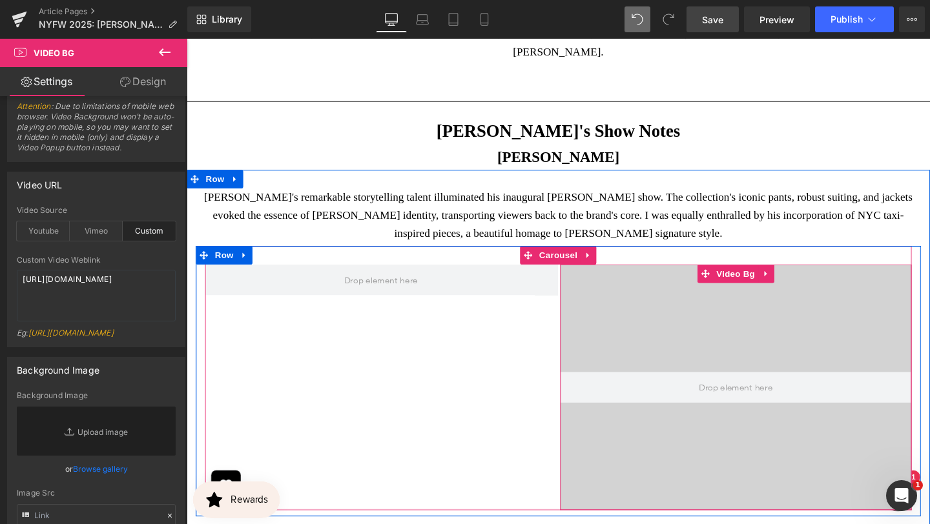
click at [701, 311] on div at bounding box center [764, 405] width 370 height 258
click at [794, 283] on icon at bounding box center [795, 286] width 3 height 6
click at [801, 282] on icon at bounding box center [803, 286] width 9 height 9
